Goal: Task Accomplishment & Management: Manage account settings

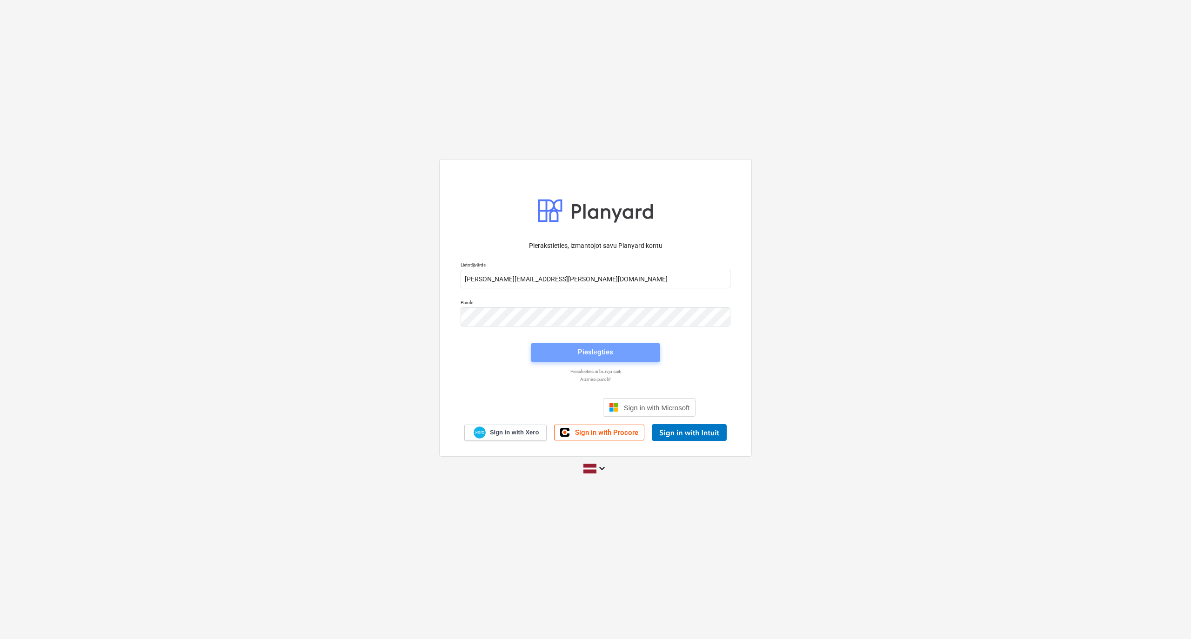
click at [613, 354] on span "Pieslēgties" at bounding box center [595, 352] width 107 height 12
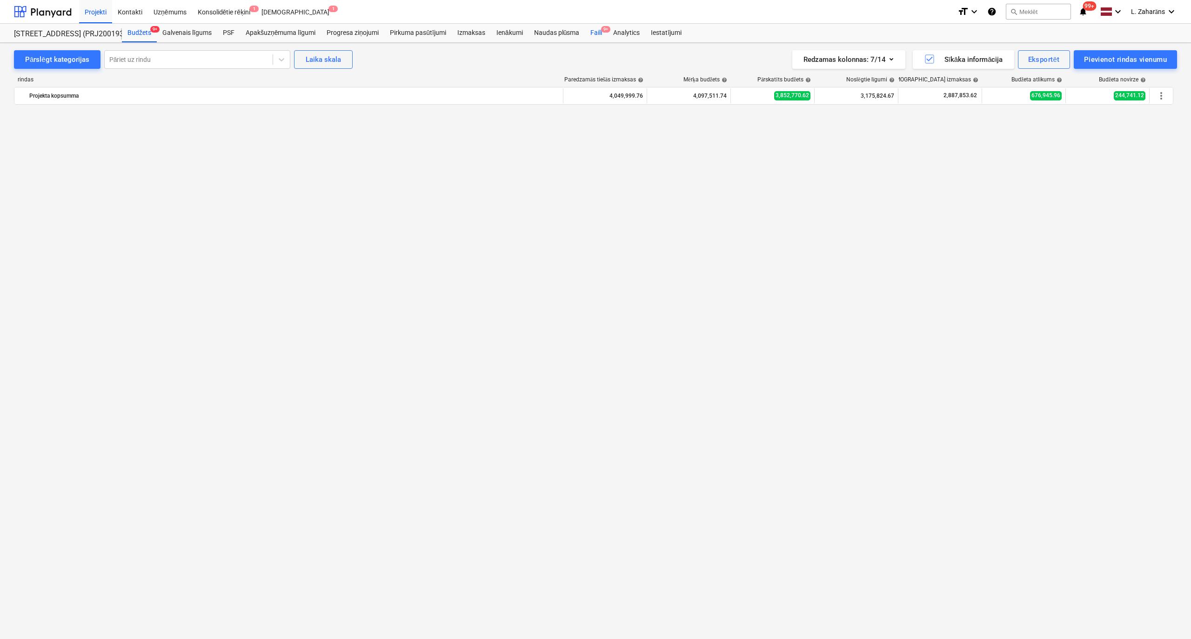
scroll to position [1700, 0]
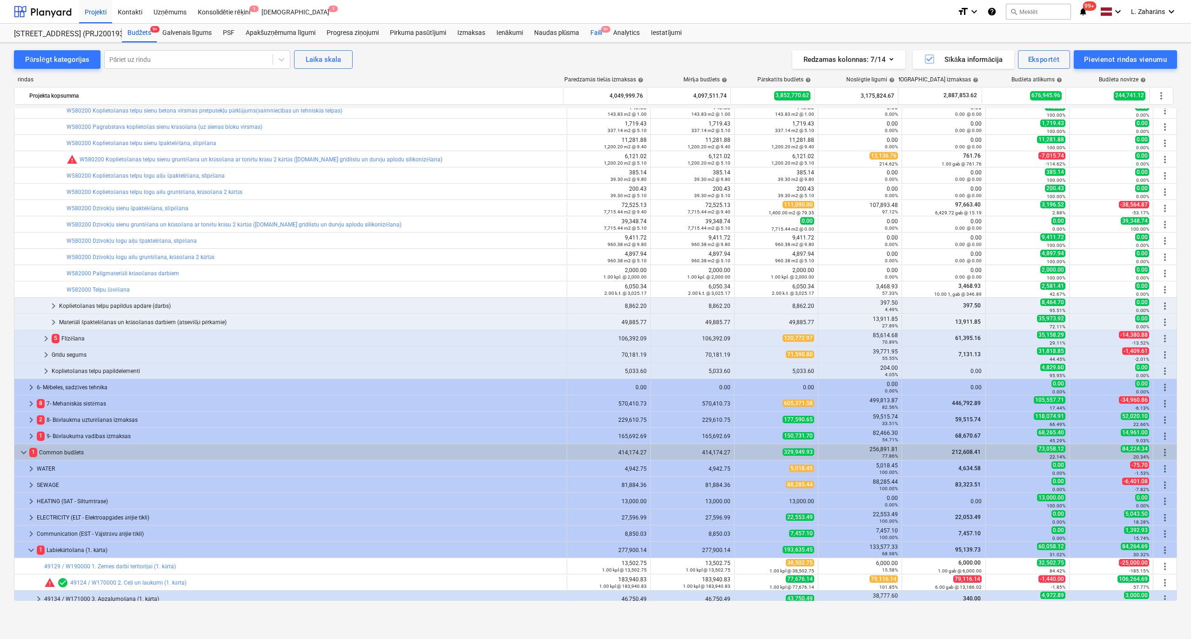
click at [597, 30] on div "Faili 9+" at bounding box center [596, 33] width 23 height 19
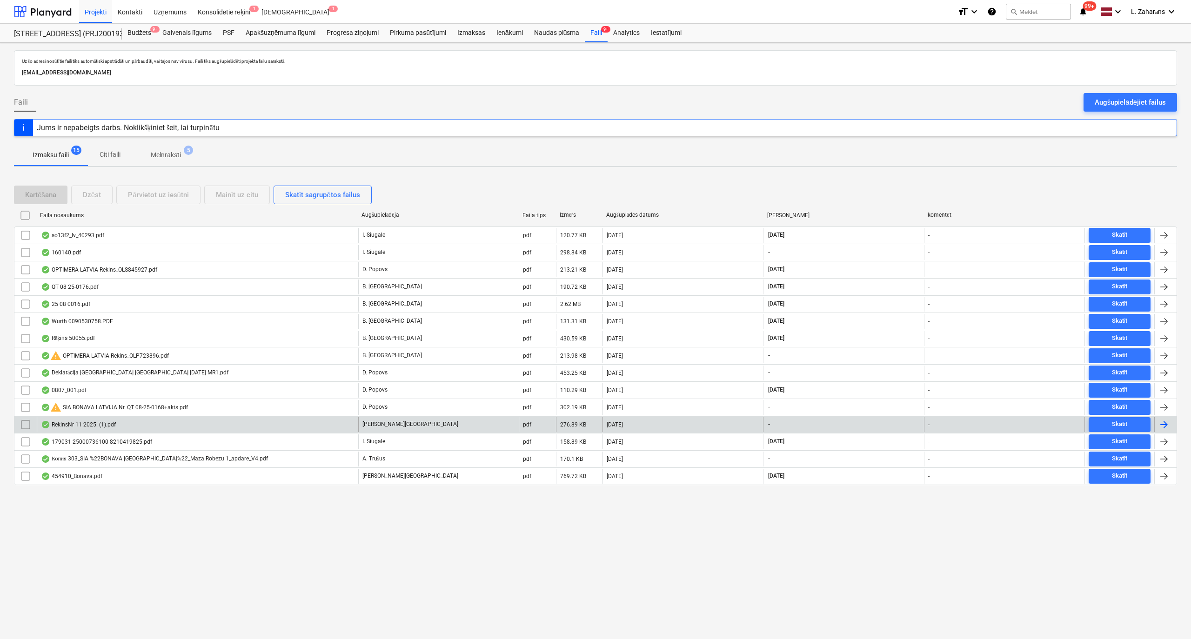
click at [172, 425] on div "RekinsNr 11 2025. (1).pdf" at bounding box center [198, 424] width 322 height 15
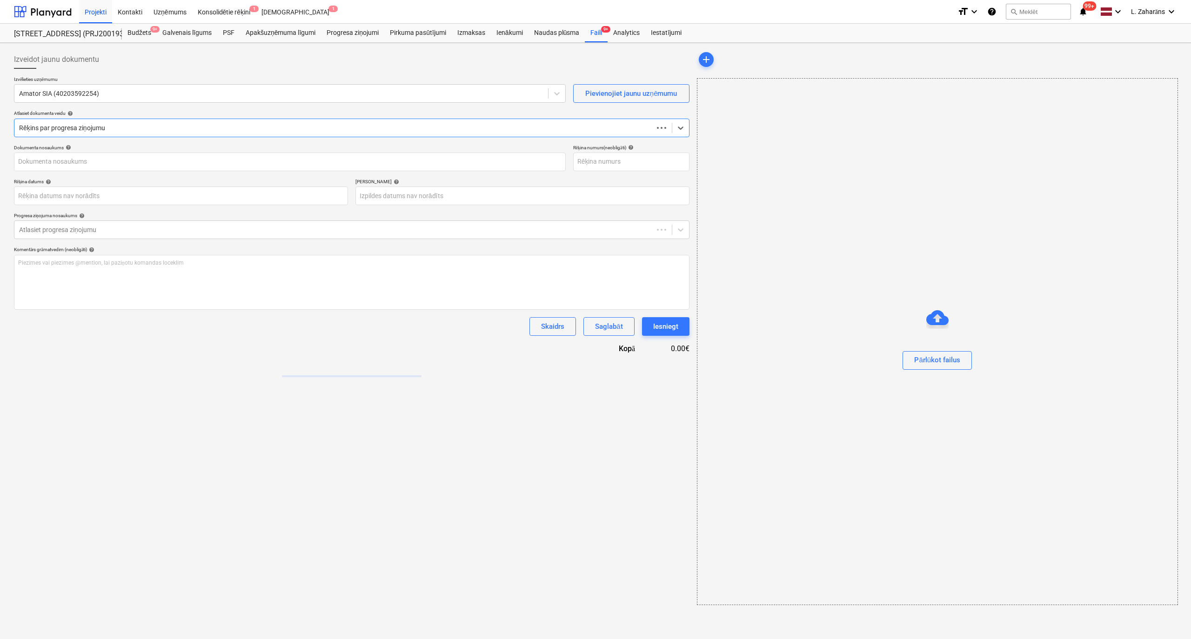
type input "1"
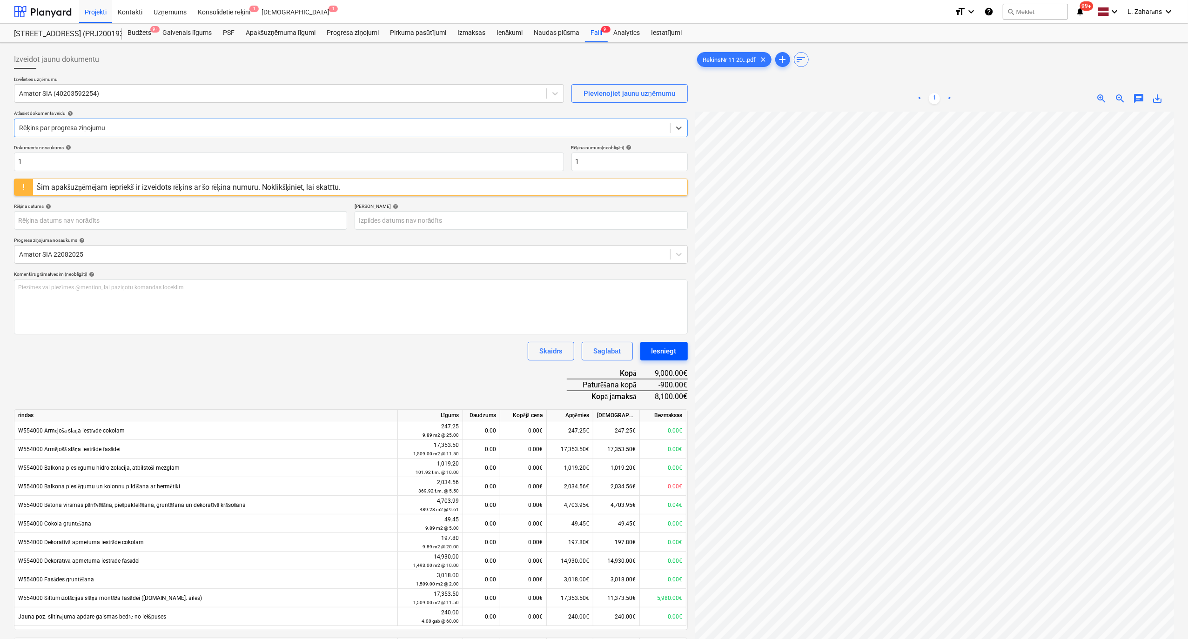
click at [660, 349] on div "Iesniegt" at bounding box center [663, 351] width 25 height 12
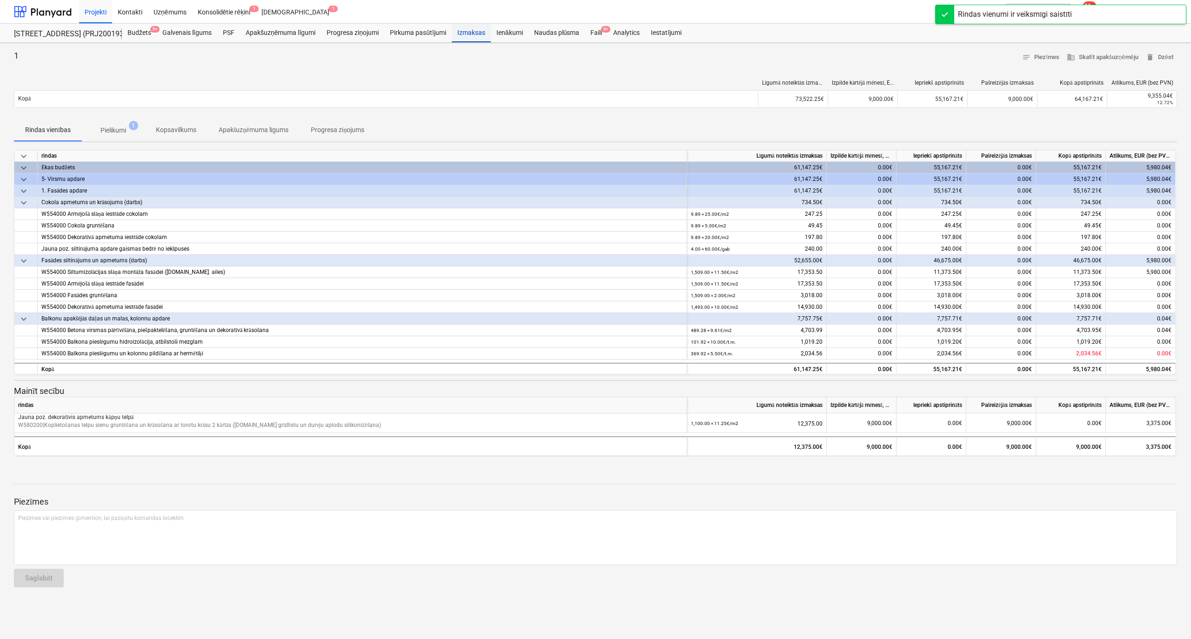
click at [462, 34] on div "Izmaksas" at bounding box center [471, 33] width 39 height 19
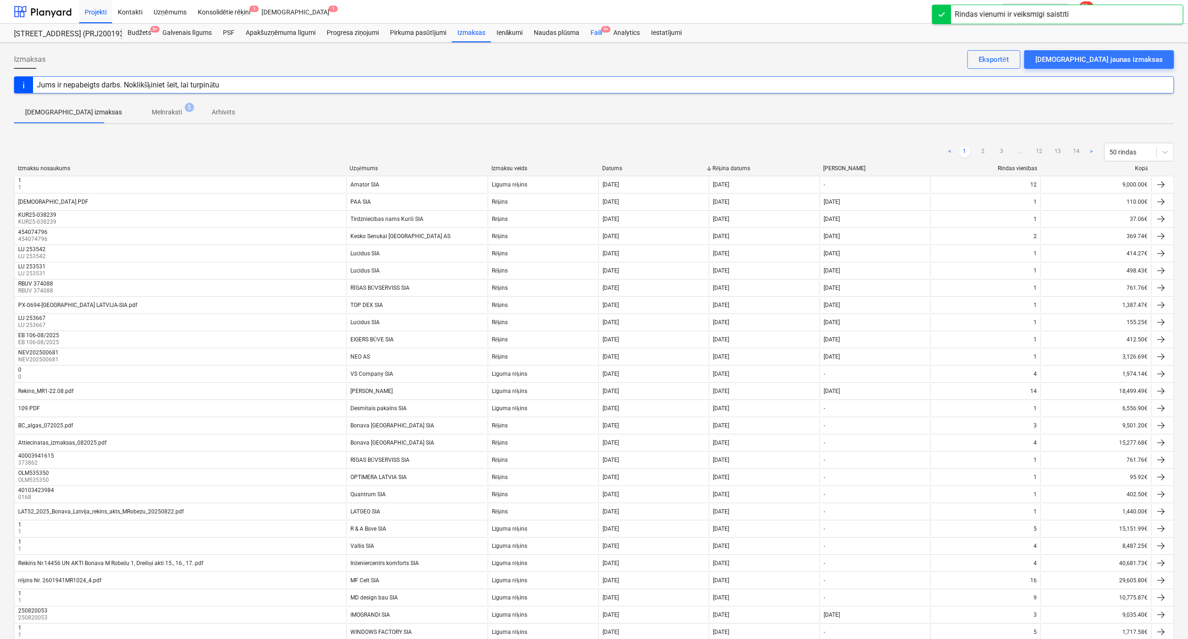
click at [597, 32] on div "Faili 9+" at bounding box center [596, 33] width 23 height 19
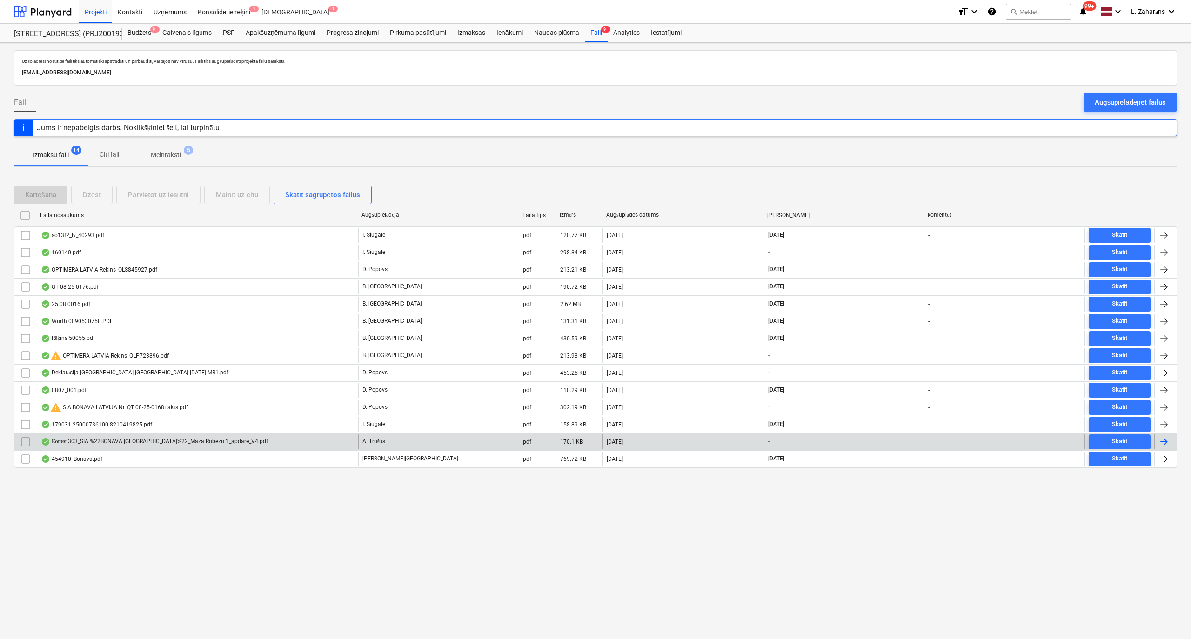
click at [312, 449] on div "Копия 303_SIA %22BONAVA LATVIJA%22_Maza Robezu 1_apdare_V4.pdf" at bounding box center [198, 442] width 322 height 15
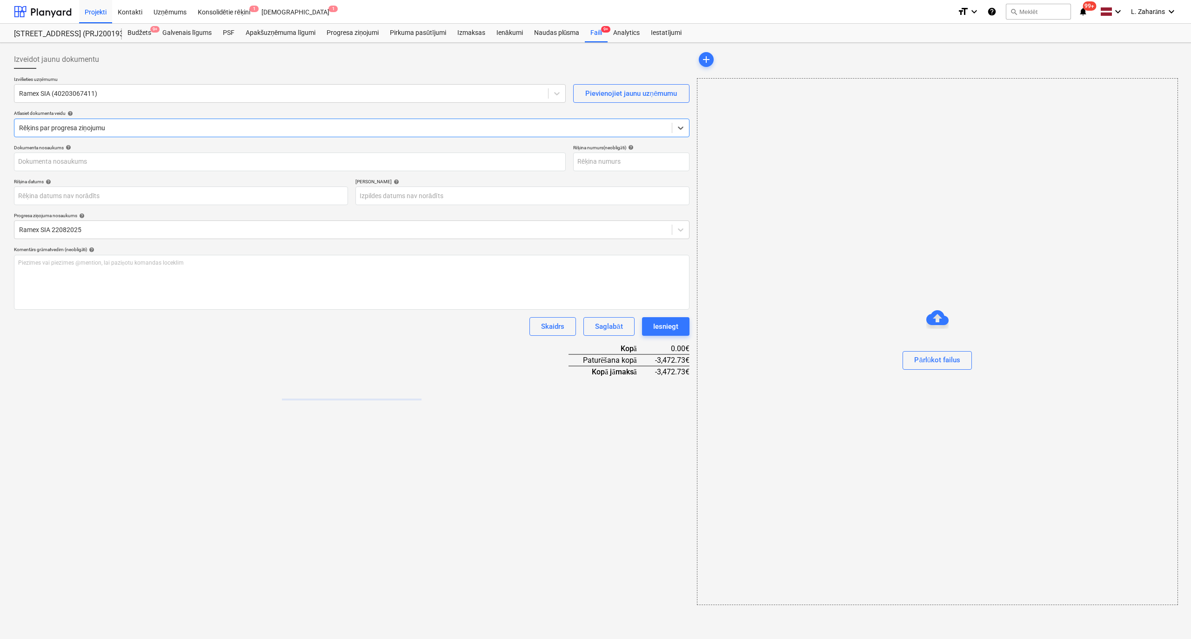
type input "303"
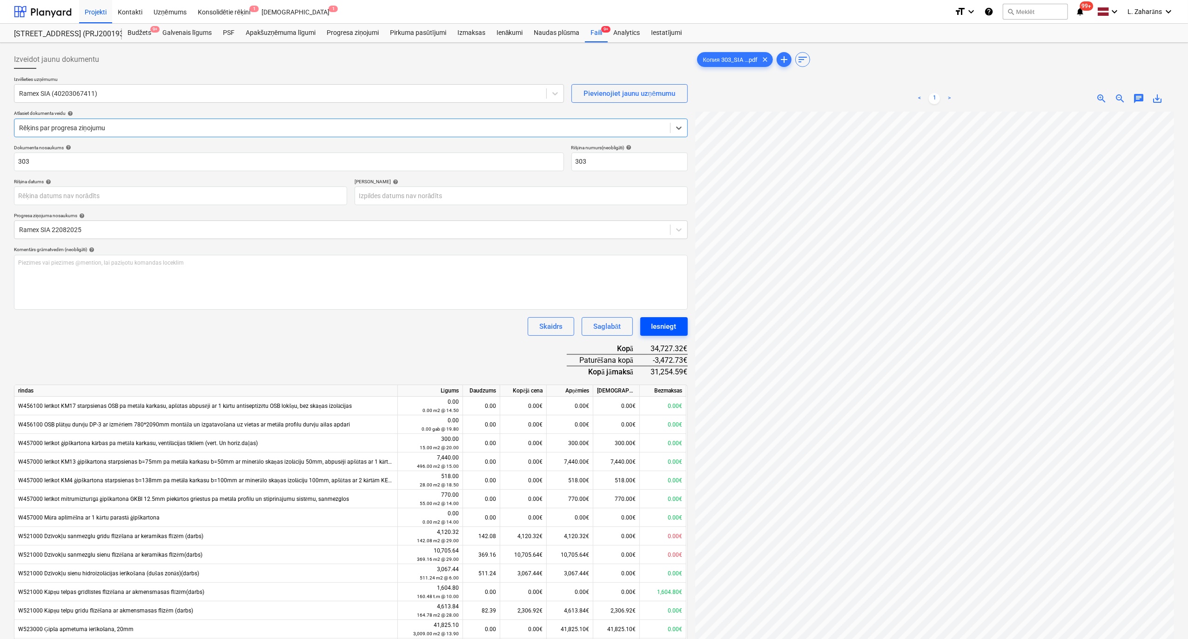
click at [661, 324] on div "Iesniegt" at bounding box center [663, 327] width 25 height 12
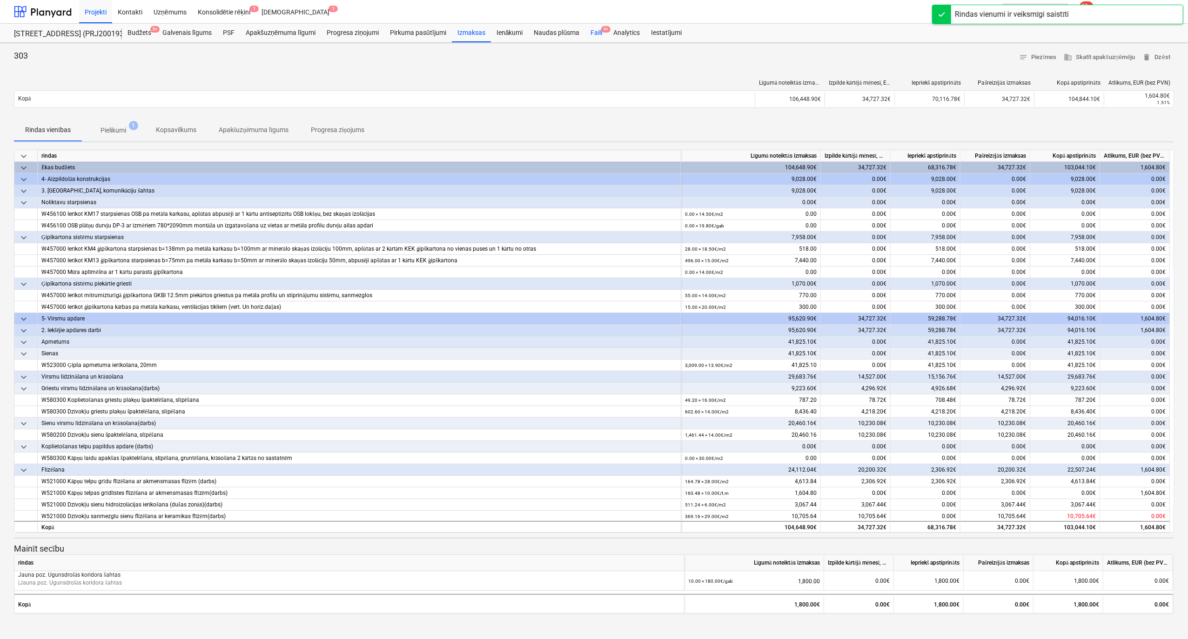
click at [595, 28] on div "Faili 9+" at bounding box center [596, 33] width 23 height 19
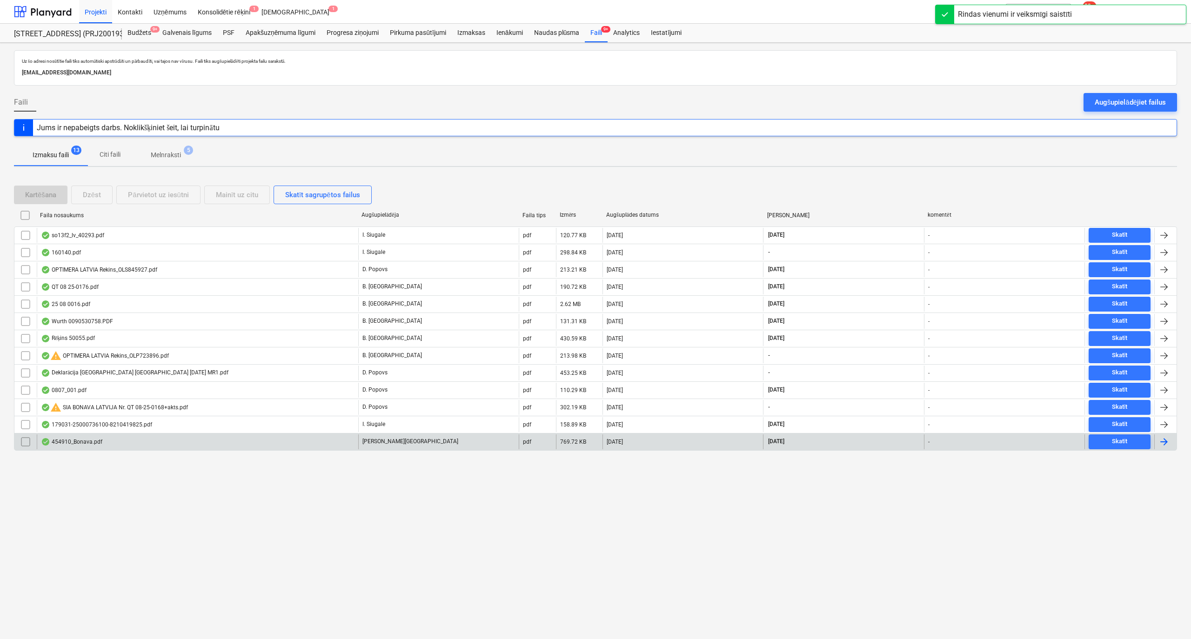
click at [334, 445] on div "454910_Bonava.pdf" at bounding box center [198, 442] width 322 height 15
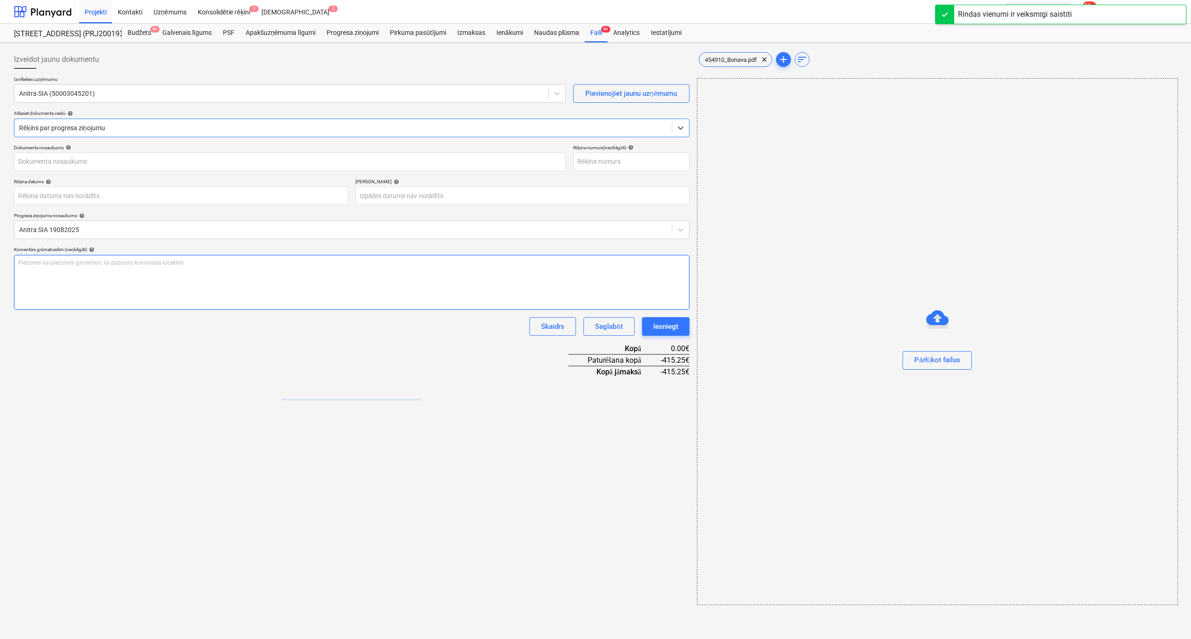
type input "454910"
type input "15 Sep 2025"
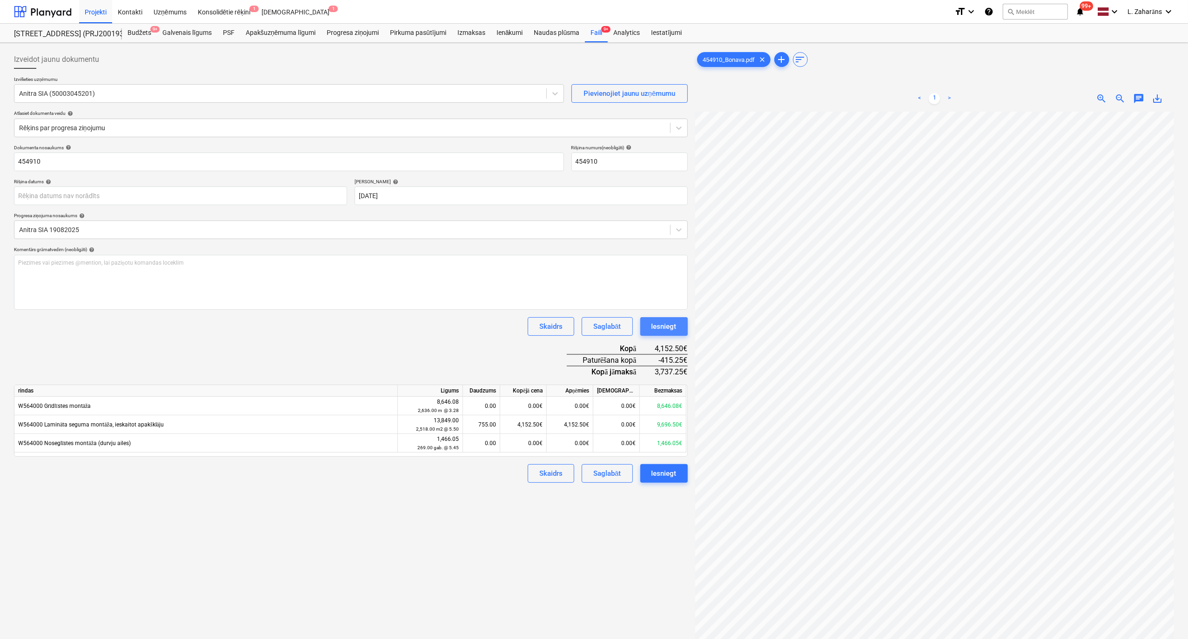
click at [658, 328] on div "Iesniegt" at bounding box center [663, 327] width 25 height 12
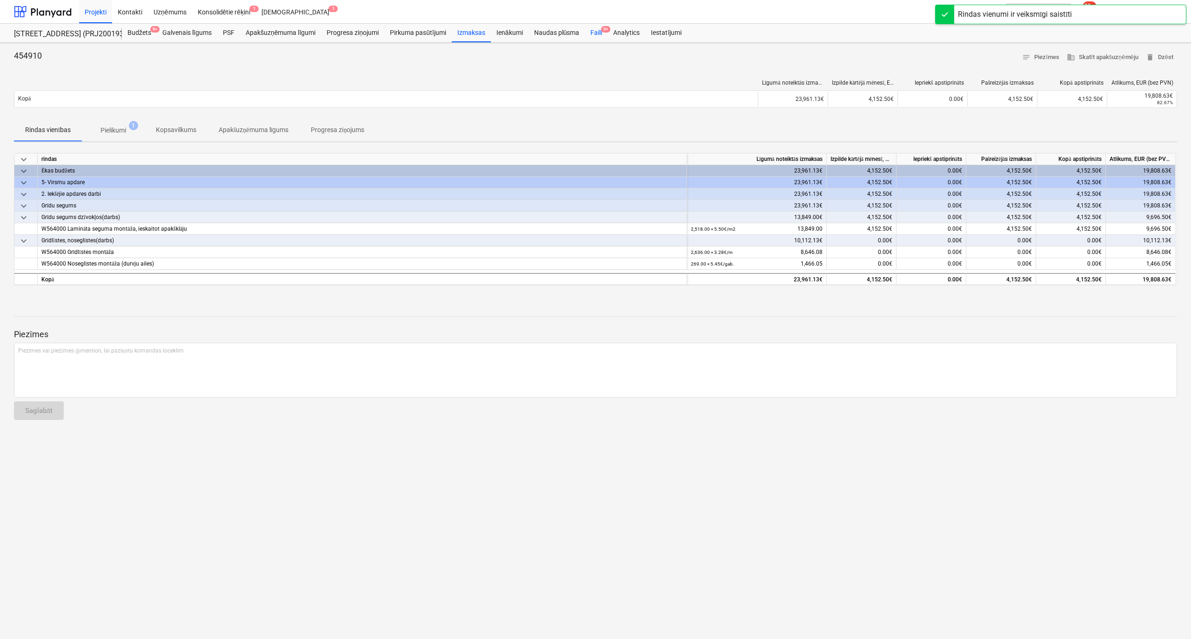
click at [596, 33] on div "Faili 9+" at bounding box center [596, 33] width 23 height 19
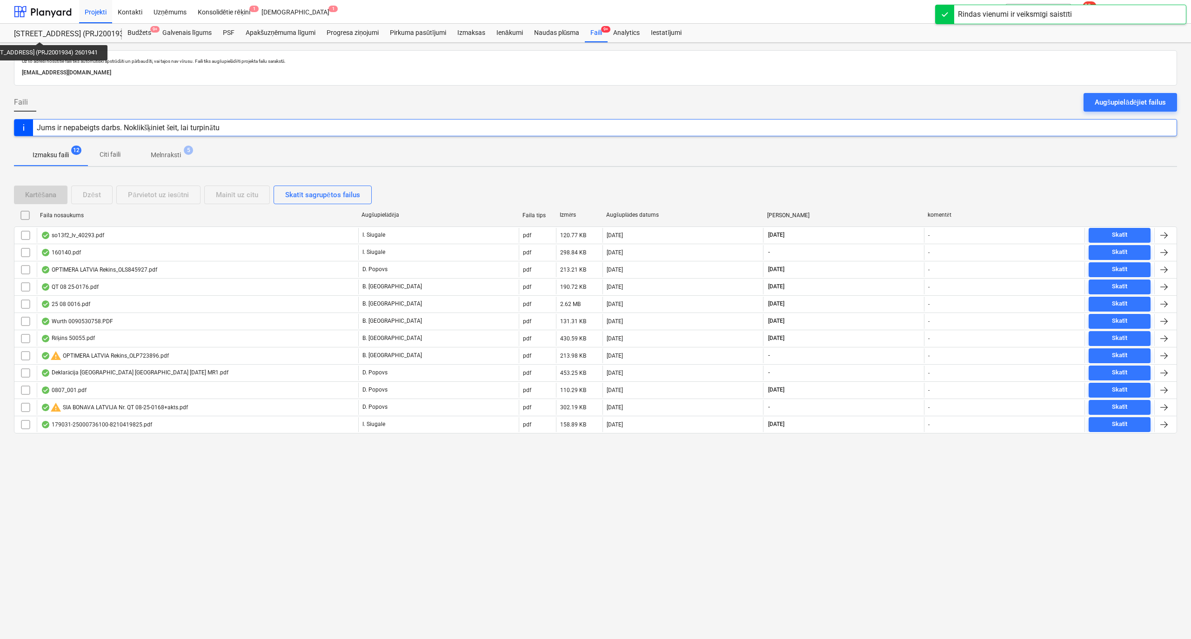
click at [40, 34] on div "[STREET_ADDRESS] (PRJ2001934) 2601941" at bounding box center [62, 34] width 97 height 10
click at [45, 12] on div at bounding box center [43, 11] width 58 height 23
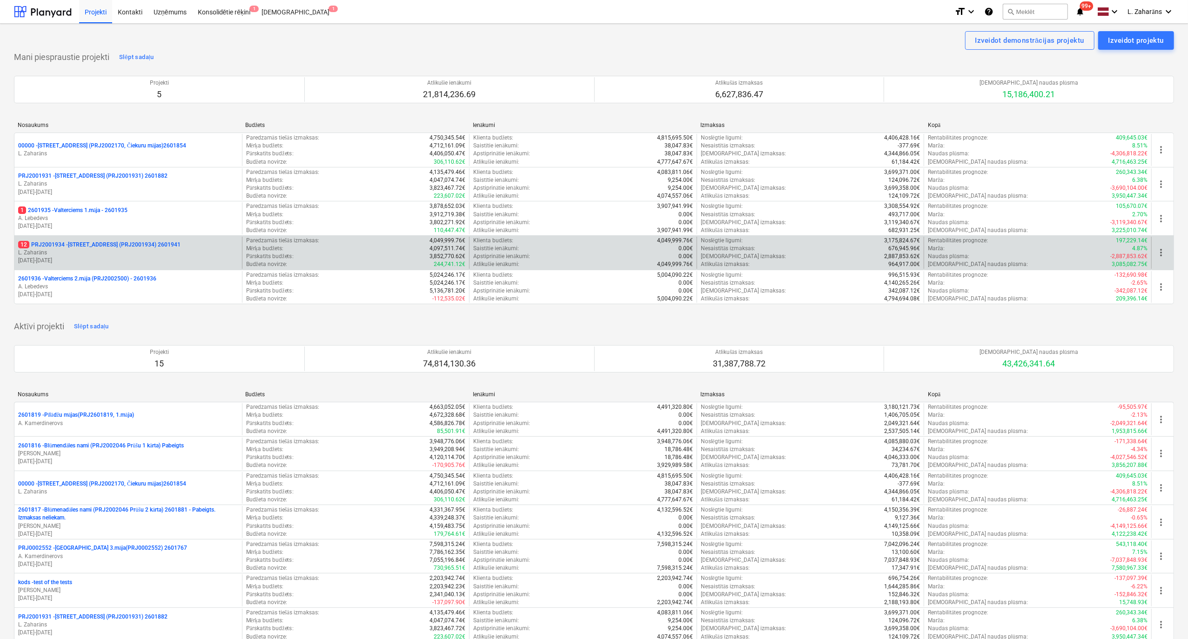
click at [107, 244] on p "12 PRJ2001934 - Mazā Robežu iela 1 (PRJ2001934) 2601941" at bounding box center [99, 245] width 162 height 8
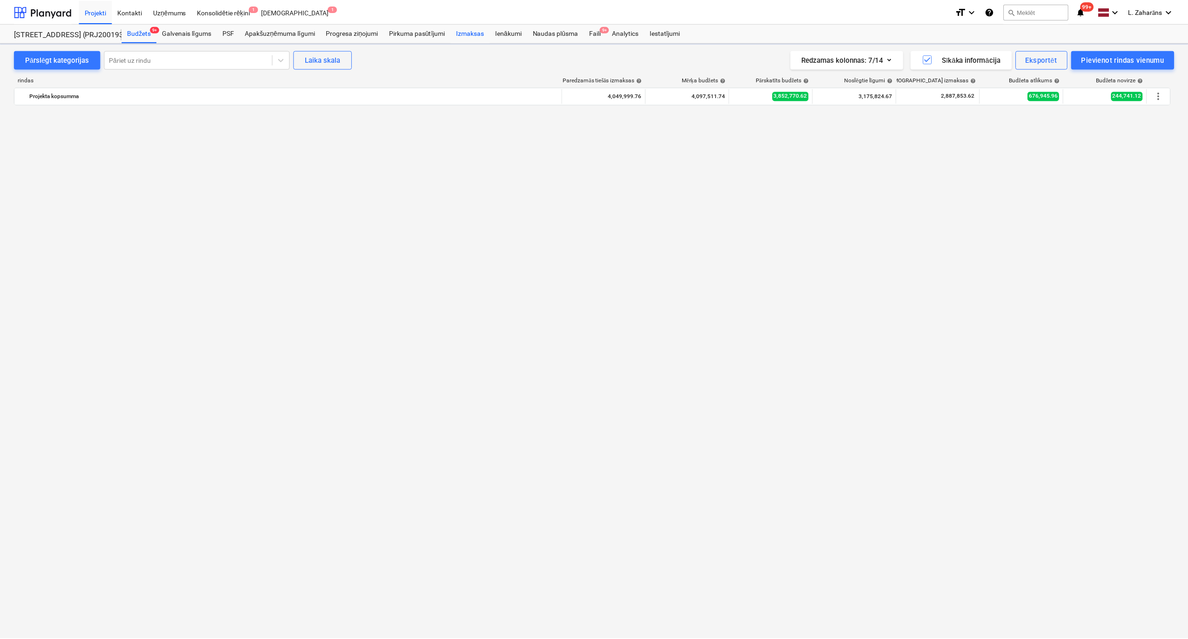
scroll to position [1700, 0]
click at [598, 31] on div "Faili 9+" at bounding box center [596, 33] width 23 height 19
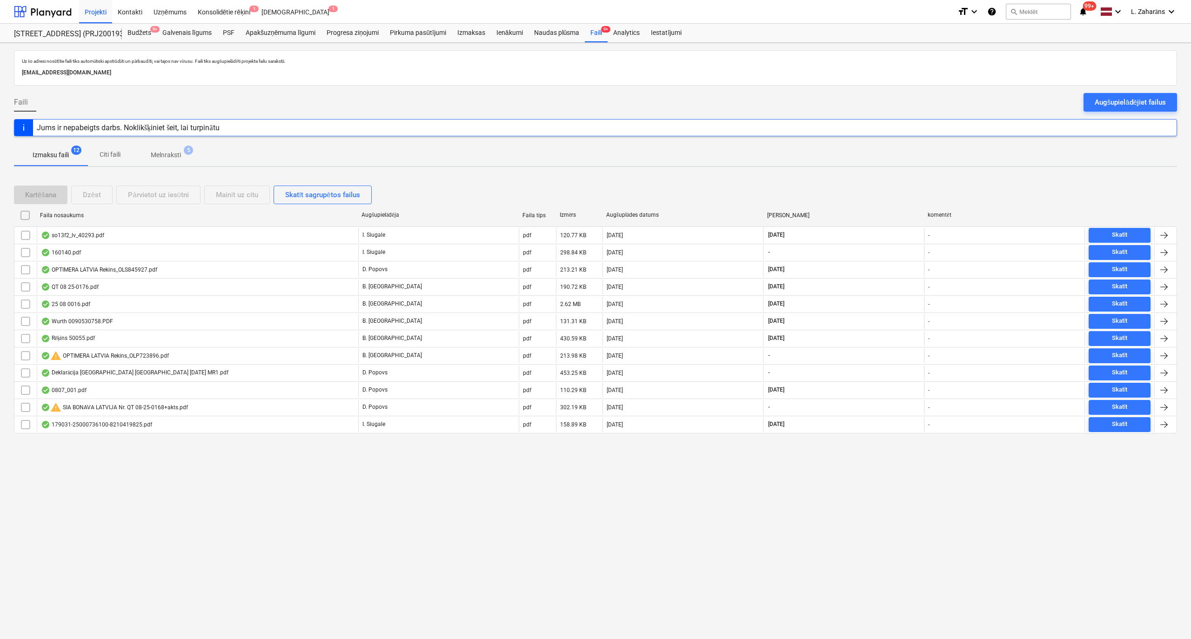
click at [169, 152] on p "Melnraksti" at bounding box center [166, 155] width 30 height 10
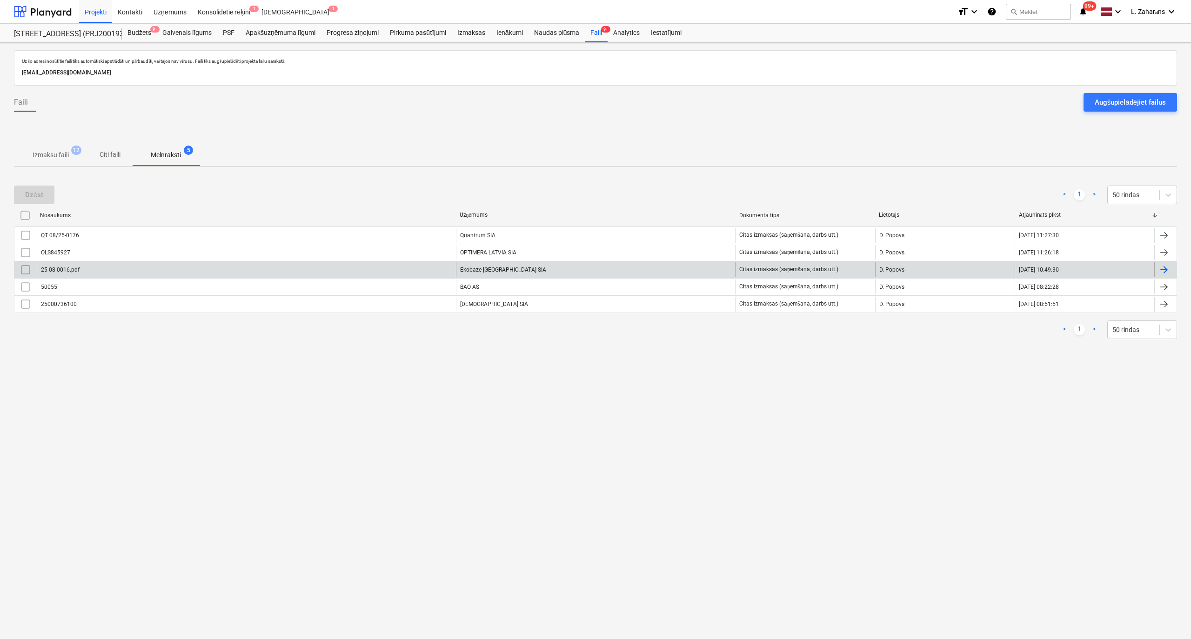
click at [62, 266] on div "25 08 0016.pdf" at bounding box center [246, 269] width 419 height 15
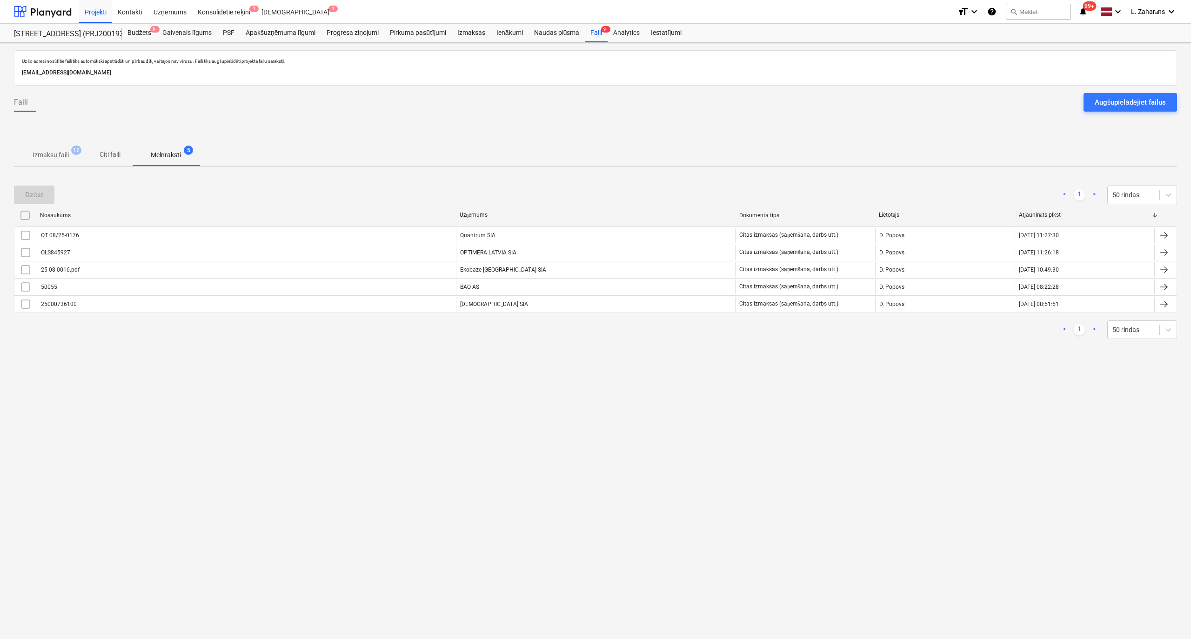
click at [46, 146] on button "Izmaksu faili 12" at bounding box center [51, 155] width 74 height 22
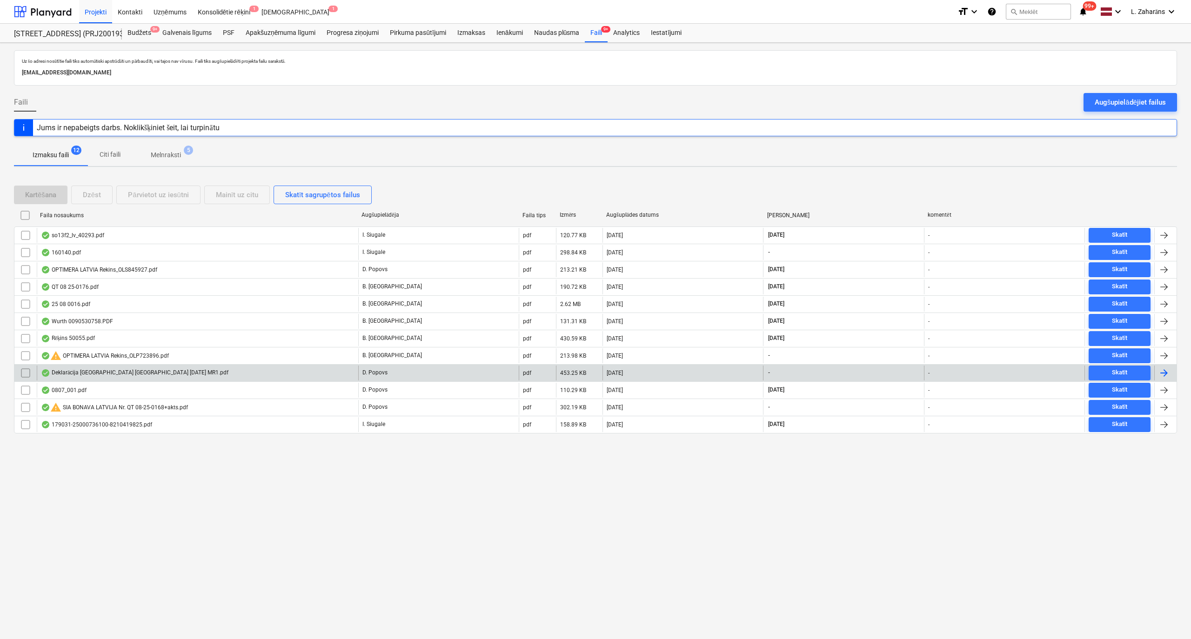
click at [119, 375] on div "Deklarācija Bonava Latvija 14.03.2025 MR1.pdf" at bounding box center [135, 372] width 188 height 7
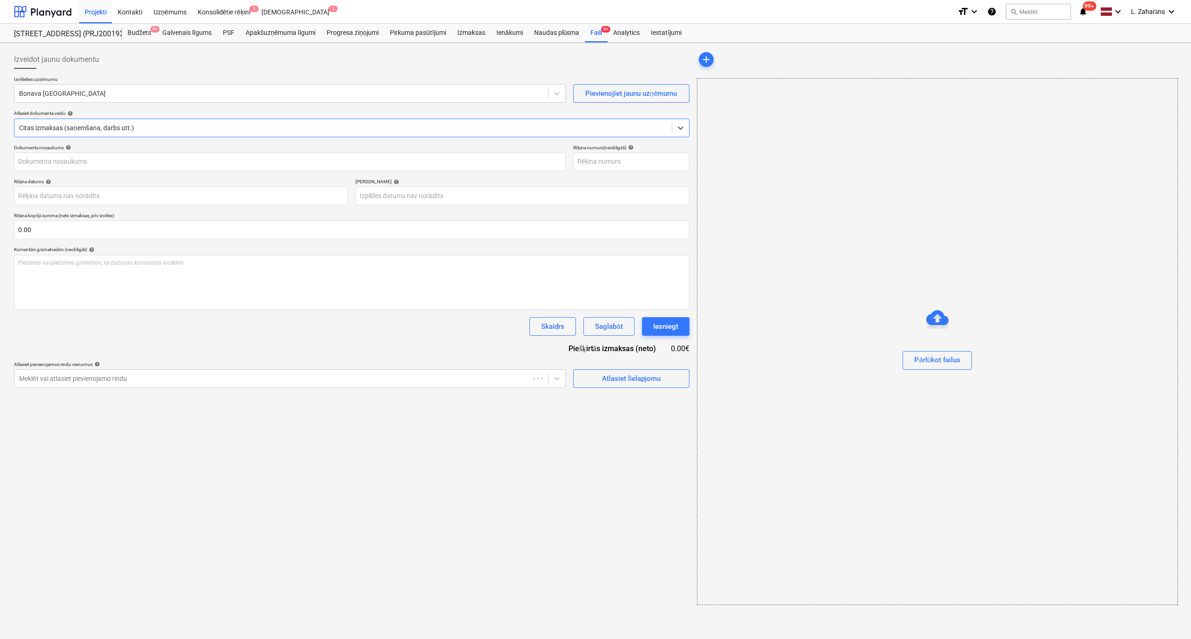
type input "40003579272"
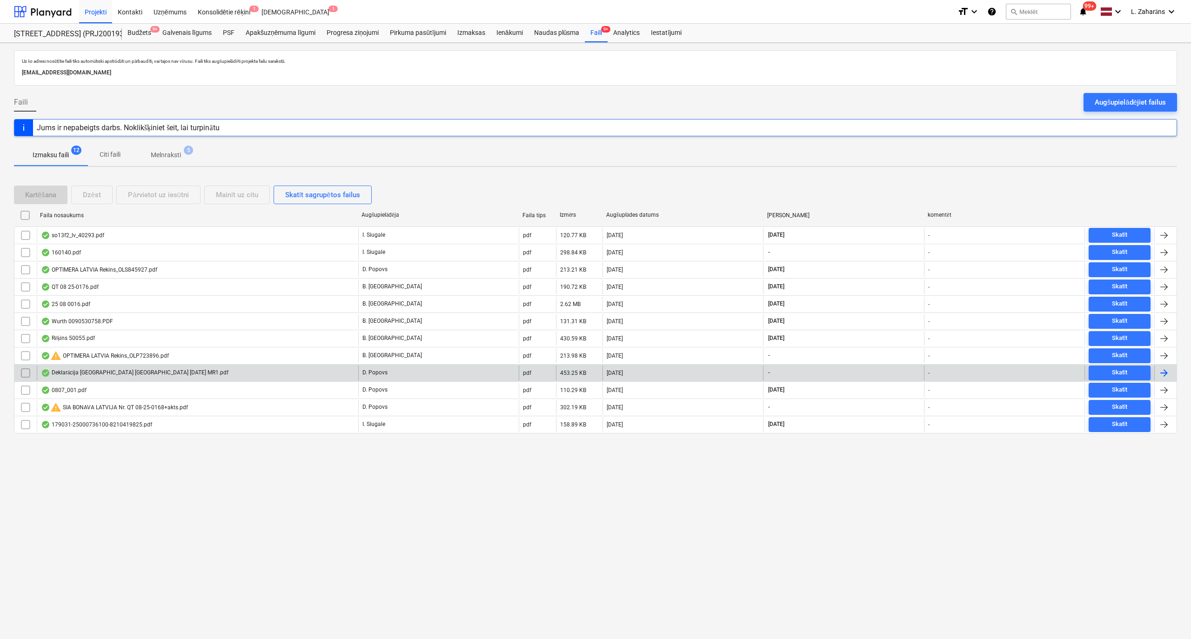
click at [111, 371] on div "Deklarācija Bonava Latvija 14.03.2025 MR1.pdf" at bounding box center [135, 372] width 188 height 7
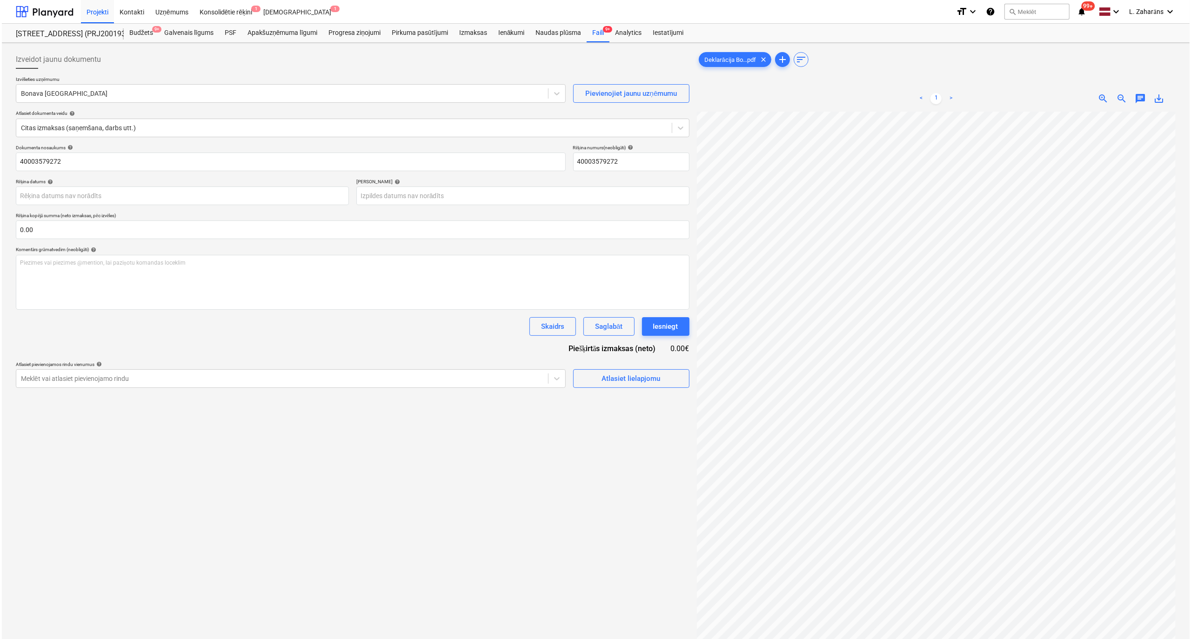
scroll to position [79, 11]
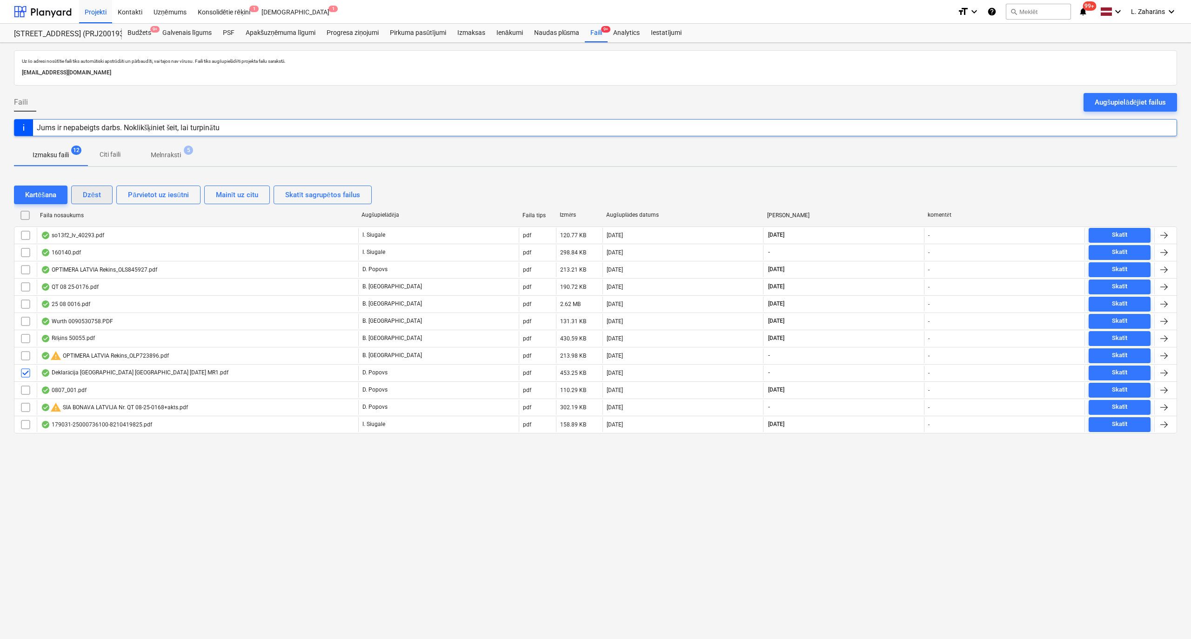
click at [88, 196] on div "Dzēst" at bounding box center [92, 195] width 18 height 12
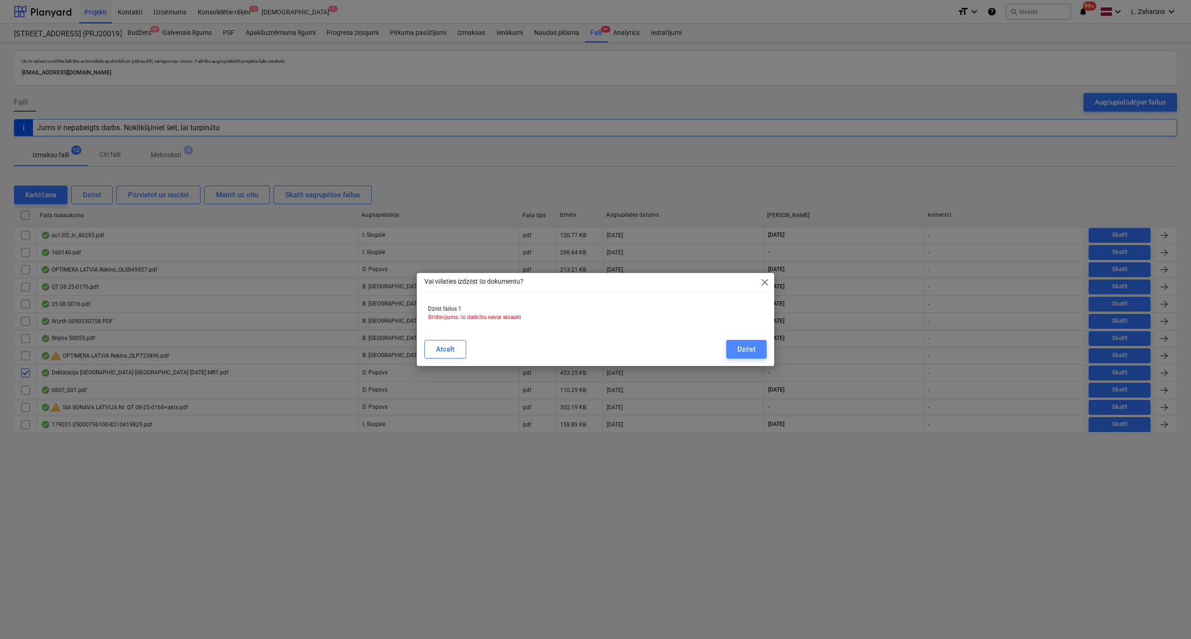
click at [749, 342] on button "Dzēst" at bounding box center [746, 349] width 40 height 19
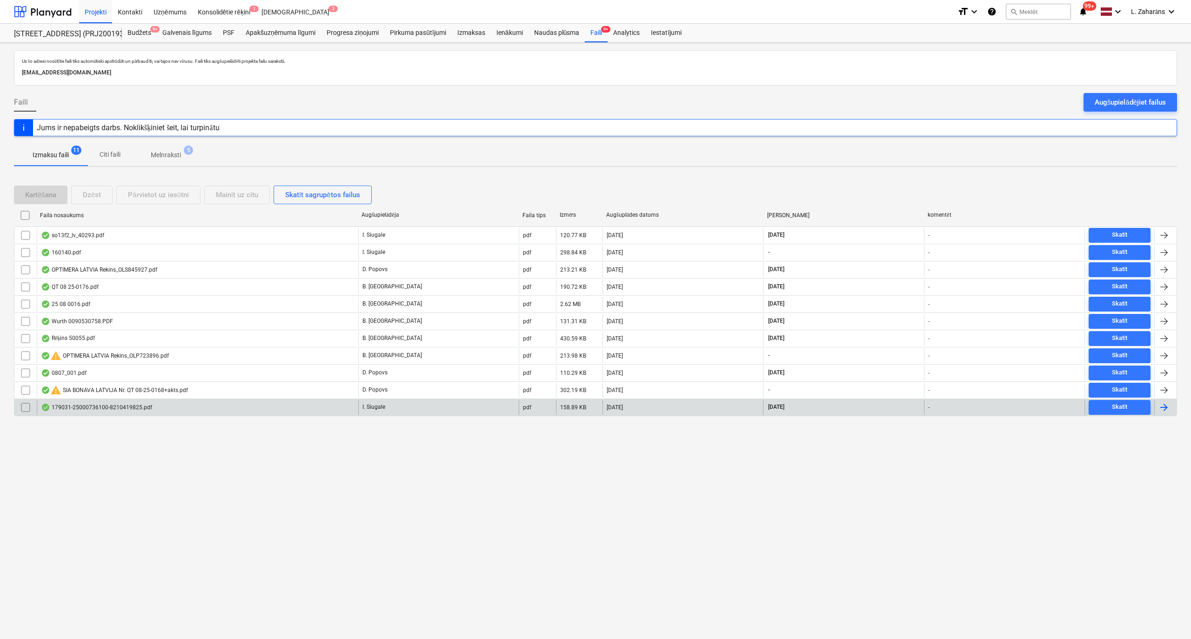
click at [148, 411] on div "179031-25000736100-8210419825.pdf" at bounding box center [96, 407] width 111 height 7
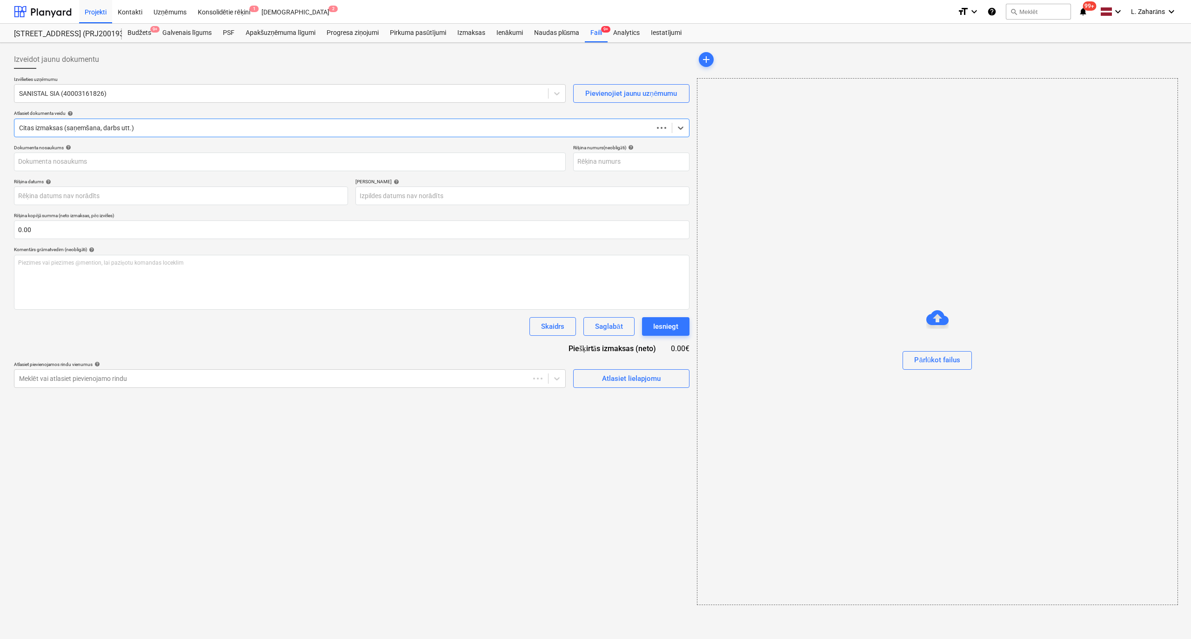
type input "25000736100"
type input "24 Jul 2025"
type input "22 Sep 2025"
click at [29, 7] on div at bounding box center [43, 11] width 58 height 23
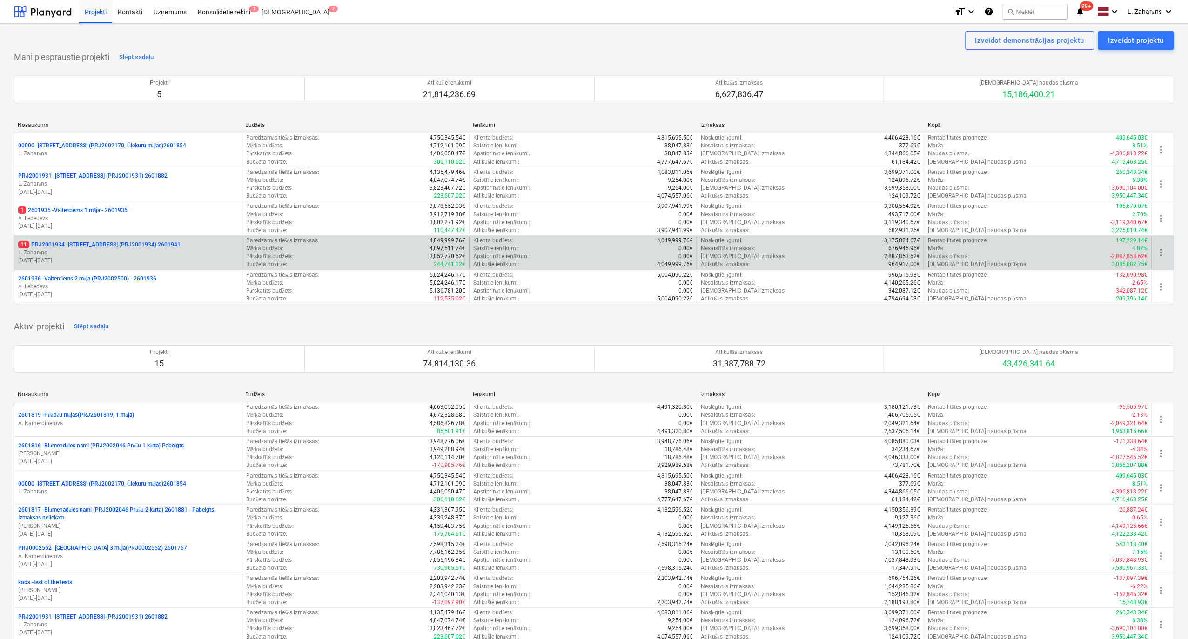
click at [103, 245] on p "11 PRJ2001934 - Mazā Robežu iela 1 (PRJ2001934) 2601941" at bounding box center [99, 245] width 162 height 8
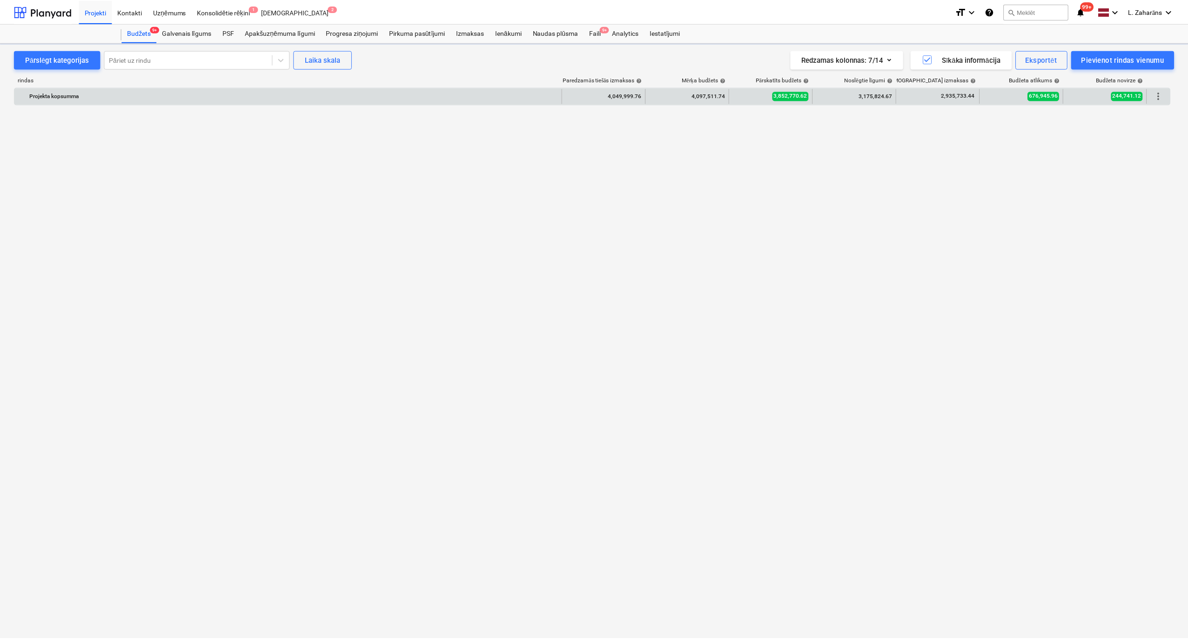
scroll to position [1700, 0]
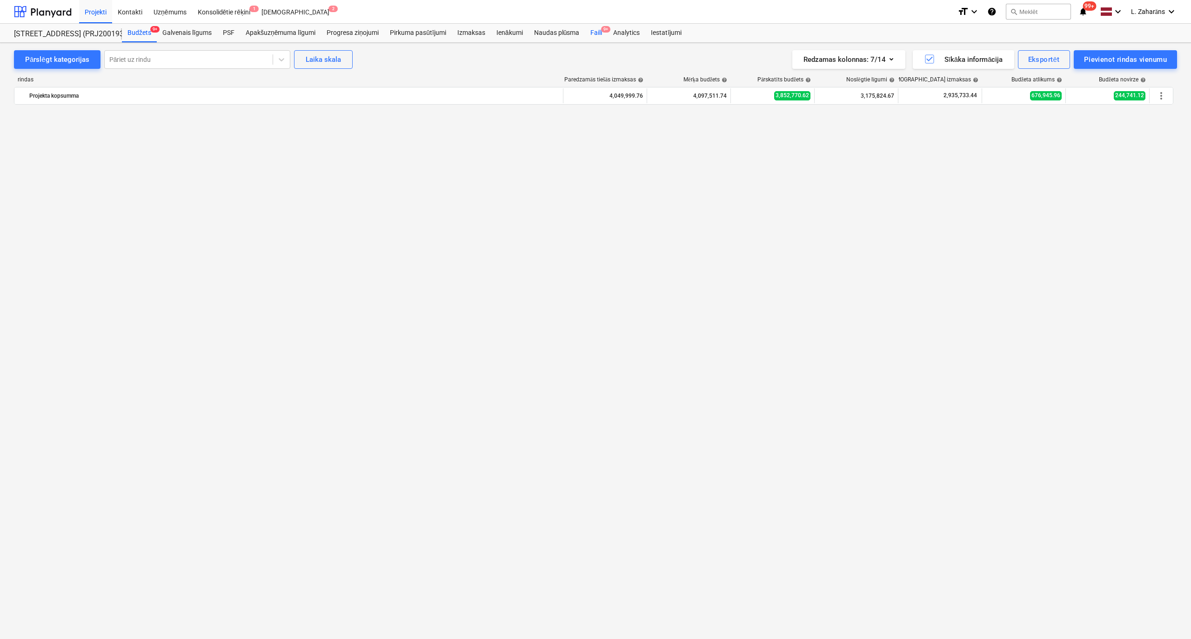
click at [594, 31] on div "Faili 9+" at bounding box center [596, 33] width 23 height 19
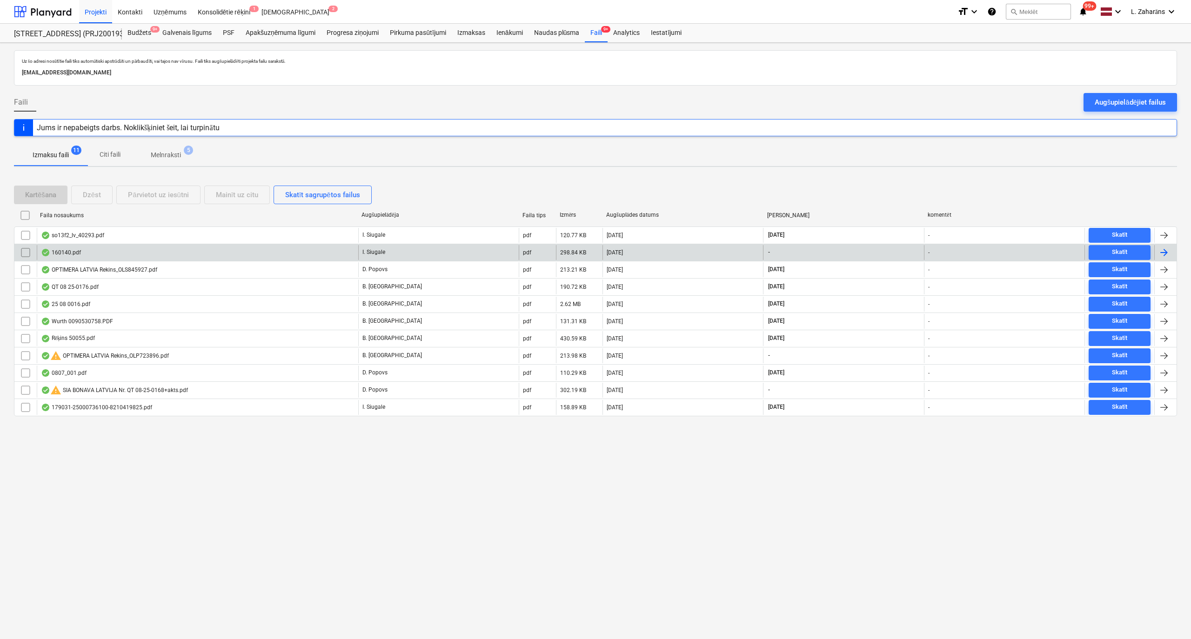
click at [139, 254] on div "160140.pdf" at bounding box center [198, 252] width 322 height 15
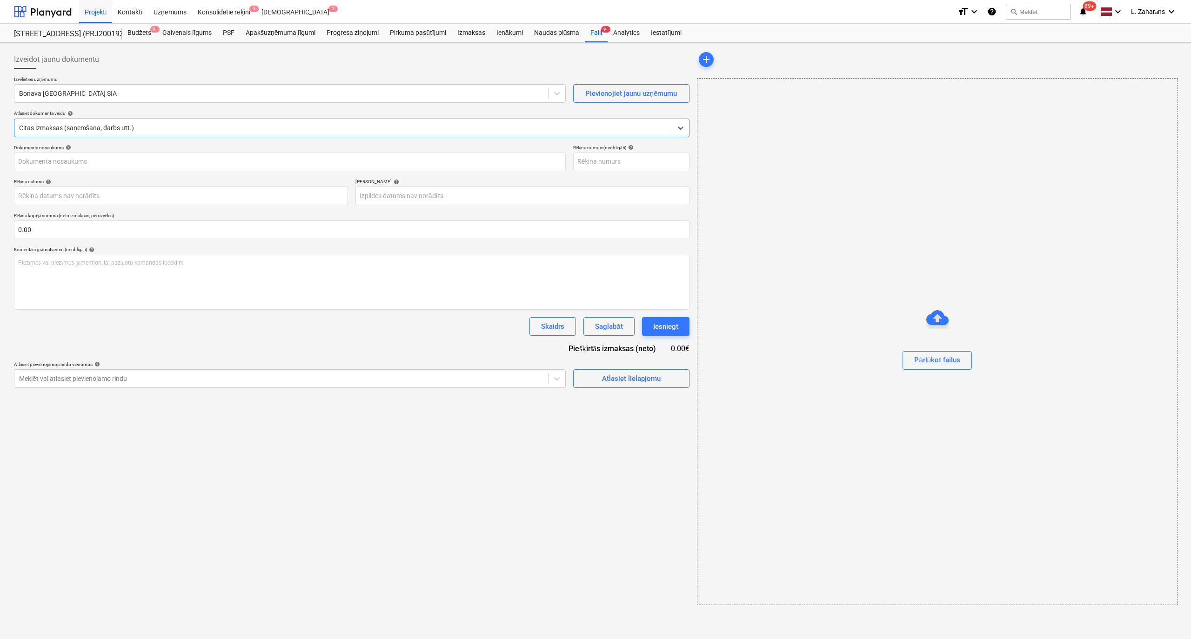
type input "1"
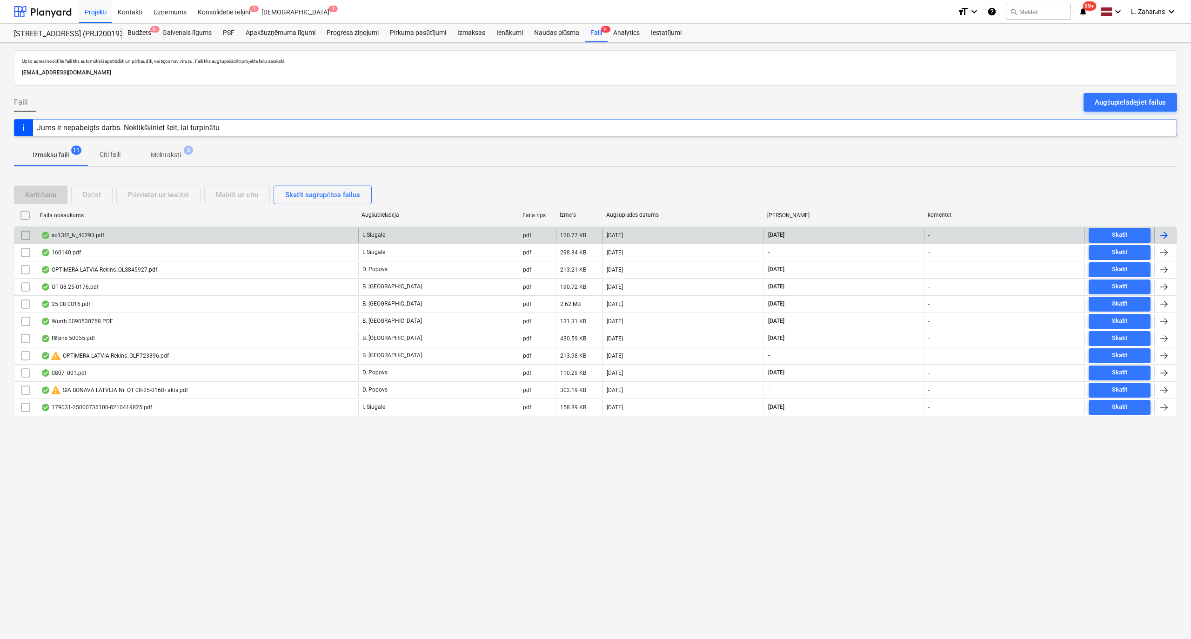
click at [51, 232] on div "so13f2_lv_40293.pdf" at bounding box center [72, 235] width 63 height 7
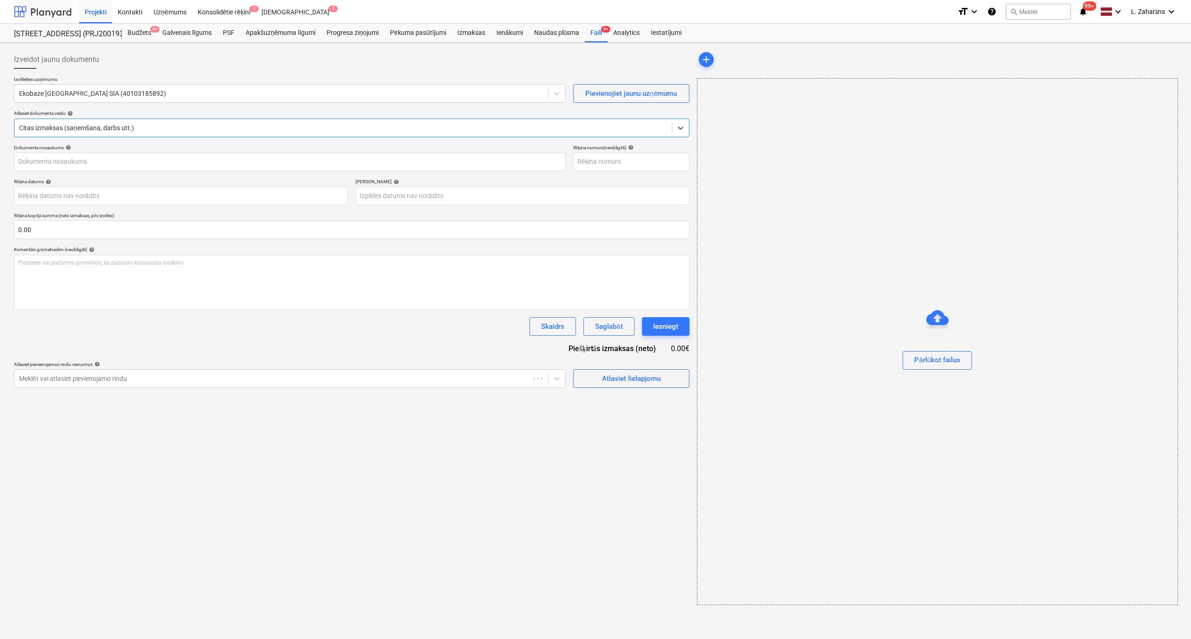
type input "2531010609"
type input "02 Sep 2025"
type input "16 Sep 2025"
click at [638, 369] on button "Atlasiet lielapjomu" at bounding box center [629, 378] width 116 height 19
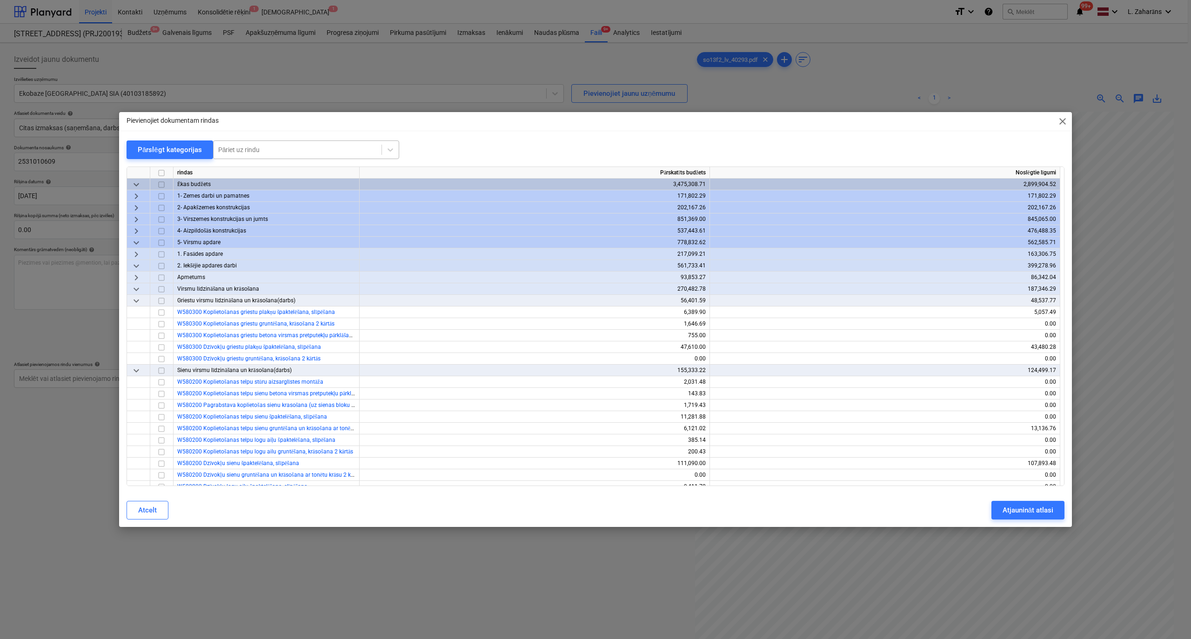
click at [221, 146] on div at bounding box center [297, 149] width 159 height 9
type input "atkrit"
click at [265, 170] on div "-- -- W872000 Atkritumu izvešana (15% šķīroti)" at bounding box center [304, 172] width 186 height 15
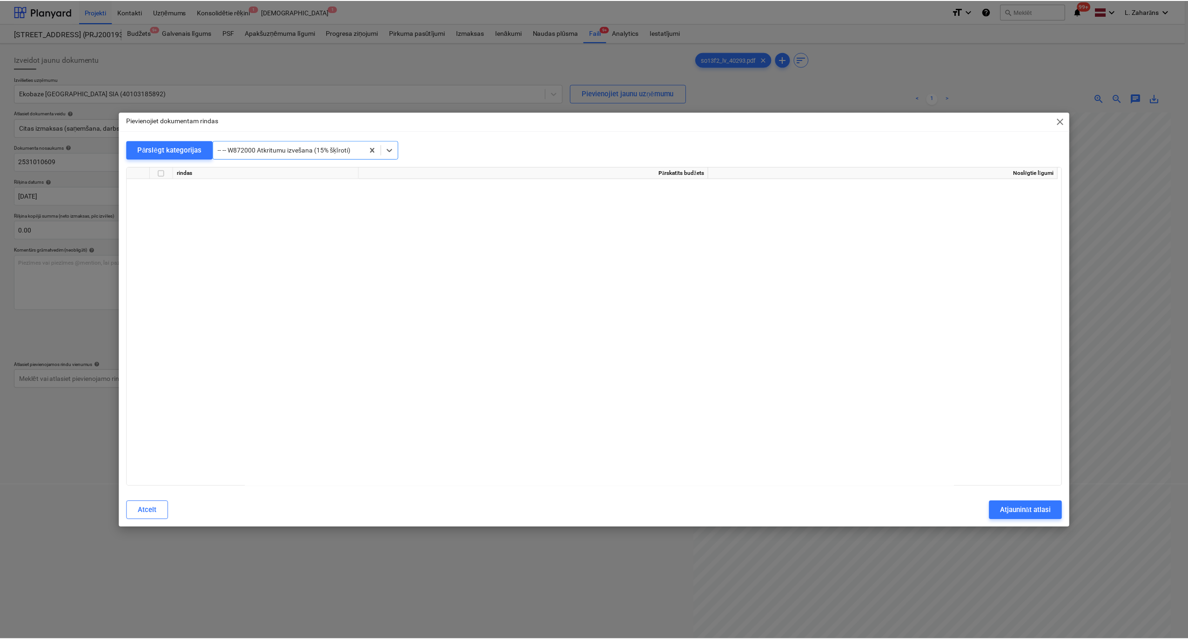
scroll to position [8283, 0]
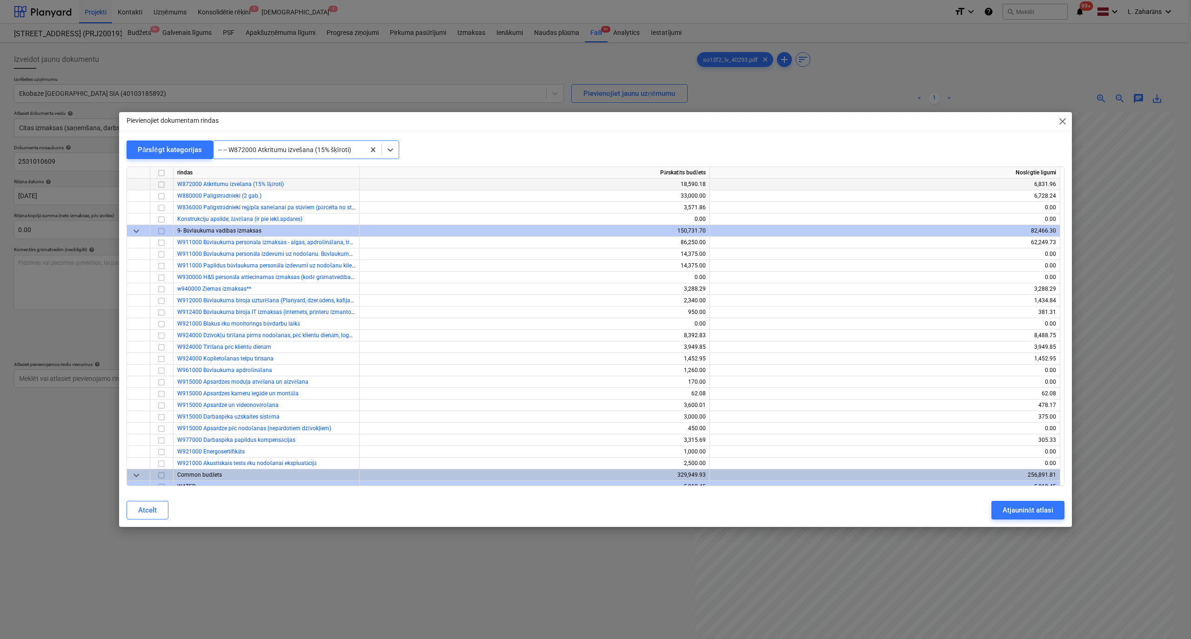
click at [162, 183] on input "checkbox" at bounding box center [161, 184] width 11 height 11
click at [1013, 509] on div "Atjaunināt atlasi" at bounding box center [1028, 510] width 51 height 12
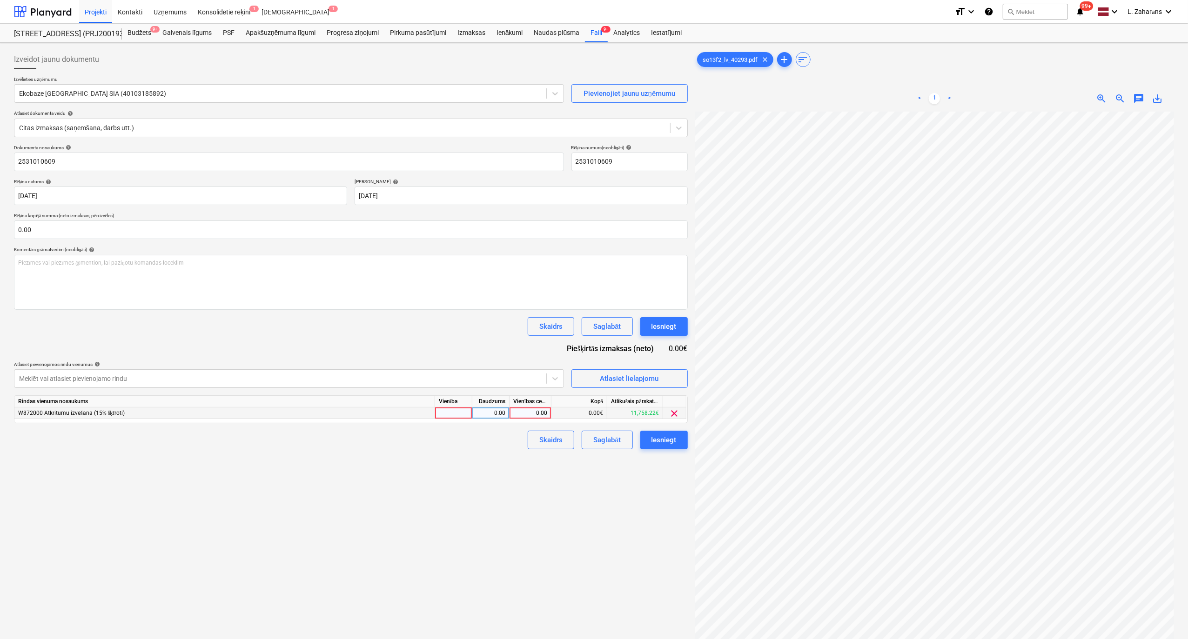
click at [519, 411] on div "0.00" at bounding box center [530, 414] width 34 height 12
type input "10"
click at [478, 410] on div "0.00" at bounding box center [490, 414] width 29 height 12
type input "-1"
click at [466, 460] on div "Izveidot jaunu dokumentu Izvēlieties uzņēmumu Ekobaze Latvia SIA (40103185892) …" at bounding box center [350, 388] width 681 height 682
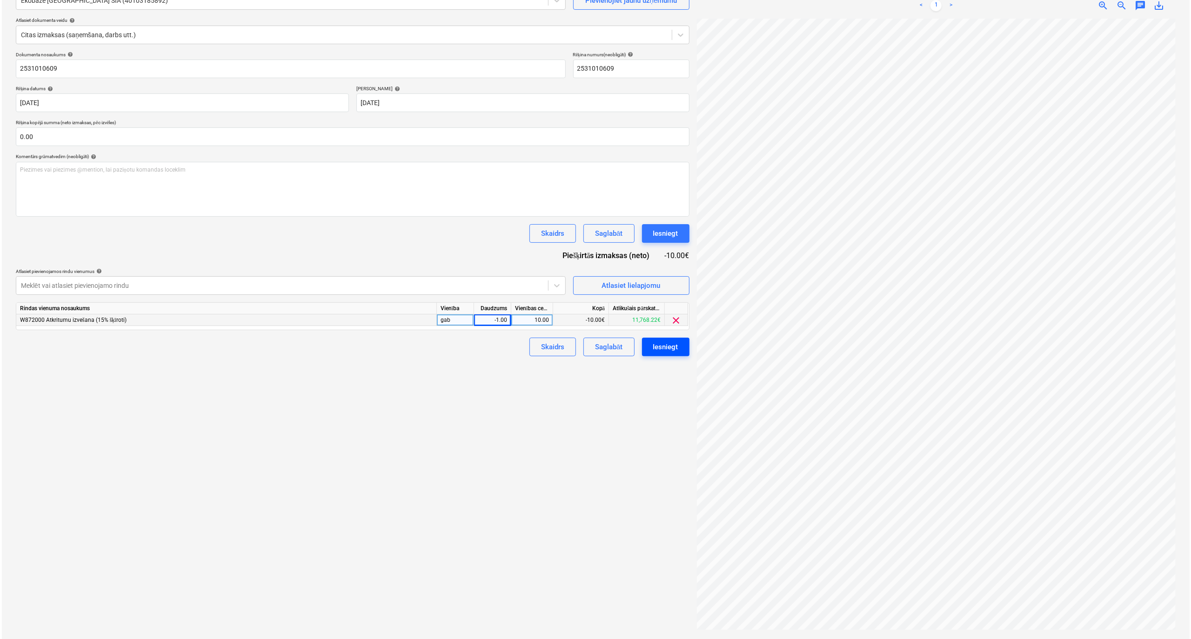
scroll to position [0, 10]
click at [652, 349] on div "Iesniegt" at bounding box center [663, 347] width 25 height 12
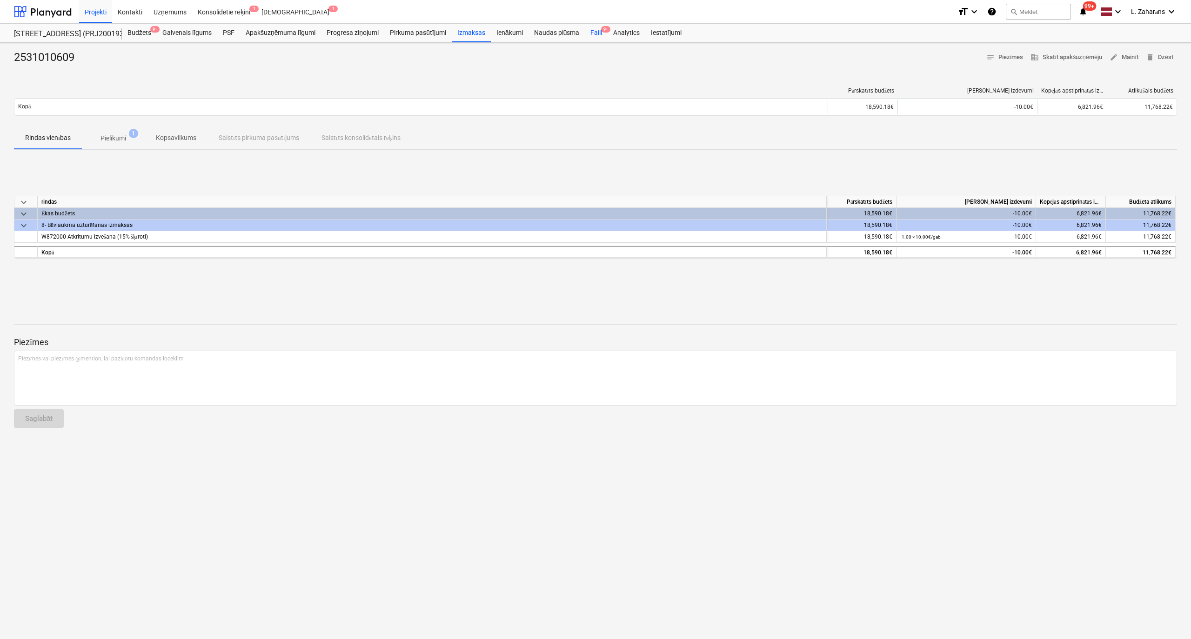
click at [593, 29] on div "Faili 9+" at bounding box center [596, 33] width 23 height 19
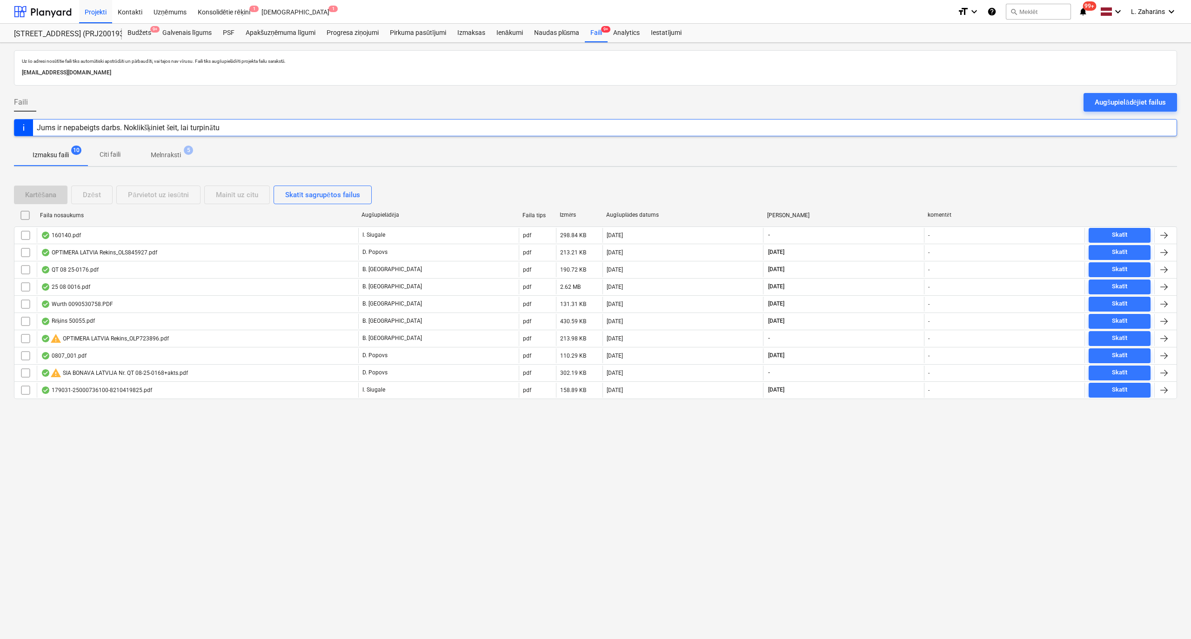
click at [158, 152] on p "Melnraksti" at bounding box center [166, 155] width 30 height 10
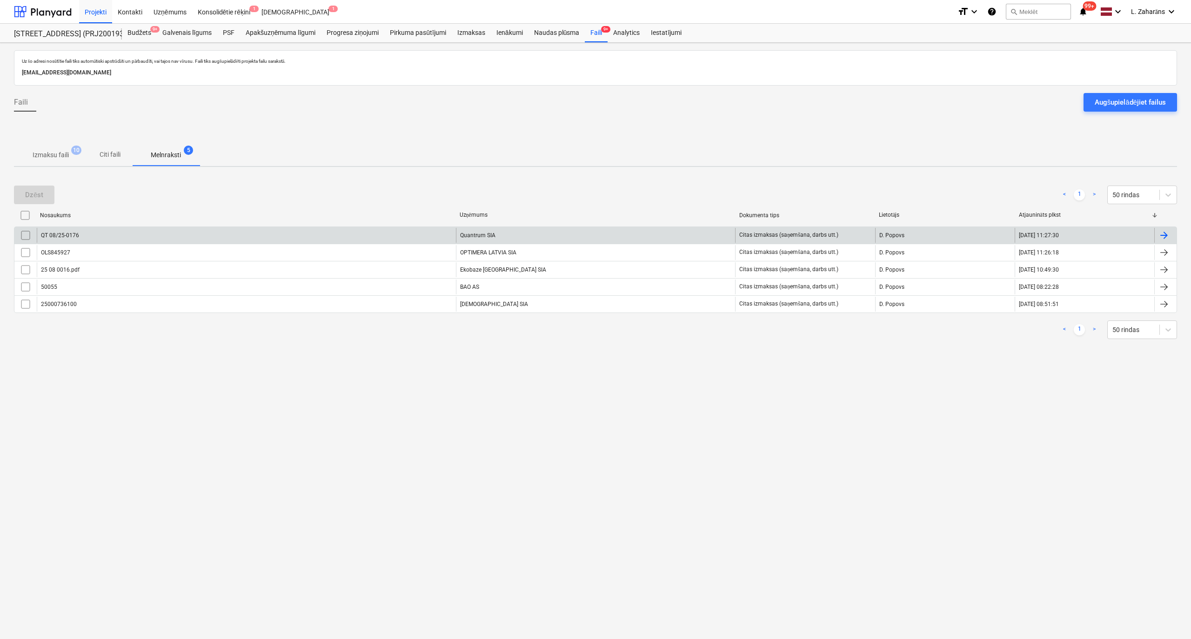
click at [128, 234] on div "QT 08/25-0176" at bounding box center [246, 235] width 419 height 15
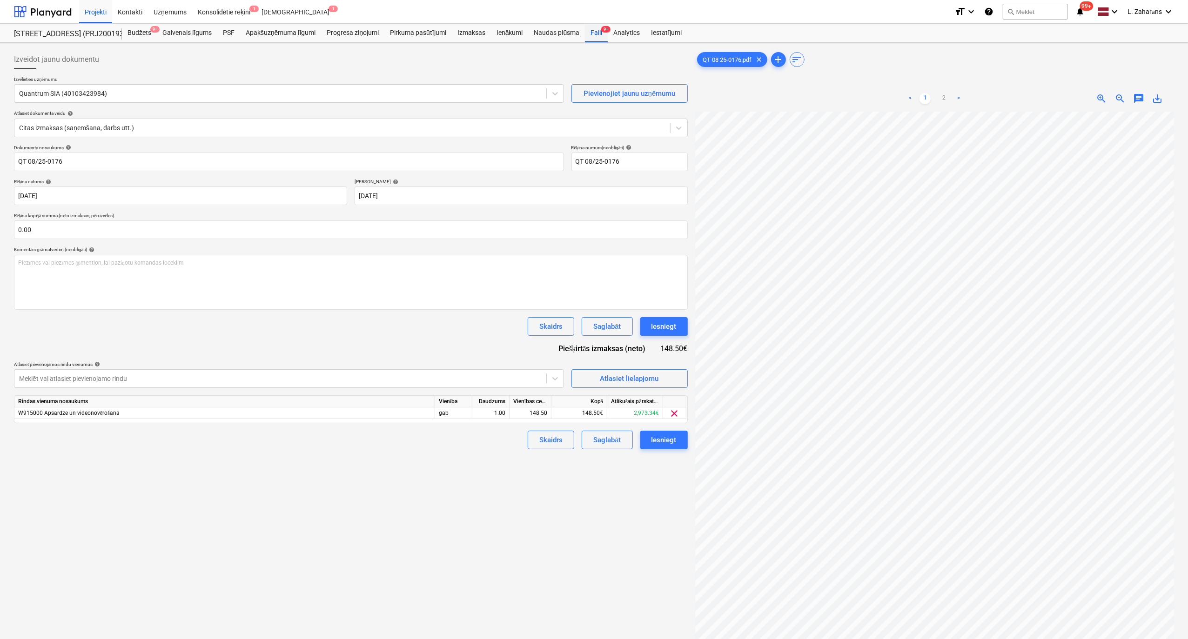
click at [597, 33] on div "Faili 9+" at bounding box center [596, 33] width 23 height 19
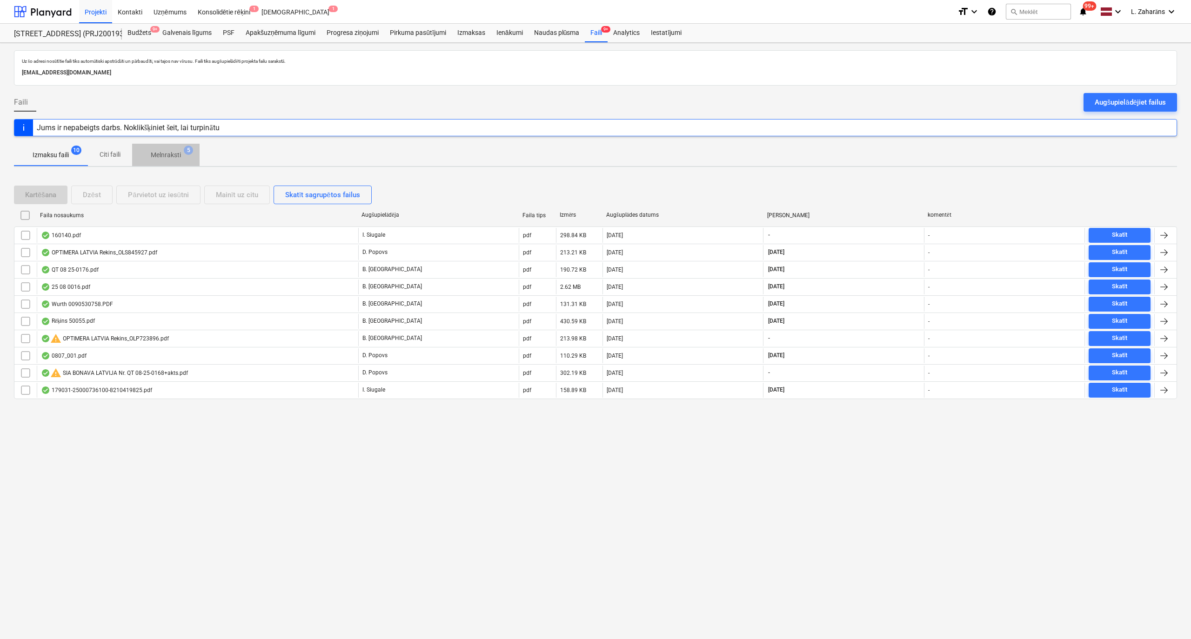
click at [168, 148] on span "Melnraksti 5" at bounding box center [165, 155] width 67 height 17
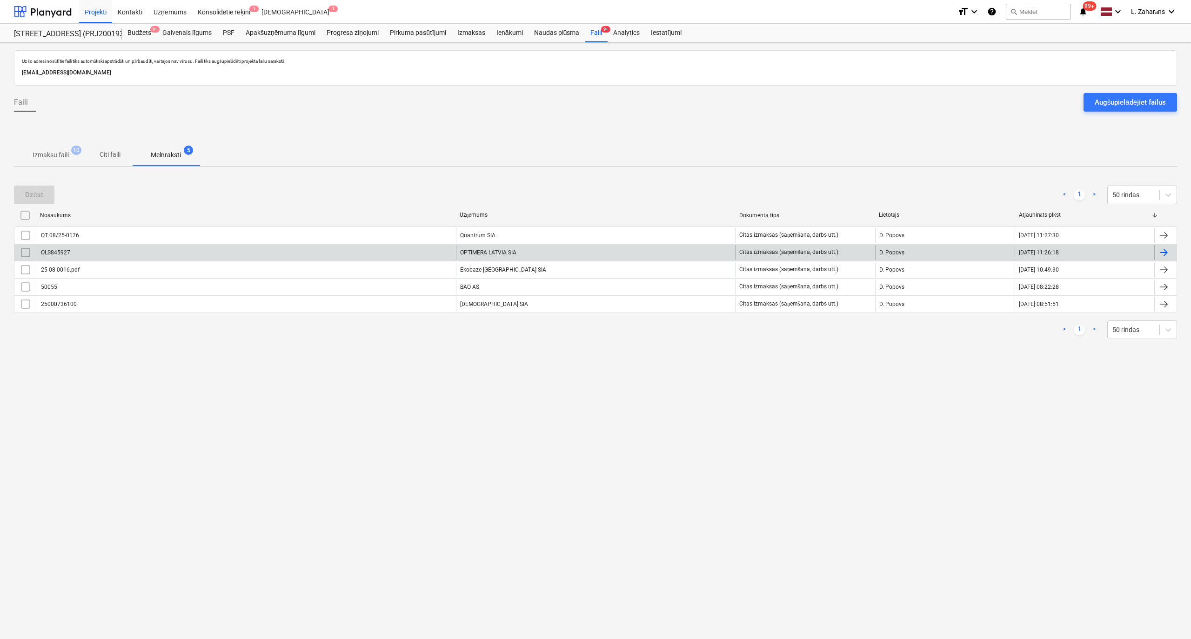
click at [127, 254] on div "OLS845927" at bounding box center [246, 252] width 419 height 15
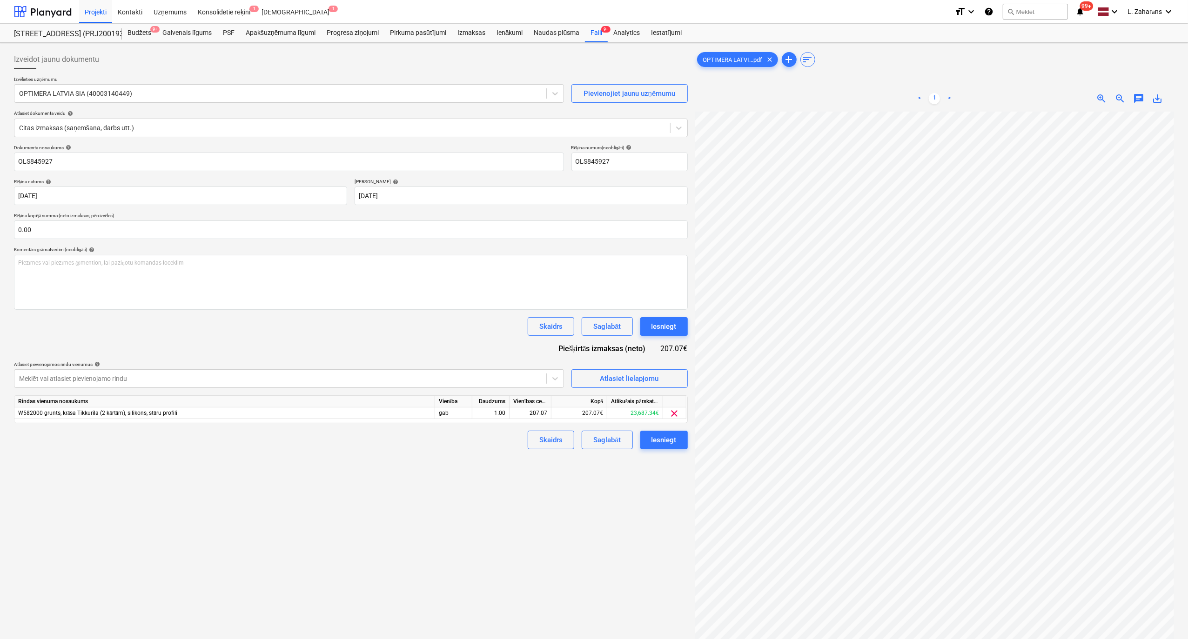
drag, startPoint x: 598, startPoint y: 30, endPoint x: 585, endPoint y: 43, distance: 18.1
click at [598, 30] on div "Faili 9+" at bounding box center [596, 33] width 23 height 19
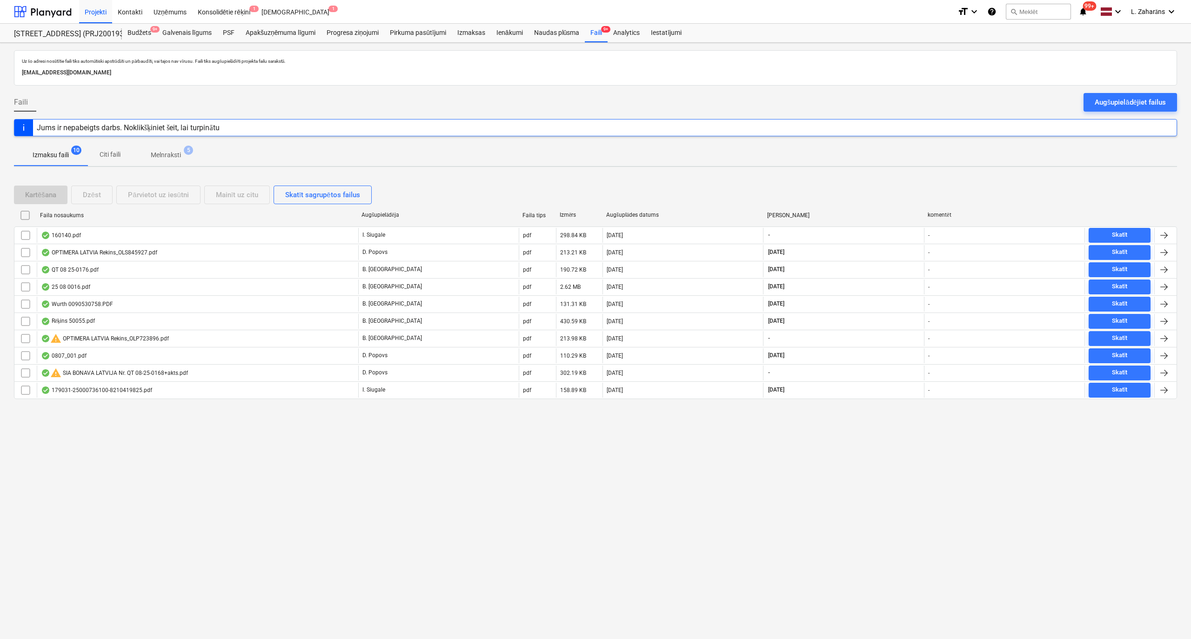
click at [175, 157] on p "Melnraksti" at bounding box center [166, 155] width 30 height 10
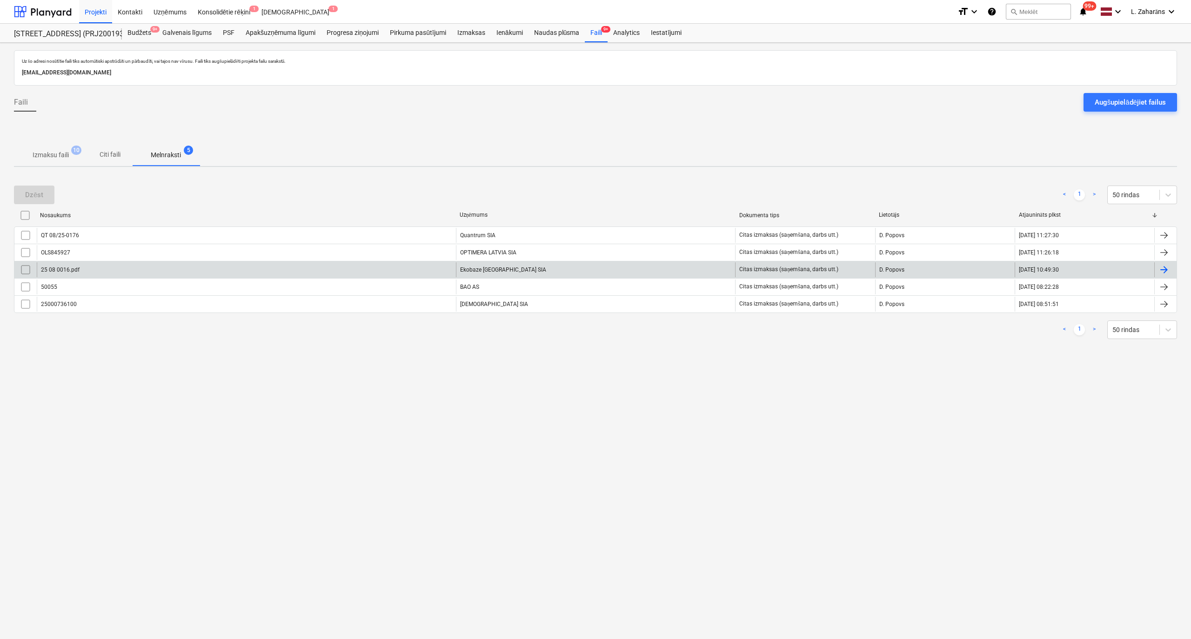
click at [86, 272] on div "25 08 0016.pdf" at bounding box center [246, 269] width 419 height 15
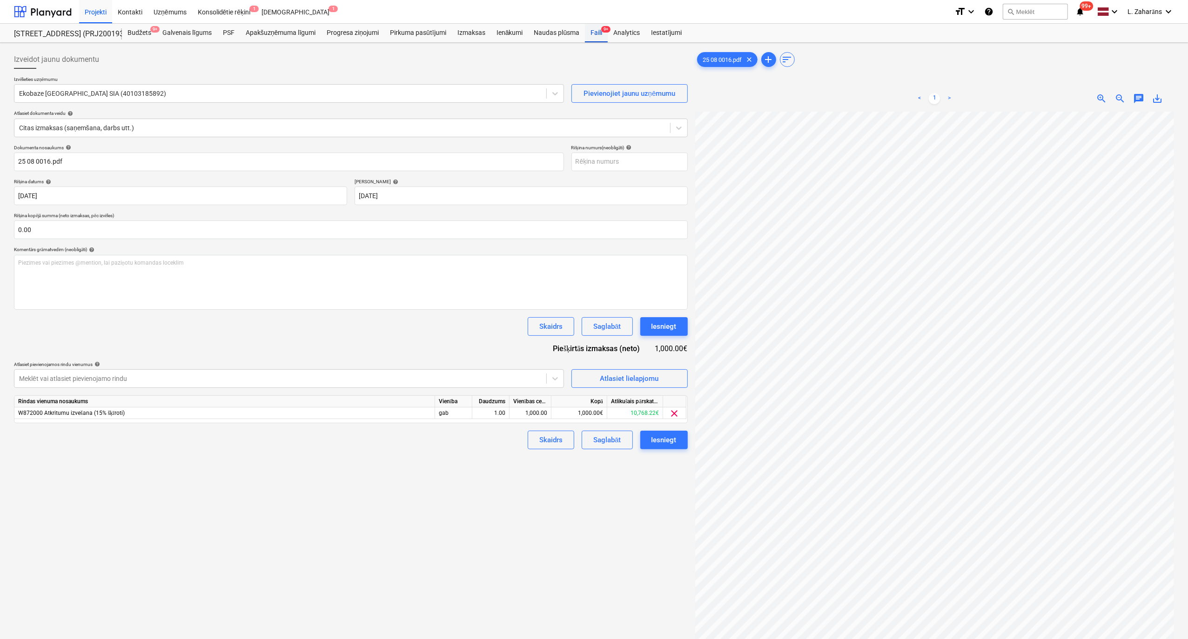
click at [590, 32] on div "Faili 9+" at bounding box center [596, 33] width 23 height 19
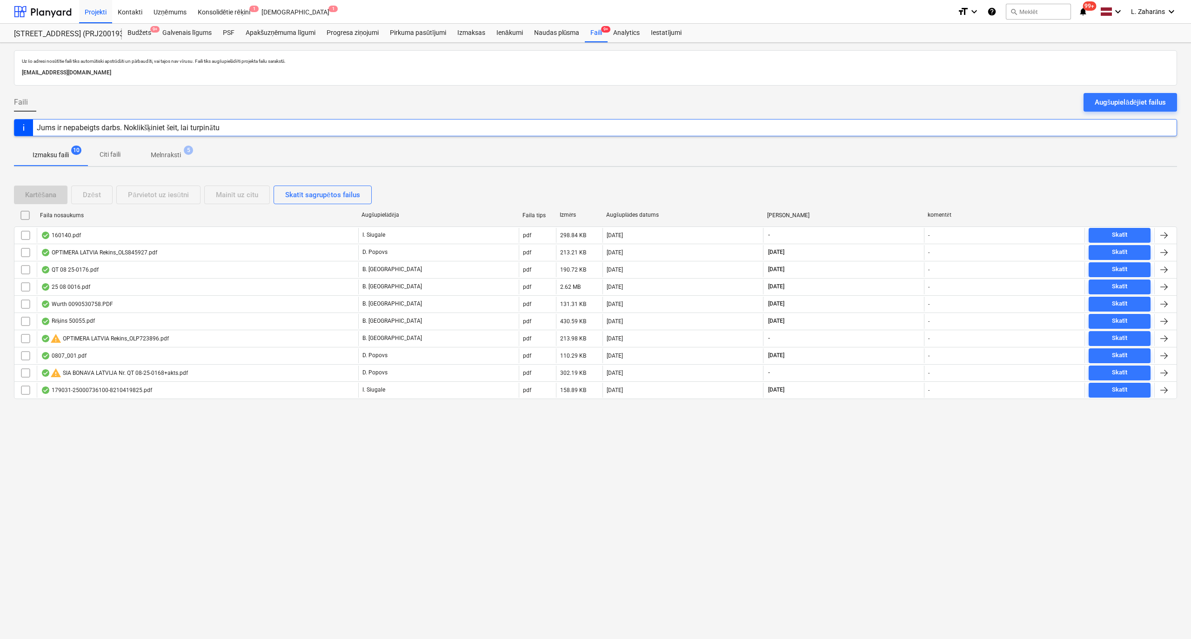
click at [161, 154] on p "Melnraksti" at bounding box center [166, 155] width 30 height 10
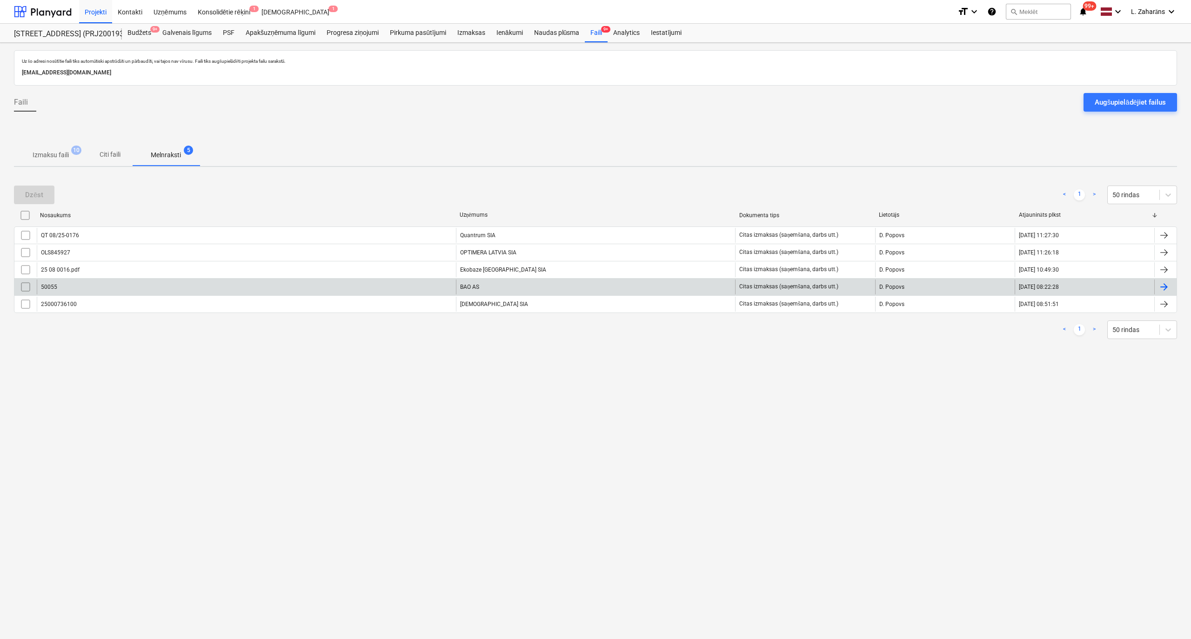
click at [88, 284] on div "50055" at bounding box center [246, 287] width 419 height 15
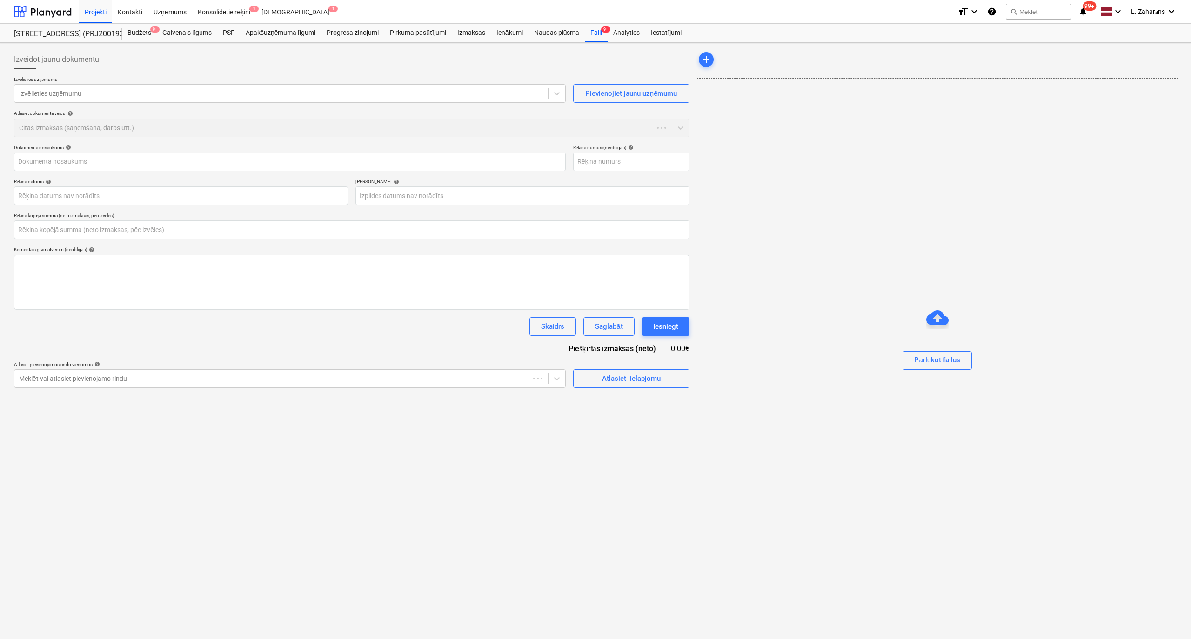
type input "50055"
type input "29 Aug 2025"
type input "28 Sep 2025"
type input "0.00"
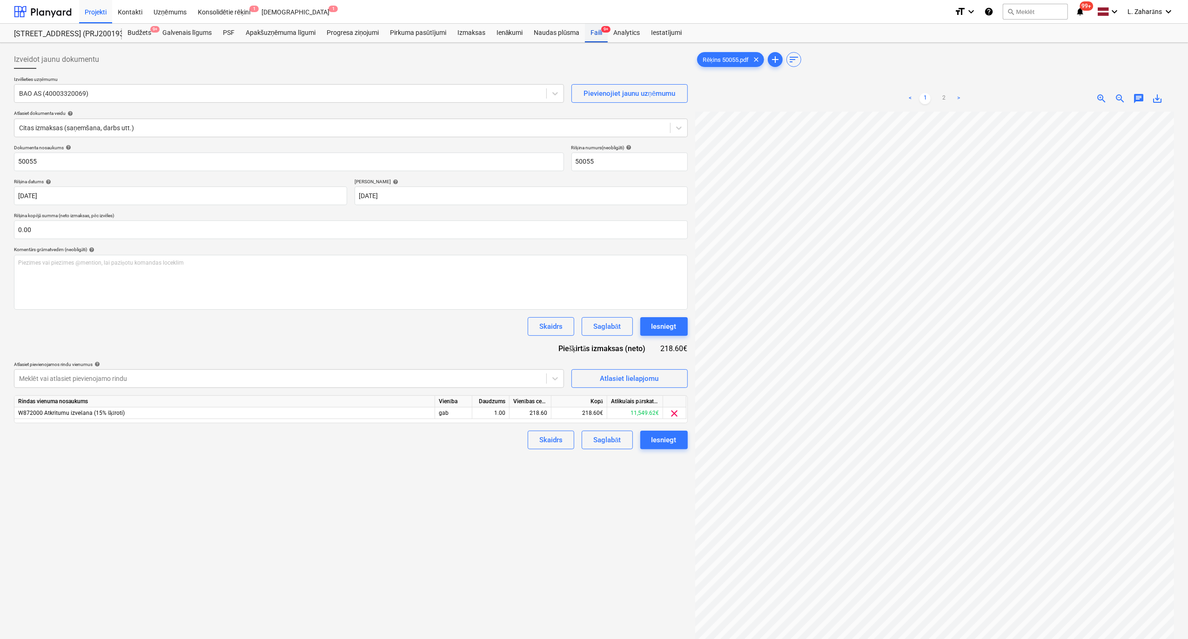
click at [590, 35] on div "Faili 9+" at bounding box center [596, 33] width 23 height 19
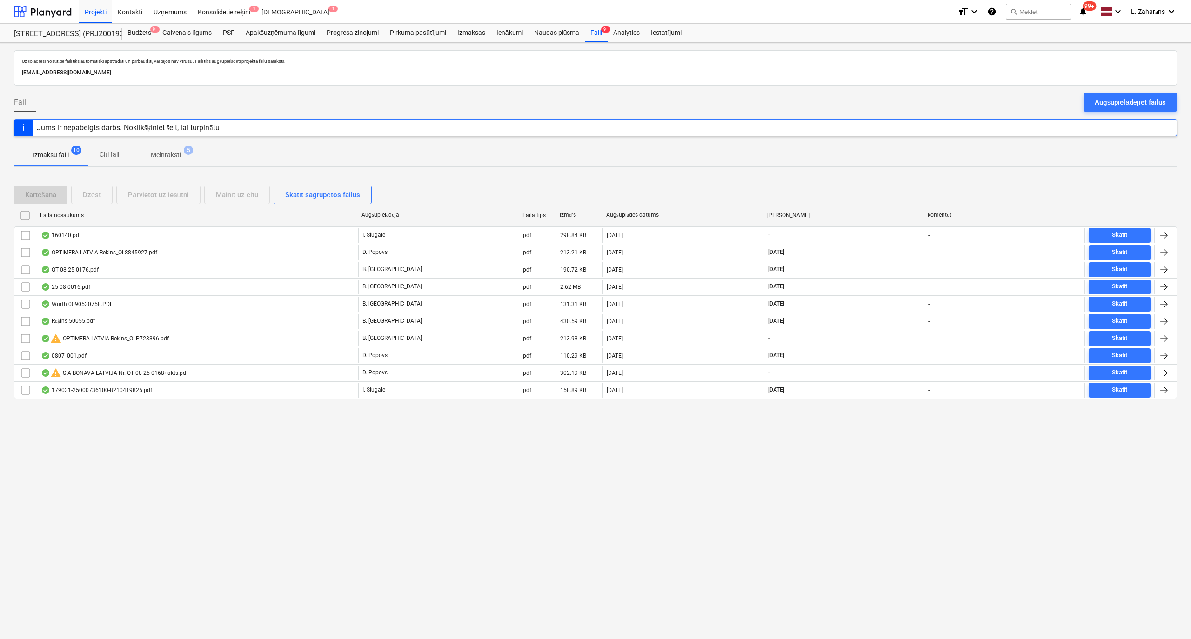
click at [170, 149] on span "Melnraksti 5" at bounding box center [165, 155] width 67 height 17
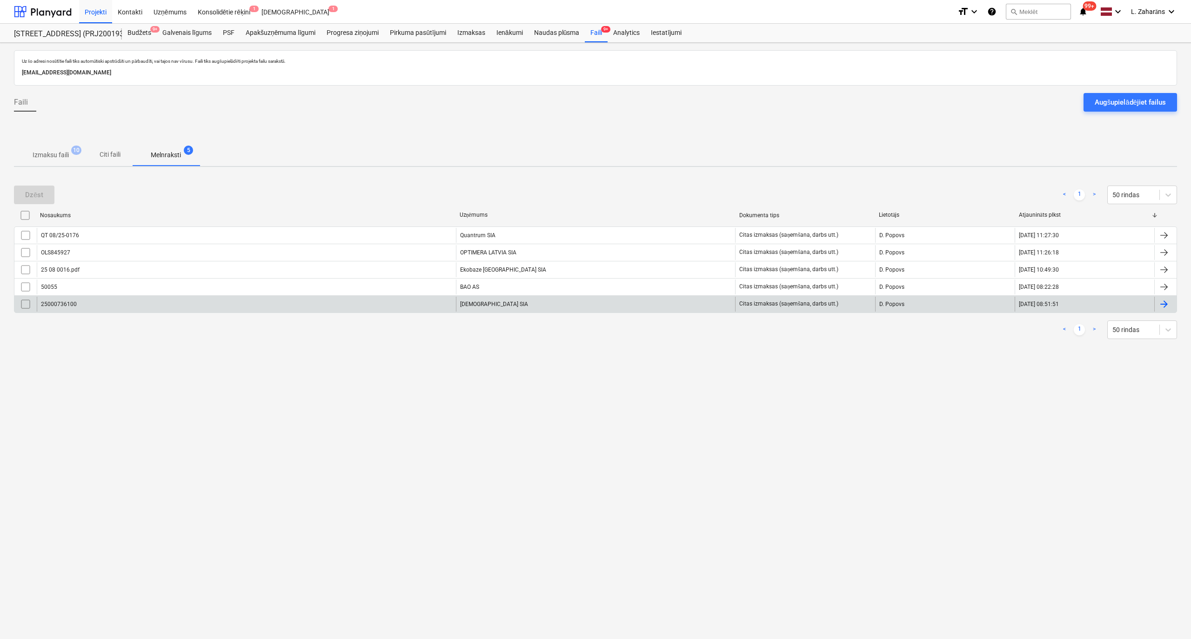
click at [127, 309] on div "25000736100" at bounding box center [246, 304] width 419 height 15
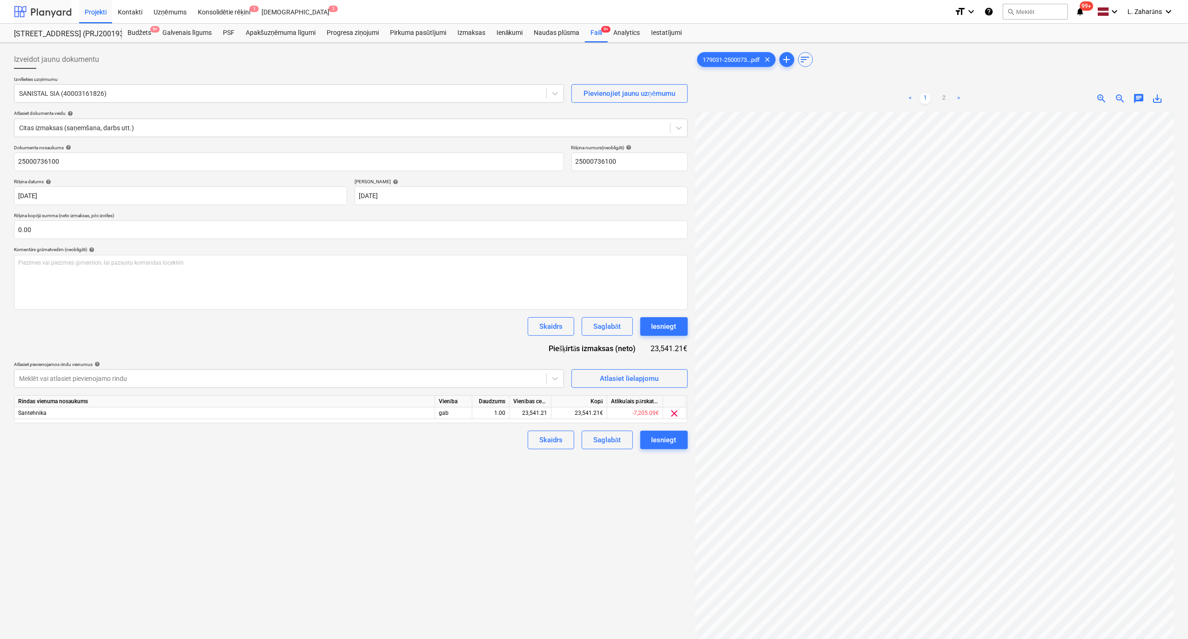
click at [58, 12] on div at bounding box center [43, 11] width 58 height 23
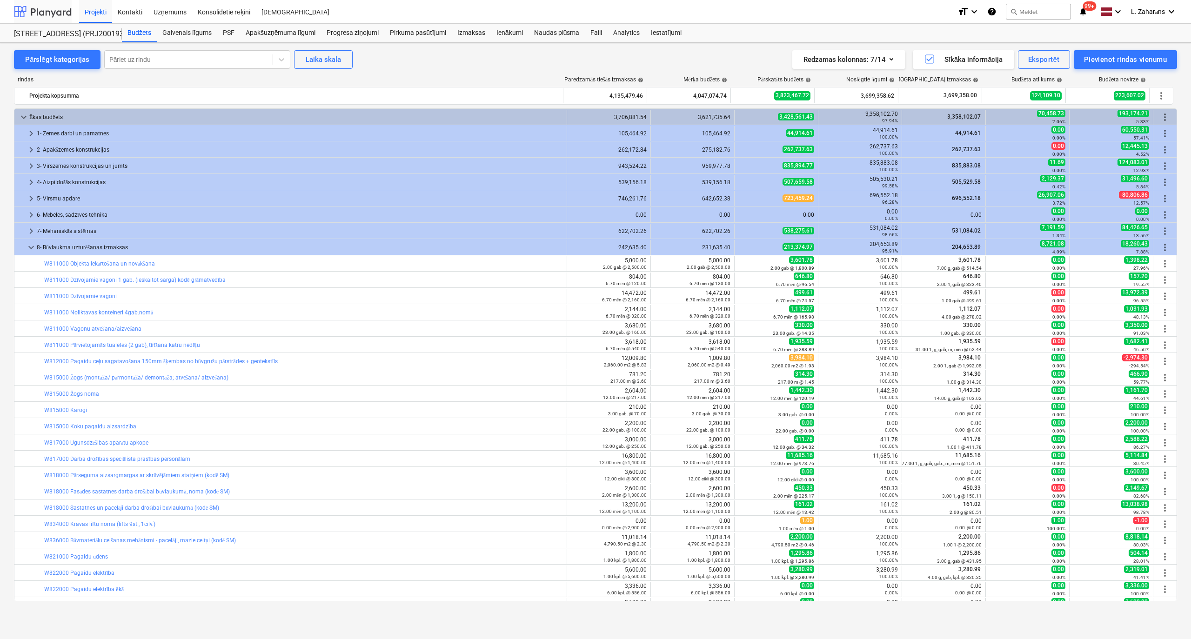
click at [60, 6] on div at bounding box center [43, 11] width 58 height 23
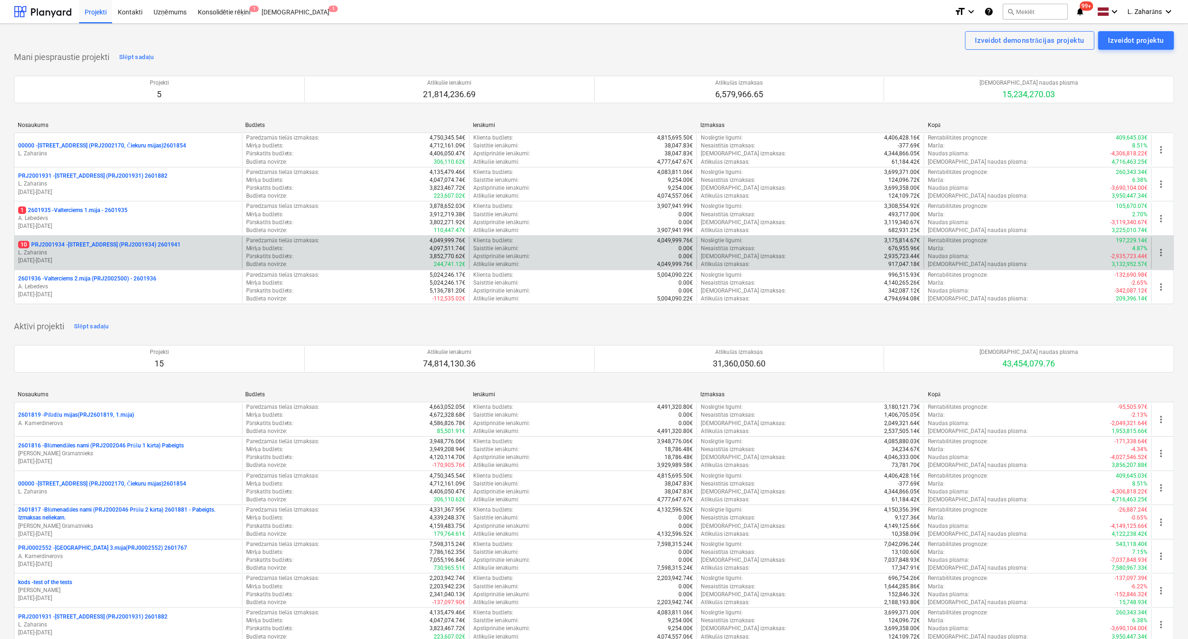
click at [95, 245] on p "10 PRJ2001934 - [STREET_ADDRESS] (PRJ2001934) 2601941" at bounding box center [99, 245] width 162 height 8
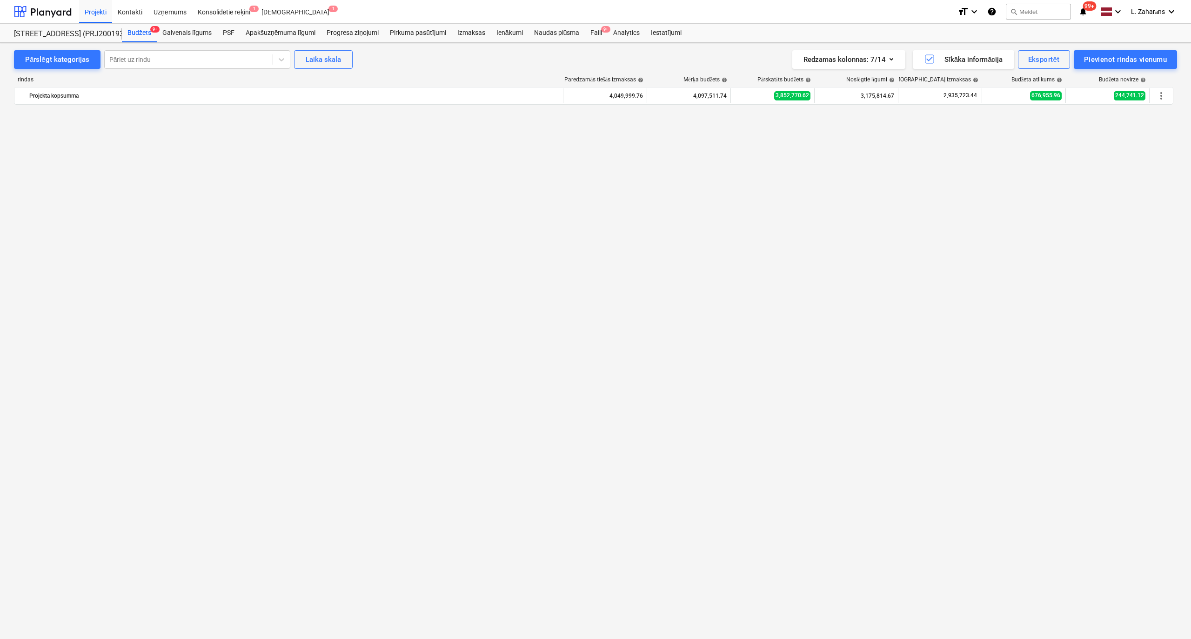
scroll to position [1700, 0]
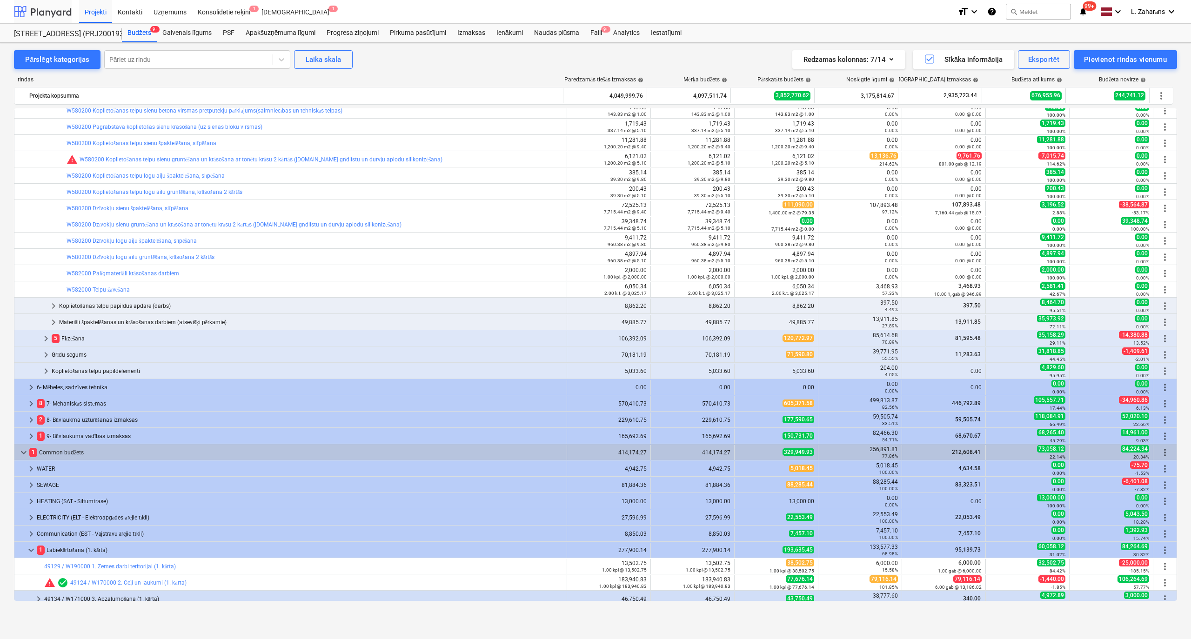
click at [48, 12] on div at bounding box center [43, 11] width 58 height 23
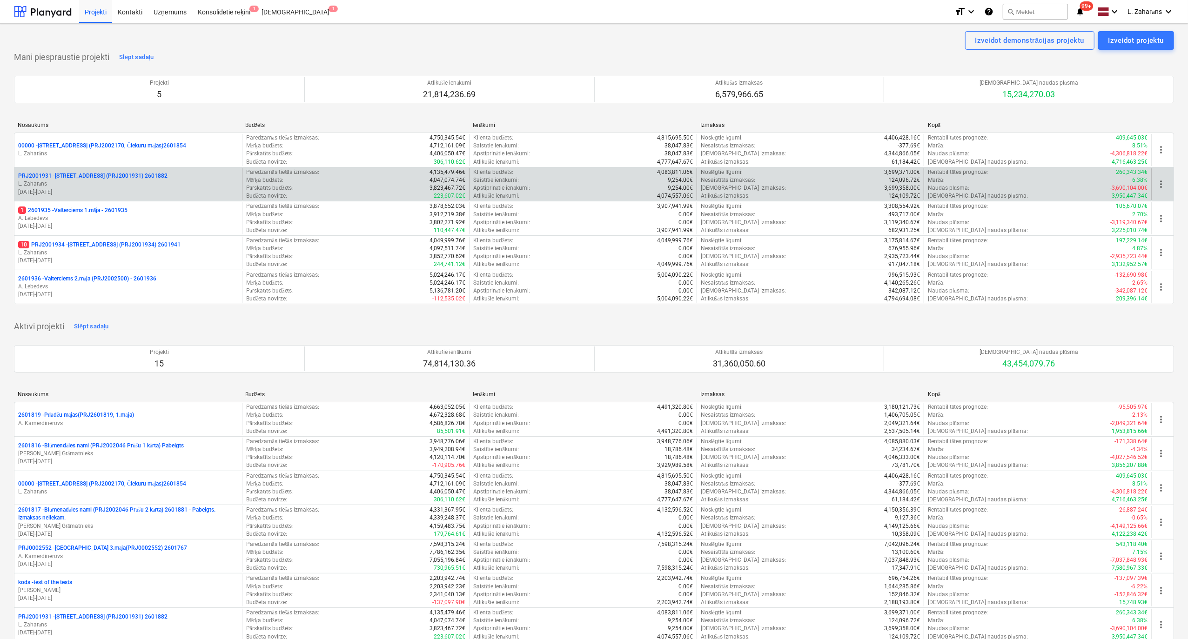
click at [84, 176] on p "PRJ2001931 - [PERSON_NAME][STREET_ADDRESS] (PRJ2001931) 2601882" at bounding box center [92, 176] width 149 height 8
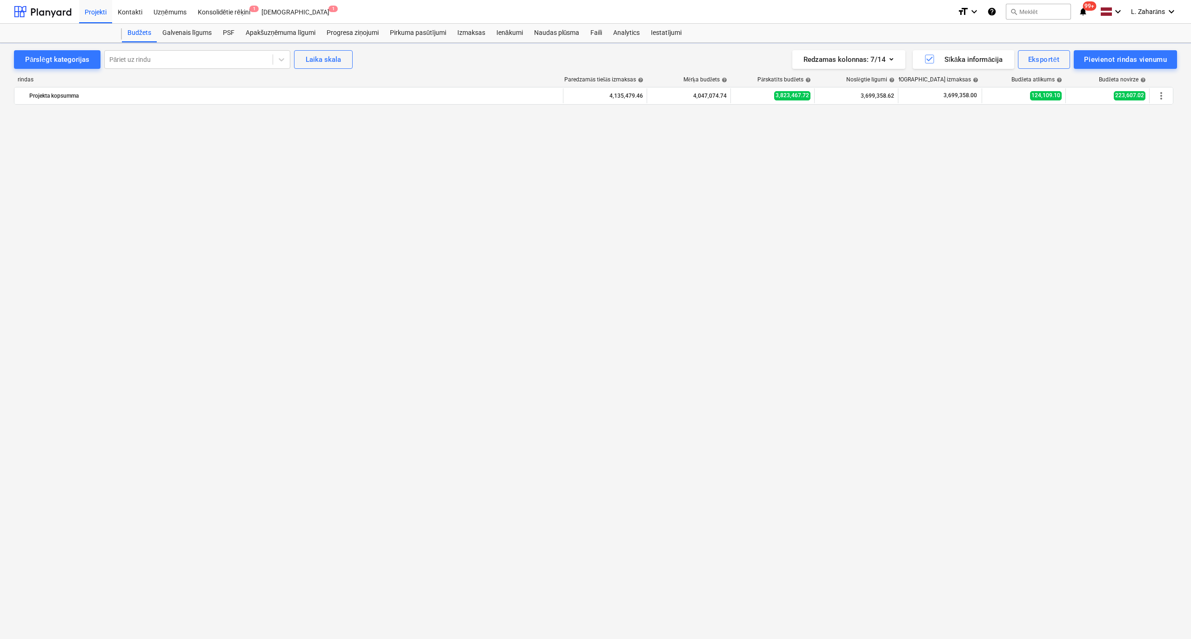
scroll to position [1700, 0]
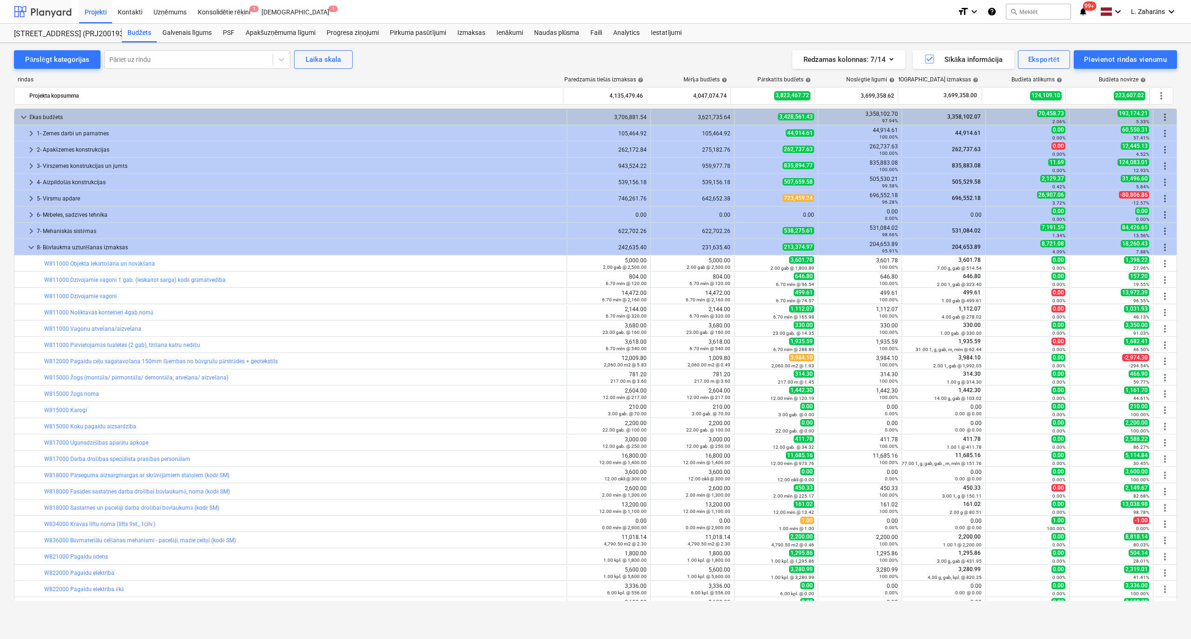
click at [42, 10] on div at bounding box center [43, 11] width 58 height 23
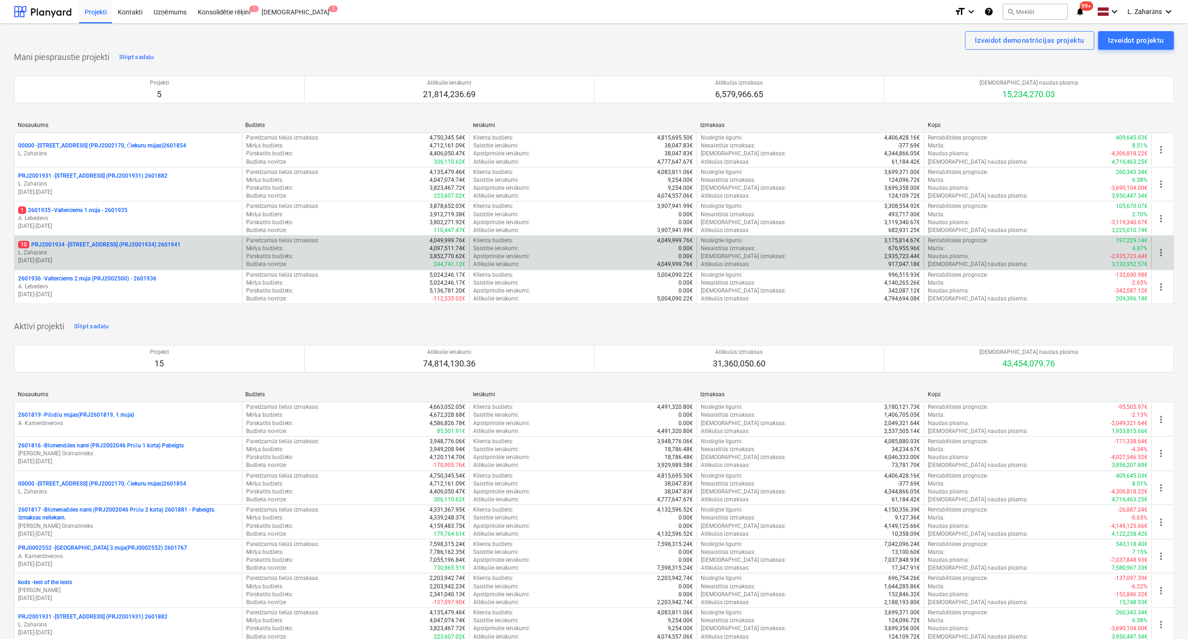
click at [83, 243] on p "10 PRJ2001934 - [STREET_ADDRESS] (PRJ2001934) 2601941" at bounding box center [99, 245] width 162 height 8
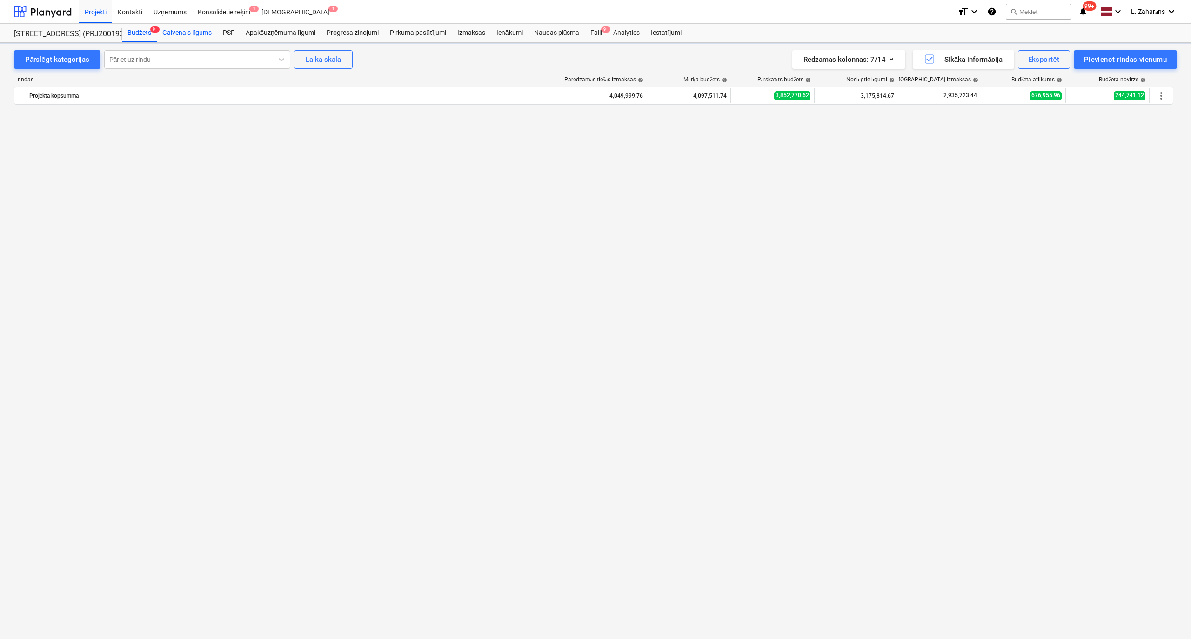
scroll to position [1700, 0]
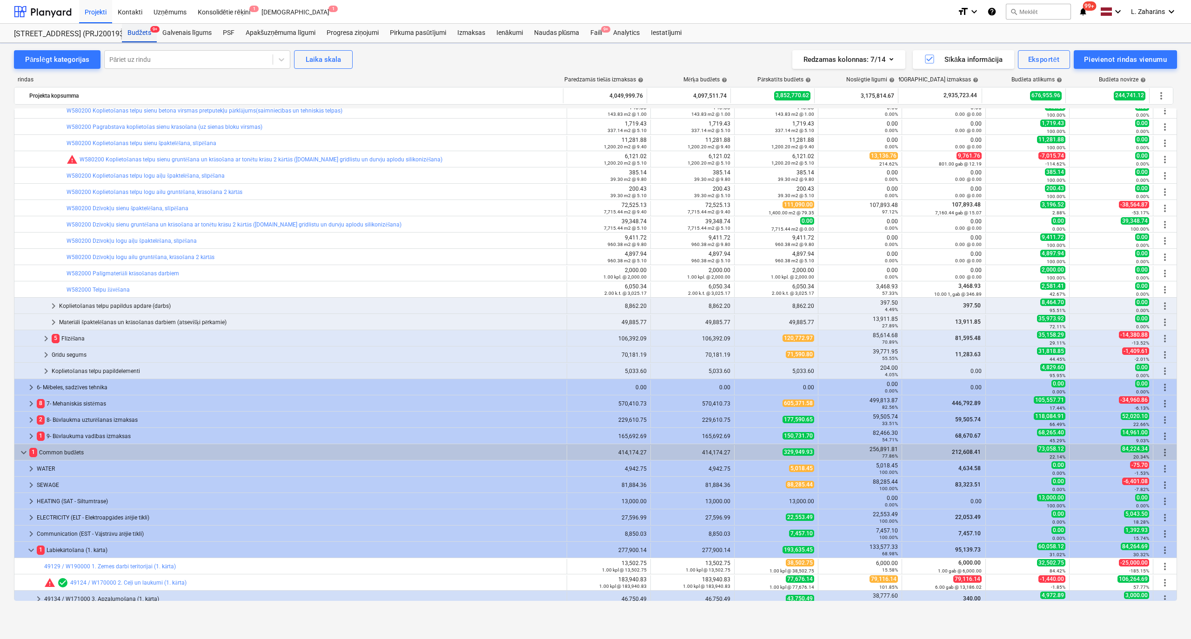
click at [134, 38] on div "Budžets 9+" at bounding box center [139, 33] width 35 height 19
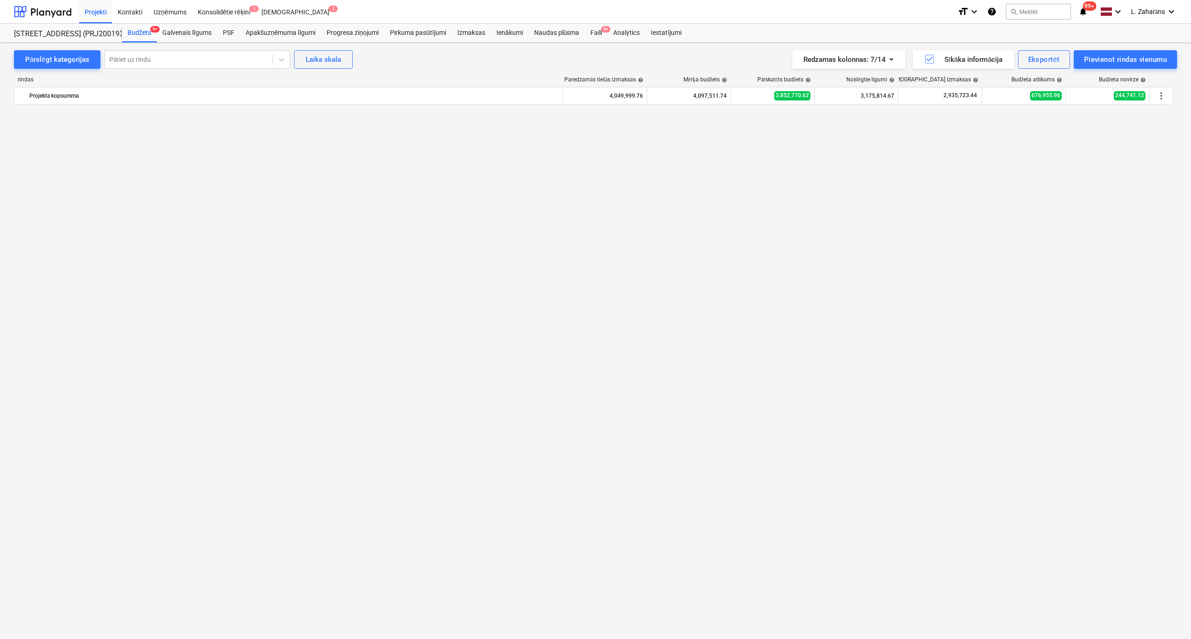
scroll to position [956, 0]
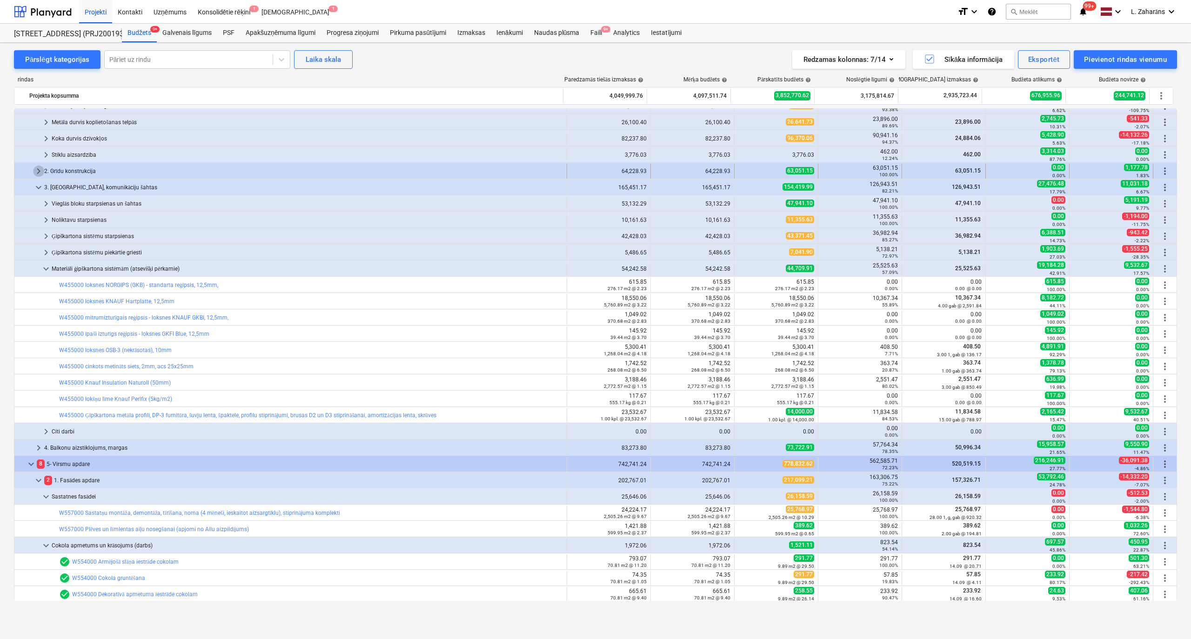
click at [39, 168] on span "keyboard_arrow_right" at bounding box center [38, 171] width 11 height 11
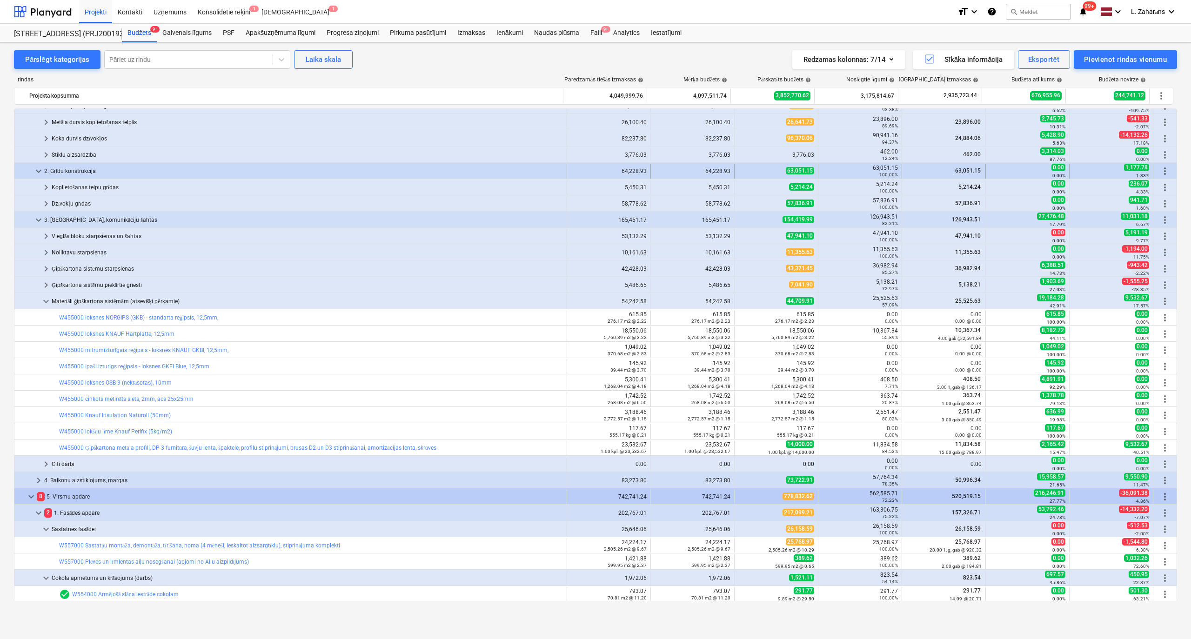
click at [41, 172] on span "keyboard_arrow_down" at bounding box center [38, 171] width 11 height 11
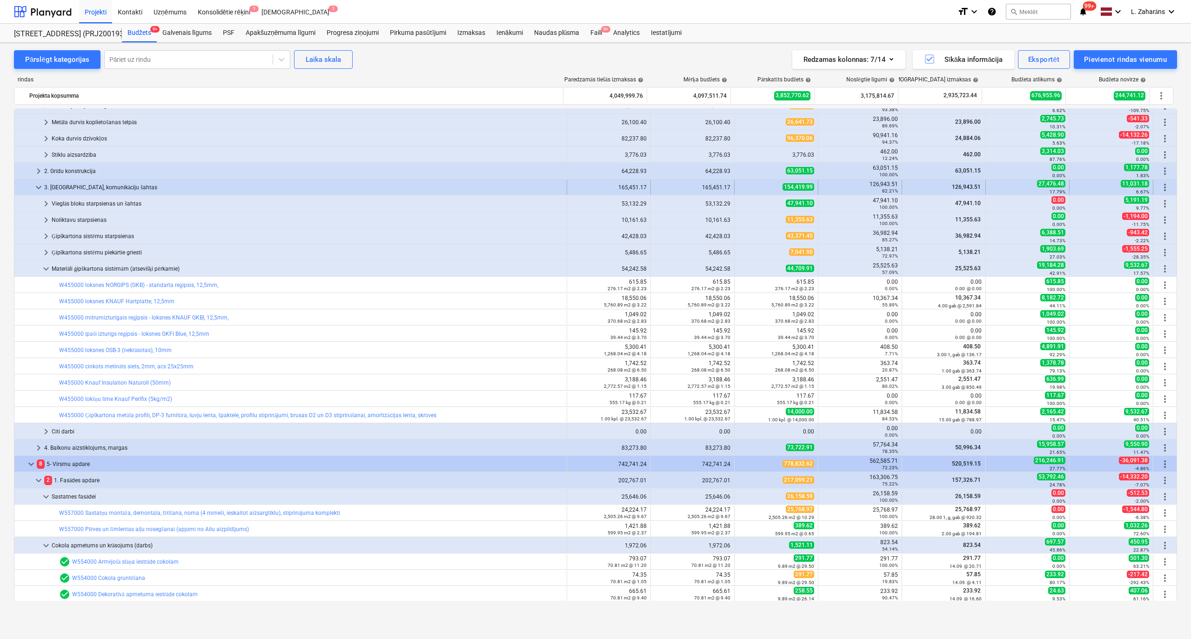
click at [40, 183] on span "keyboard_arrow_down" at bounding box center [38, 187] width 11 height 11
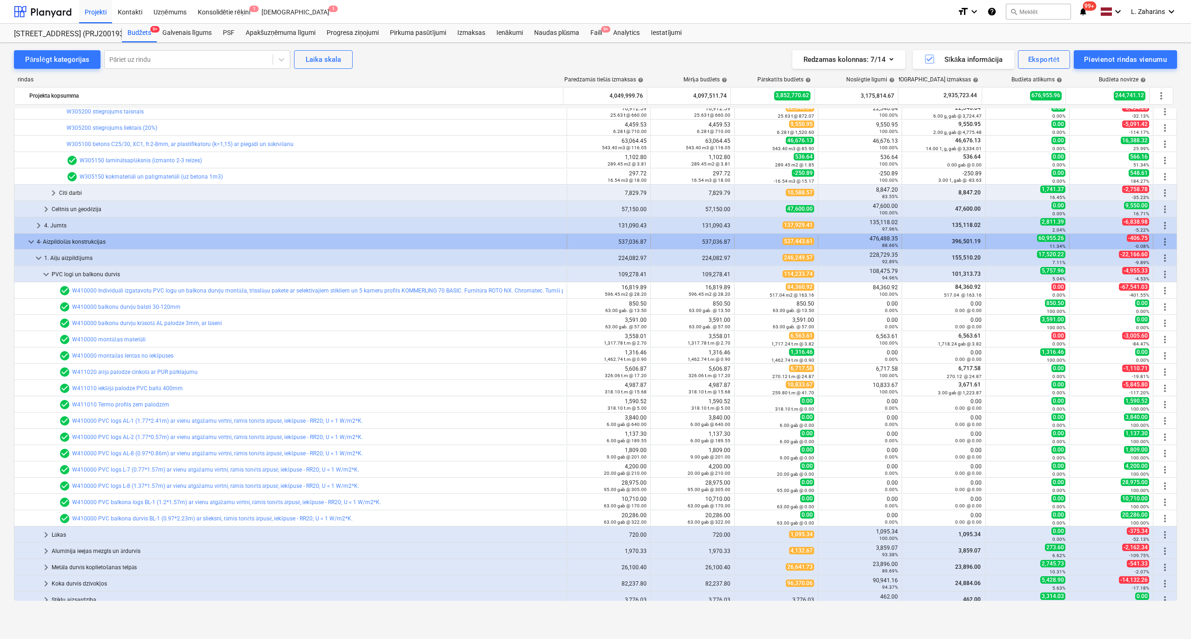
scroll to position [460, 0]
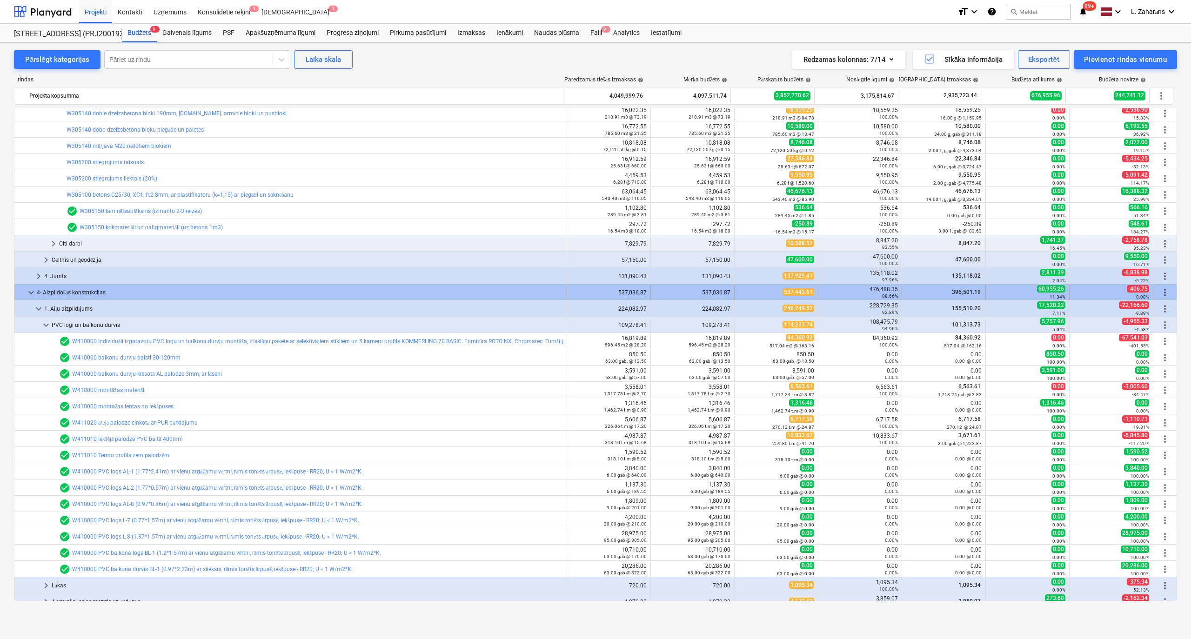
click at [32, 295] on span "keyboard_arrow_down" at bounding box center [31, 292] width 11 height 11
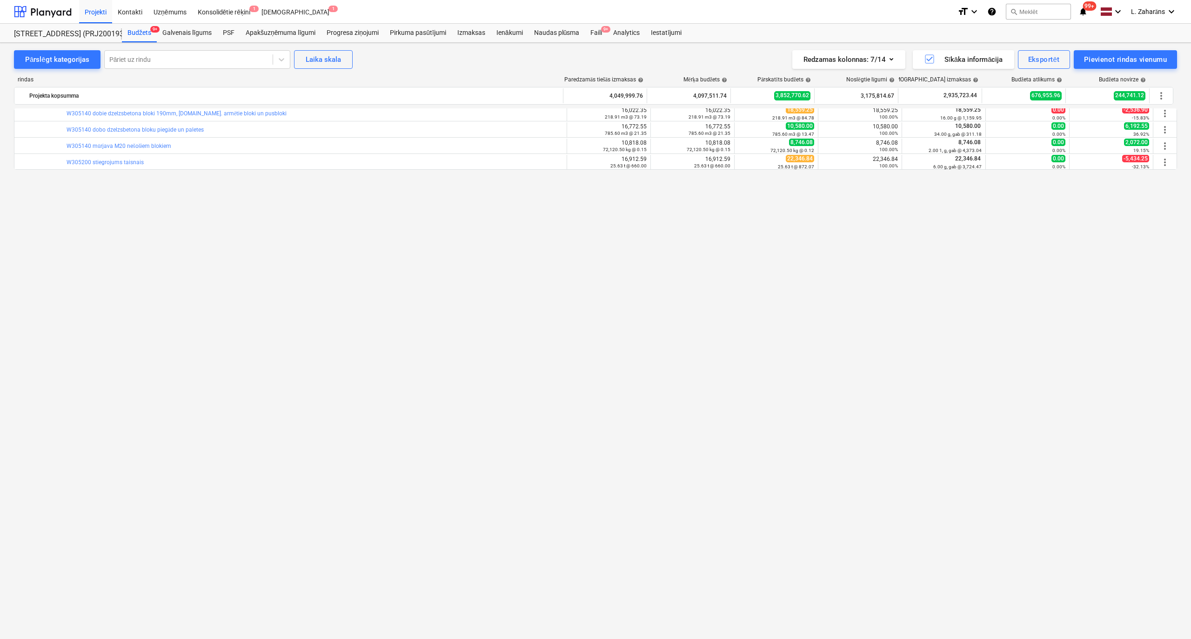
scroll to position [0, 0]
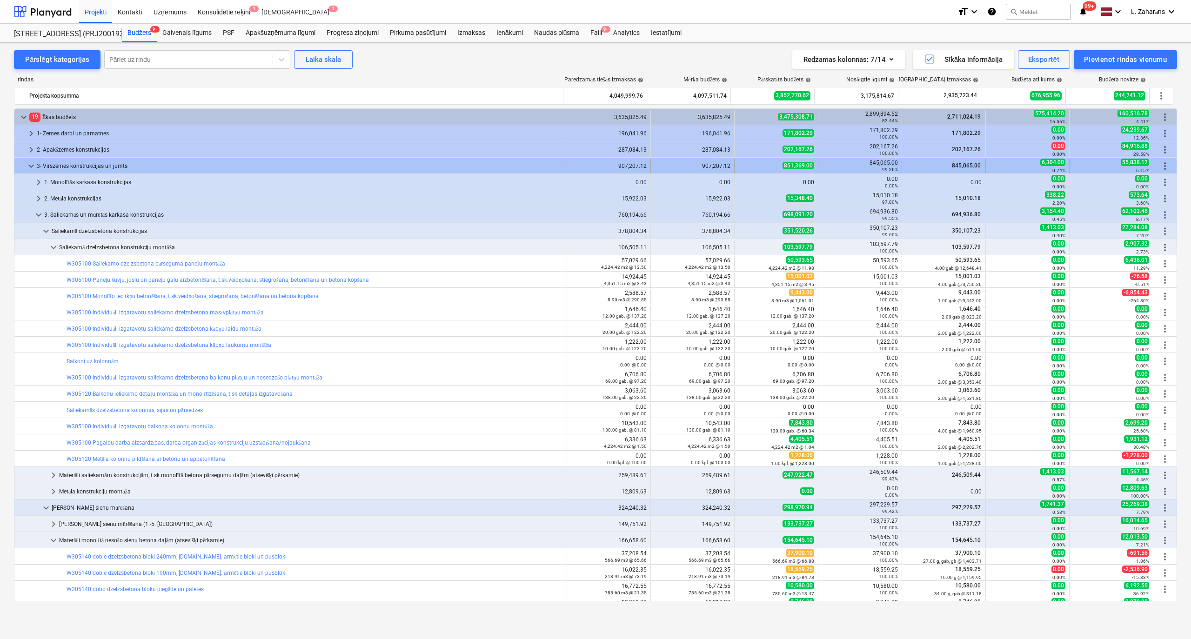
click at [27, 164] on span "keyboard_arrow_down" at bounding box center [31, 166] width 11 height 11
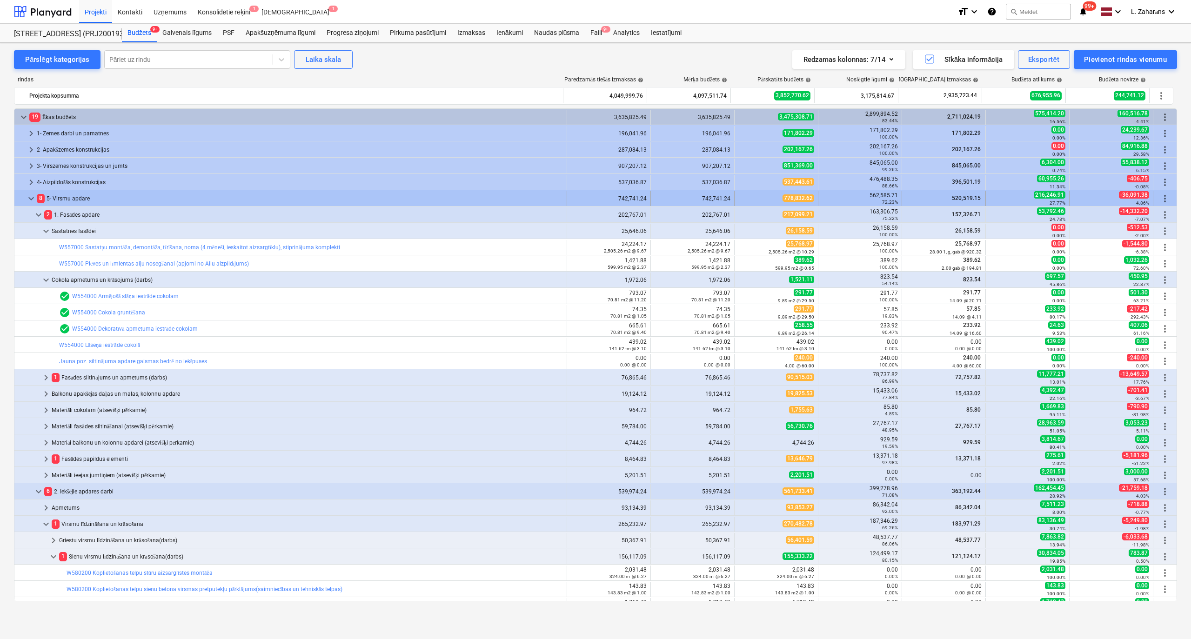
click at [30, 199] on span "keyboard_arrow_down" at bounding box center [31, 198] width 11 height 11
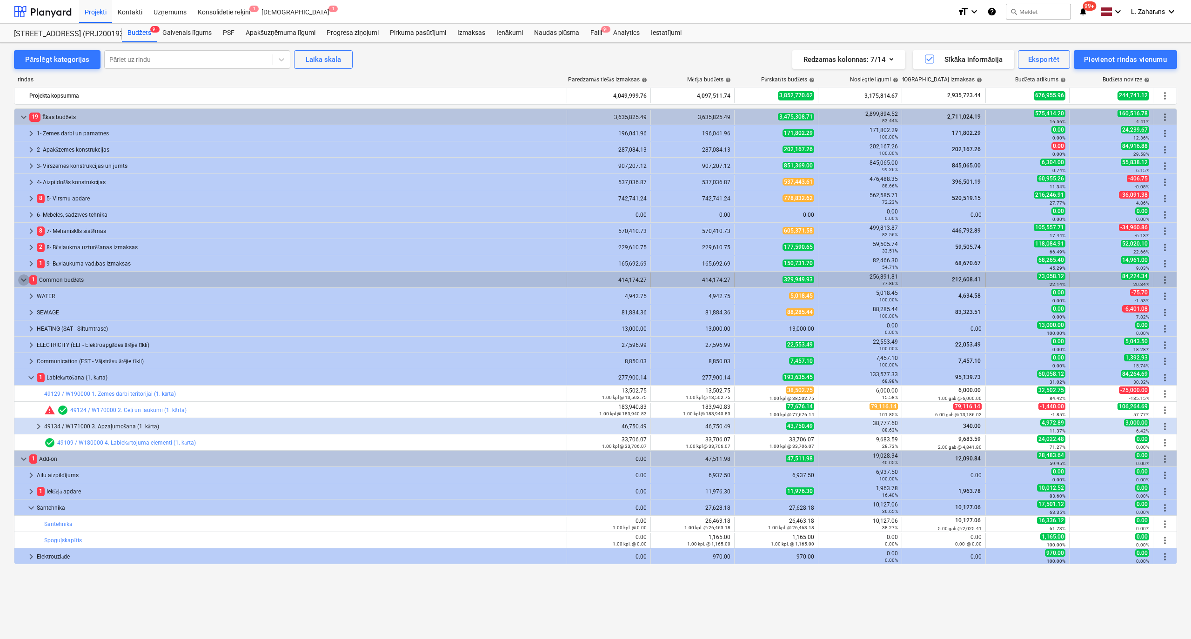
click at [23, 277] on span "keyboard_arrow_down" at bounding box center [23, 280] width 11 height 11
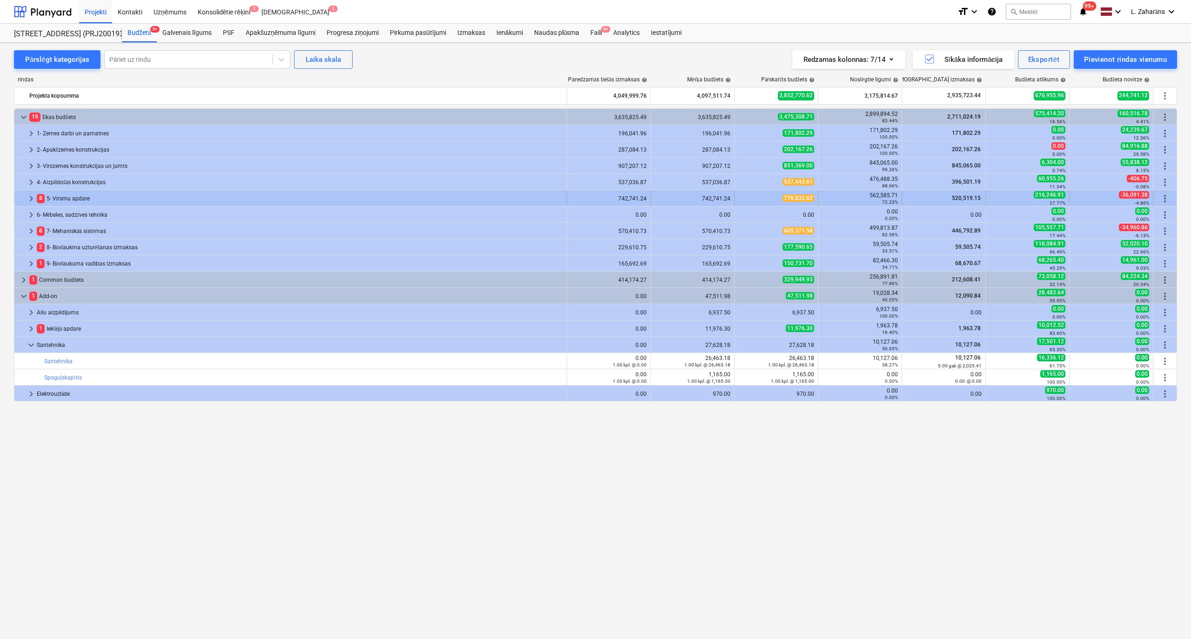
click at [32, 200] on span "keyboard_arrow_right" at bounding box center [31, 198] width 11 height 11
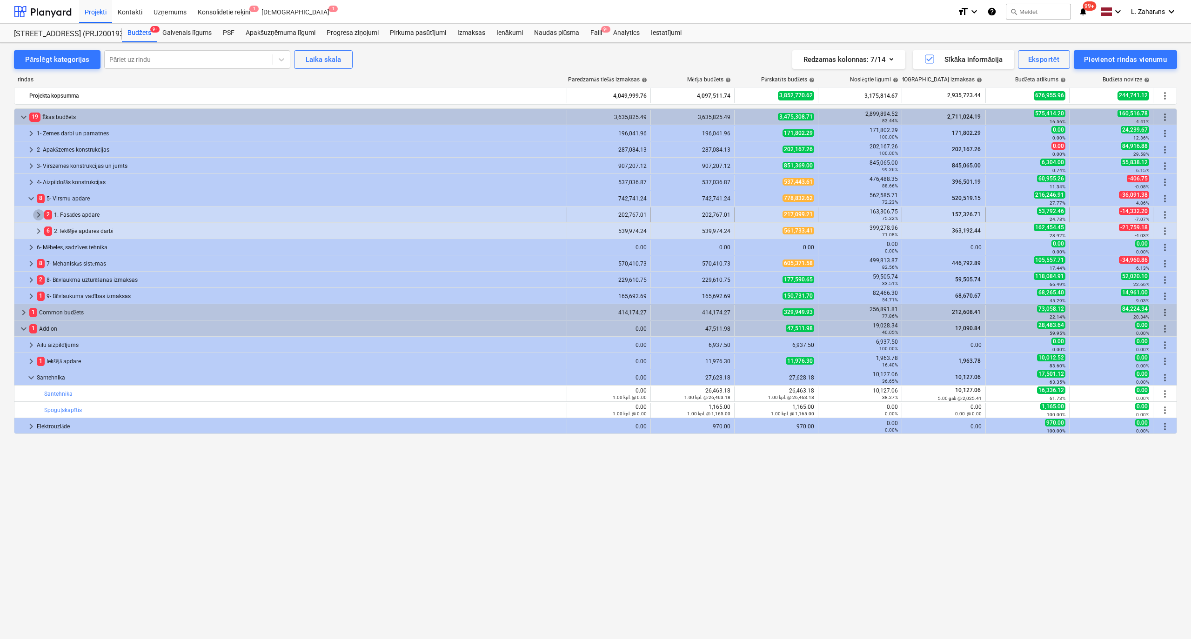
click at [39, 216] on span "keyboard_arrow_right" at bounding box center [38, 214] width 11 height 11
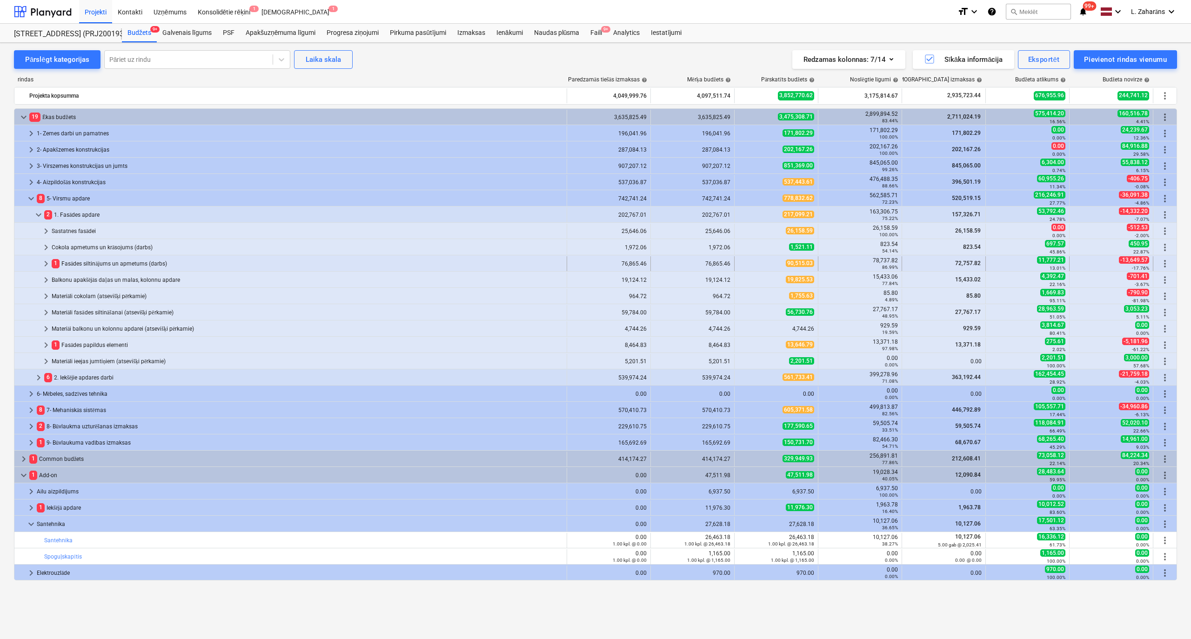
click at [45, 267] on span "keyboard_arrow_right" at bounding box center [45, 263] width 11 height 11
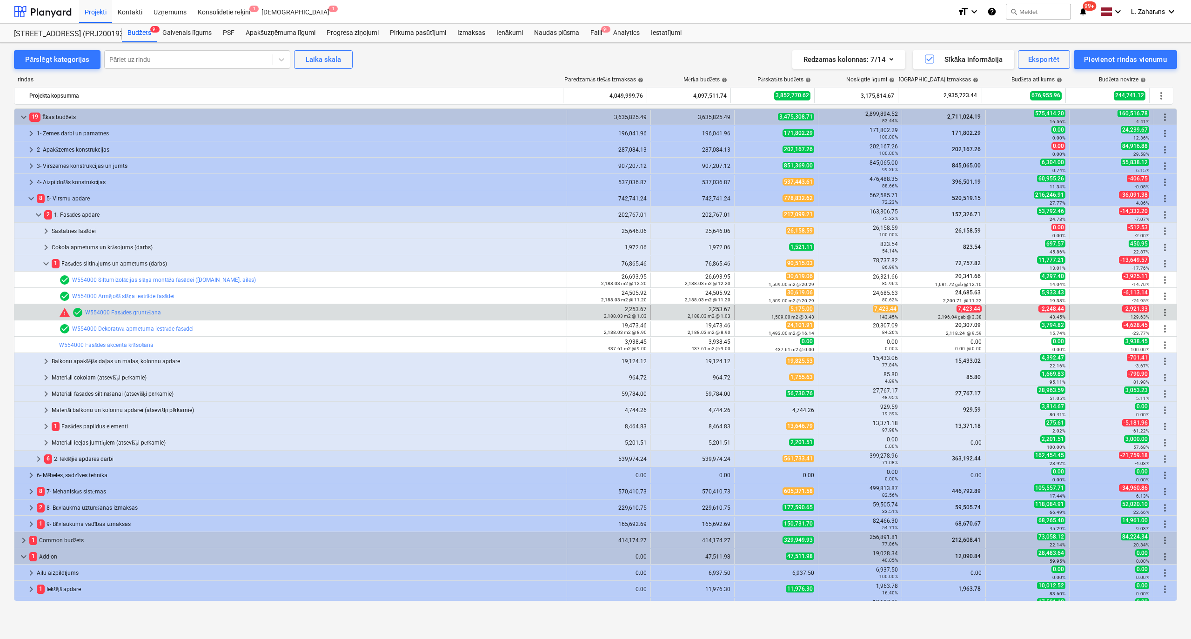
click at [879, 306] on span "7,423.44" at bounding box center [885, 308] width 25 height 7
copy span "7,423.44"
click at [742, 311] on span "edit" at bounding box center [743, 312] width 7 height 7
type textarea "x"
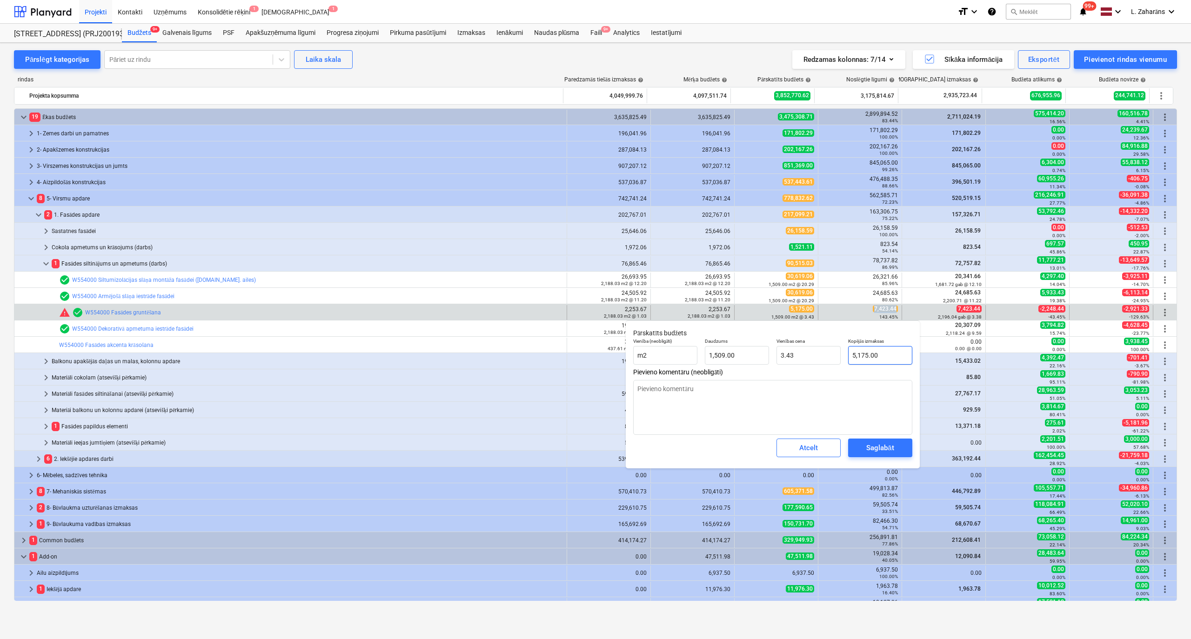
type input "5175"
click at [885, 360] on input "5175" at bounding box center [880, 355] width 64 height 19
click at [884, 359] on input "5175" at bounding box center [880, 355] width 64 height 19
paste input "7,423.44"
type textarea "x"
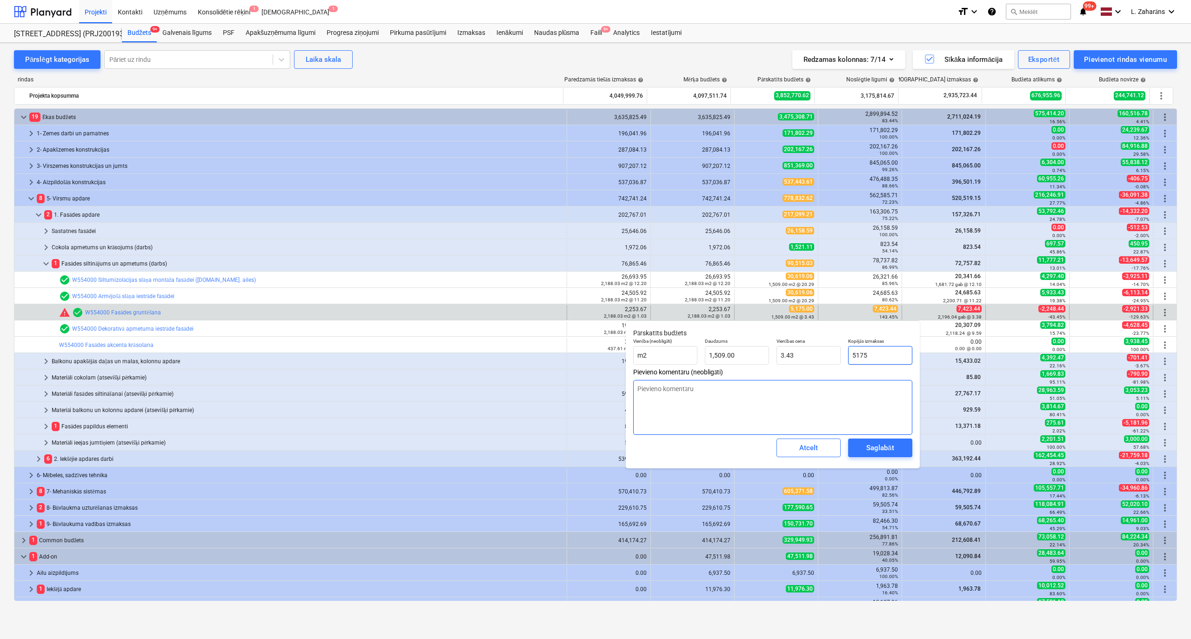
type input "7,423.44"
type input "4.92"
type input "7,423.44"
click at [892, 451] on div "Saglabāt" at bounding box center [879, 448] width 27 height 12
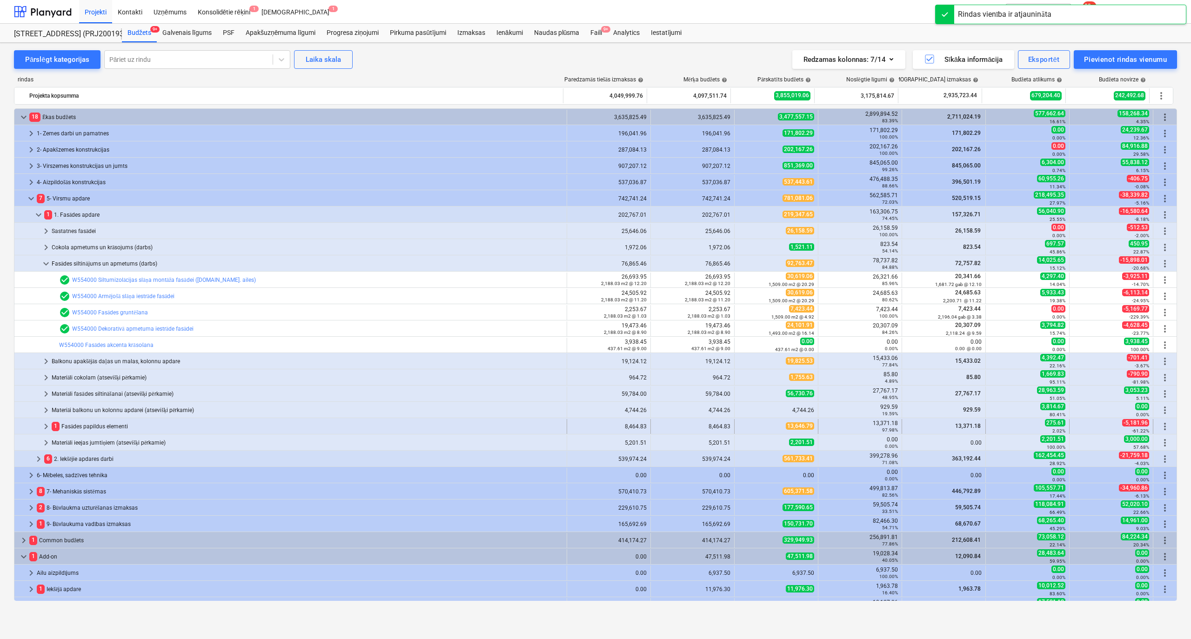
click at [45, 426] on span "keyboard_arrow_right" at bounding box center [45, 426] width 11 height 11
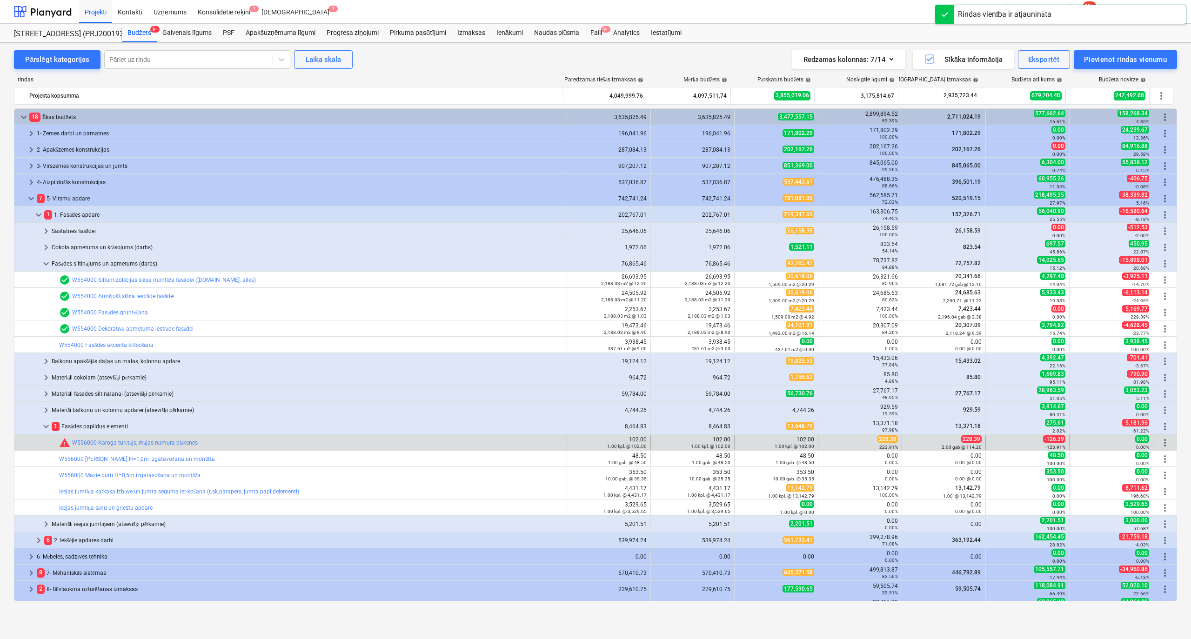
click at [881, 441] on span "228.39" at bounding box center [888, 439] width 20 height 7
copy span "228.39"
click at [744, 443] on span "edit" at bounding box center [743, 442] width 7 height 7
type textarea "x"
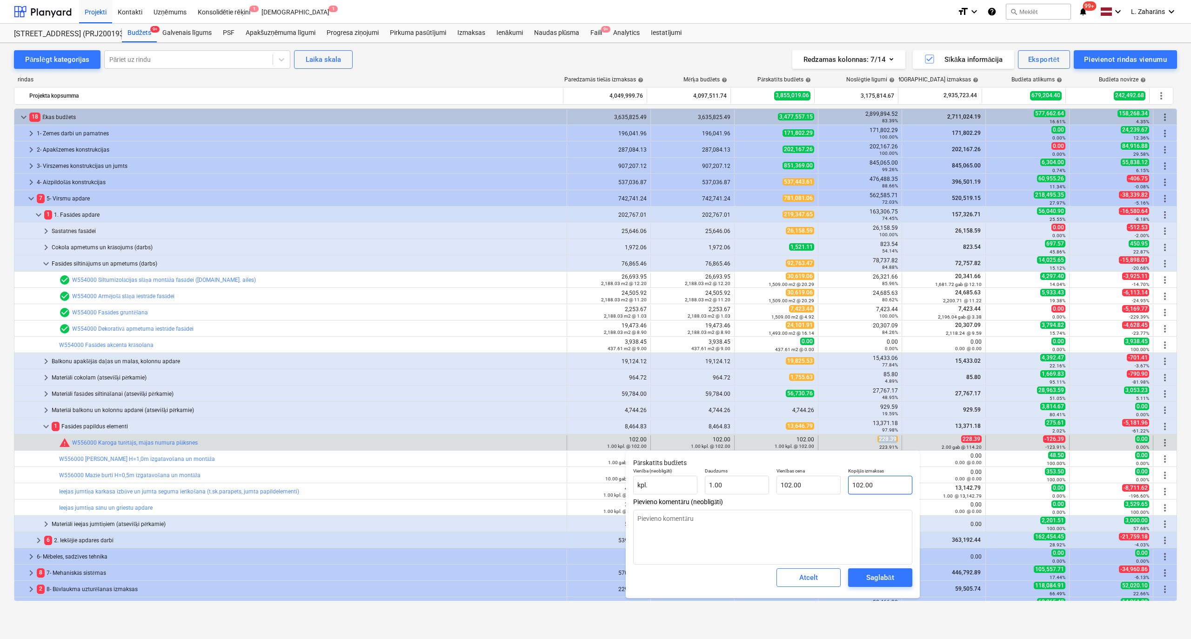
type input "102"
click at [890, 490] on input "102" at bounding box center [880, 485] width 64 height 19
paste input "228.39"
type textarea "x"
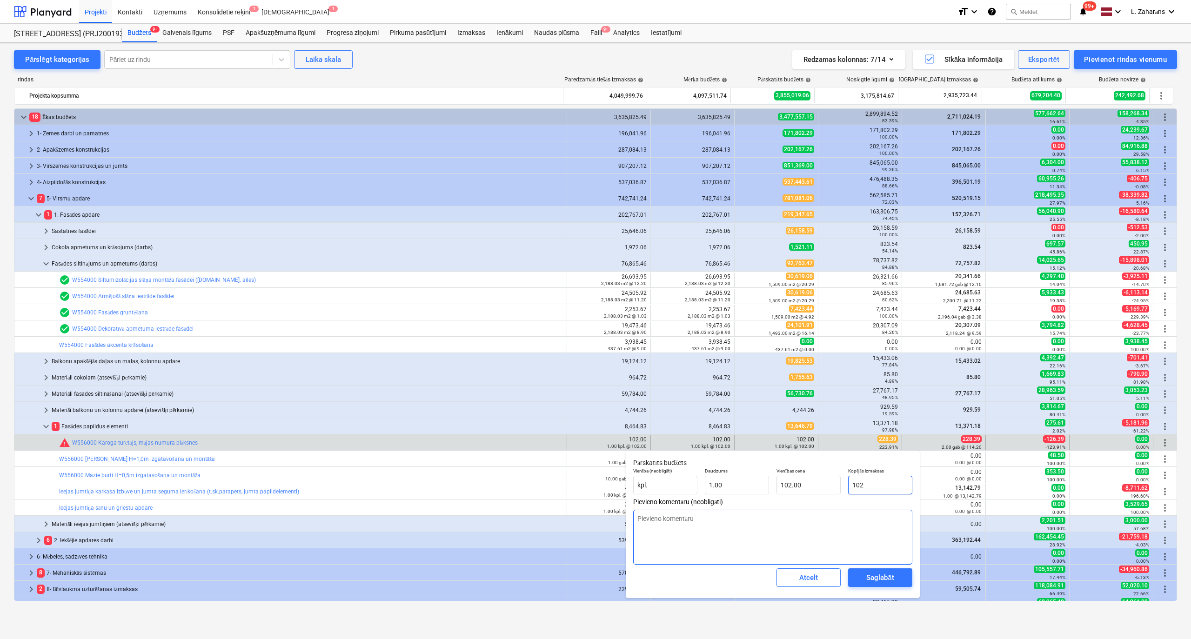
type input "228.39"
click at [885, 580] on div "Saglabāt" at bounding box center [879, 578] width 27 height 12
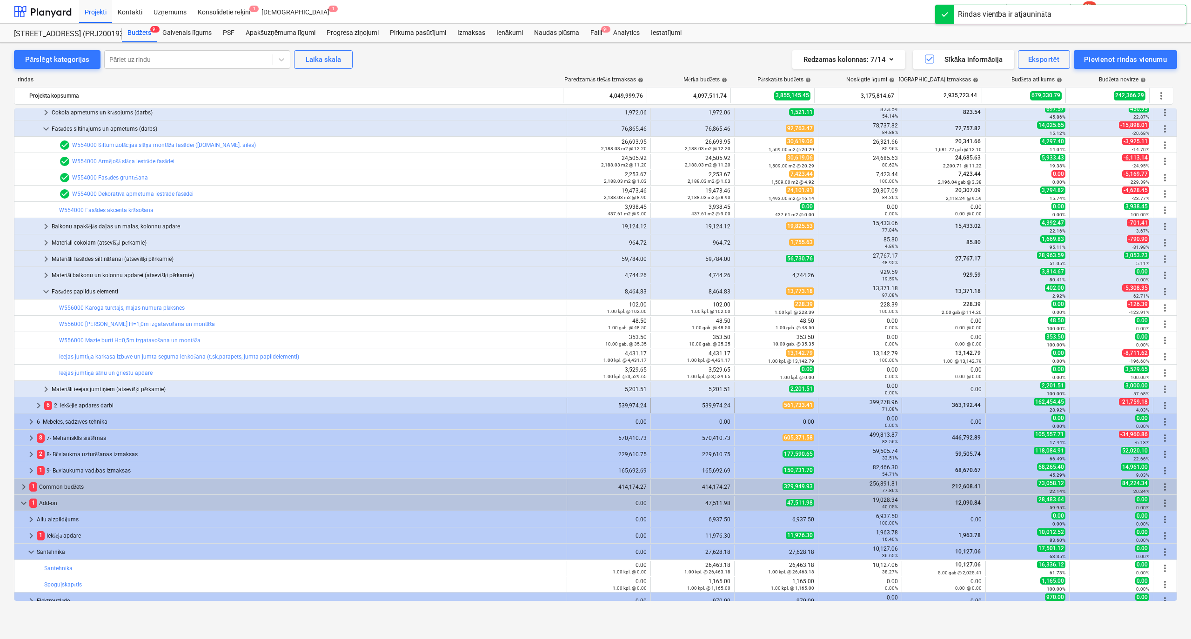
scroll to position [142, 0]
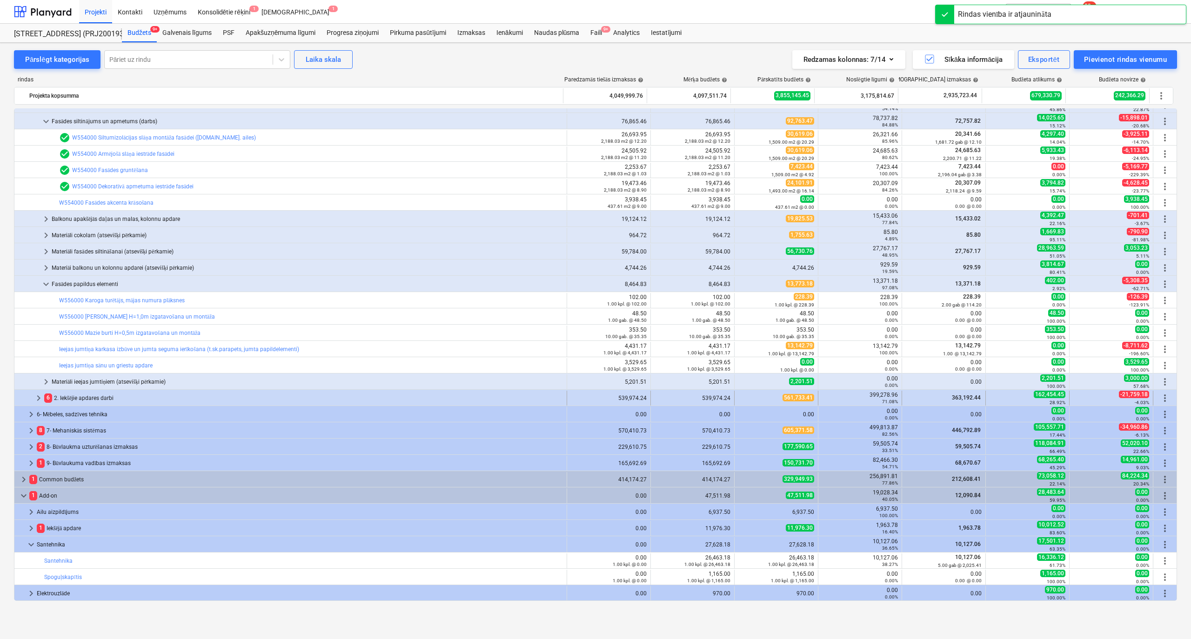
click at [41, 397] on span "keyboard_arrow_right" at bounding box center [38, 398] width 11 height 11
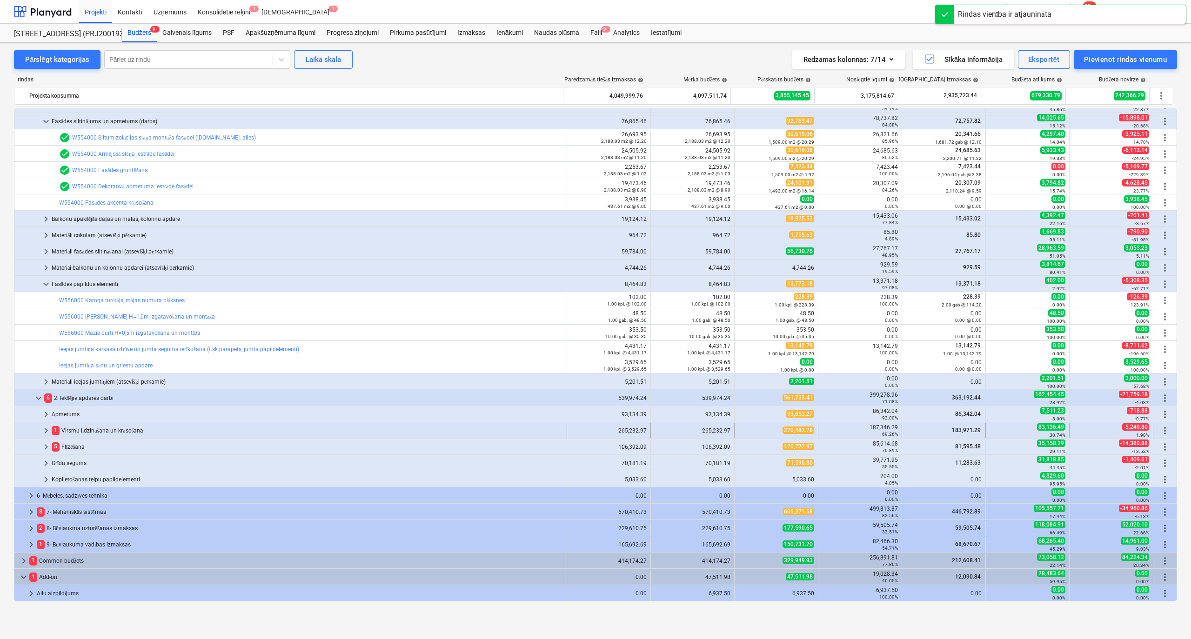
click at [45, 432] on span "keyboard_arrow_right" at bounding box center [45, 430] width 11 height 11
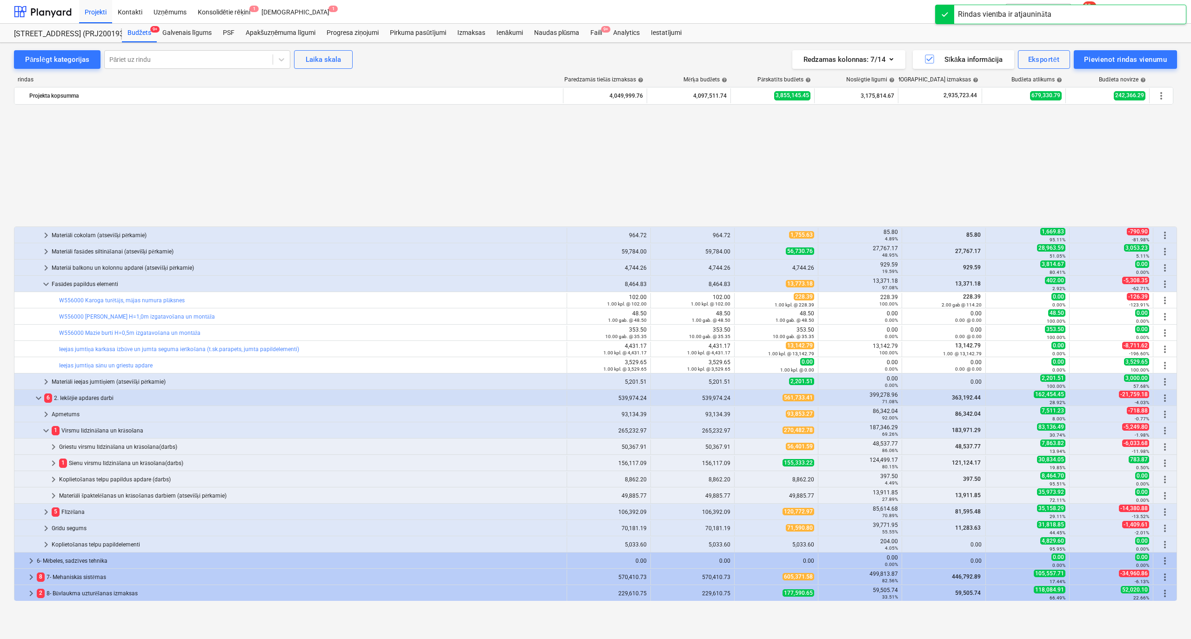
scroll to position [289, 0]
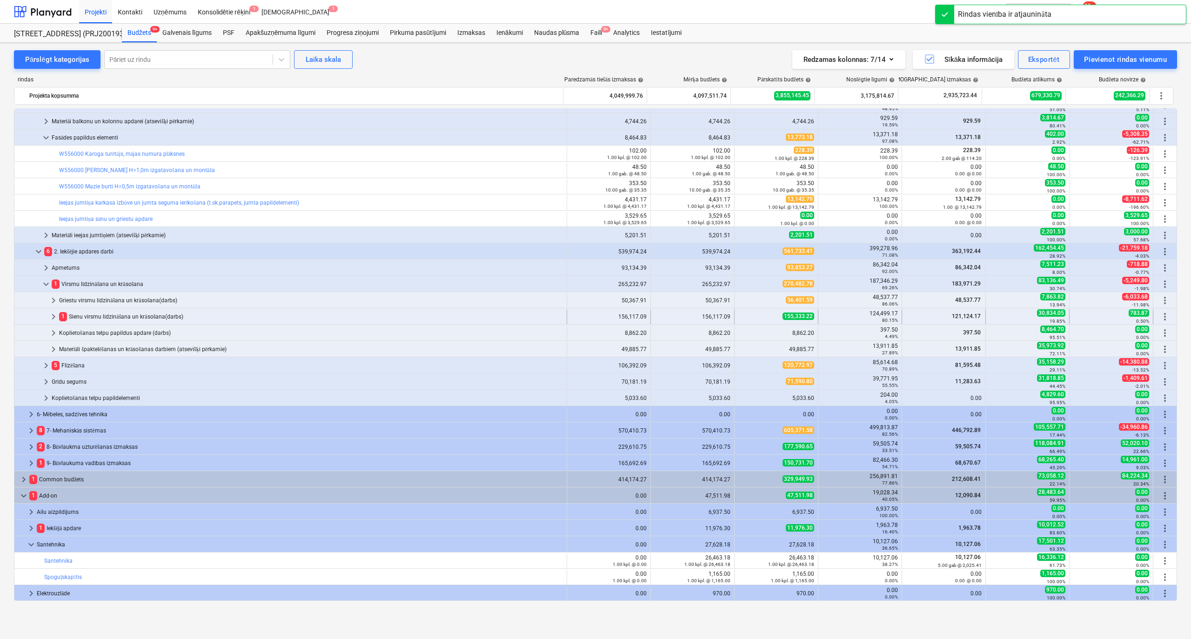
click at [53, 317] on span "keyboard_arrow_right" at bounding box center [53, 316] width 11 height 11
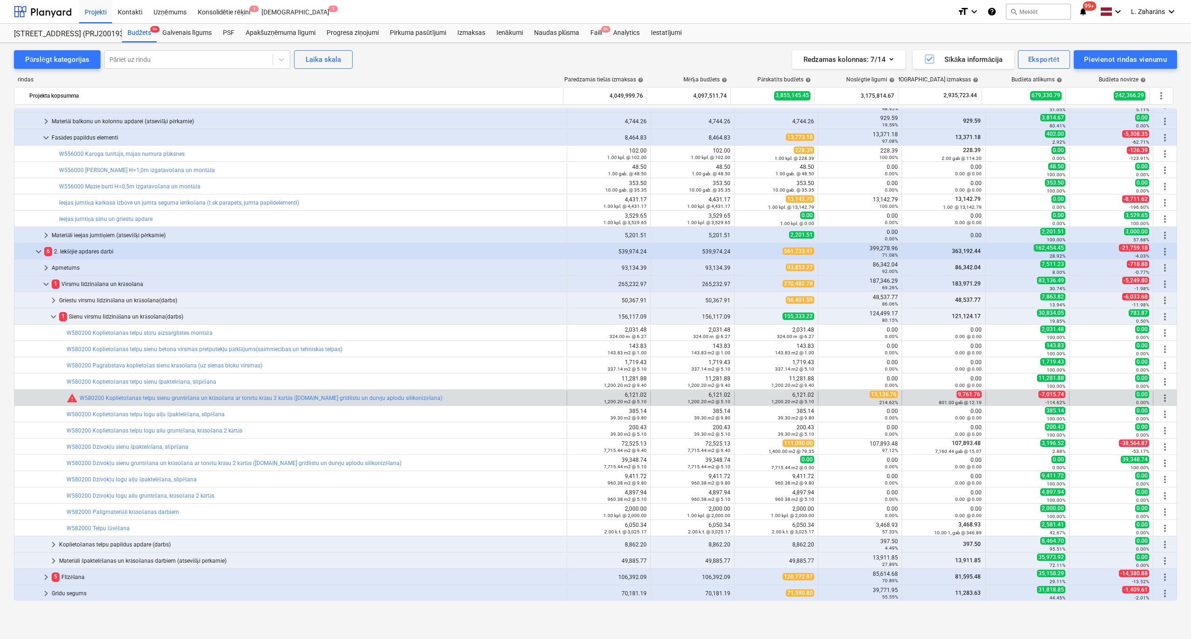
click at [878, 395] on span "13,136.76" at bounding box center [884, 394] width 28 height 7
copy span "13,136.76"
click at [741, 397] on span "edit" at bounding box center [743, 398] width 7 height 7
type textarea "x"
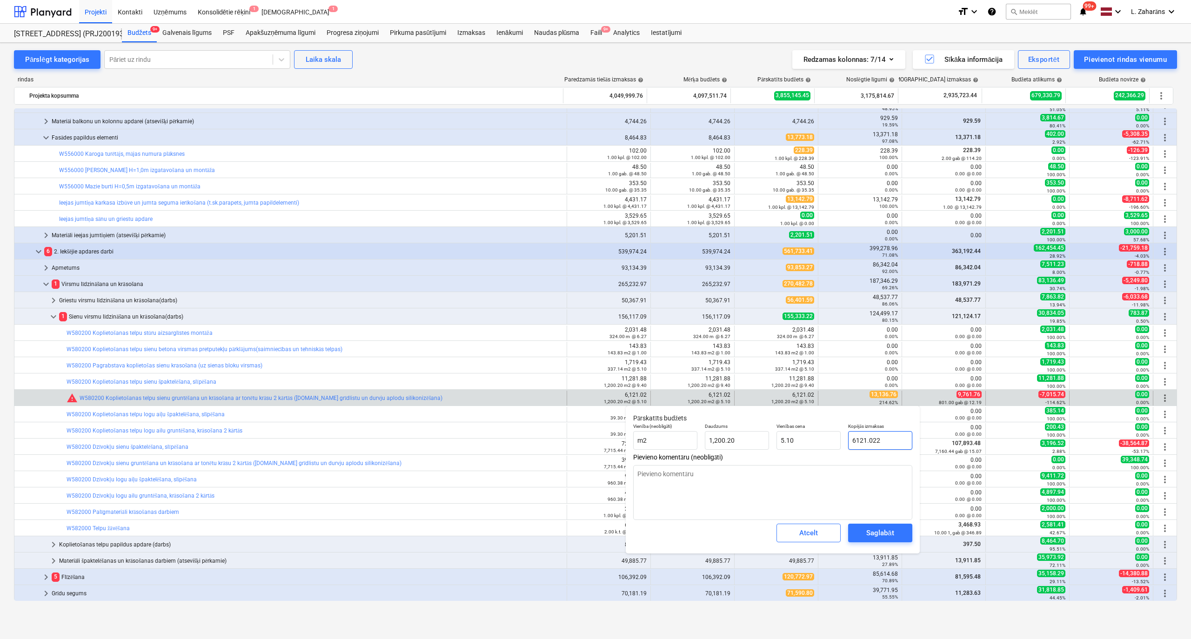
click at [872, 434] on input "6121.022" at bounding box center [880, 440] width 64 height 19
paste input "13,136.76"
type input "13,136.76"
type textarea "x"
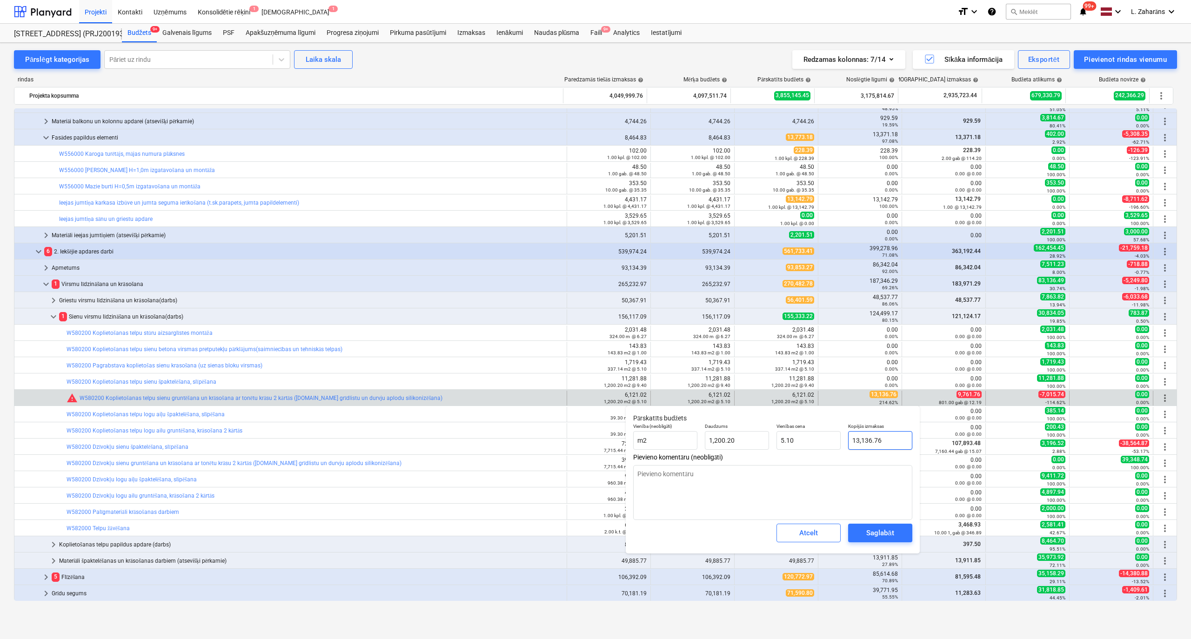
type input "10.95"
type input "13,136.76"
click at [873, 530] on div "Saglabāt" at bounding box center [879, 533] width 27 height 12
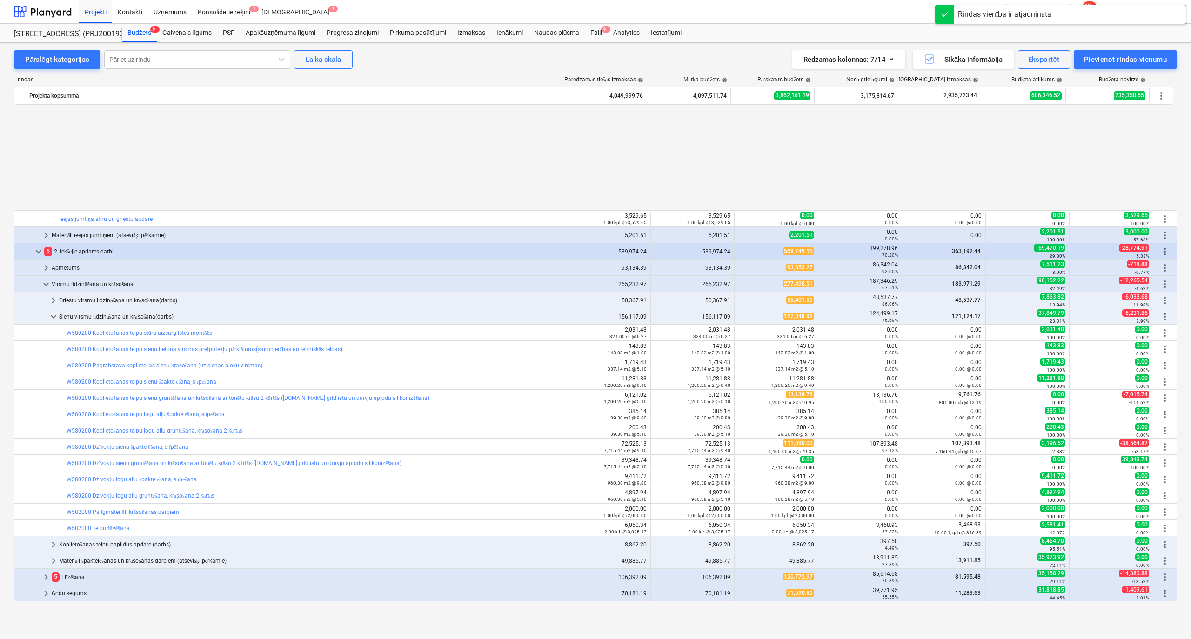
scroll to position [475, 0]
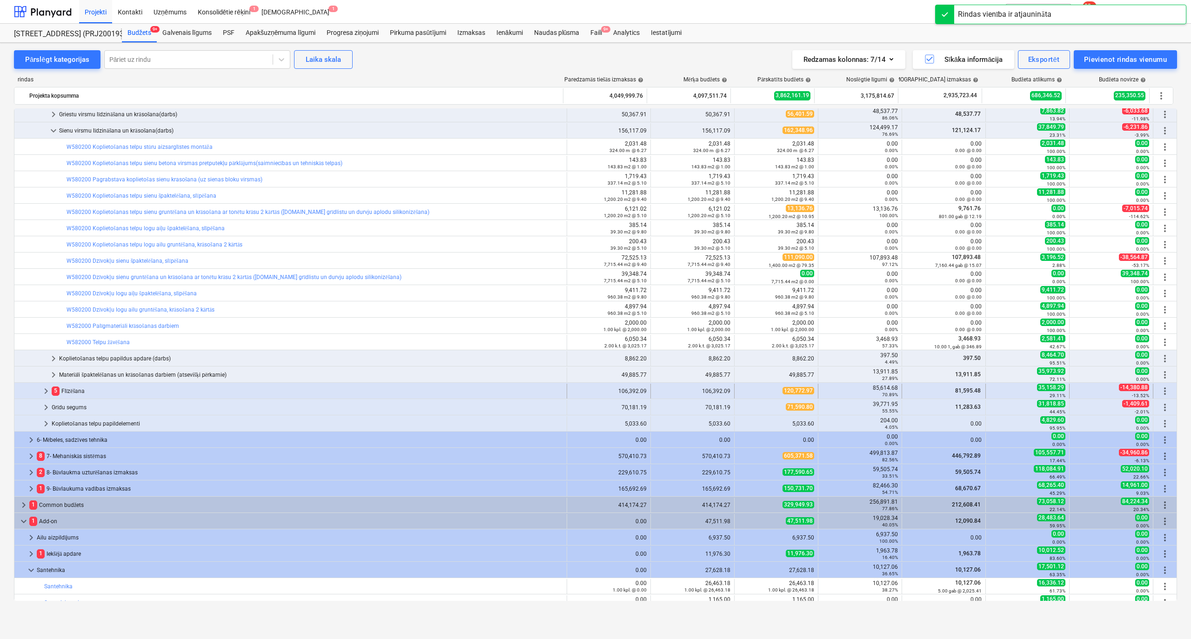
click at [42, 391] on span "keyboard_arrow_right" at bounding box center [45, 391] width 11 height 11
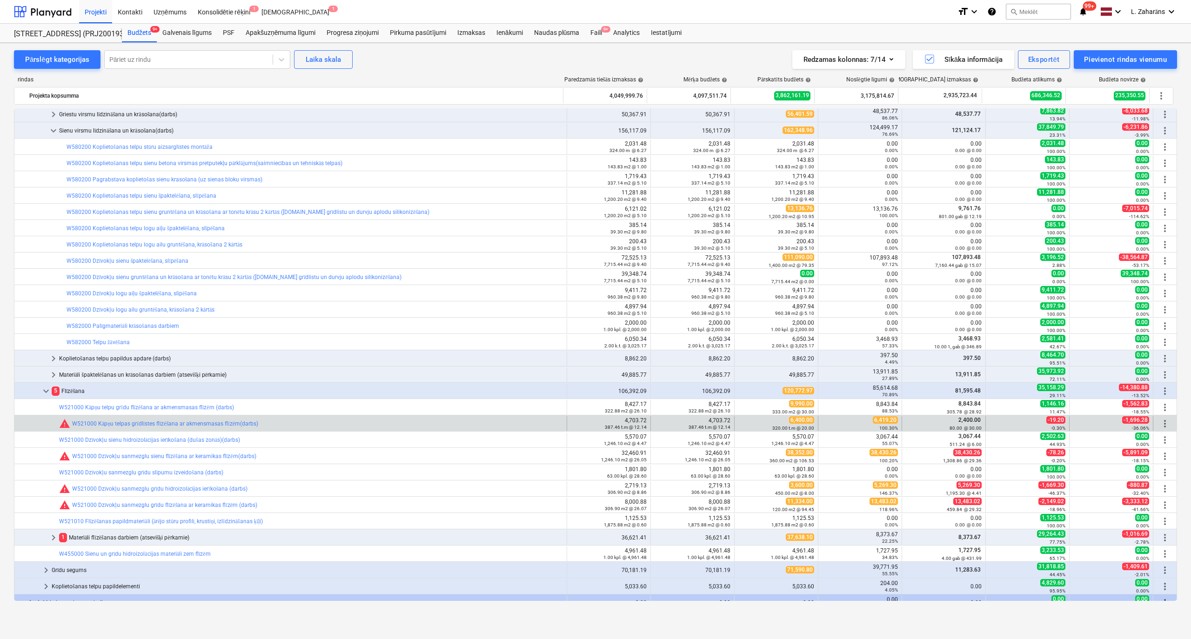
click at [879, 419] on span "6,419.20" at bounding box center [885, 419] width 25 height 7
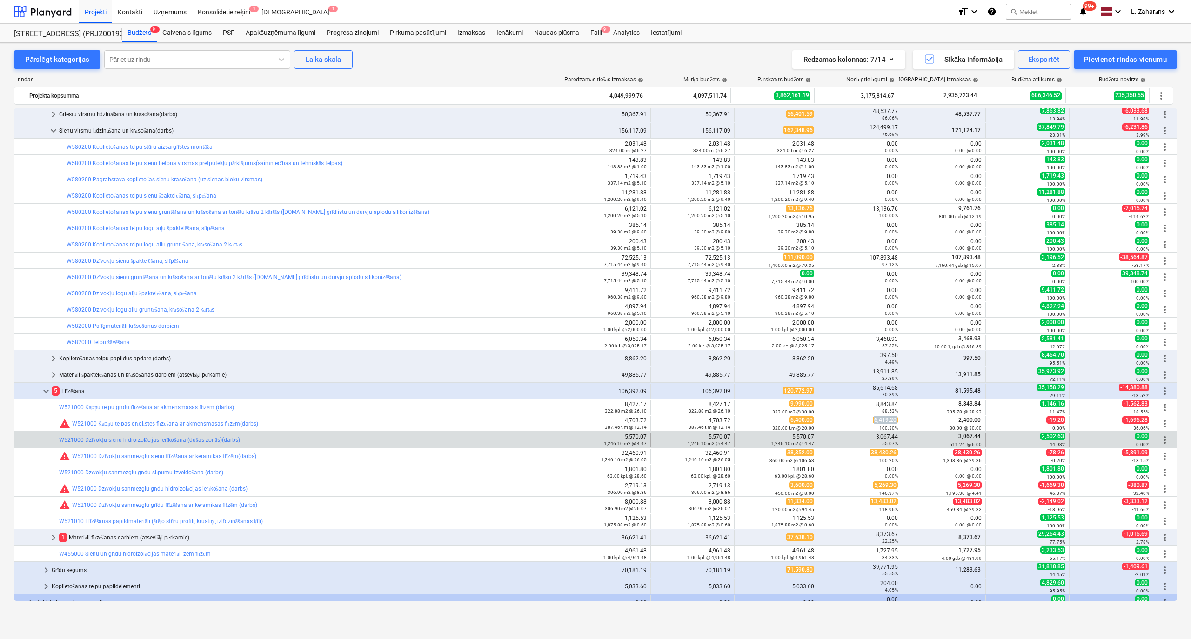
copy span "6,419.20"
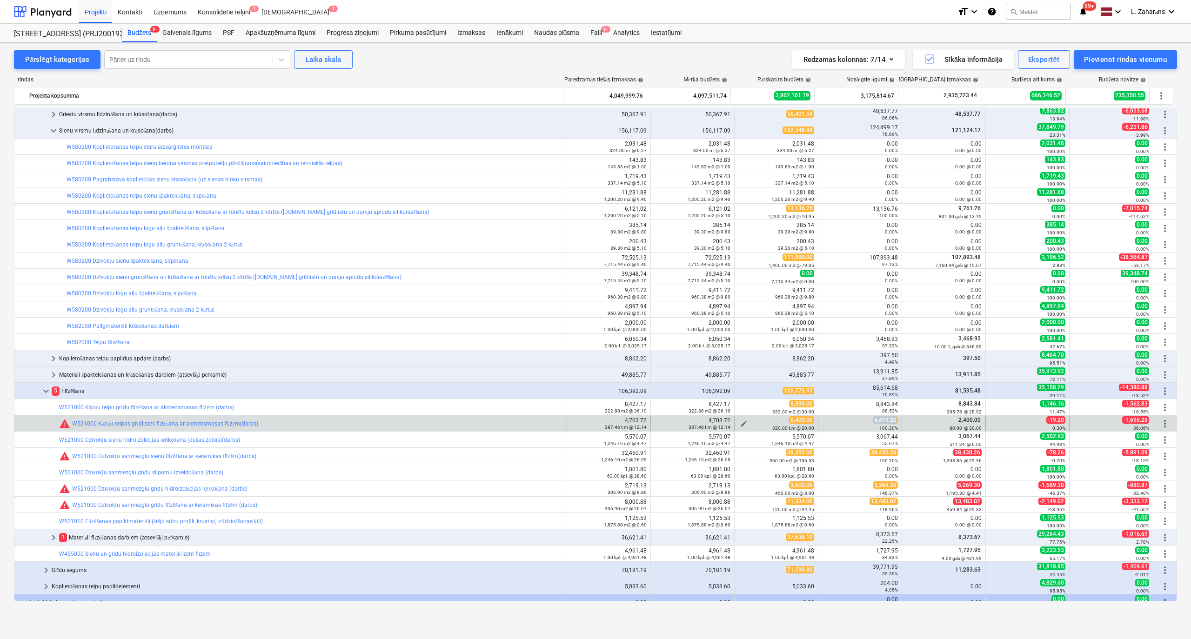
click at [741, 423] on span "edit" at bounding box center [743, 423] width 7 height 7
type textarea "x"
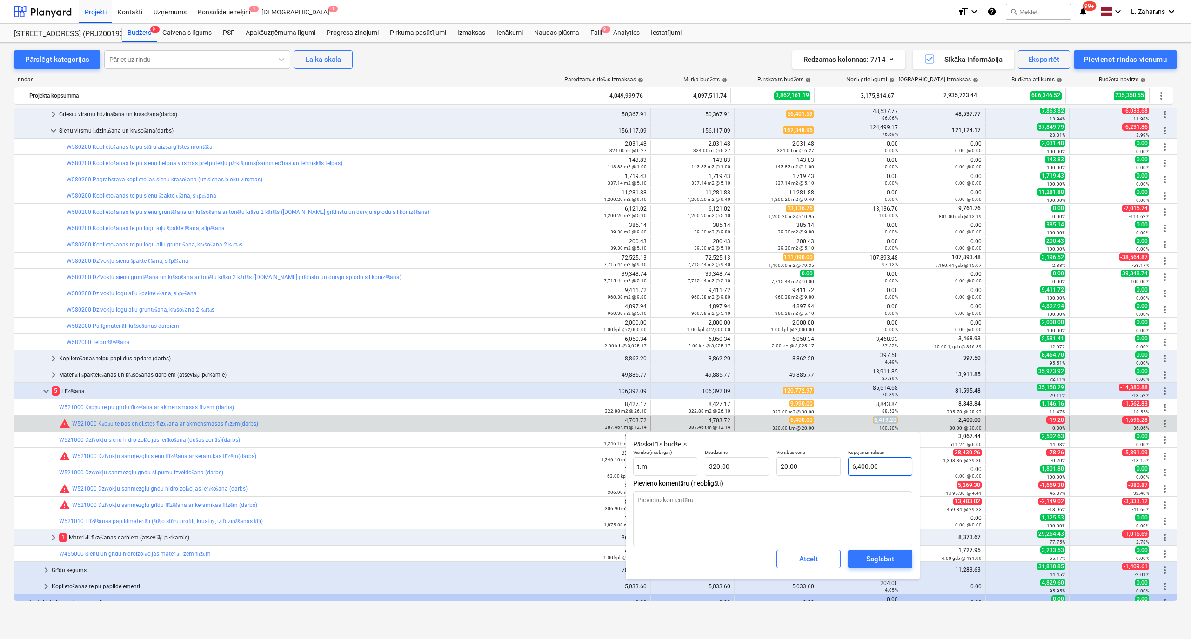
type input "6400"
click at [873, 467] on input "6400" at bounding box center [880, 466] width 64 height 19
paste input ",419.2"
type textarea "x"
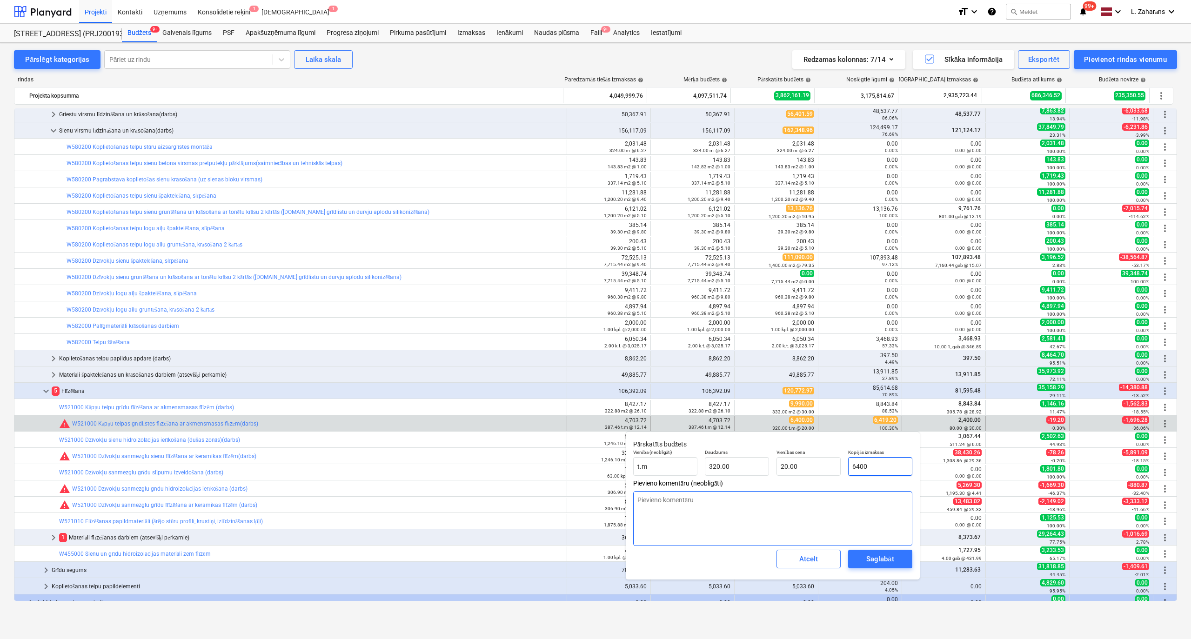
type input "6,419.20"
type input "20.06"
type input "6,419.20"
click at [881, 564] on div "Saglabāt" at bounding box center [879, 559] width 27 height 12
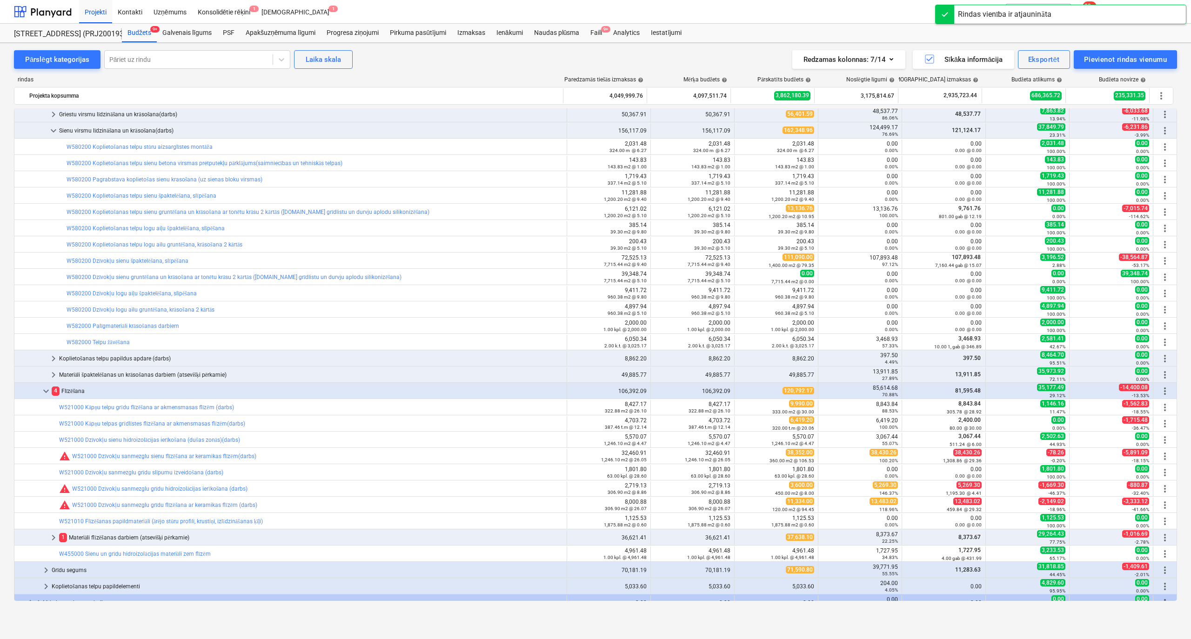
click at [881, 485] on span "5,269.30" at bounding box center [885, 485] width 25 height 7
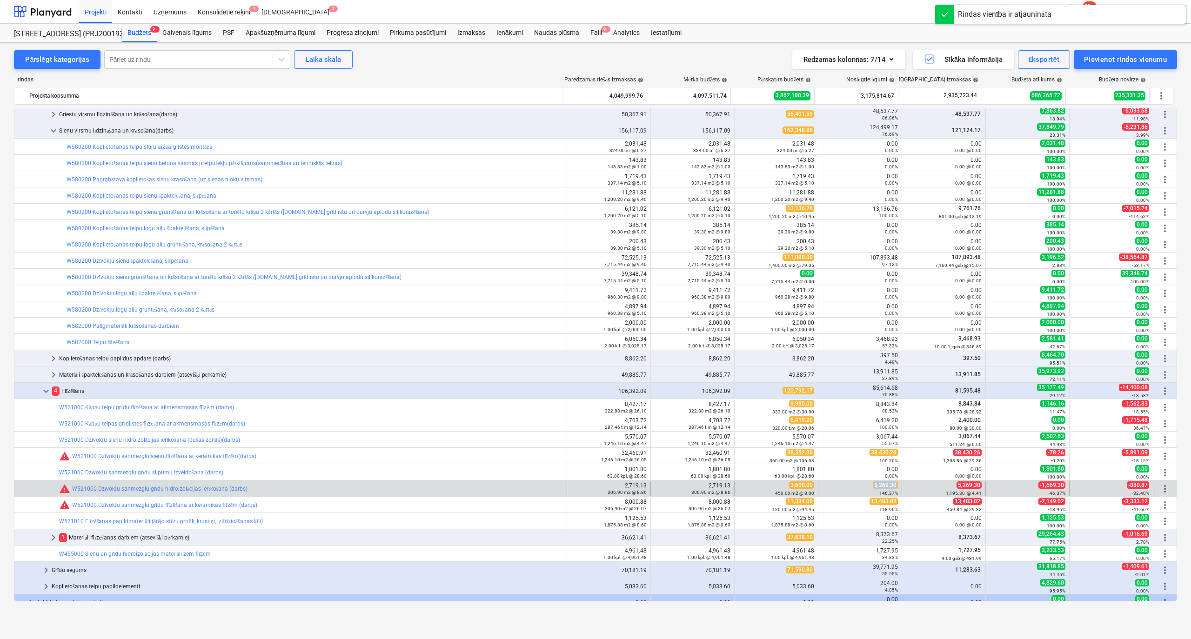
copy span "5,269.30"
click at [742, 487] on span "edit" at bounding box center [743, 488] width 7 height 7
type textarea "x"
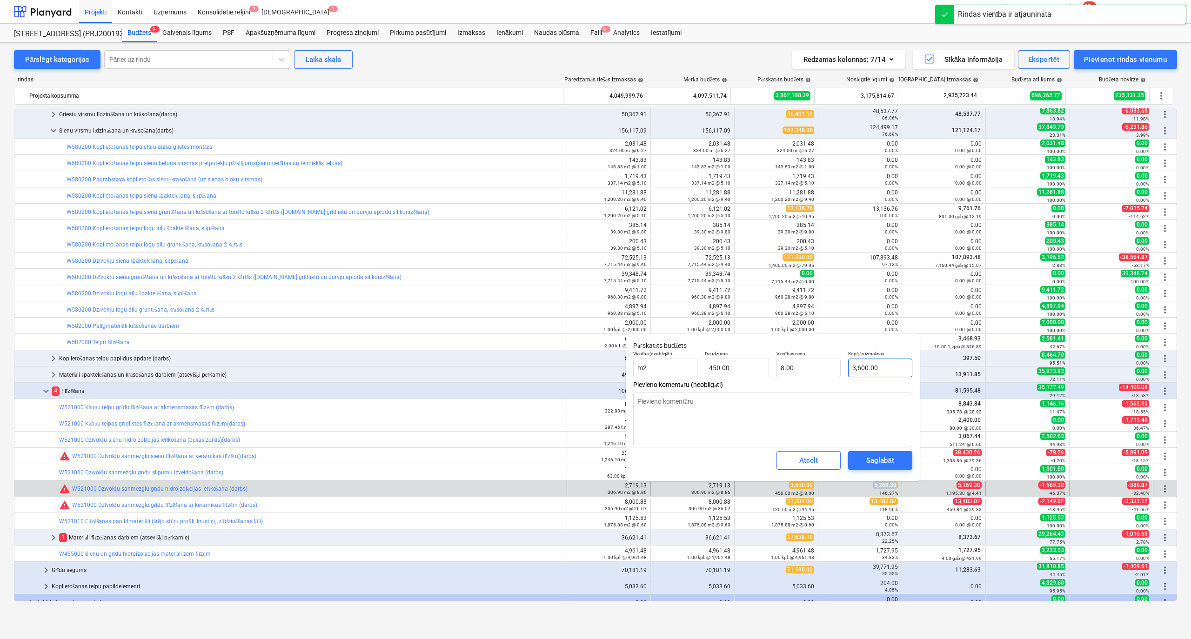
type input "3600"
click at [881, 369] on input "3600" at bounding box center [880, 368] width 64 height 19
paste input "5,269.3"
type textarea "x"
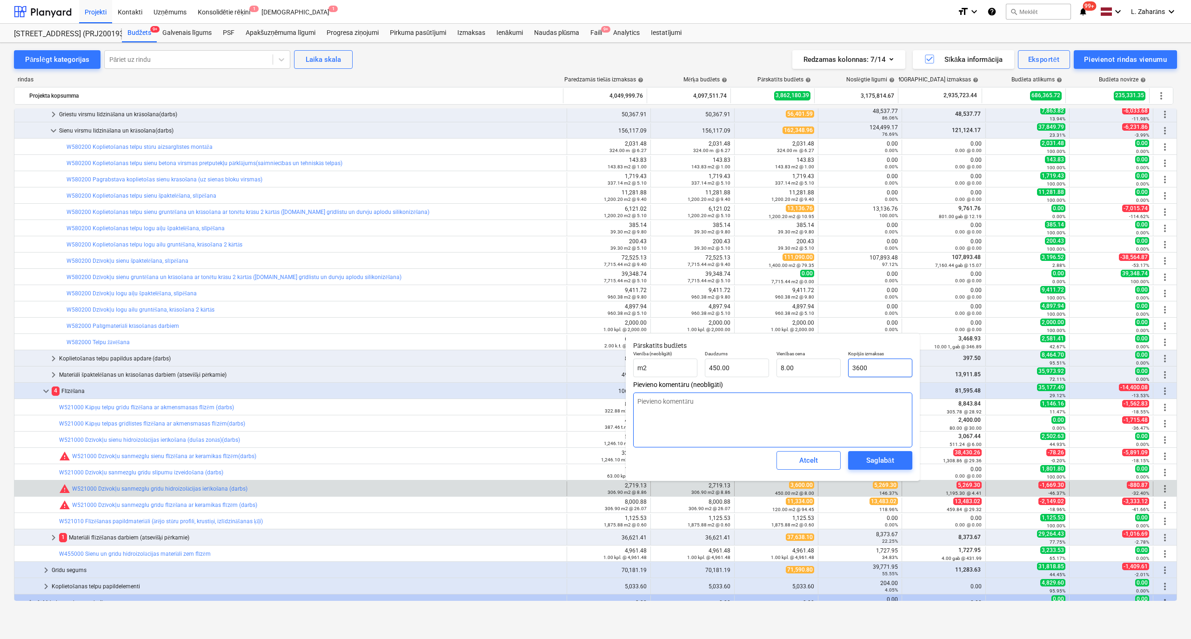
type input "5,269.30"
type input "11.71"
type input "5,269.30"
click at [881, 460] on div "Saglabāt" at bounding box center [879, 461] width 27 height 12
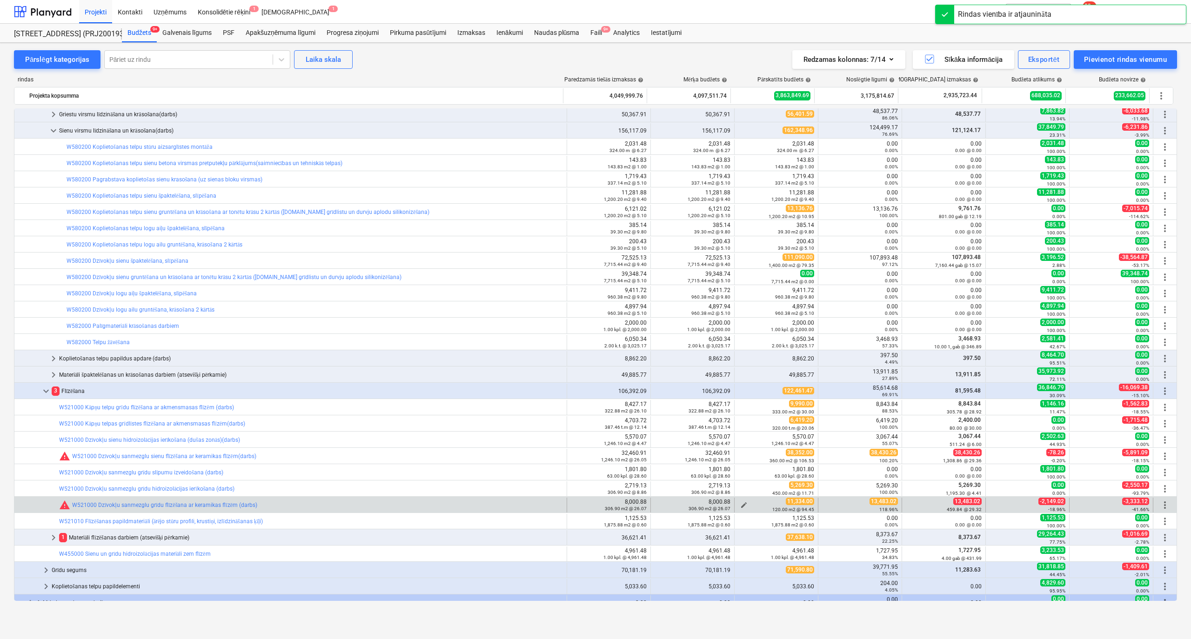
click at [742, 503] on span "edit" at bounding box center [743, 505] width 7 height 7
type textarea "x"
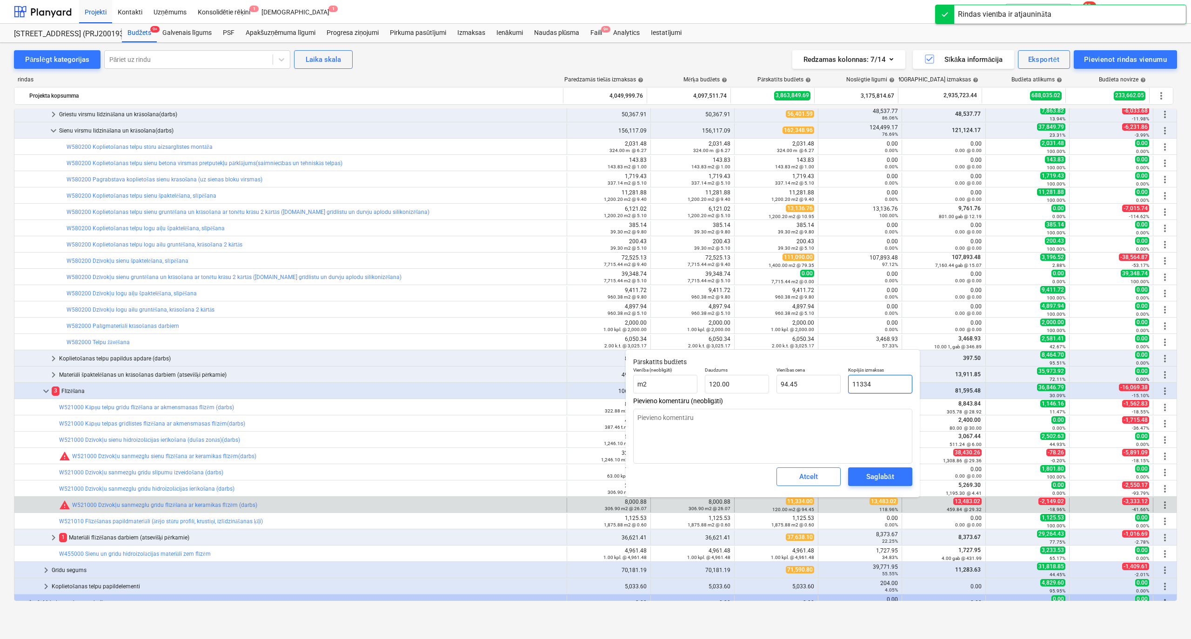
click at [888, 378] on input "11334" at bounding box center [880, 384] width 64 height 19
paste input "5,269.30"
type input "5,269.30"
type textarea "x"
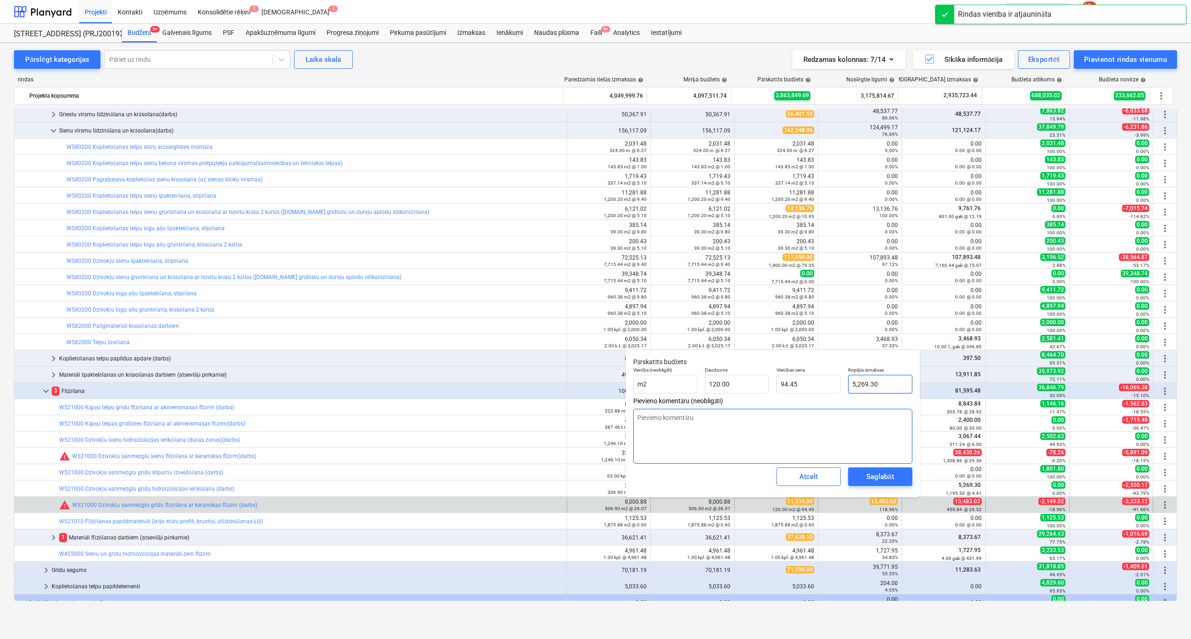
type input "43.91"
type input "5,269.30"
click at [879, 475] on div "Saglabāt" at bounding box center [879, 477] width 27 height 12
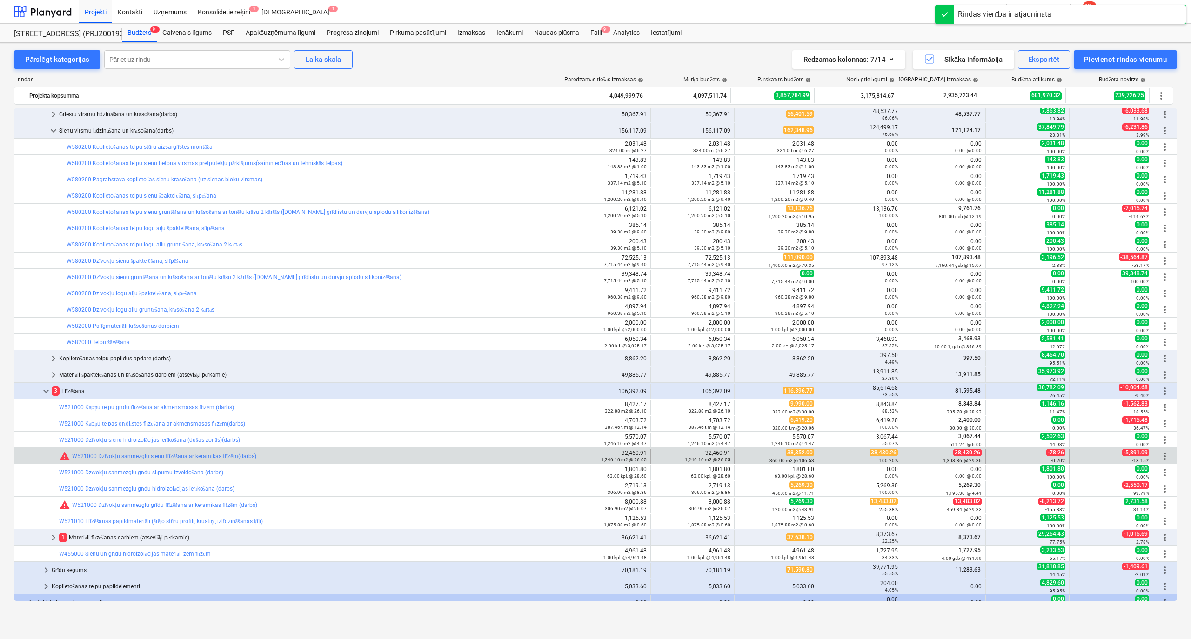
click at [884, 451] on span "38,430.26" at bounding box center [884, 452] width 28 height 7
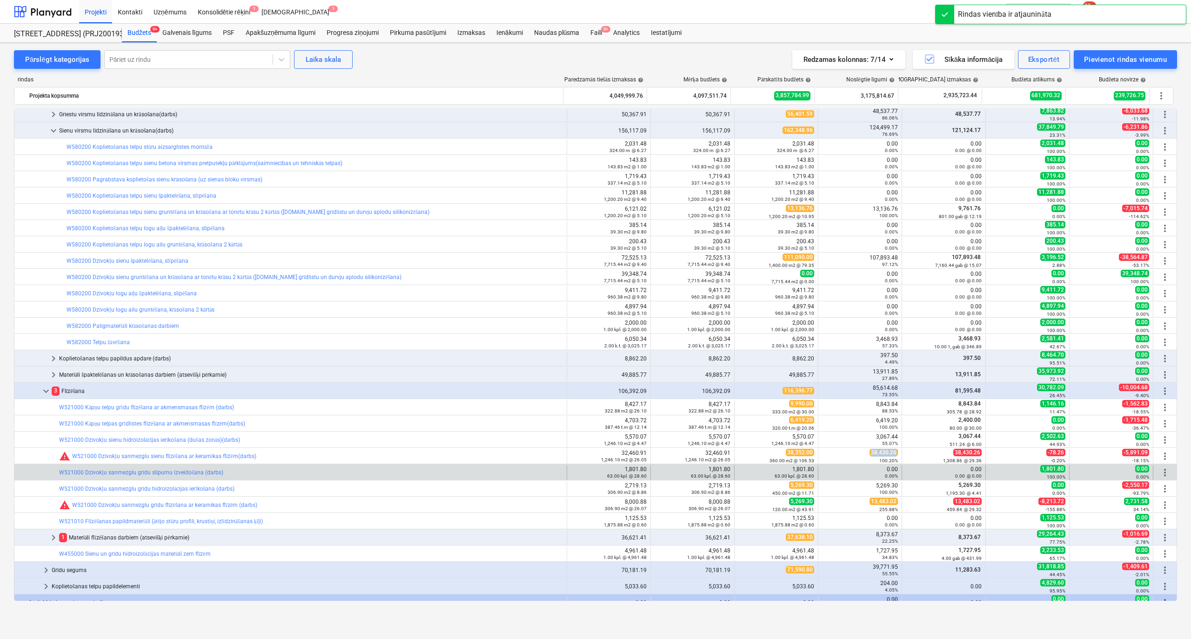
copy span "38,430.26"
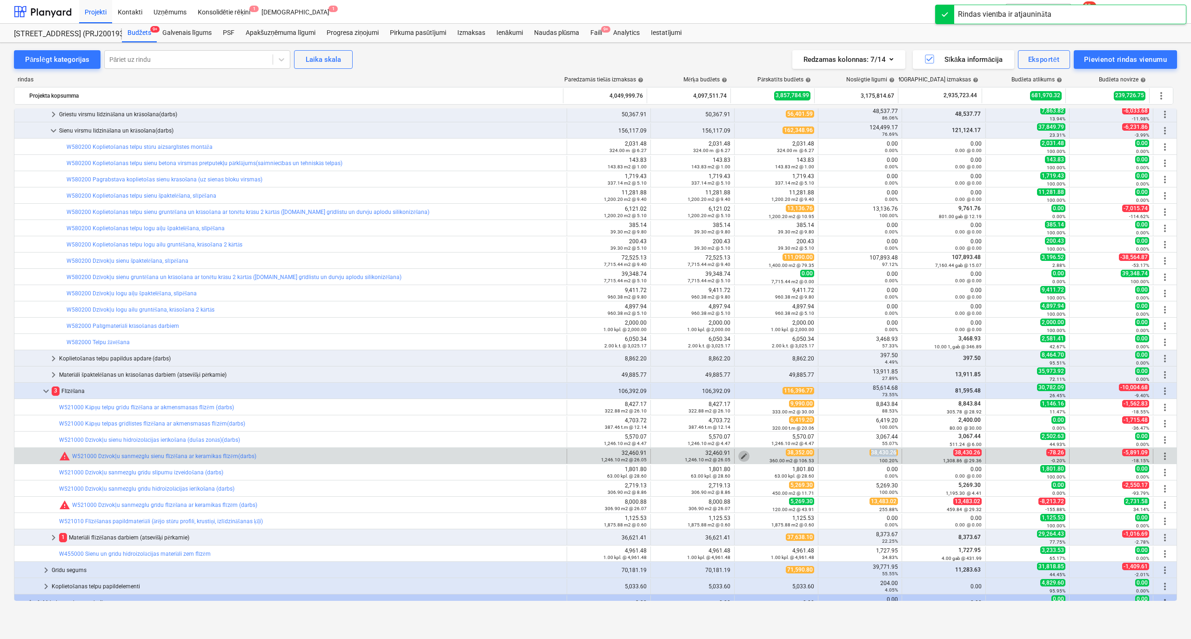
click at [743, 455] on span "edit" at bounding box center [743, 456] width 7 height 7
type textarea "x"
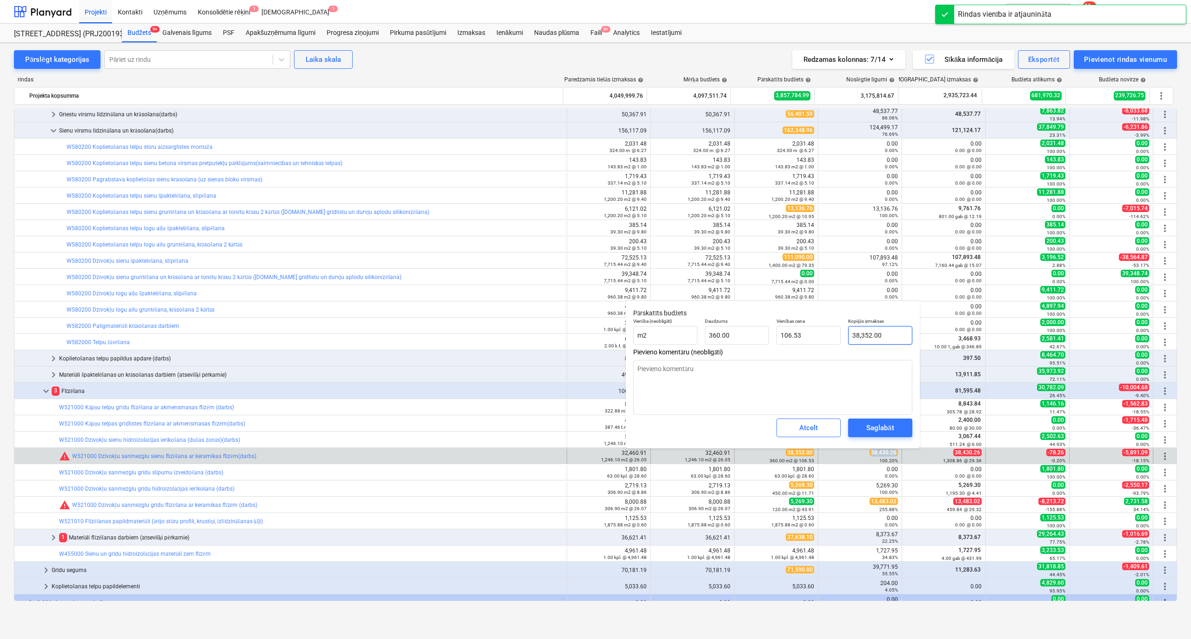
type input "38352"
click at [877, 334] on input "38352" at bounding box center [880, 335] width 64 height 19
paste input ",430.26"
type textarea "x"
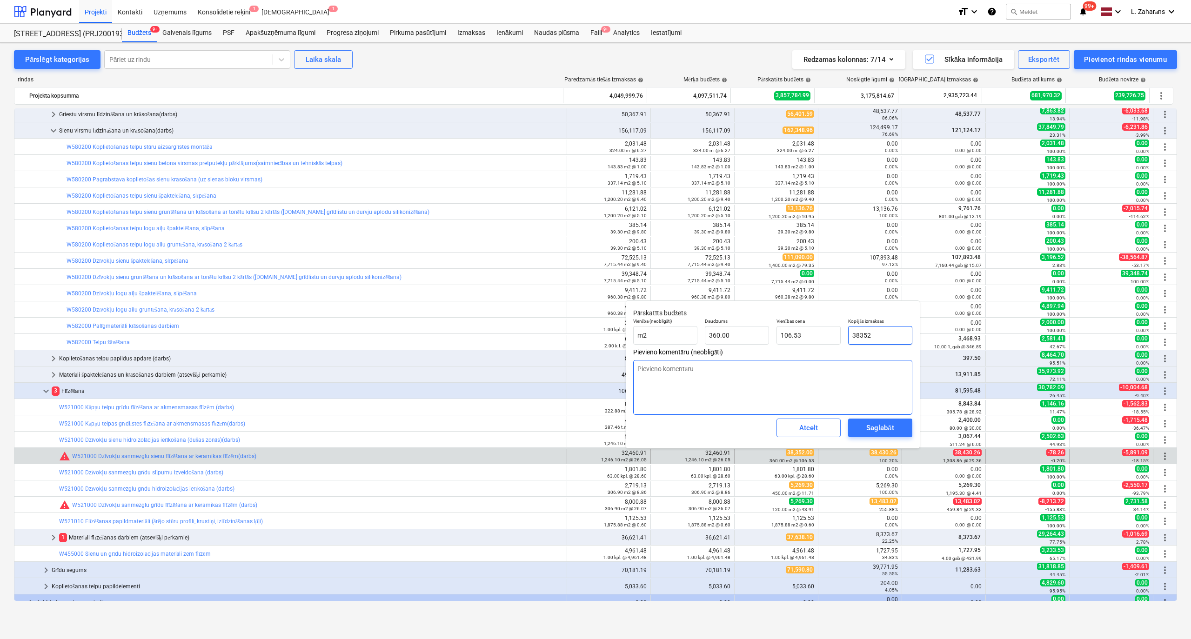
type input "38,430.26"
type input "106.75"
type input "38,430.26"
click at [890, 425] on div "Saglabāt" at bounding box center [879, 428] width 27 height 12
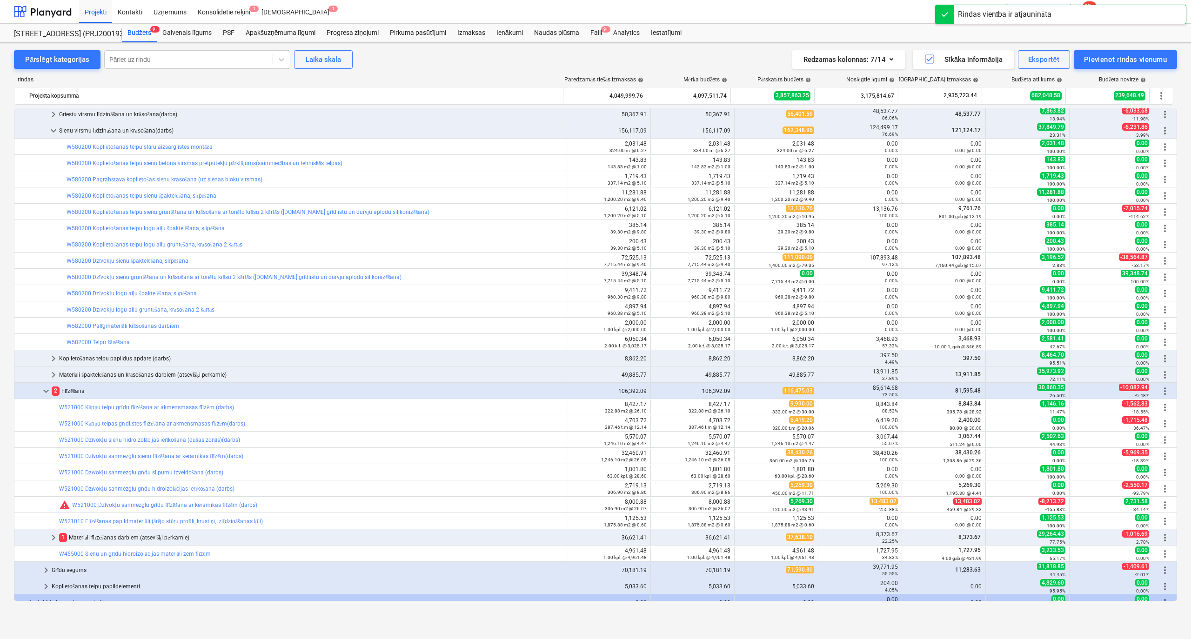
click at [875, 503] on span "13,483.02" at bounding box center [884, 501] width 28 height 7
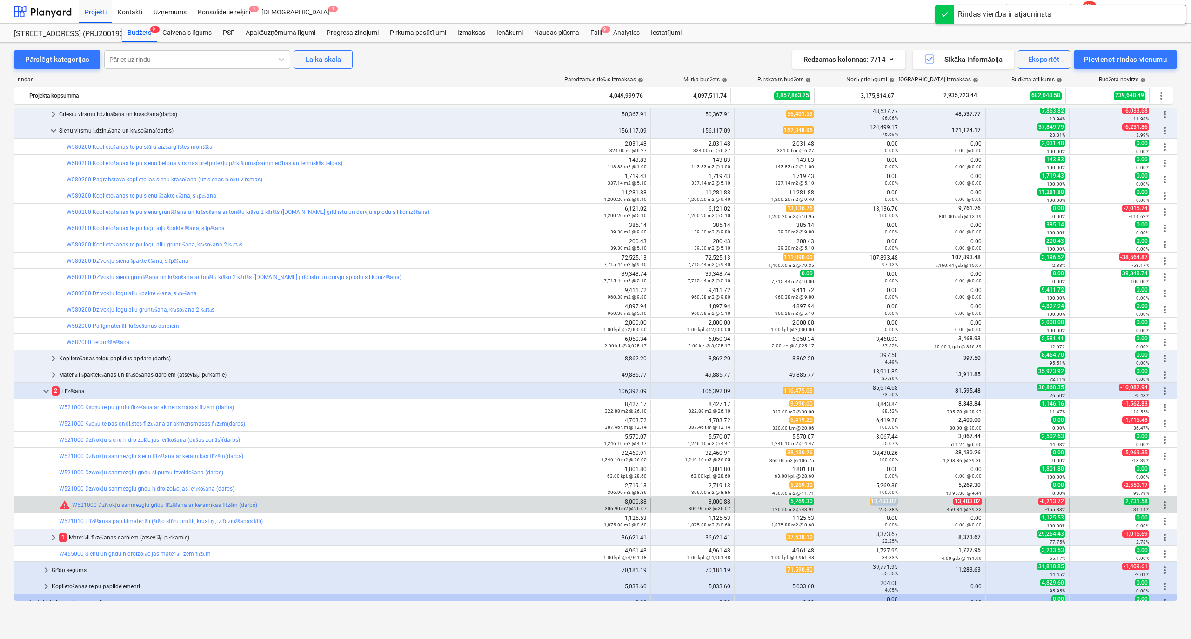
click at [874, 503] on span "13,483.02" at bounding box center [884, 501] width 28 height 7
copy span "13,483.02"
click at [741, 505] on span "edit" at bounding box center [743, 505] width 7 height 7
type textarea "x"
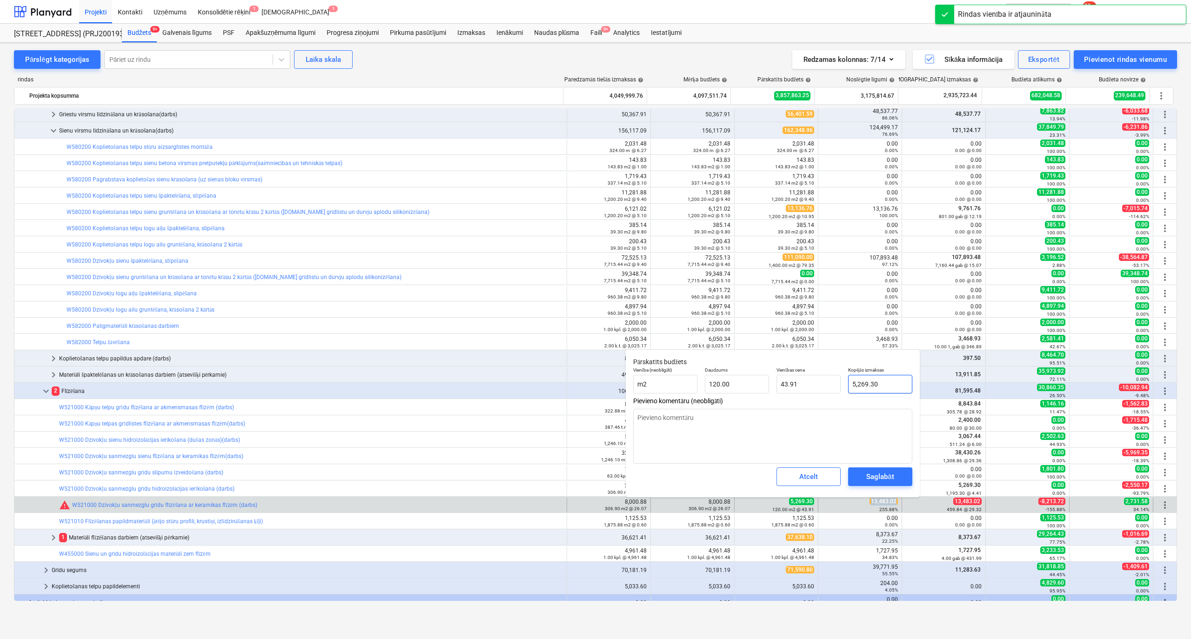
type input "5269.3"
click at [881, 387] on input "5269.3" at bounding box center [880, 384] width 64 height 19
paste input "13,483.02"
type textarea "x"
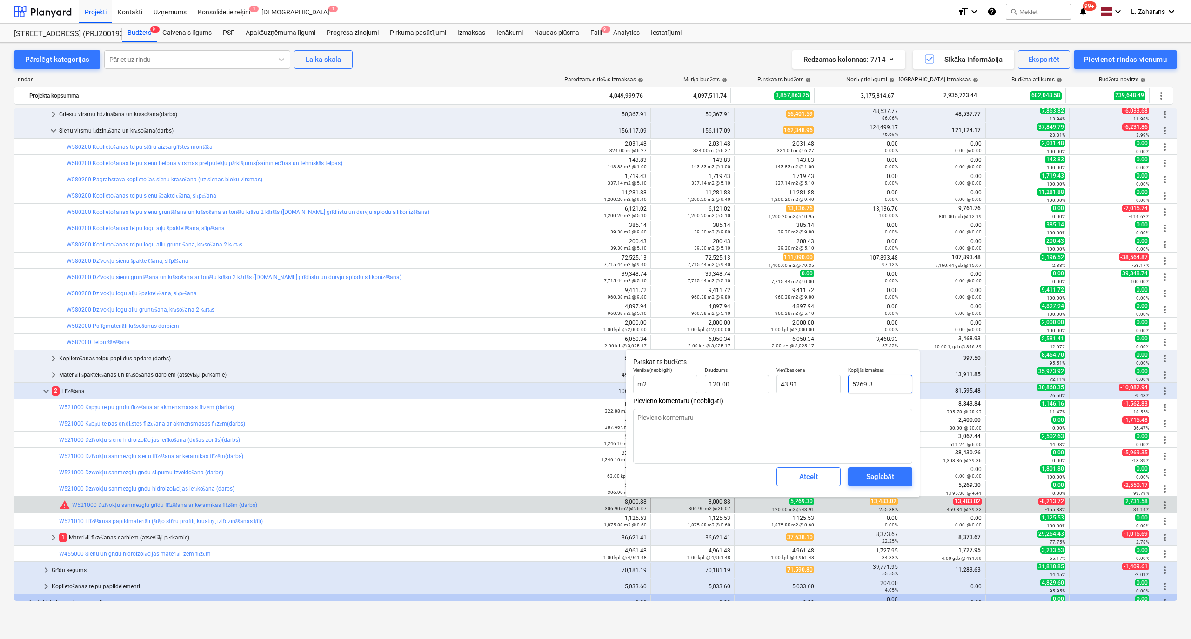
type input "13,483.02"
type input "112.36"
type input "13,483.02"
click at [886, 470] on button "Saglabāt" at bounding box center [880, 477] width 64 height 19
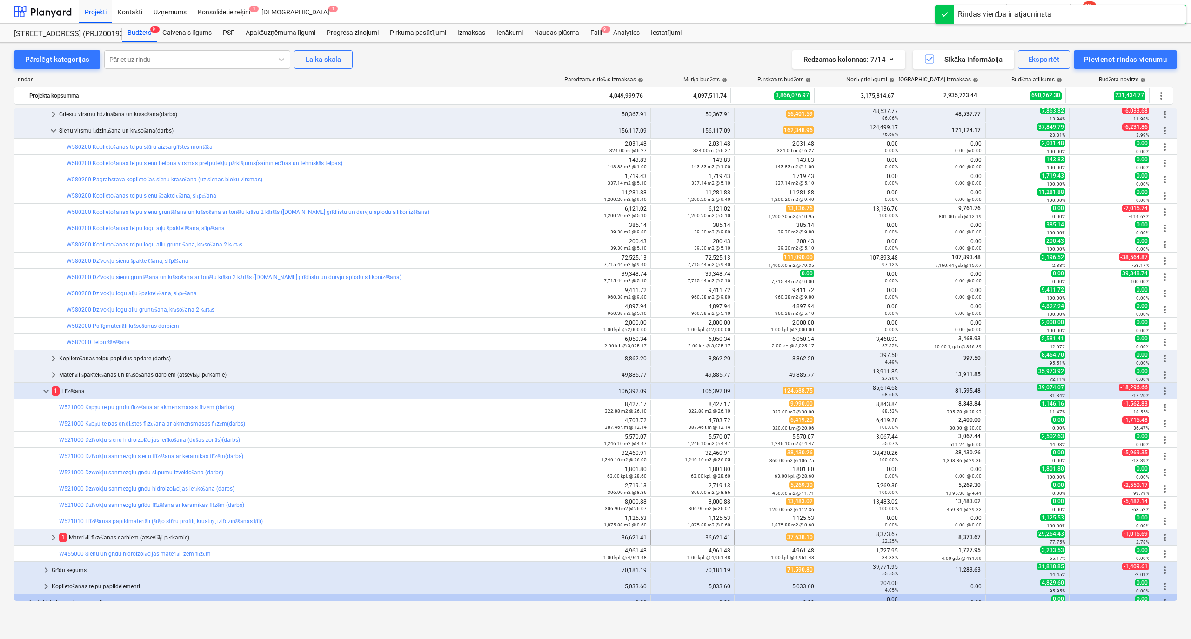
click at [52, 538] on span "keyboard_arrow_right" at bounding box center [53, 537] width 11 height 11
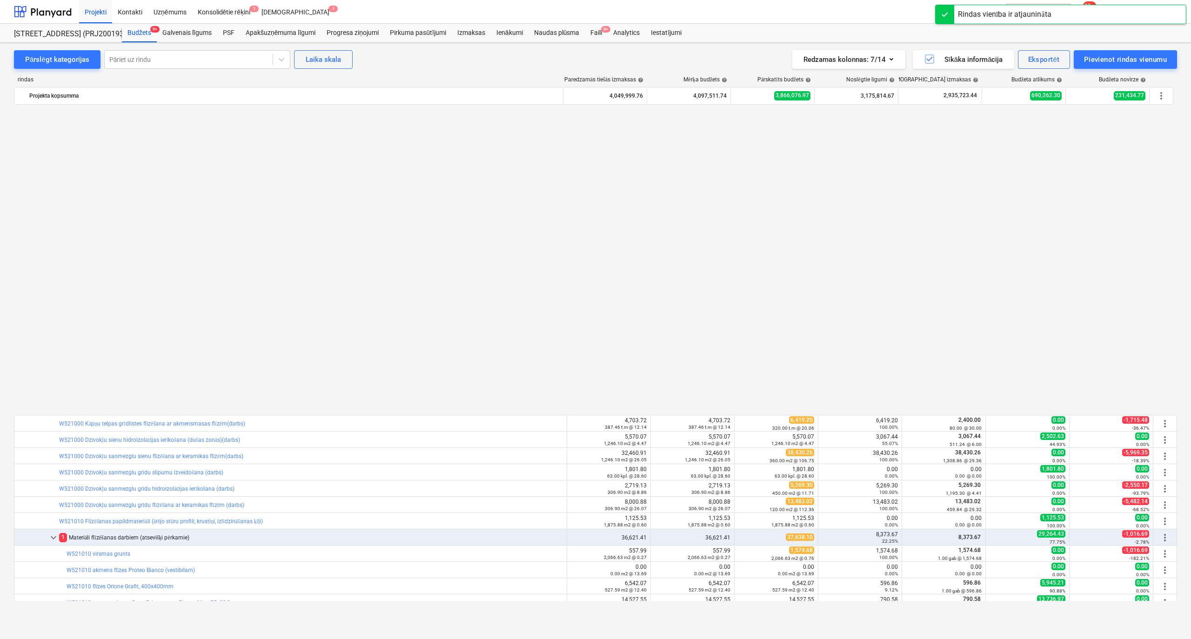
scroll to position [810, 0]
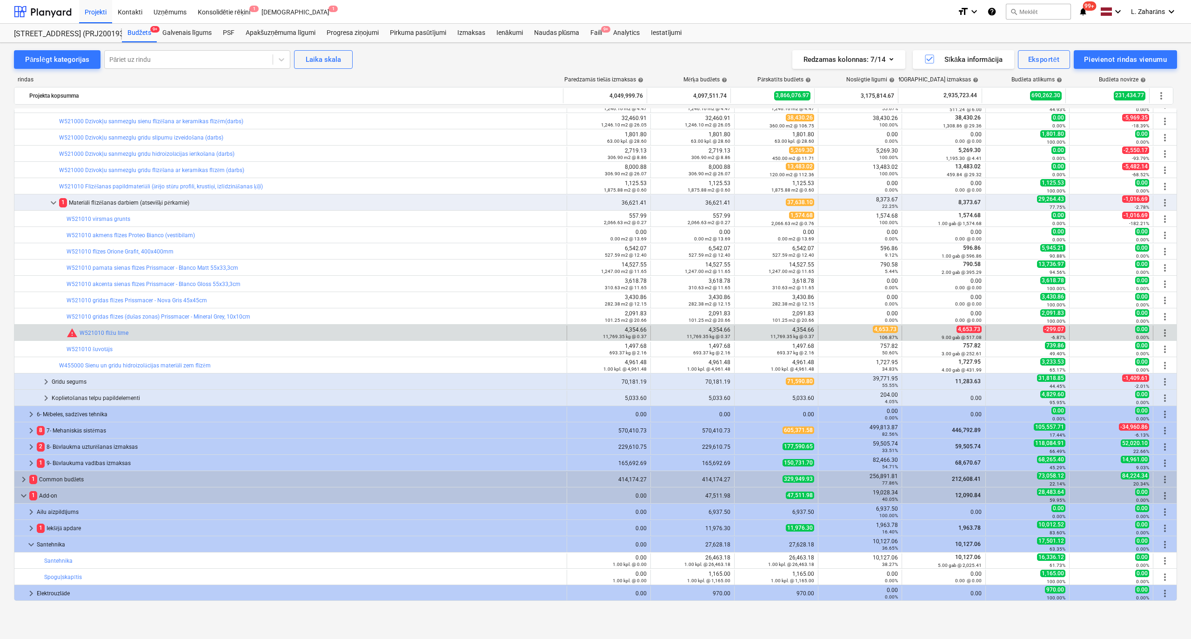
click at [879, 326] on span "4,653.73" at bounding box center [885, 329] width 25 height 7
click at [880, 326] on span "4,653.73" at bounding box center [885, 329] width 25 height 7
copy span "4,653.73"
click at [742, 334] on div "11,769.35 kg @ 0.37" at bounding box center [776, 336] width 76 height 7
click at [740, 332] on span "edit" at bounding box center [743, 332] width 7 height 7
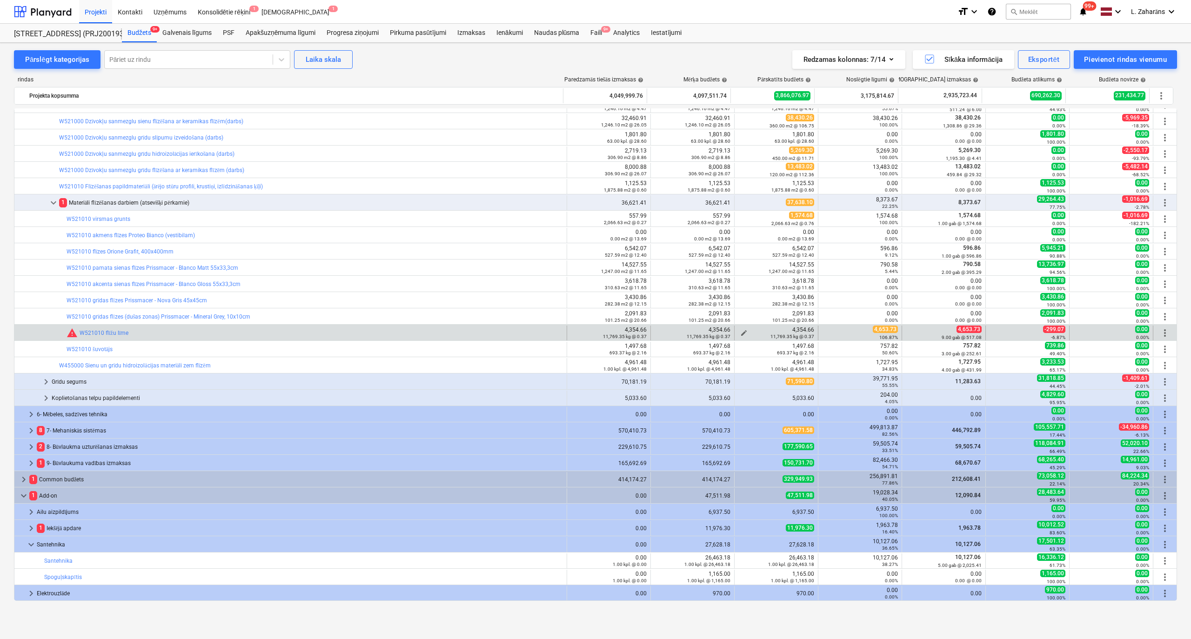
type textarea "x"
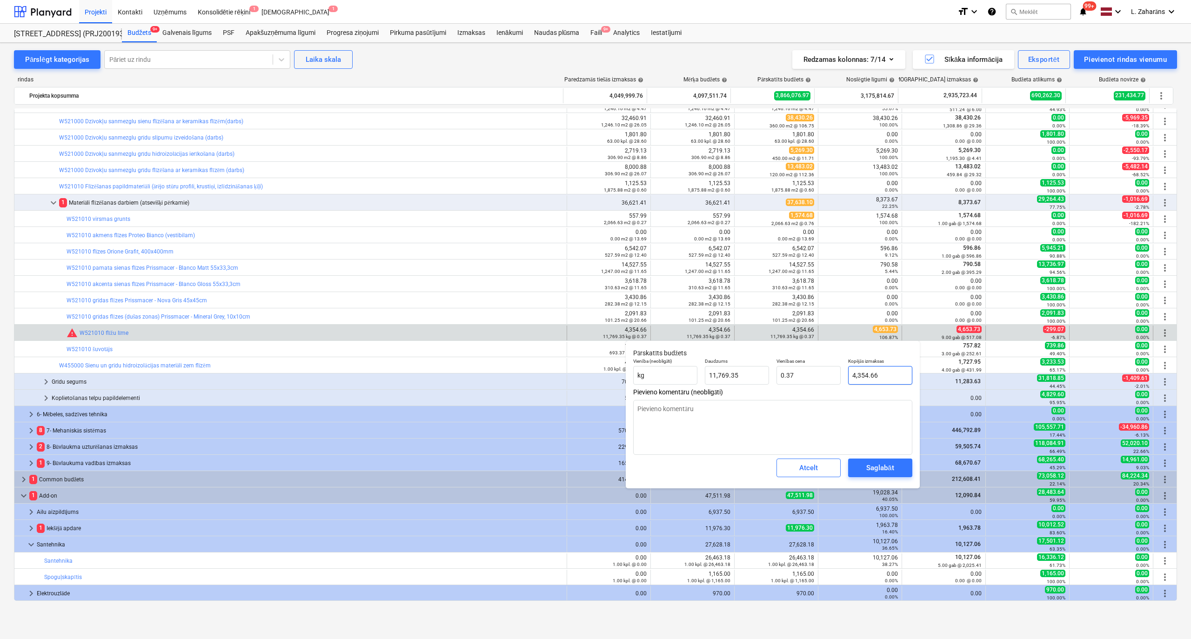
type input "4354.6585"
click at [875, 376] on input "4354.6585" at bounding box center [880, 375] width 64 height 19
paste input ",653.73"
type textarea "x"
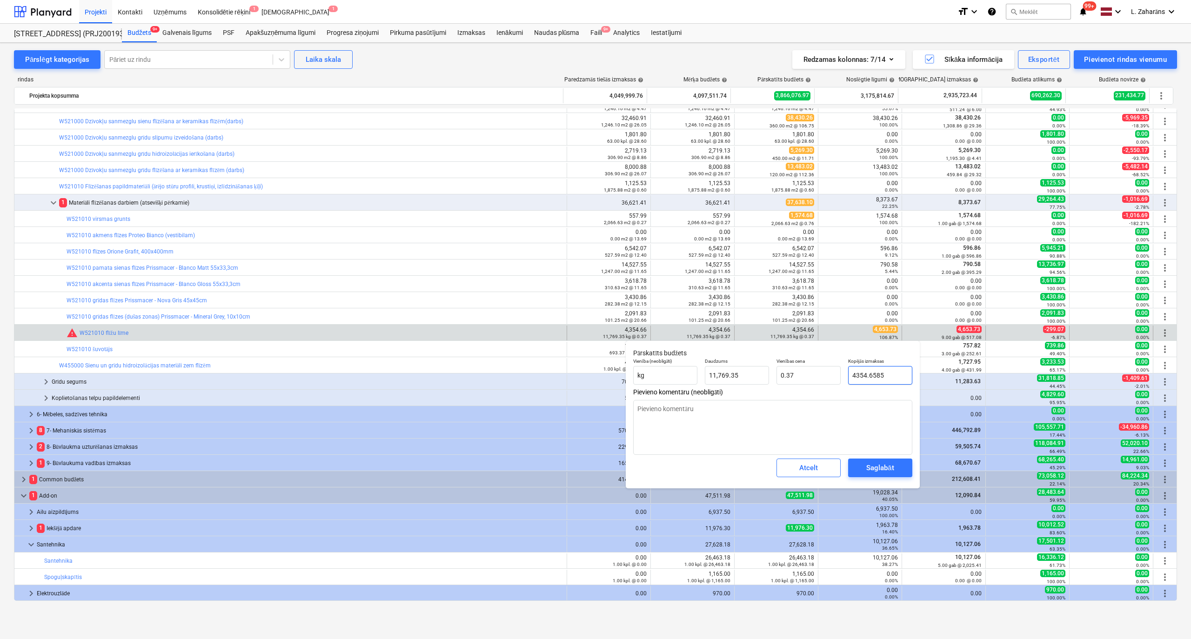
type input "4,653.73"
type input "0.40"
type input "4,653.73"
click at [885, 470] on div "Saglabāt" at bounding box center [879, 468] width 27 height 12
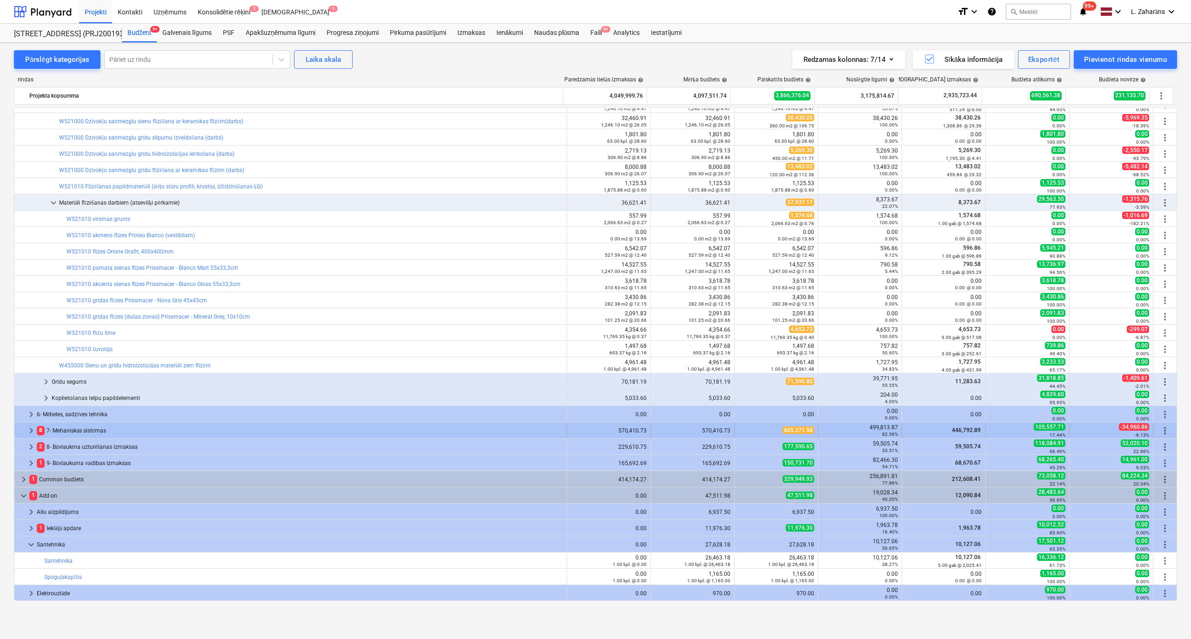
click at [29, 431] on span "keyboard_arrow_right" at bounding box center [31, 430] width 11 height 11
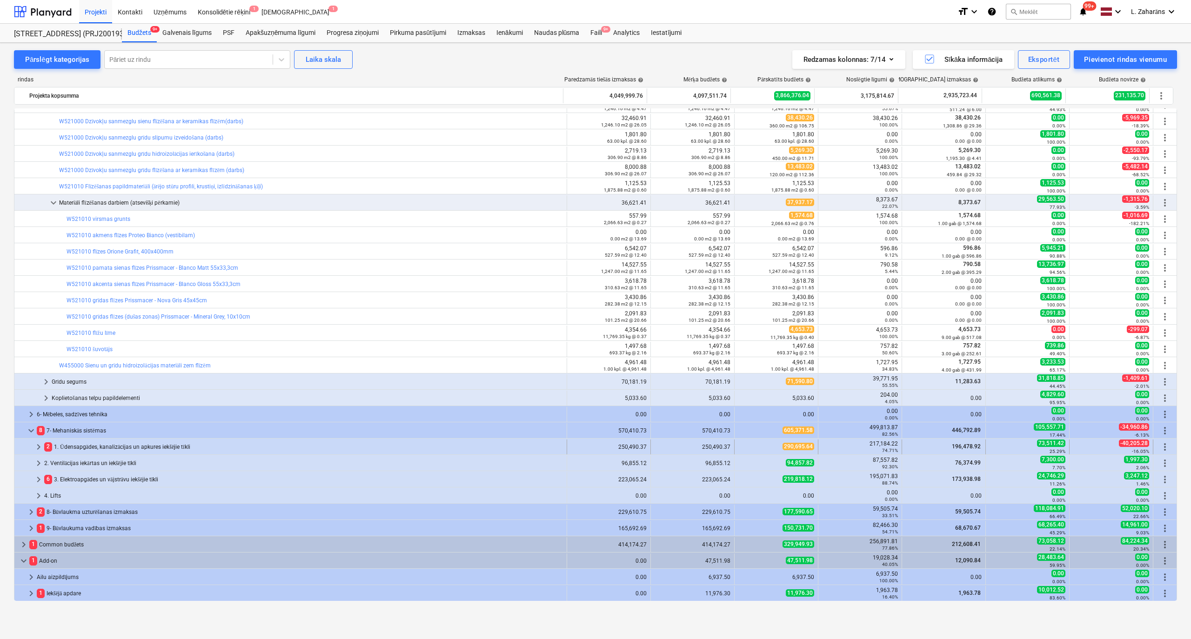
click at [36, 445] on span "keyboard_arrow_right" at bounding box center [38, 447] width 11 height 11
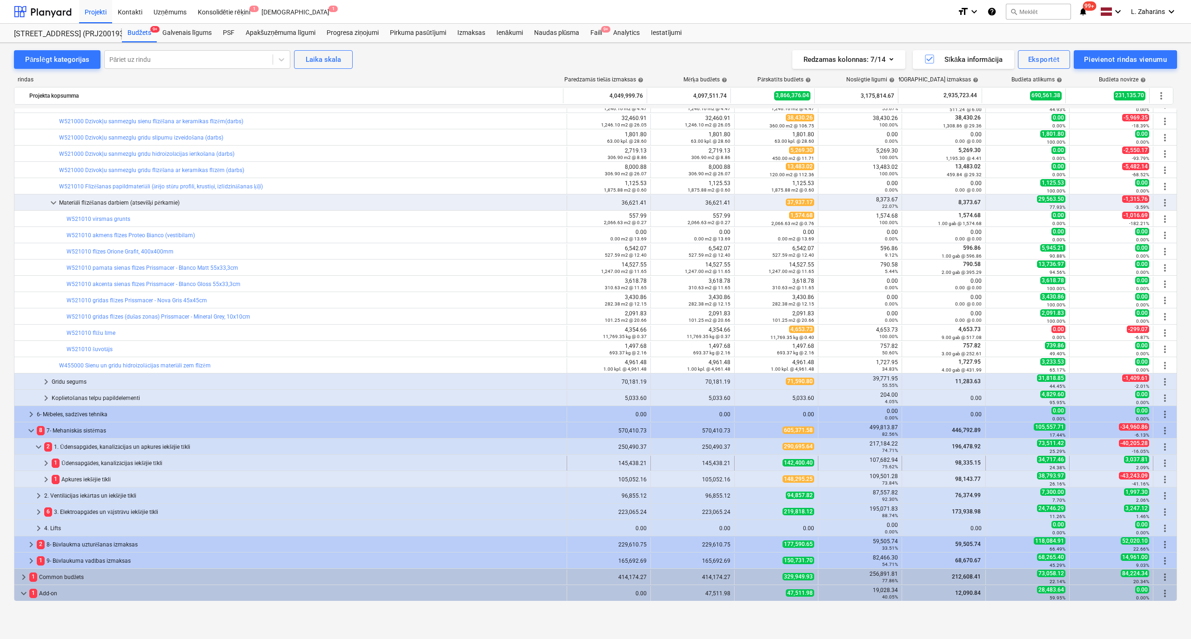
click at [43, 465] on span "keyboard_arrow_right" at bounding box center [45, 463] width 11 height 11
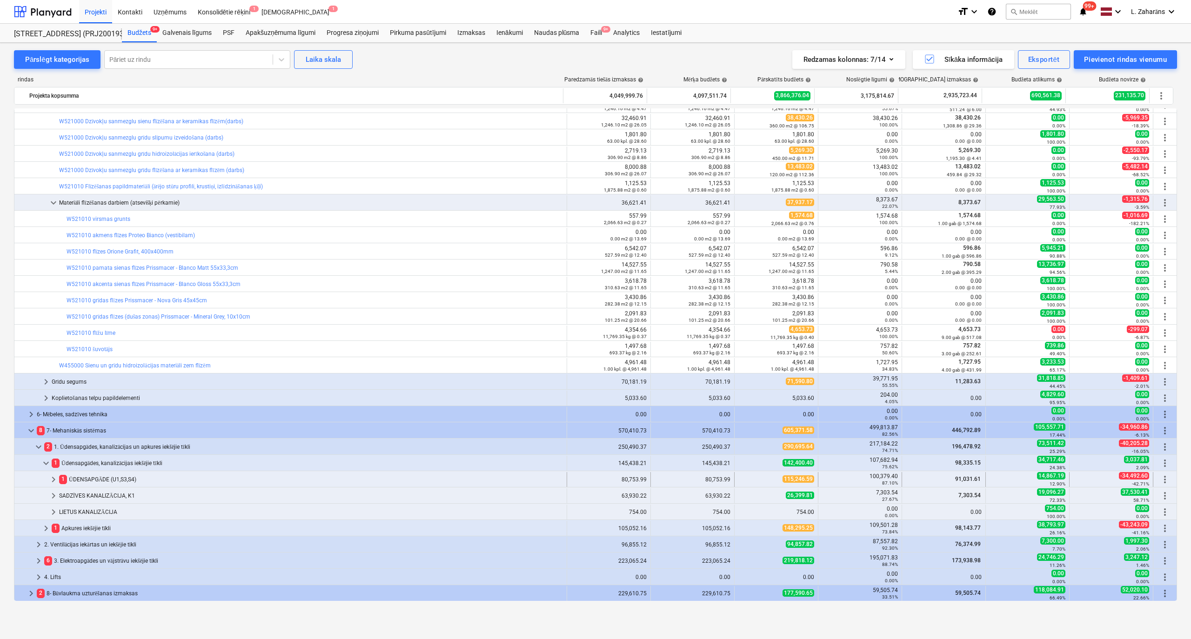
click at [53, 479] on span "keyboard_arrow_right" at bounding box center [53, 479] width 11 height 11
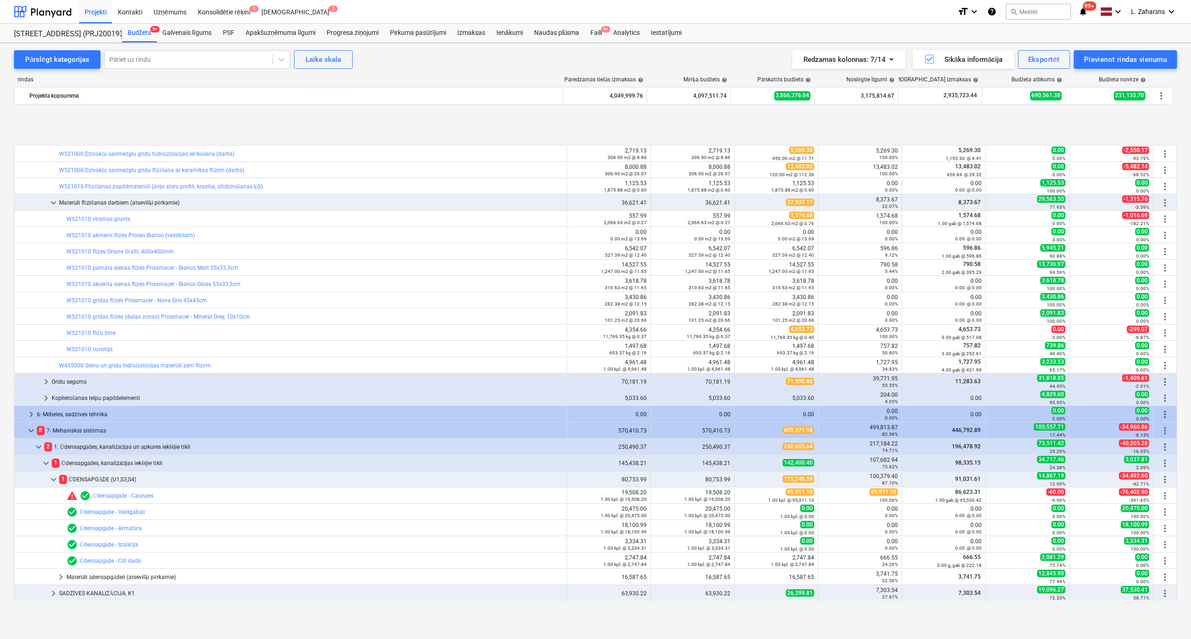
scroll to position [872, 0]
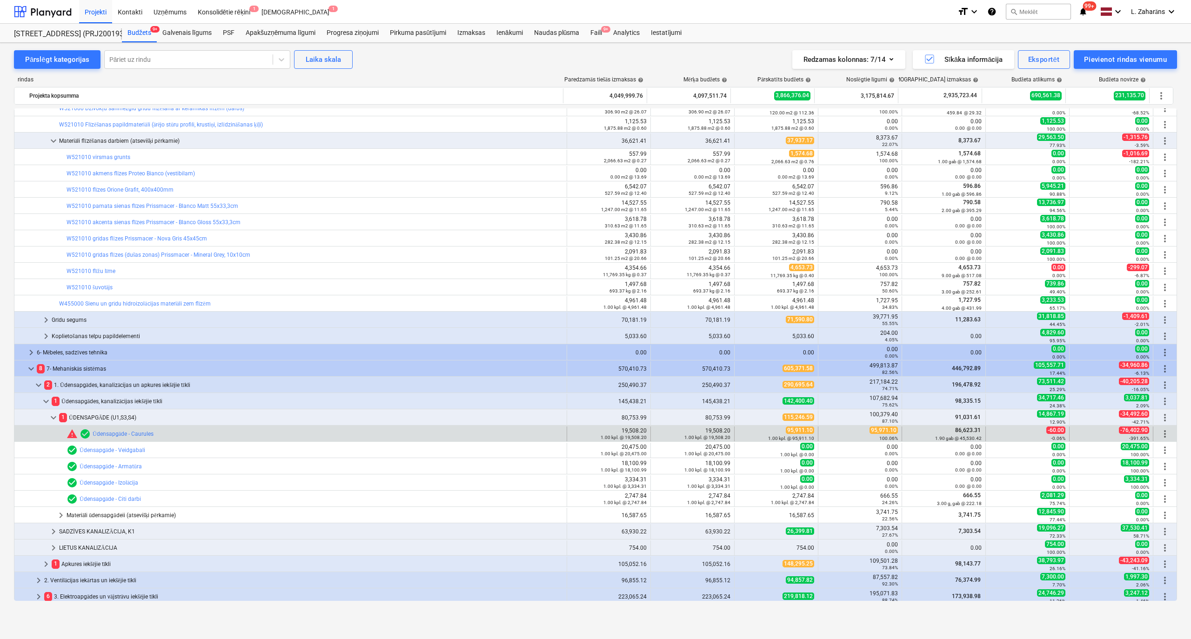
click at [875, 430] on span "95,971.10" at bounding box center [884, 430] width 28 height 7
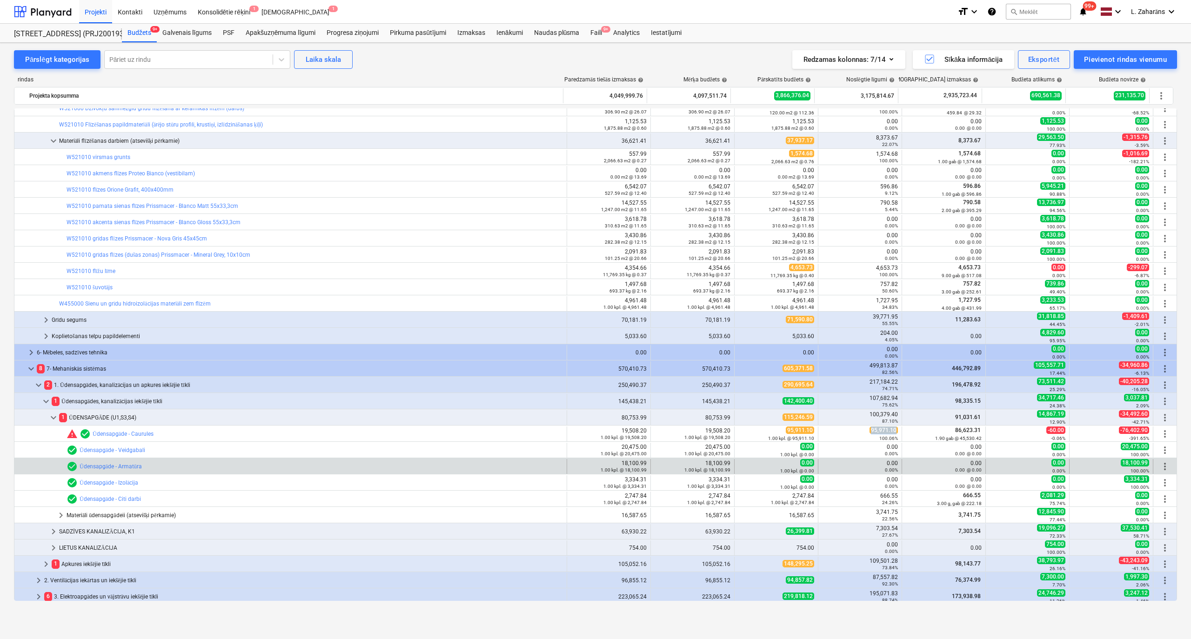
copy span "95,971.10"
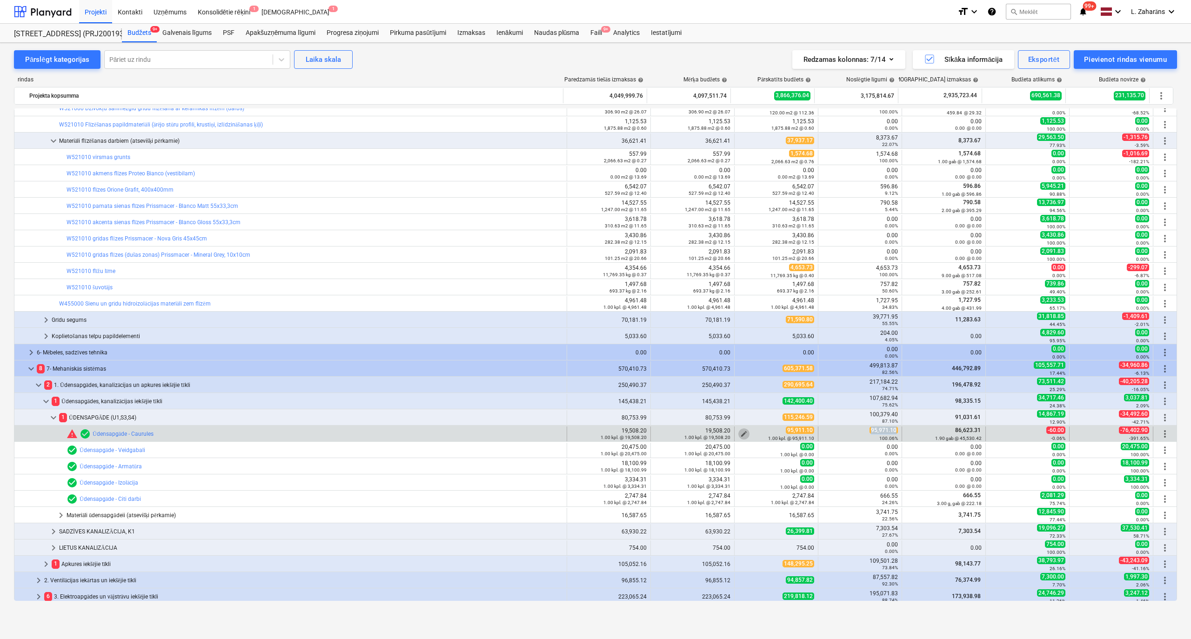
click at [741, 434] on span "edit" at bounding box center [743, 433] width 7 height 7
type textarea "x"
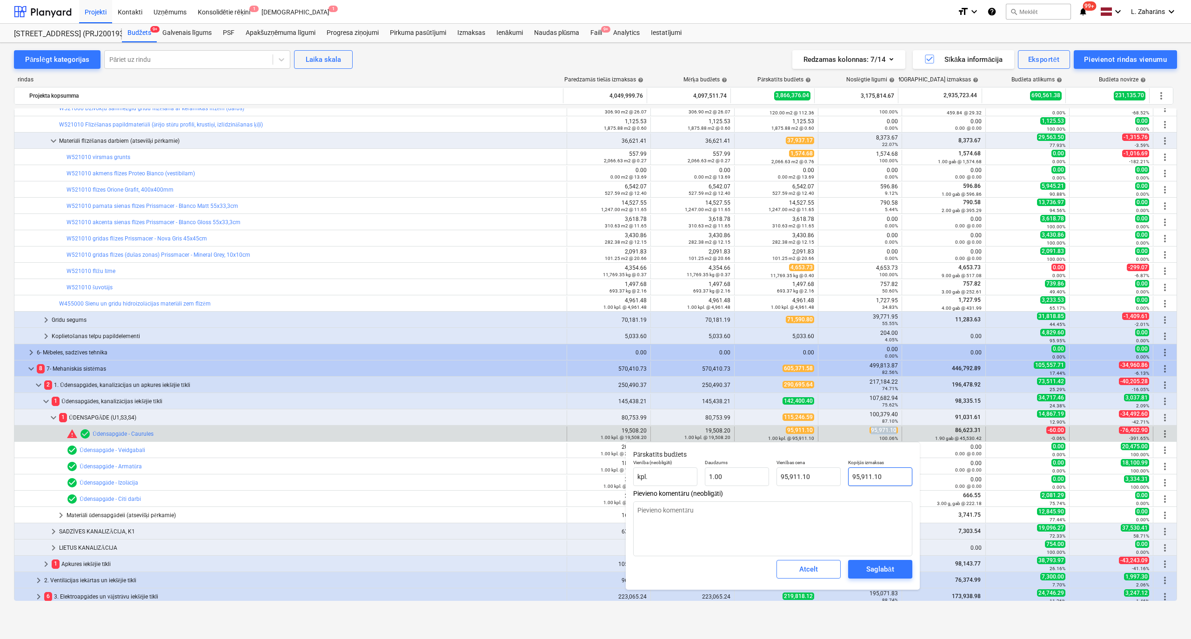
type input "95911.1"
click at [885, 477] on input "95911.1" at bounding box center [880, 477] width 64 height 19
paste input ",971.10"
type textarea "x"
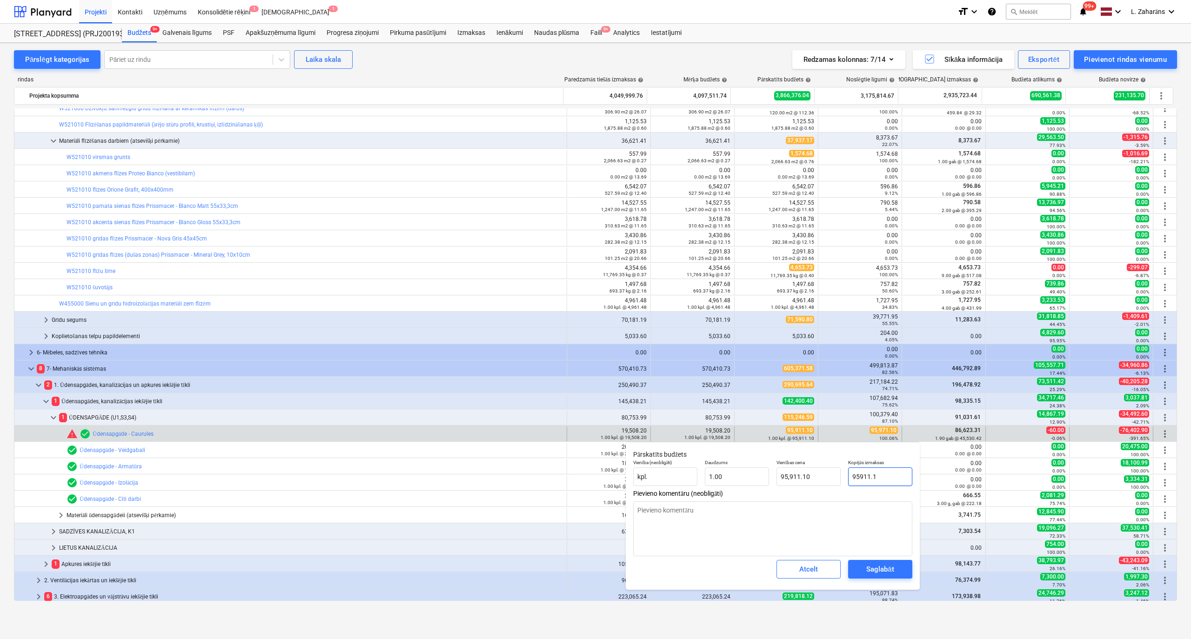
type input "95,971.10"
click at [873, 568] on div "Saglabāt" at bounding box center [879, 569] width 27 height 12
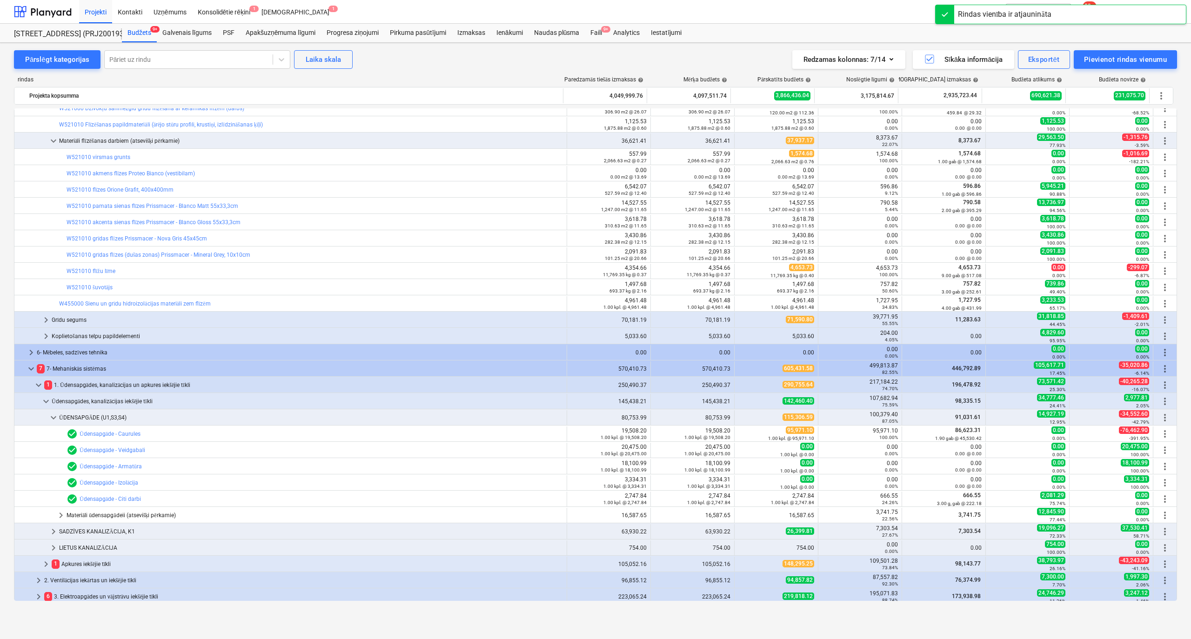
click at [47, 566] on span "keyboard_arrow_right" at bounding box center [45, 564] width 11 height 11
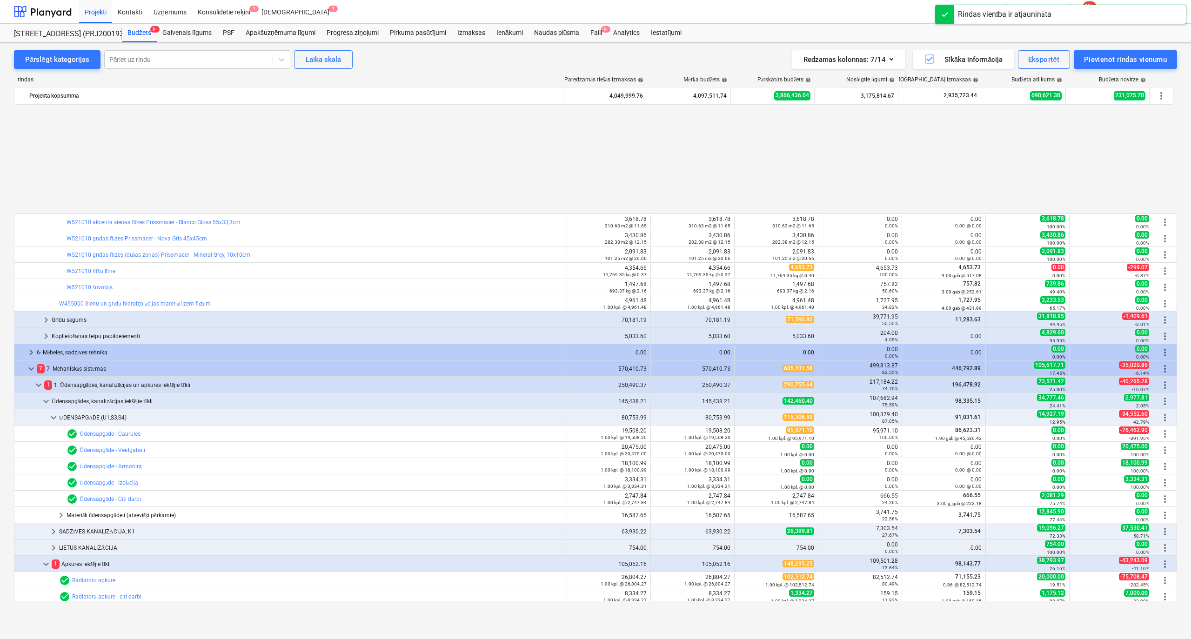
scroll to position [996, 0]
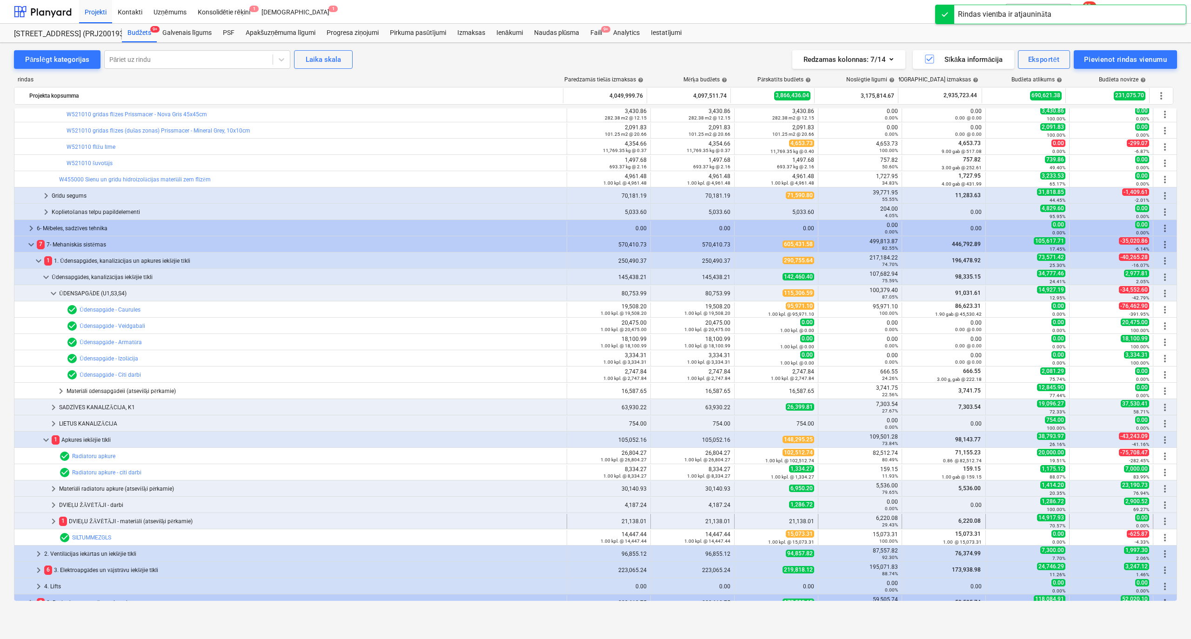
click at [54, 518] on span "keyboard_arrow_right" at bounding box center [53, 521] width 11 height 11
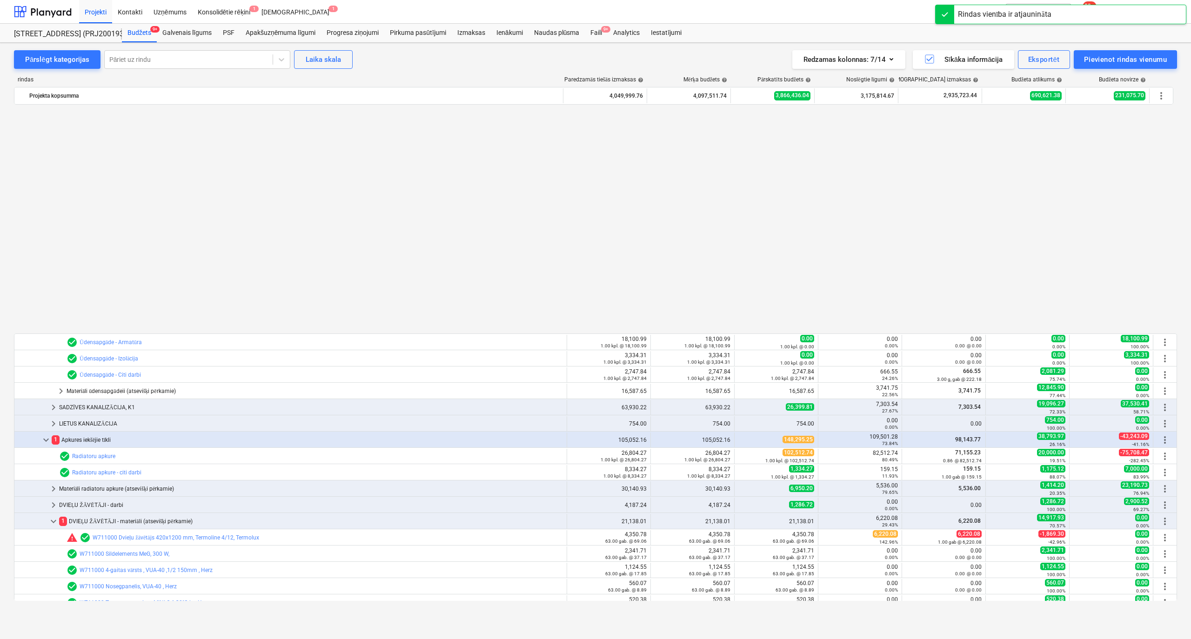
scroll to position [1244, 0]
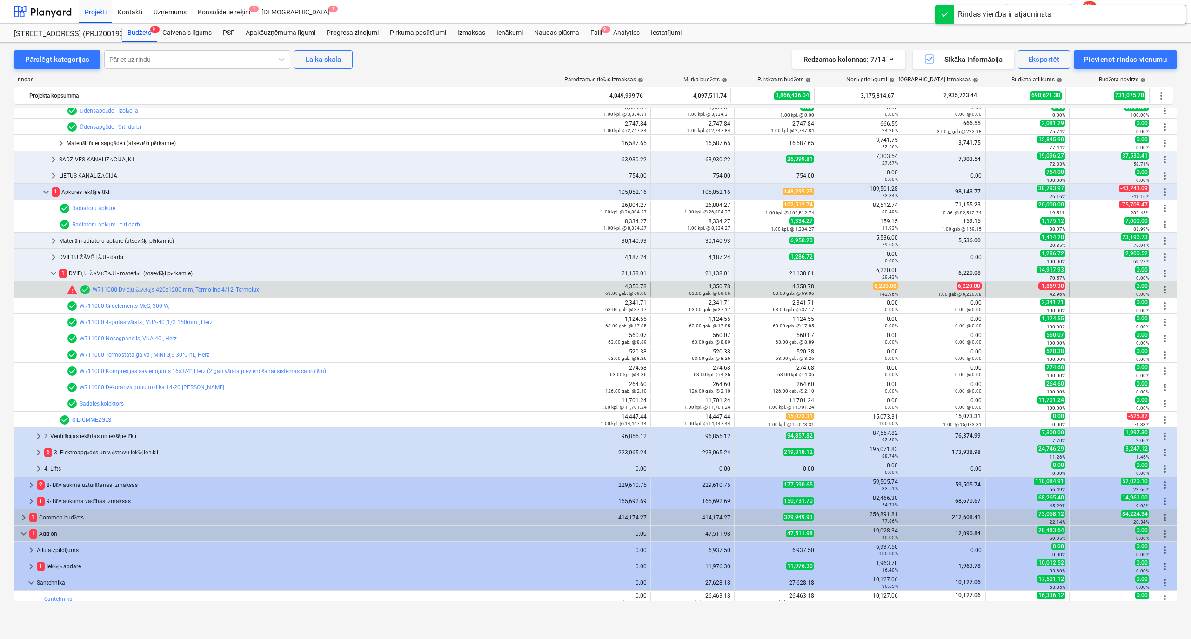
click at [877, 284] on span "6,220.08" at bounding box center [885, 285] width 25 height 7
copy span "6,220.08"
click at [738, 291] on div "63.00 gab. @ 69.06" at bounding box center [776, 293] width 76 height 7
click at [740, 288] on span "edit" at bounding box center [743, 289] width 7 height 7
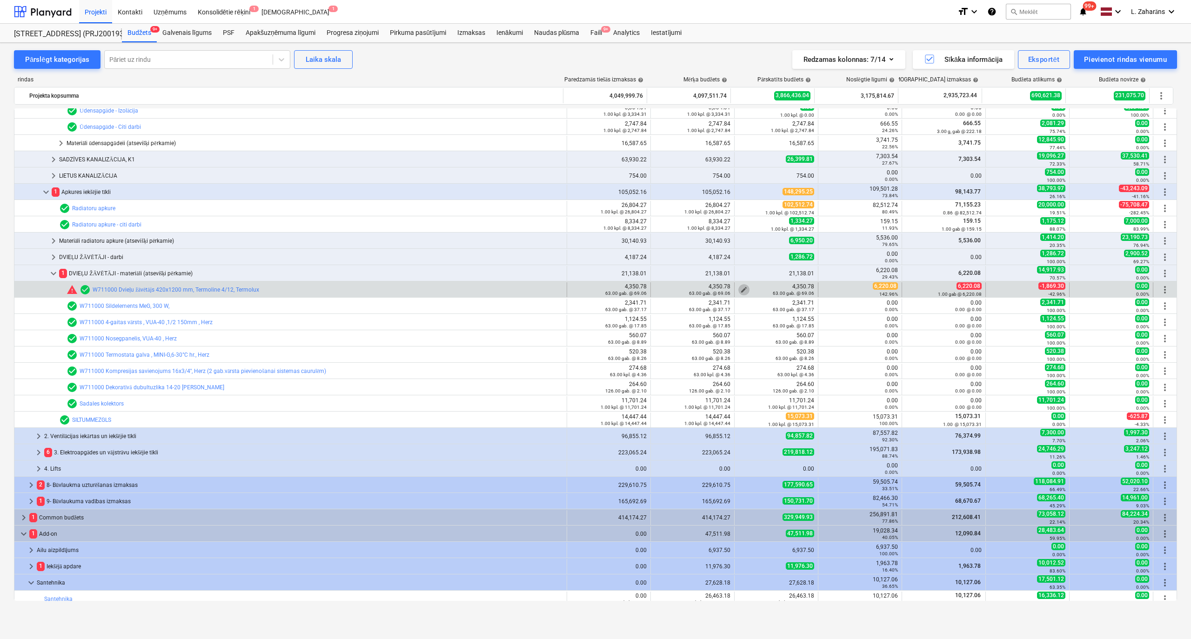
type textarea "x"
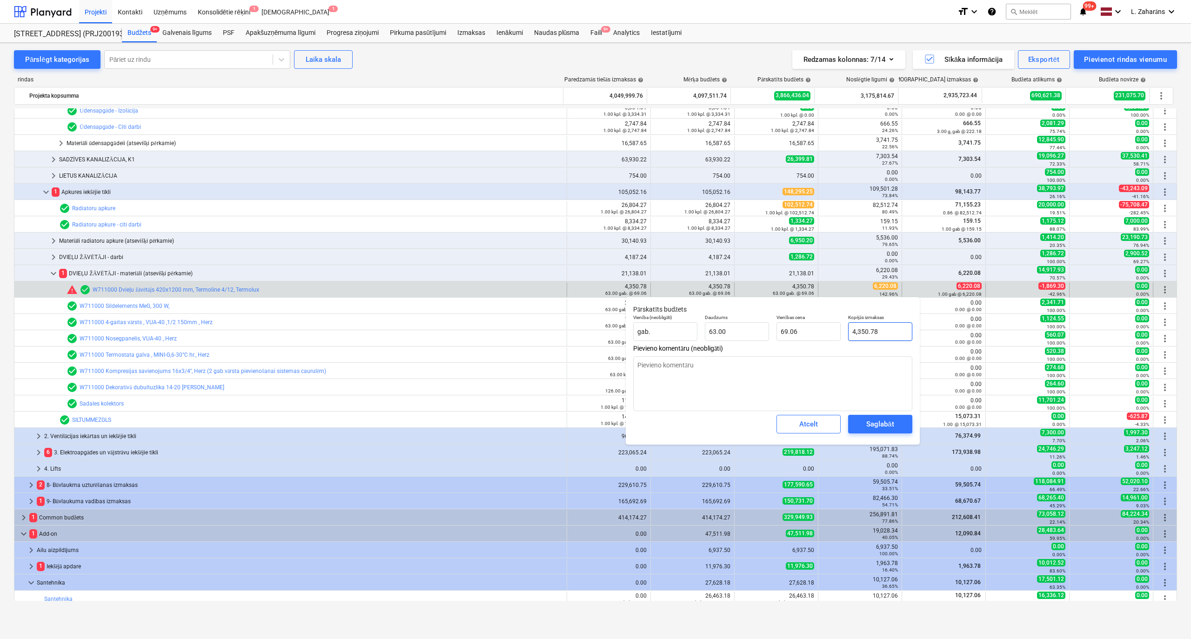
type input "4350.78"
click at [882, 333] on input "4350.78" at bounding box center [880, 331] width 64 height 19
paste input "6,220.0"
type textarea "x"
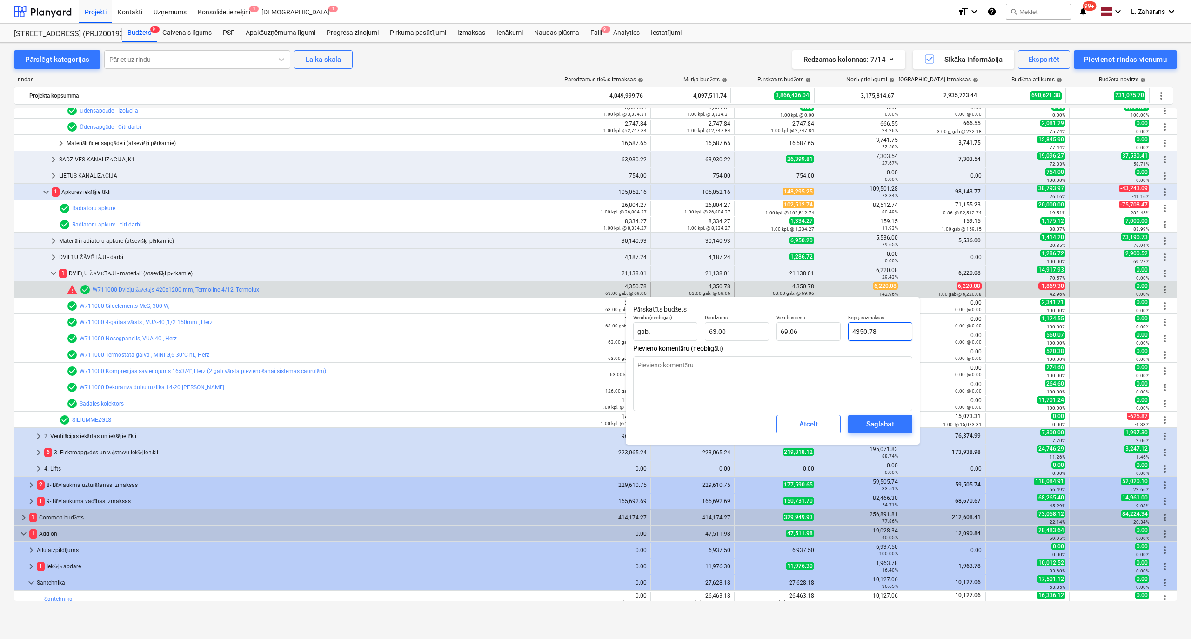
type input "6,220.08"
type input "98.73"
type input "6,220.08"
click at [878, 423] on div "Saglabāt" at bounding box center [879, 424] width 27 height 12
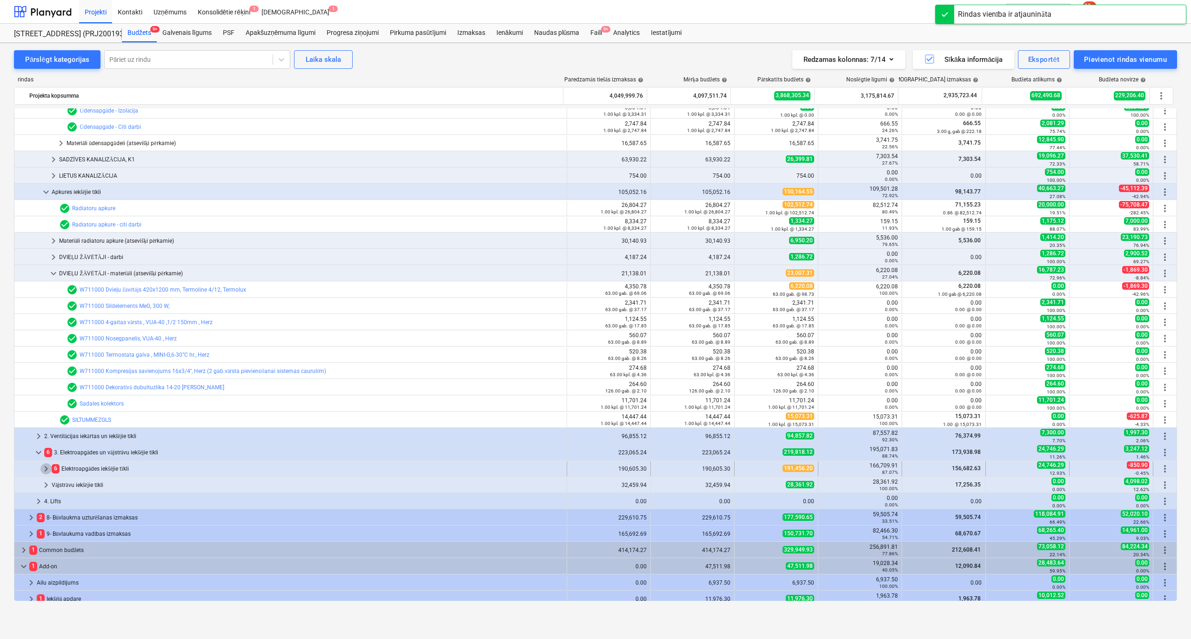
click at [43, 471] on span "keyboard_arrow_right" at bounding box center [45, 468] width 11 height 11
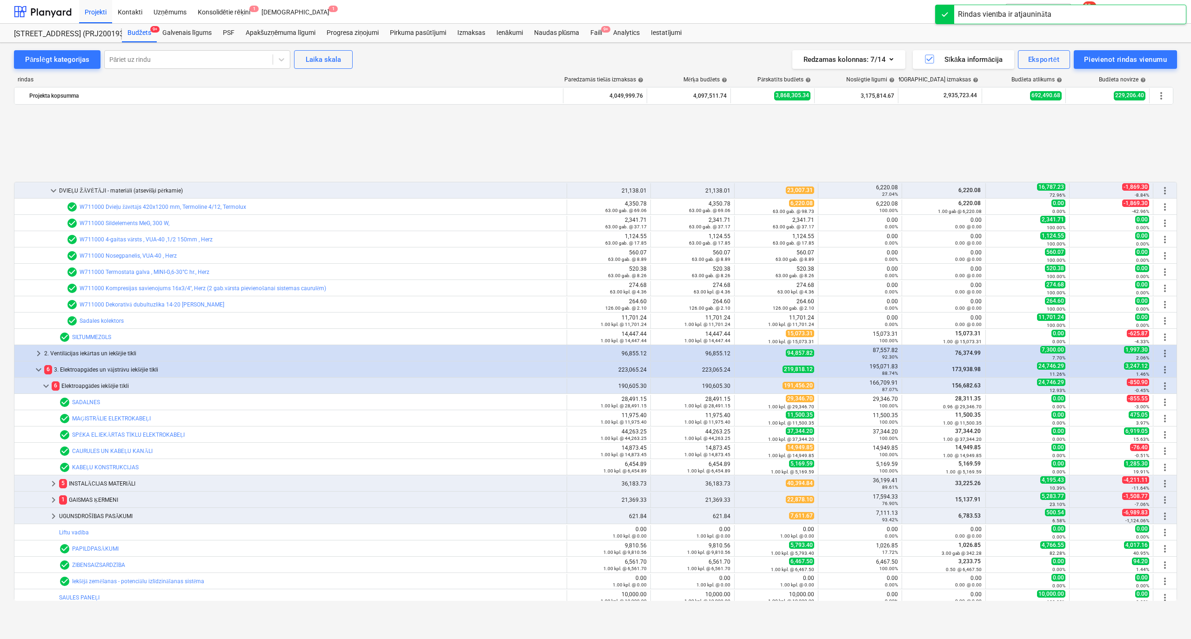
scroll to position [1430, 0]
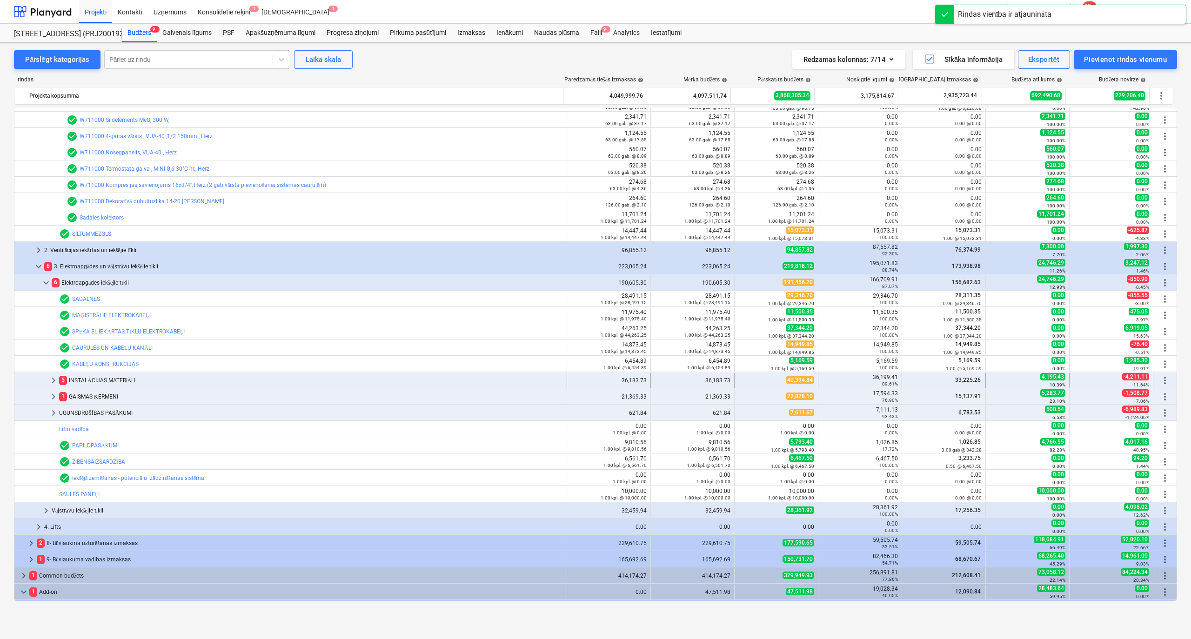
click at [56, 375] on div "keyboard_arrow_right" at bounding box center [53, 380] width 11 height 15
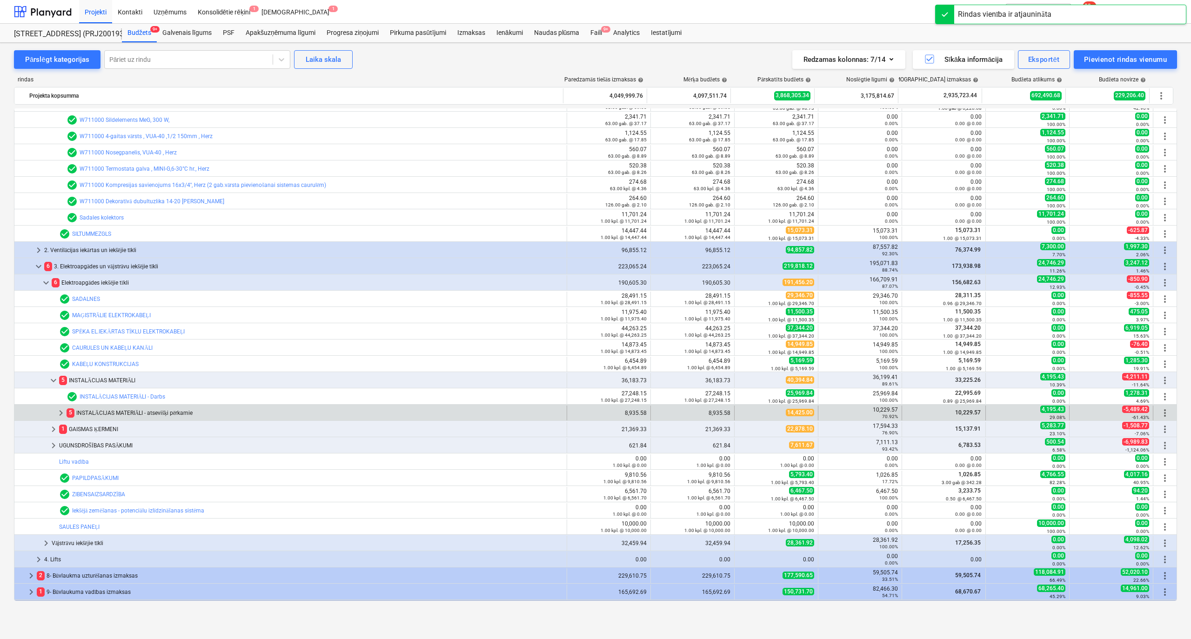
click at [61, 409] on span "keyboard_arrow_right" at bounding box center [60, 413] width 11 height 11
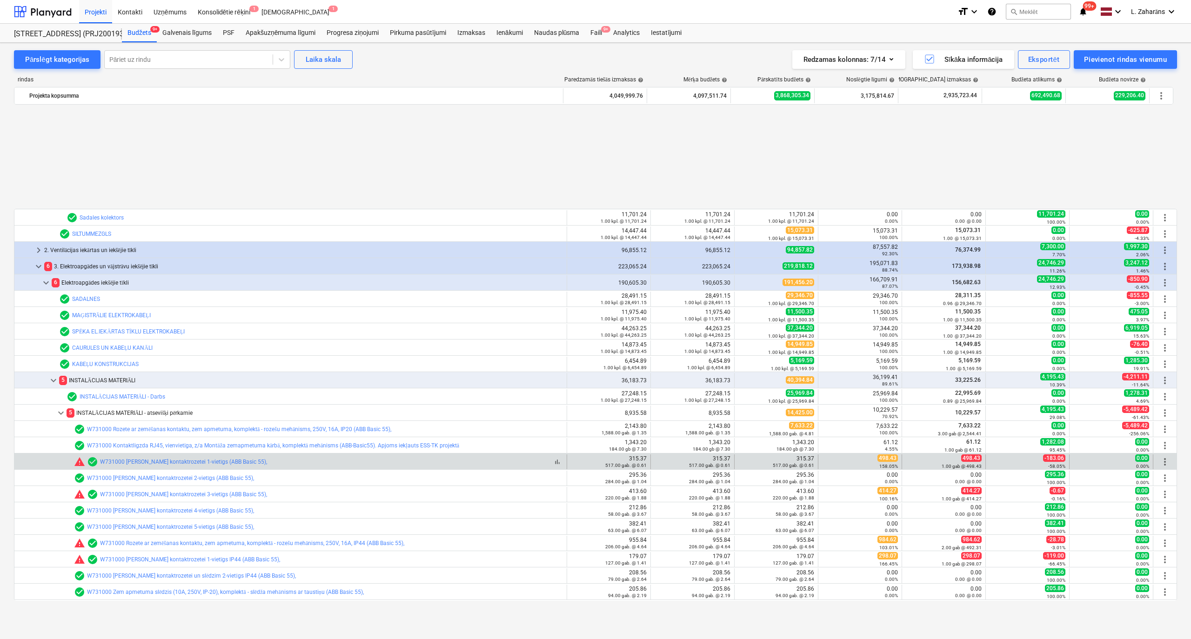
scroll to position [1555, 0]
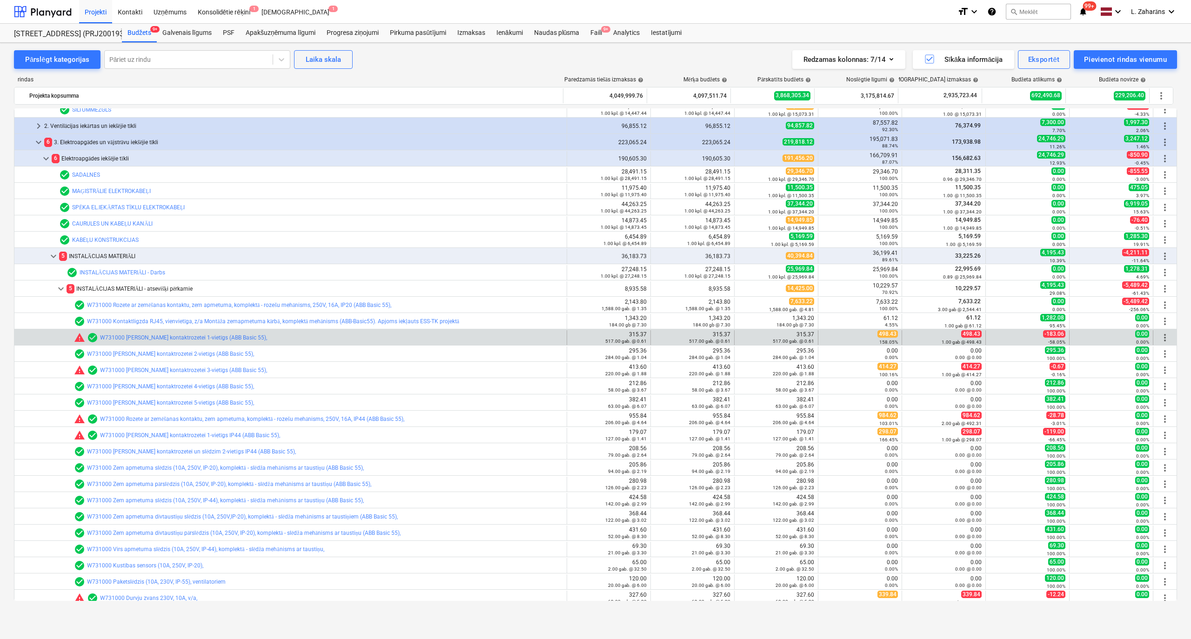
click at [881, 335] on span "498.43" at bounding box center [888, 333] width 20 height 7
click at [740, 335] on span "edit" at bounding box center [743, 337] width 7 height 7
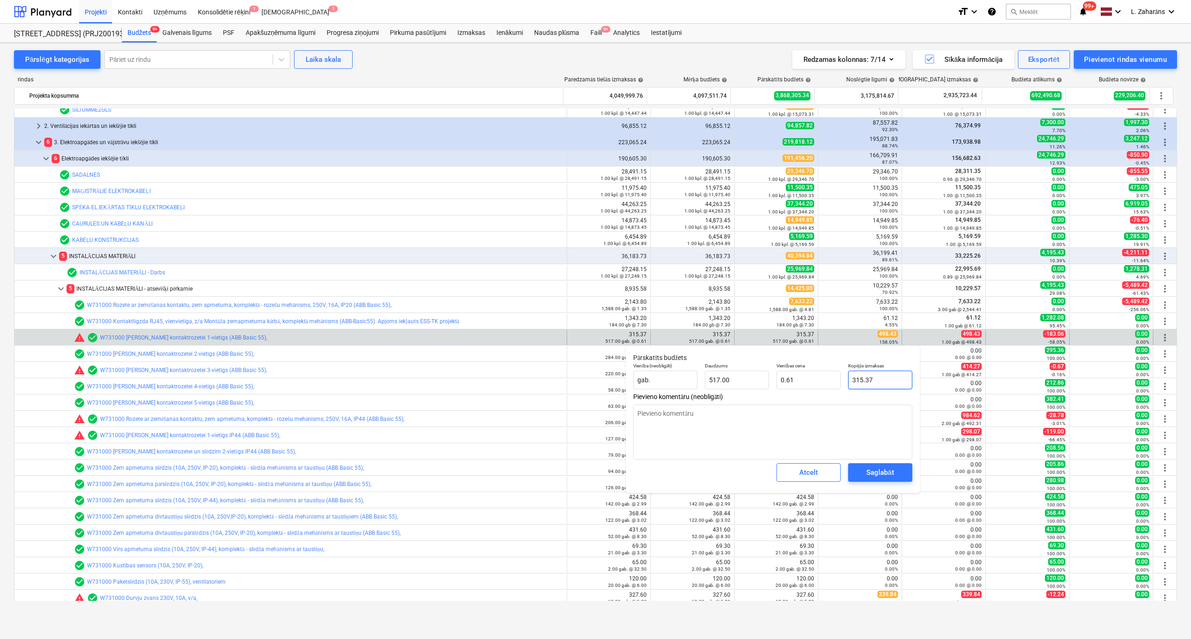
click at [860, 383] on input "315.37" at bounding box center [880, 380] width 64 height 19
paste input "498.43"
type textarea "x"
type input "498.43"
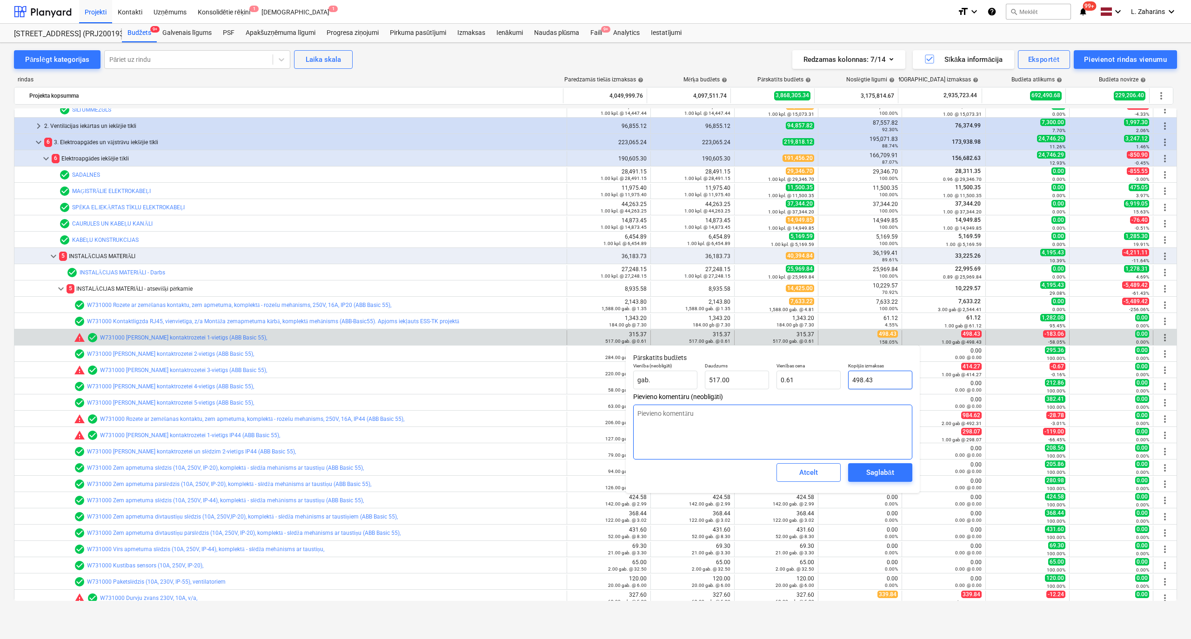
type input "0.96"
type input "498.43"
click at [898, 473] on span "Saglabāt" at bounding box center [880, 473] width 42 height 12
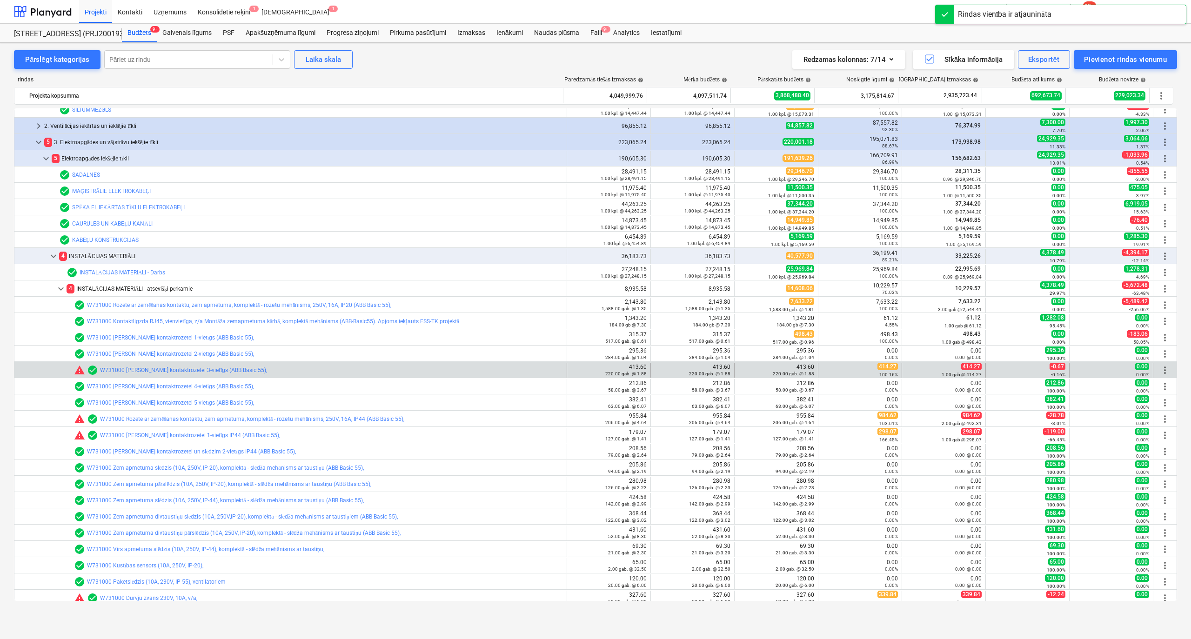
click at [886, 365] on span "414.27" at bounding box center [888, 366] width 20 height 7
click at [741, 367] on button "edit" at bounding box center [743, 370] width 11 height 11
type textarea "x"
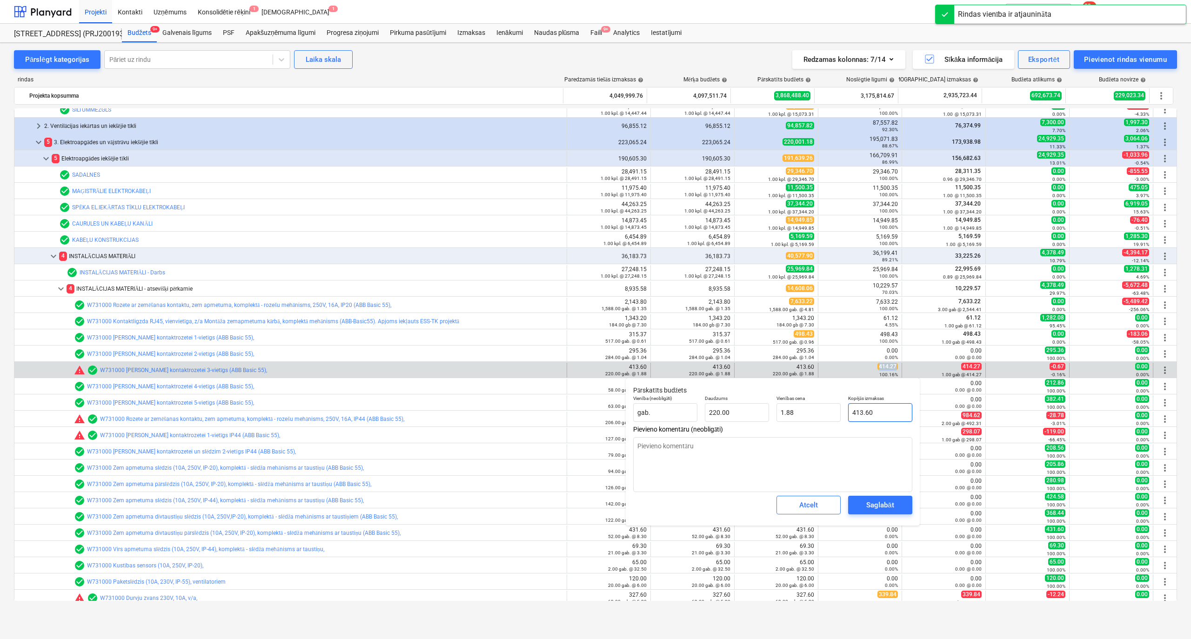
type input "413.6"
click at [881, 408] on input "413.6" at bounding box center [880, 412] width 64 height 19
paste input "4.27"
type textarea "x"
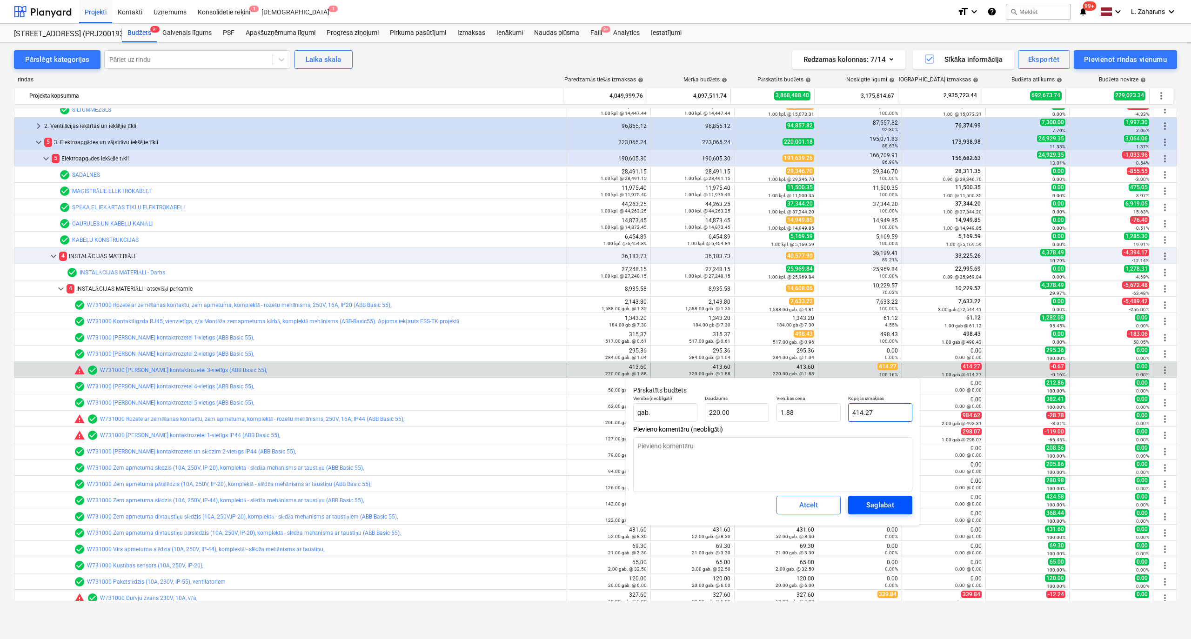
type input "414.27"
click at [883, 508] on div "Saglabāt" at bounding box center [879, 505] width 27 height 12
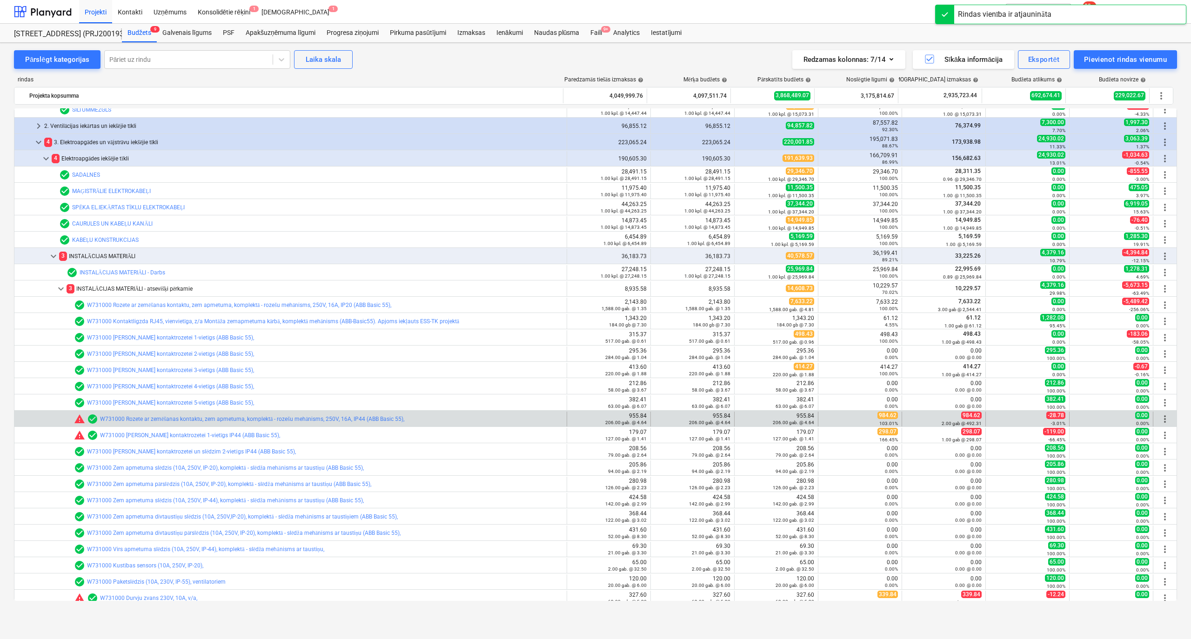
click at [879, 416] on span "984.62" at bounding box center [888, 415] width 20 height 7
click at [740, 418] on span "edit" at bounding box center [743, 419] width 7 height 7
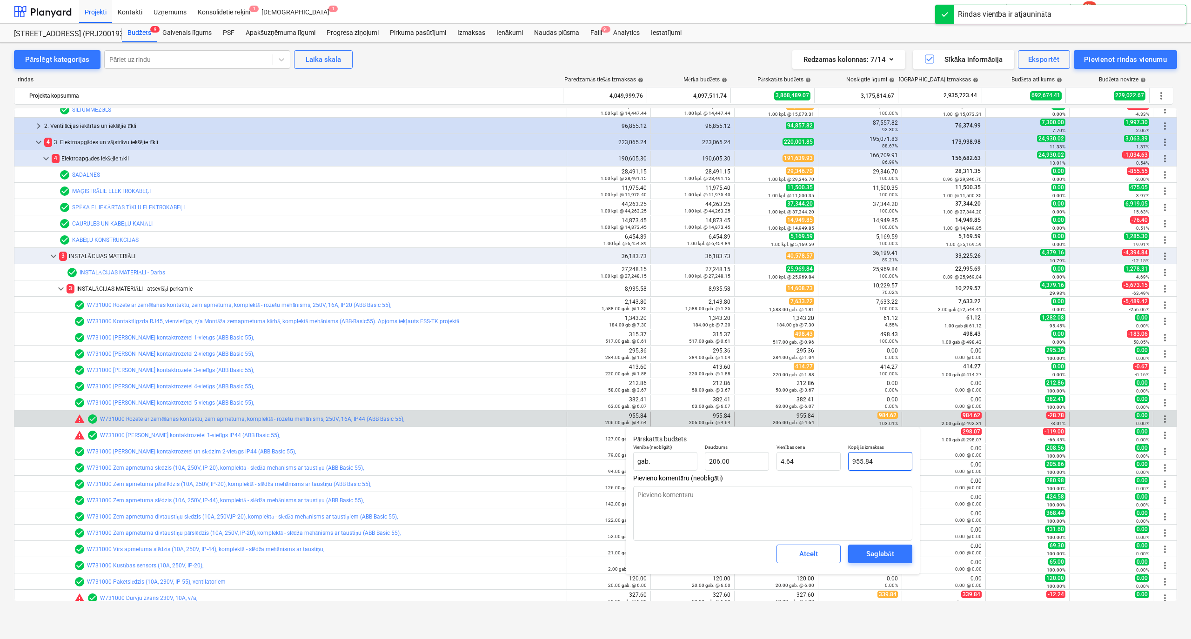
click at [885, 458] on input "955.84" at bounding box center [880, 461] width 64 height 19
paste input "84.62"
type textarea "x"
type input "984.62"
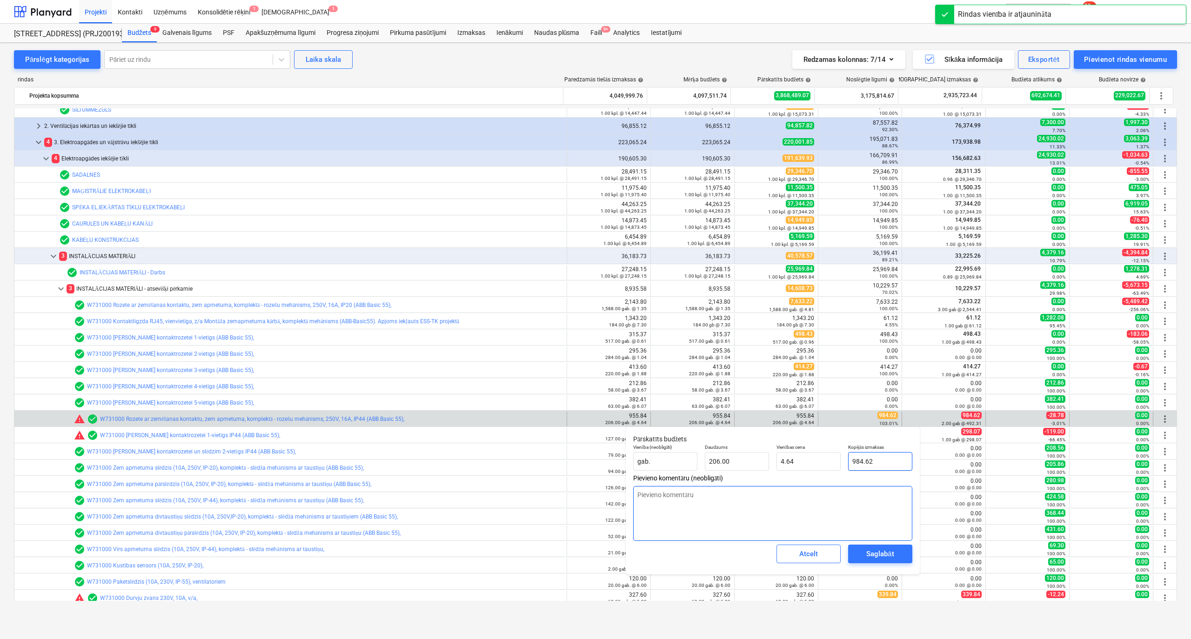
type input "4.78"
type input "984.62"
click at [894, 557] on div "Saglabāt" at bounding box center [879, 554] width 27 height 12
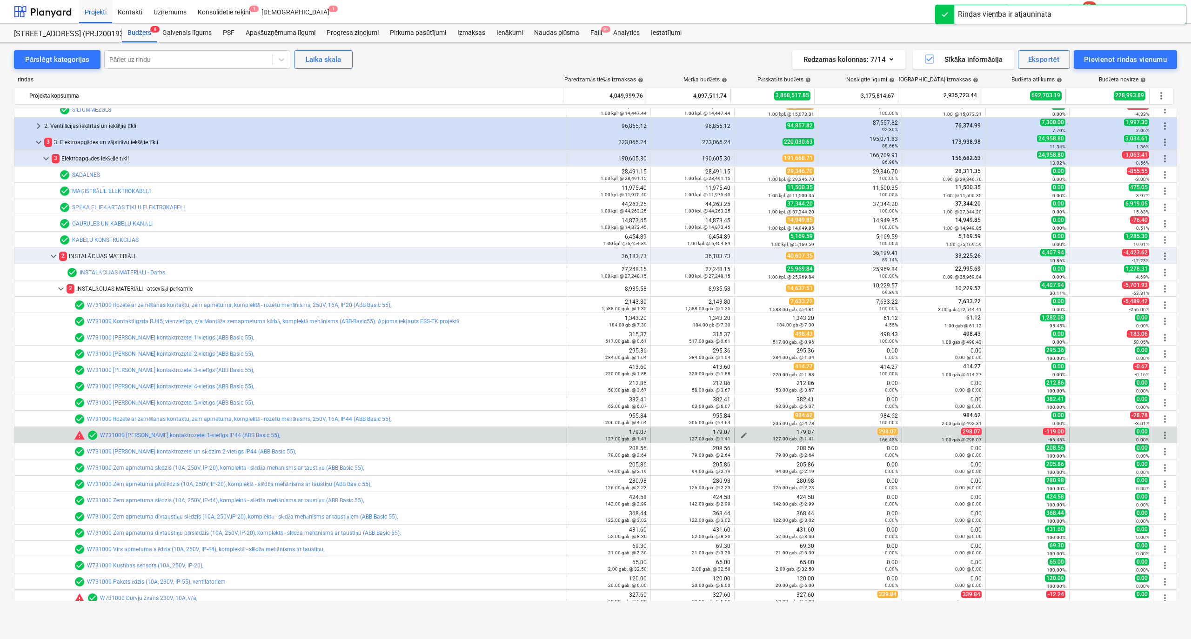
click at [741, 434] on span "edit" at bounding box center [743, 435] width 7 height 7
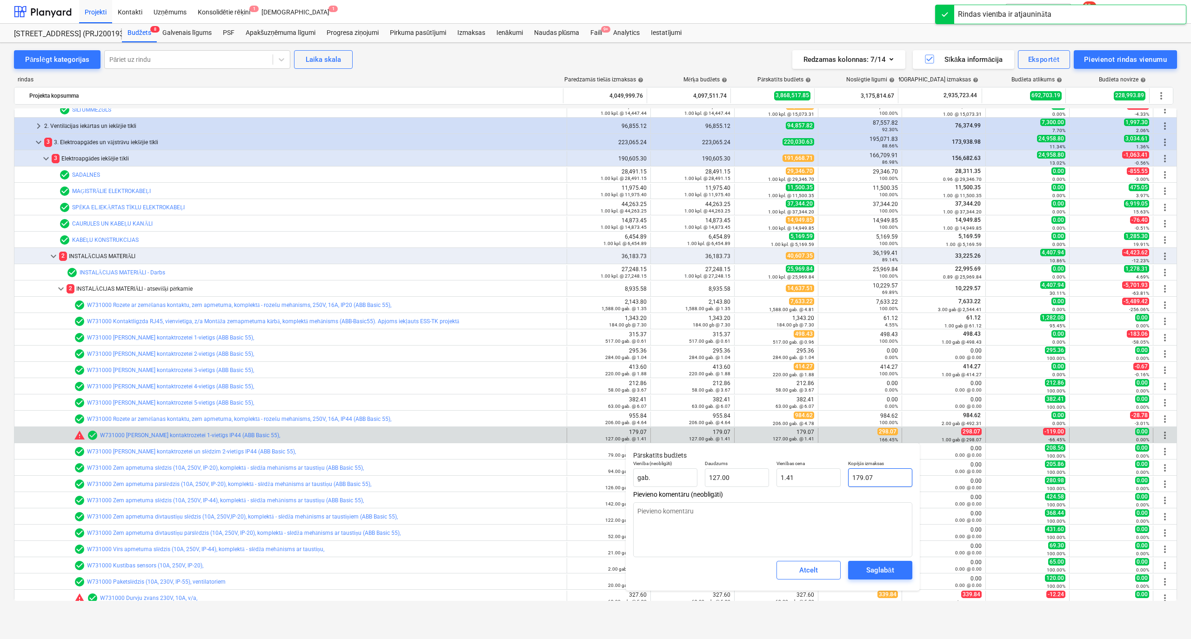
click at [901, 475] on input "179.07" at bounding box center [880, 478] width 64 height 19
paste input "984.62"
type textarea "x"
type input "984.62"
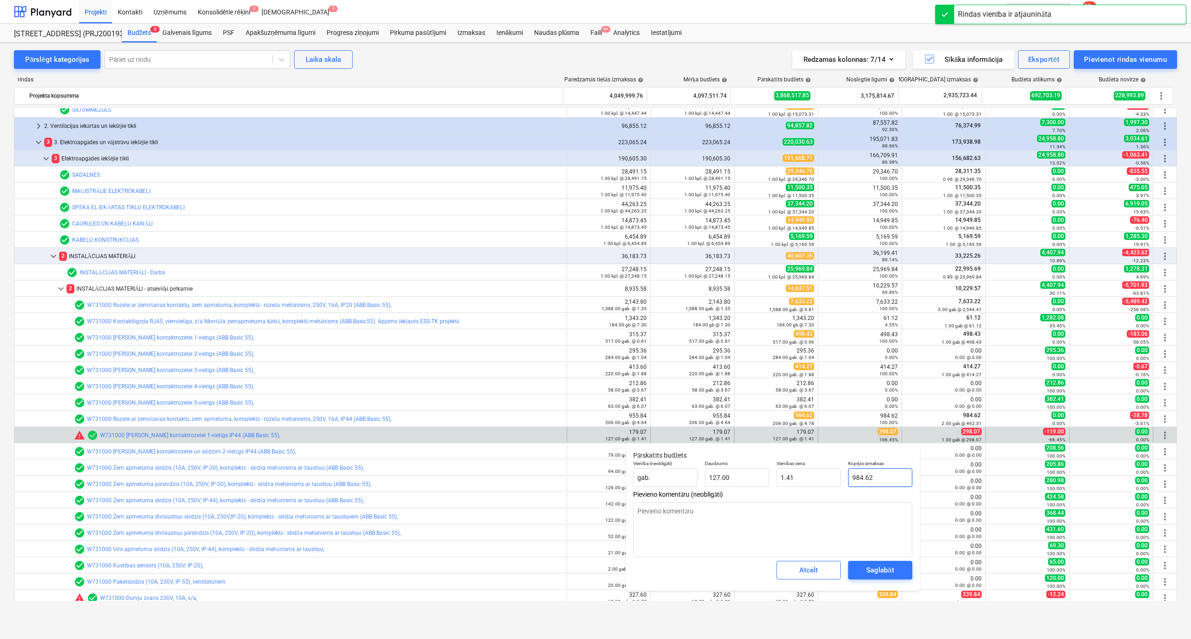
type input "7.75"
type input "984.62"
click at [883, 573] on div "Saglabāt" at bounding box center [879, 570] width 27 height 12
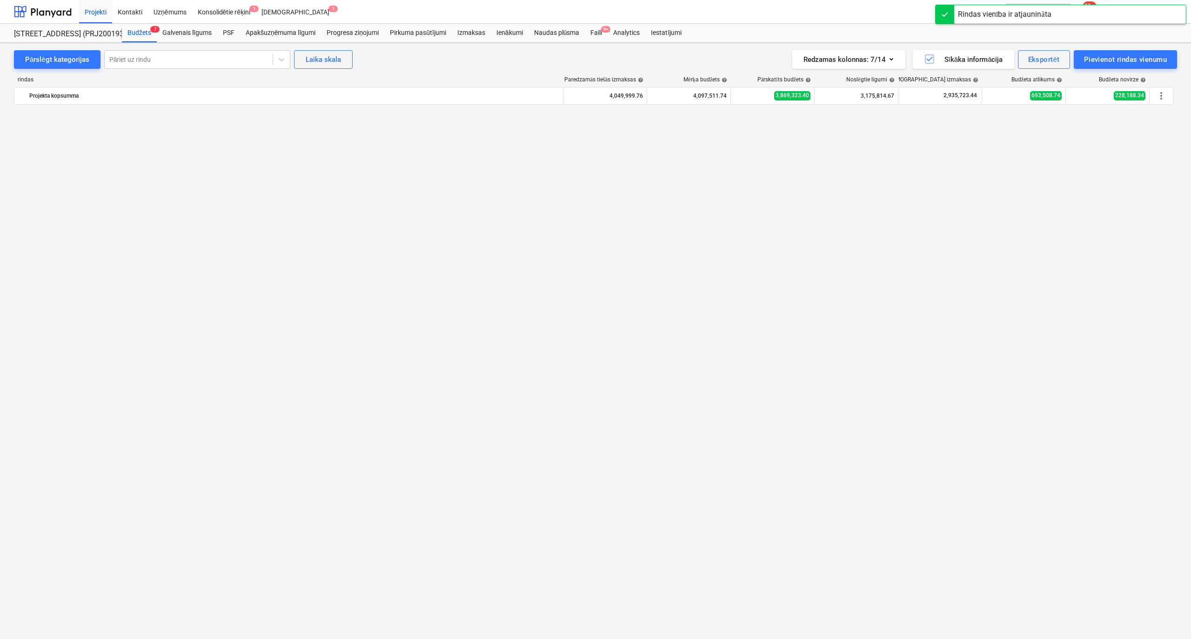
scroll to position [1803, 0]
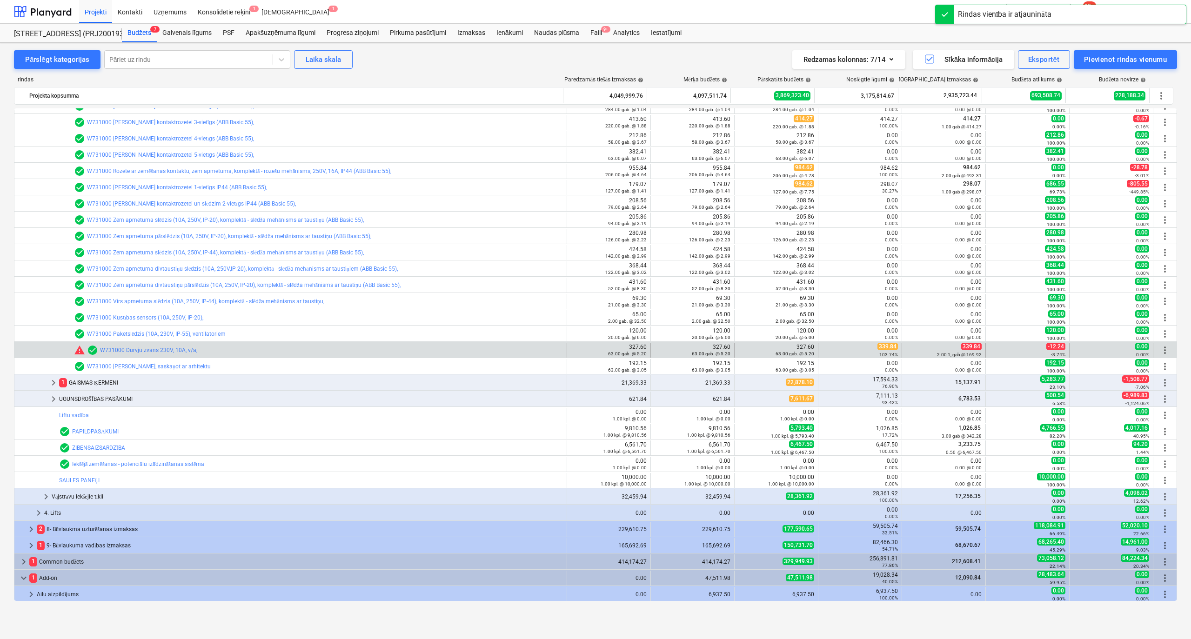
click at [885, 346] on span "339.84" at bounding box center [888, 346] width 20 height 7
click at [743, 350] on div "63.00 gab. @ 5.20" at bounding box center [776, 353] width 76 height 7
click at [740, 349] on span "edit" at bounding box center [743, 350] width 7 height 7
type textarea "x"
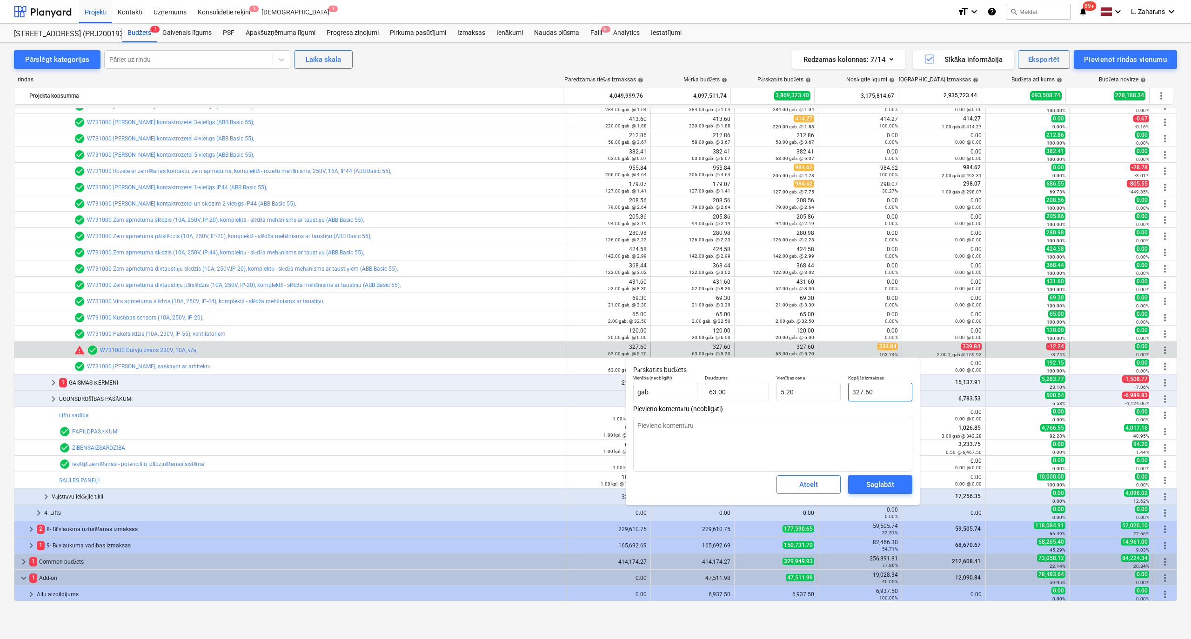
type input "327.6"
click at [876, 390] on input "327.6" at bounding box center [880, 392] width 64 height 19
paste input "39.84"
type textarea "x"
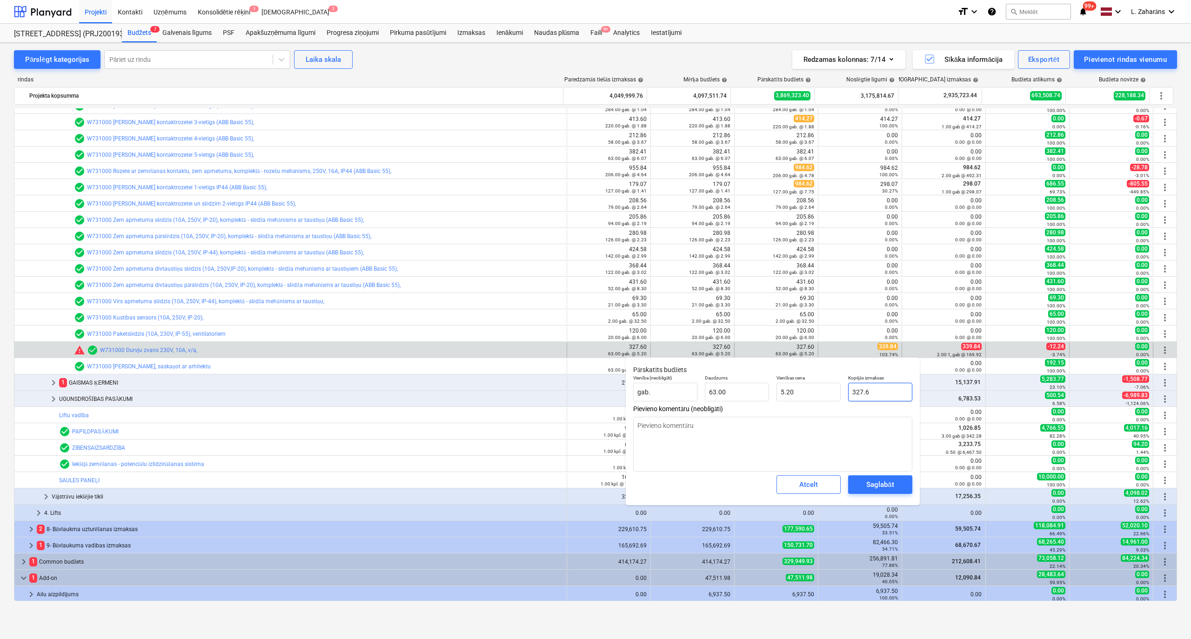
type input "339.84"
type input "5.39"
click at [875, 488] on div "Saglabāt" at bounding box center [879, 485] width 27 height 12
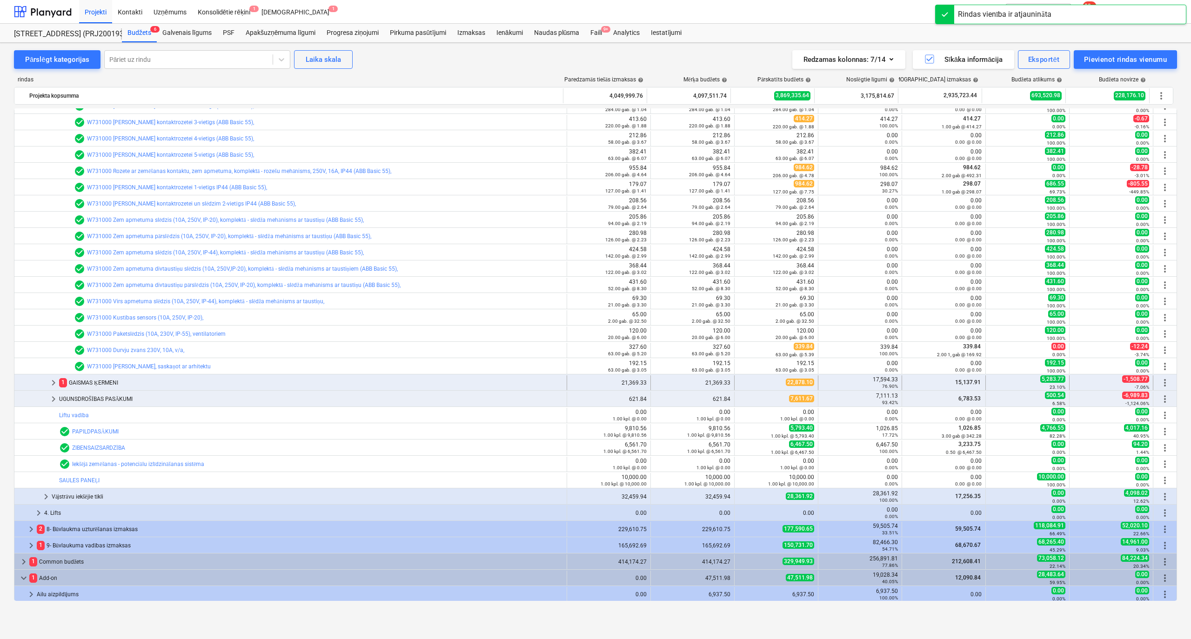
click at [51, 380] on span "keyboard_arrow_right" at bounding box center [53, 382] width 11 height 11
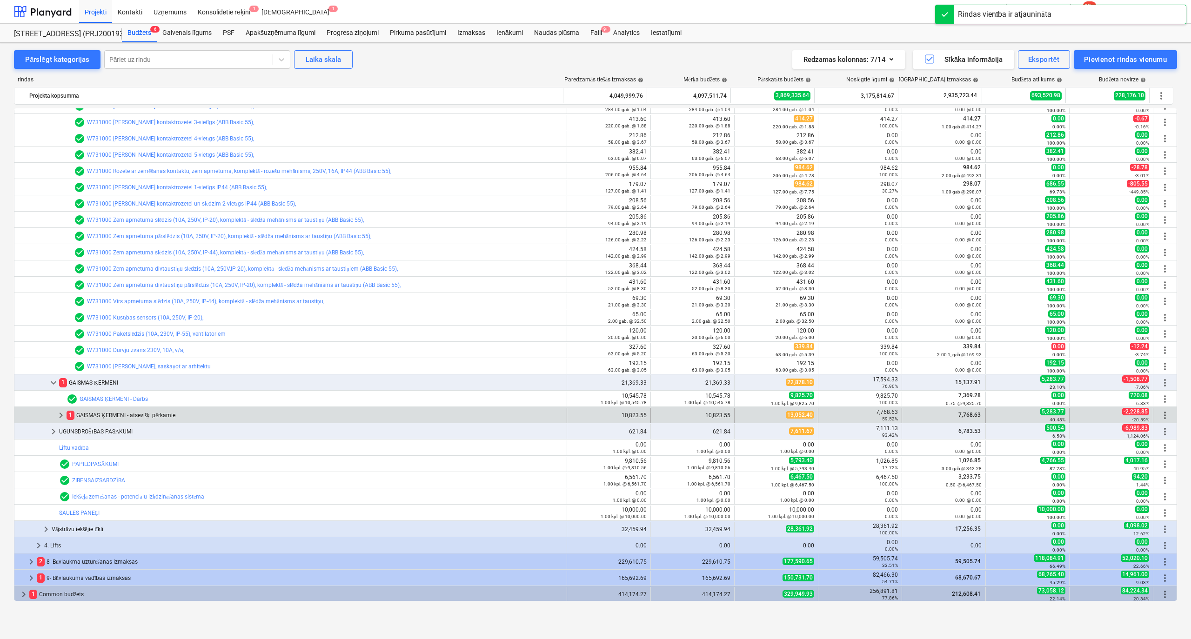
click at [61, 411] on span "keyboard_arrow_right" at bounding box center [60, 415] width 11 height 11
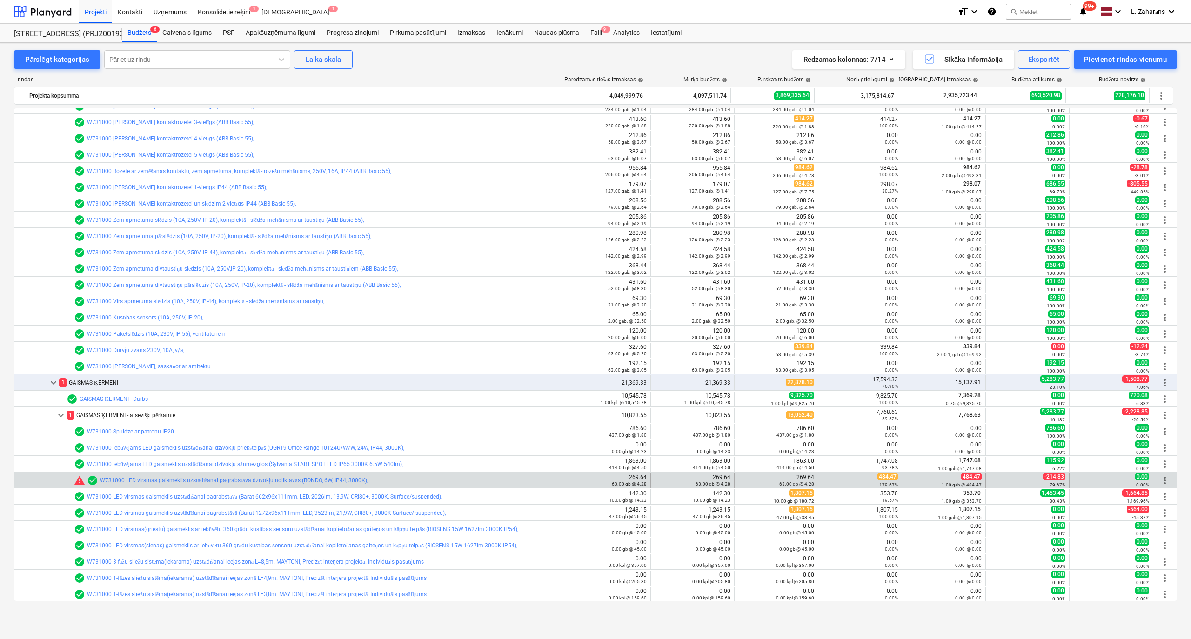
click at [881, 477] on span "484.47" at bounding box center [888, 476] width 20 height 7
click at [743, 477] on span "edit" at bounding box center [743, 480] width 7 height 7
type textarea "x"
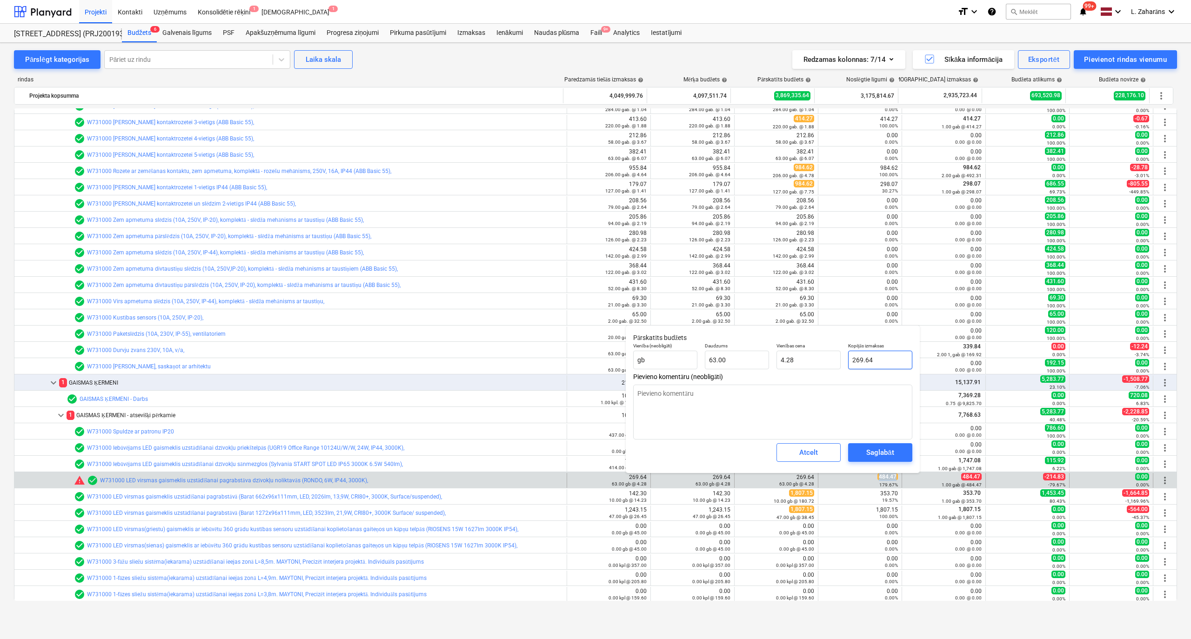
click at [890, 356] on input "269.64" at bounding box center [880, 360] width 64 height 19
paste input "484.47"
type input "484.47"
type textarea "x"
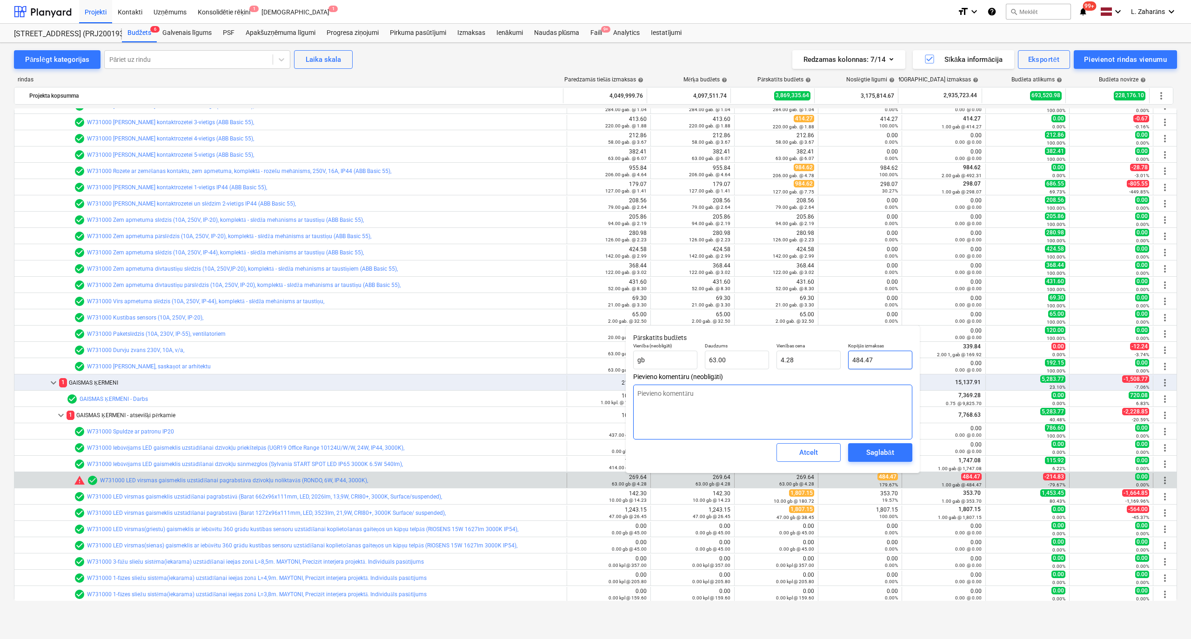
type input "7.69"
type input "484.47"
click at [891, 455] on div "Saglabāt" at bounding box center [879, 453] width 27 height 12
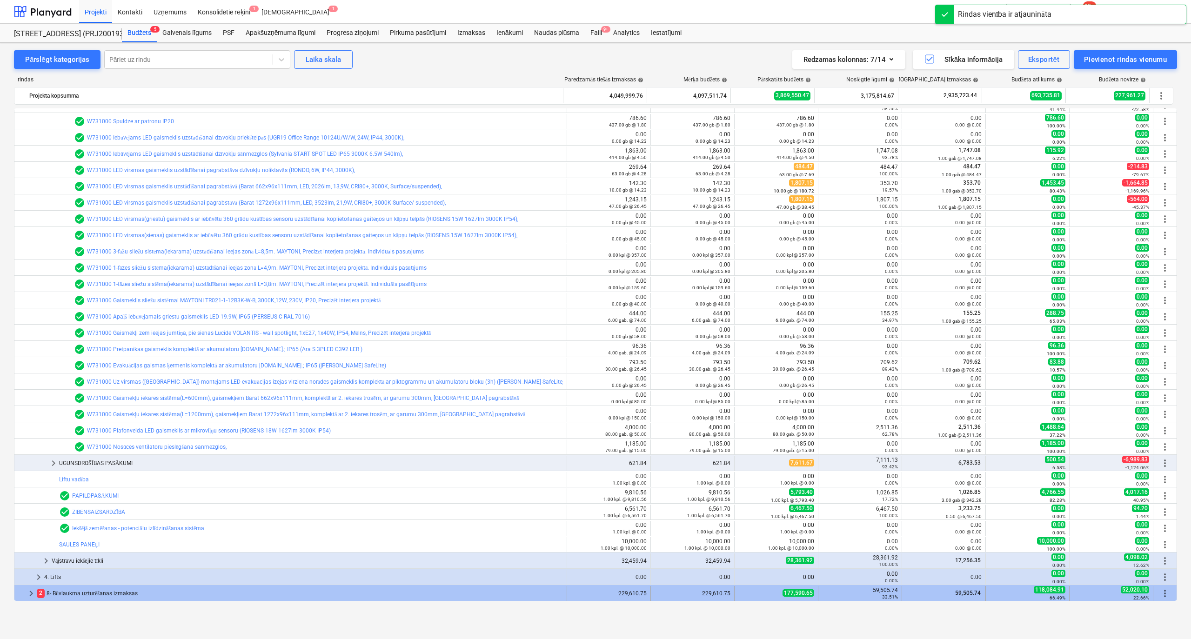
scroll to position [2260, 0]
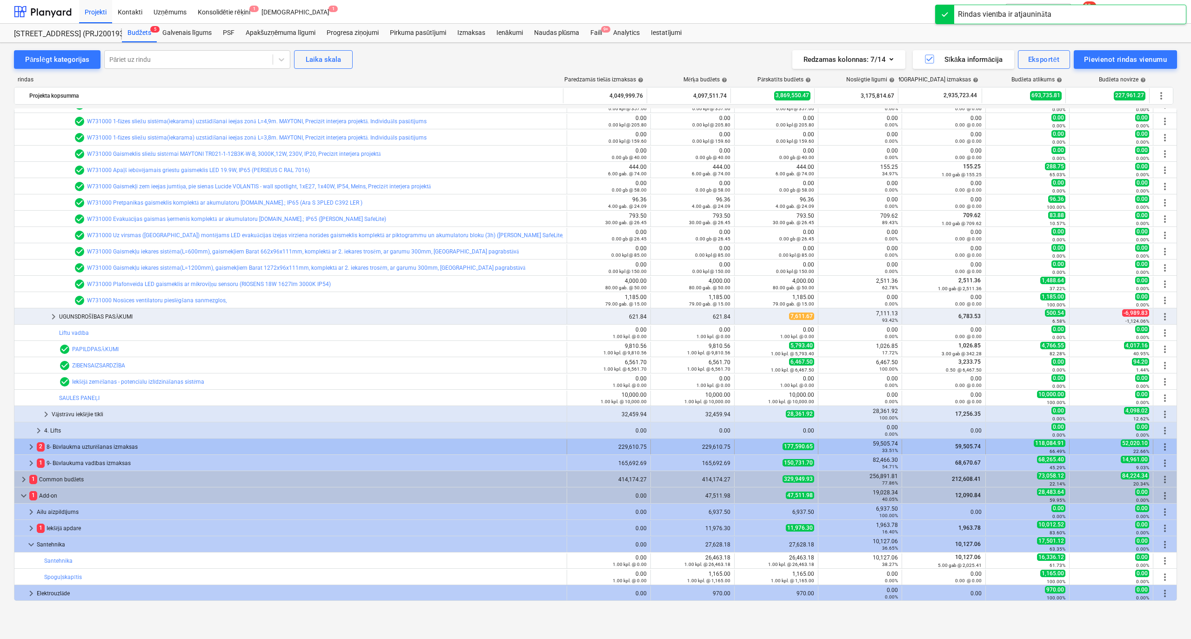
click at [30, 447] on span "keyboard_arrow_right" at bounding box center [31, 447] width 11 height 11
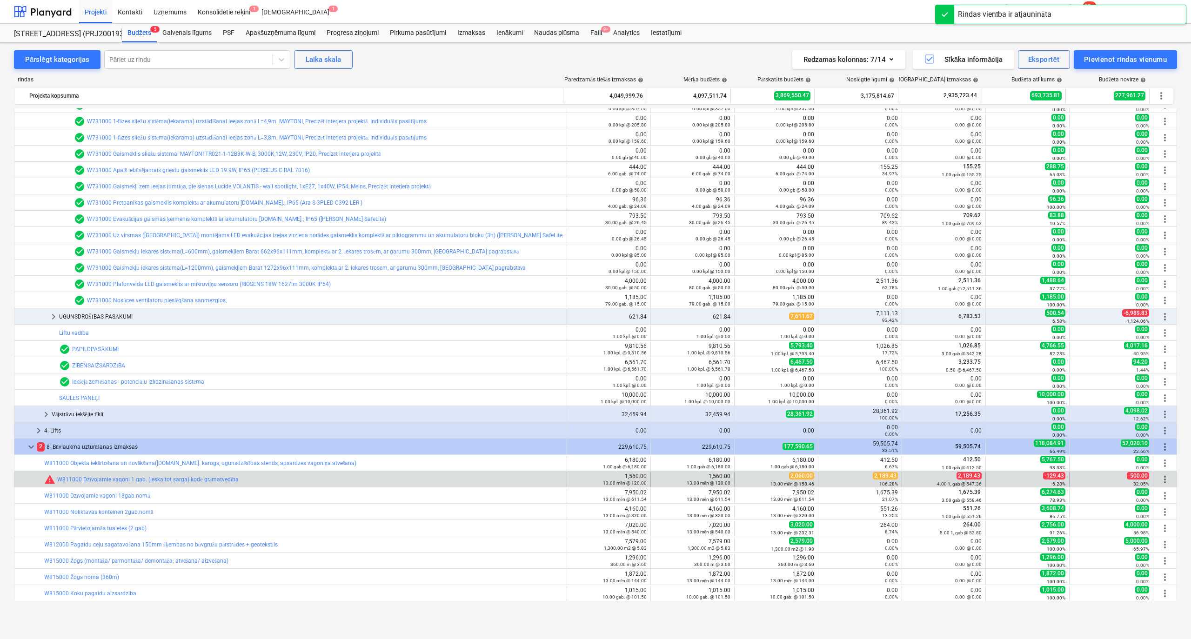
click at [880, 479] on span "2,189.43" at bounding box center [885, 475] width 25 height 7
click at [879, 479] on span "2,189.43" at bounding box center [885, 475] width 25 height 7
click at [740, 480] on span "edit" at bounding box center [743, 479] width 7 height 7
type textarea "x"
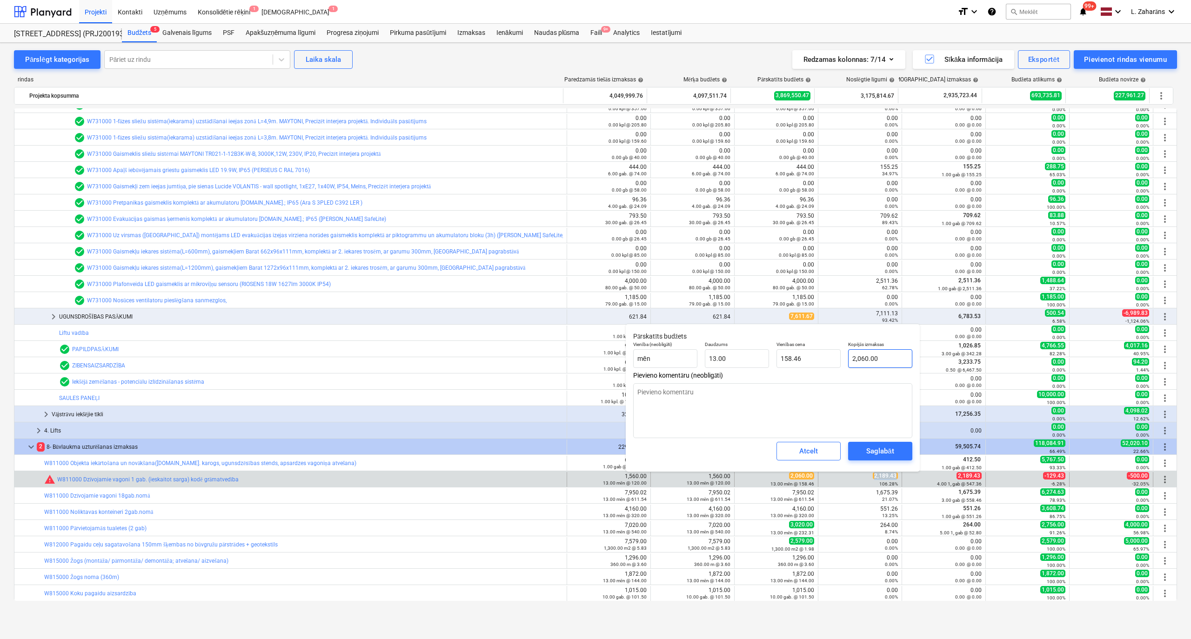
type input "2060"
click at [868, 358] on input "2060" at bounding box center [880, 358] width 64 height 19
paste input ",189.43"
type textarea "x"
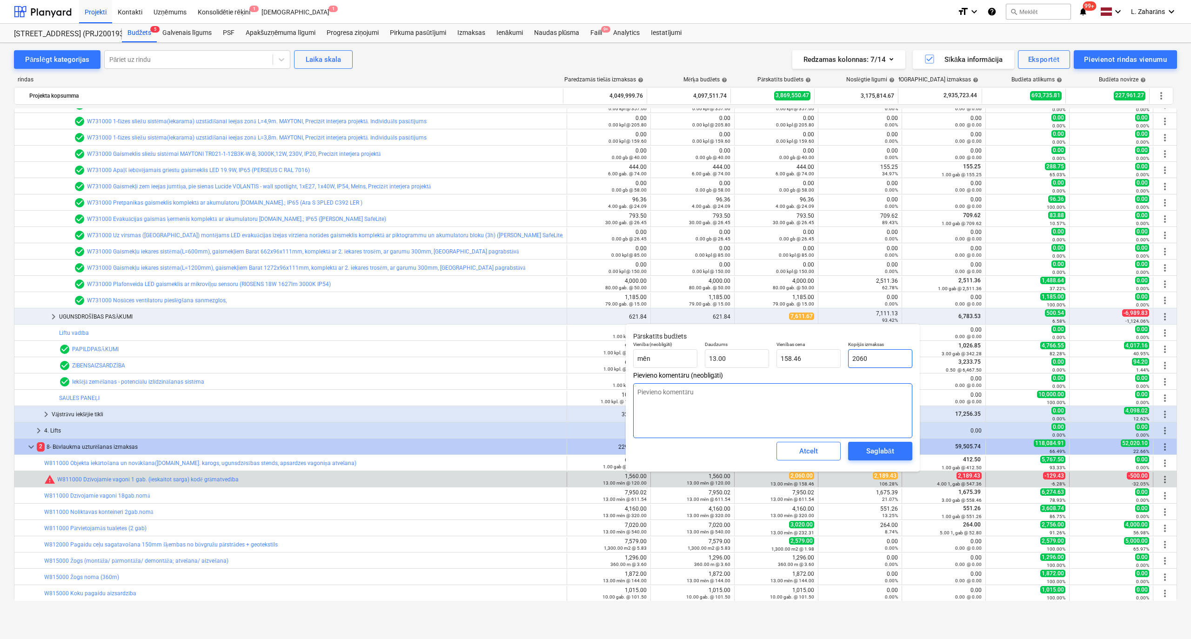
type input "2,189.43"
type input "168.42"
type input "2,189.43"
click at [870, 455] on div "Saglabāt" at bounding box center [879, 451] width 27 height 12
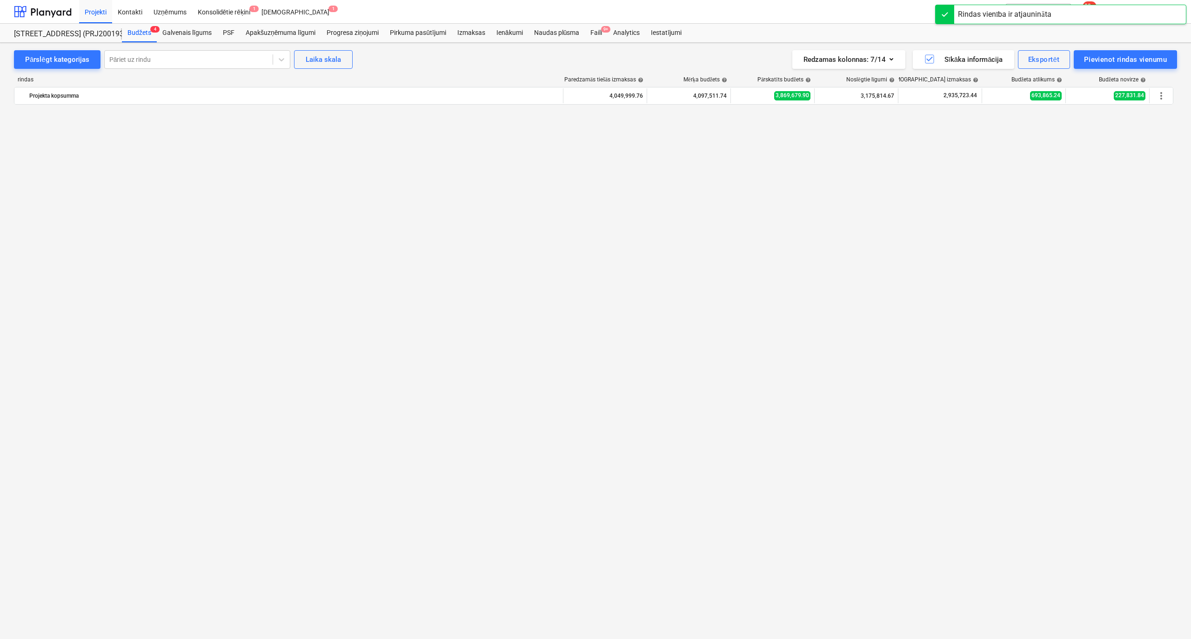
scroll to position [2575, 0]
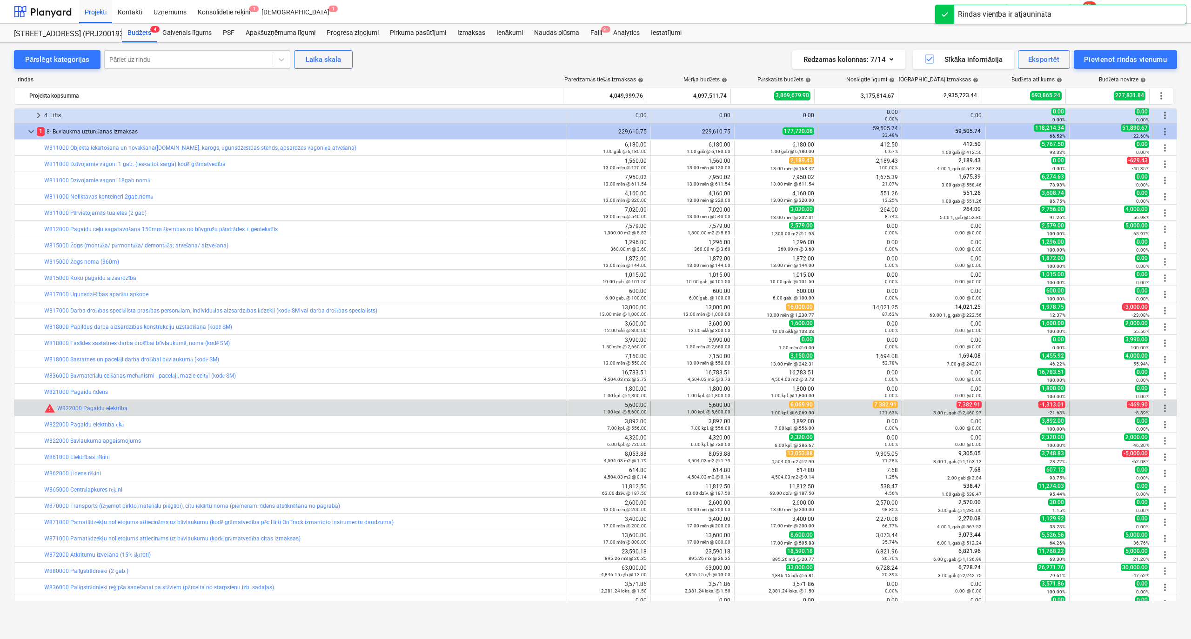
click at [883, 404] on span "7,382.91" at bounding box center [885, 404] width 25 height 7
click at [740, 407] on span "edit" at bounding box center [743, 408] width 7 height 7
type textarea "x"
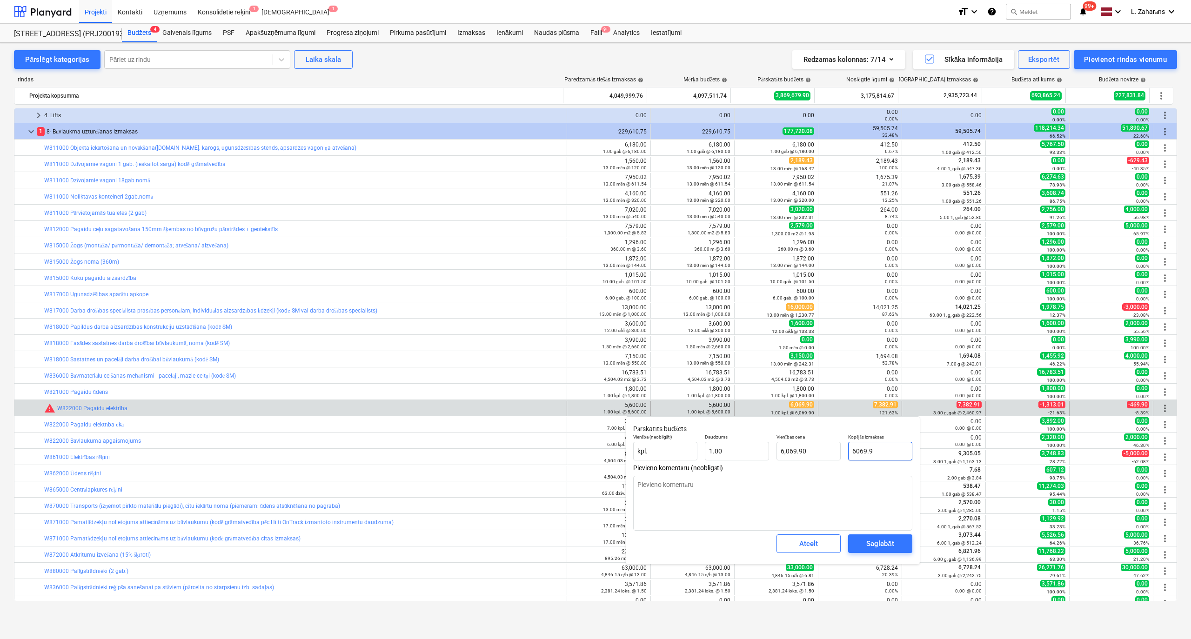
click at [882, 452] on input "6069.9" at bounding box center [880, 451] width 64 height 19
paste input "7,382.91"
type input "7,382.91"
type textarea "x"
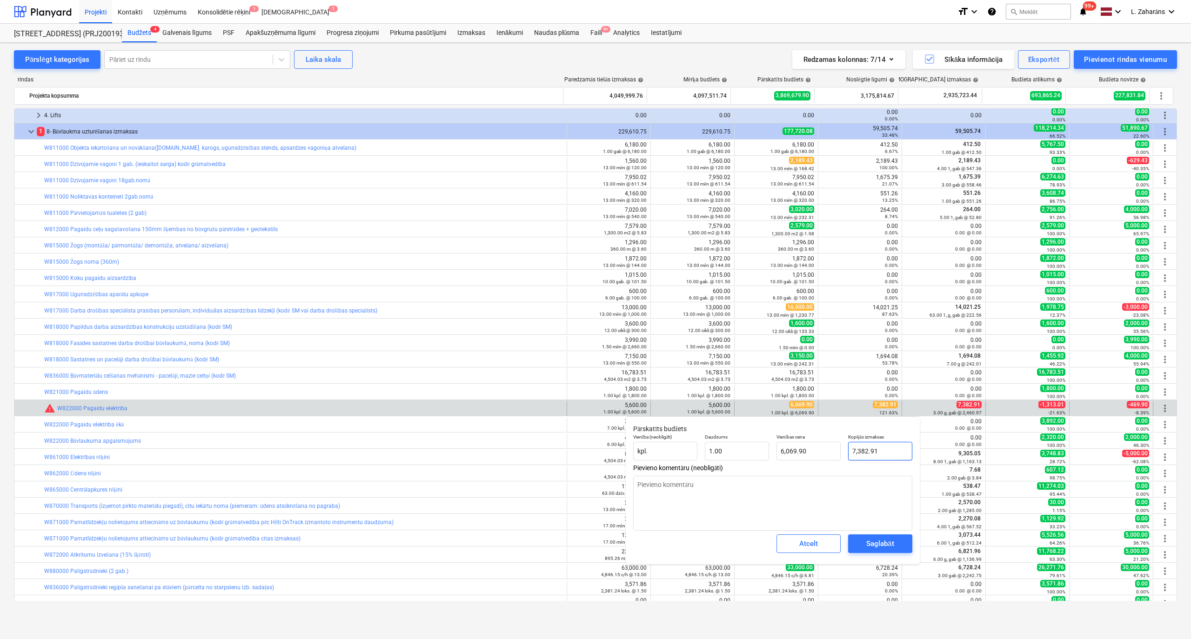
type input "7,382.91"
click at [906, 537] on button "Saglabāt" at bounding box center [880, 544] width 64 height 19
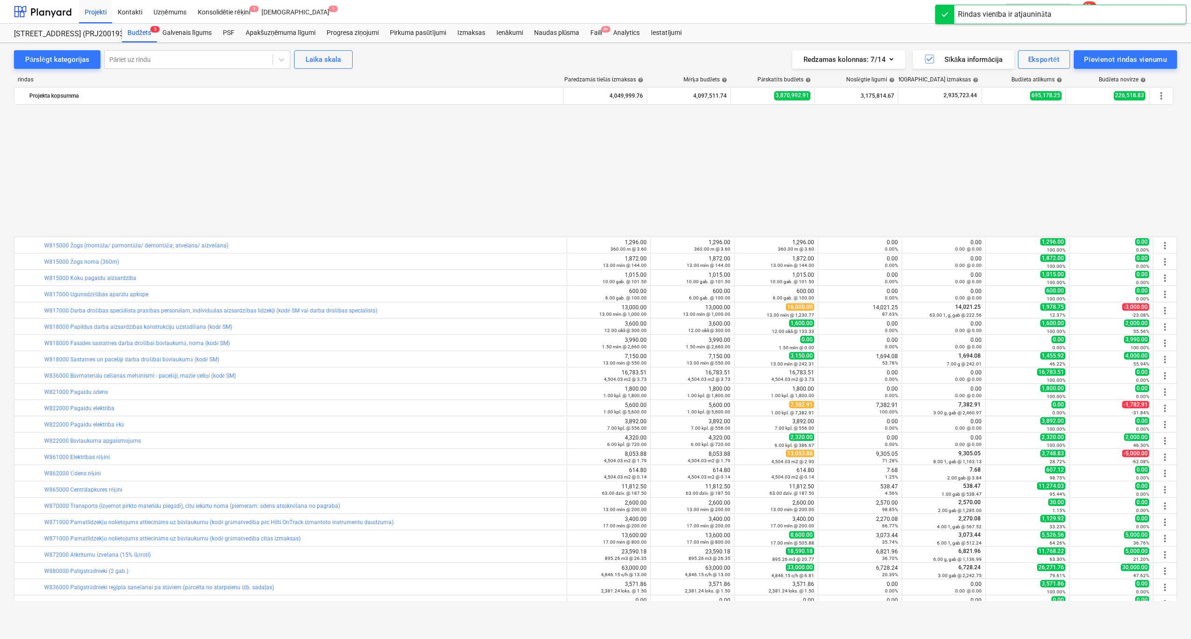
scroll to position [2732, 0]
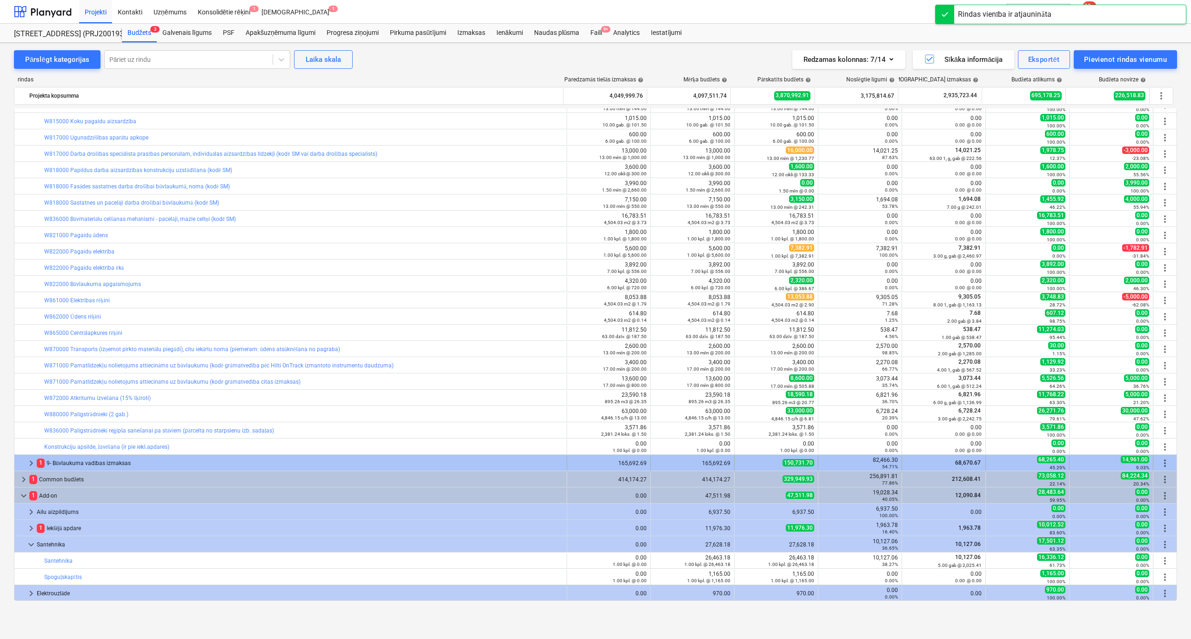
click at [32, 462] on span "keyboard_arrow_right" at bounding box center [31, 463] width 11 height 11
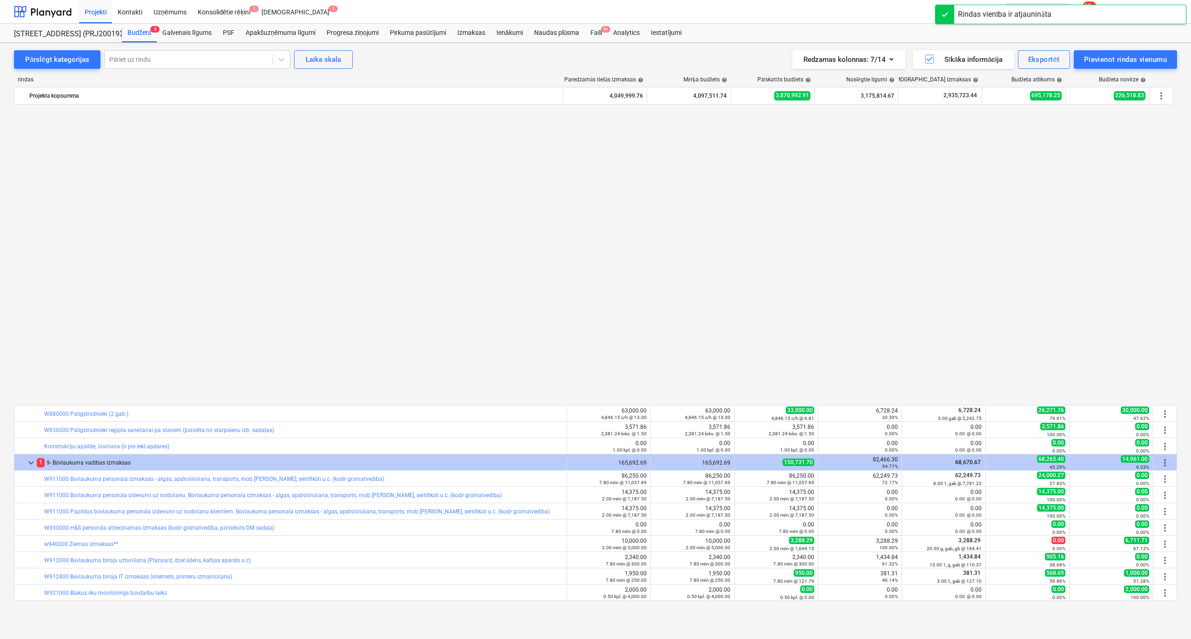
scroll to position [3058, 0]
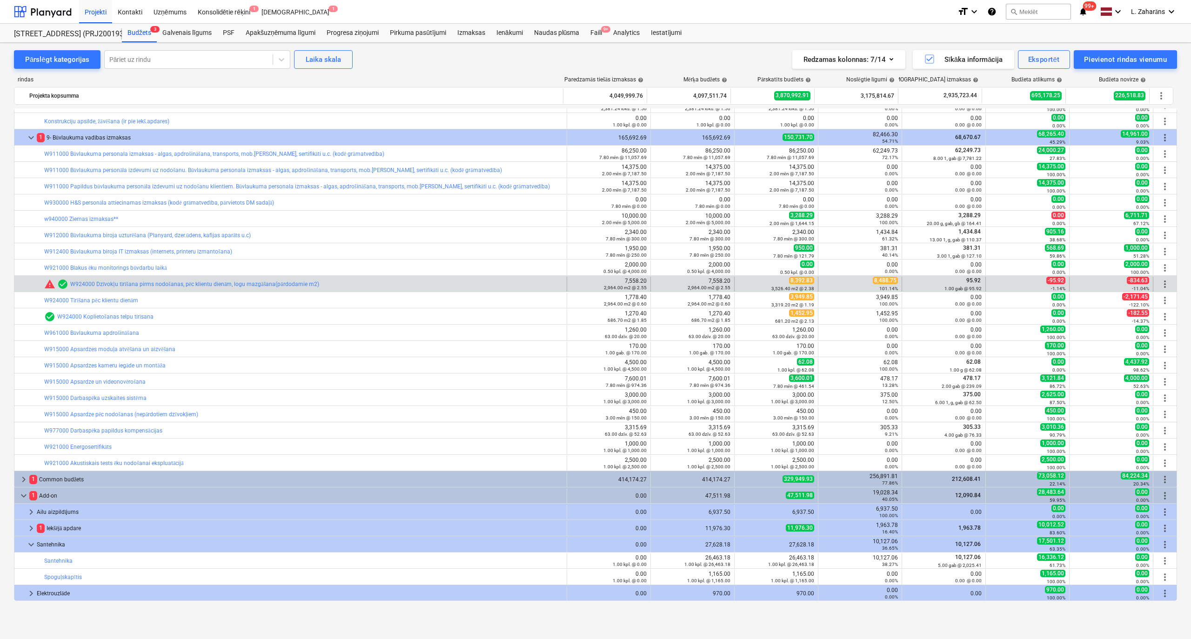
click at [883, 280] on span "8,488.75" at bounding box center [885, 280] width 25 height 7
click at [742, 280] on button "edit" at bounding box center [743, 284] width 11 height 11
type textarea "x"
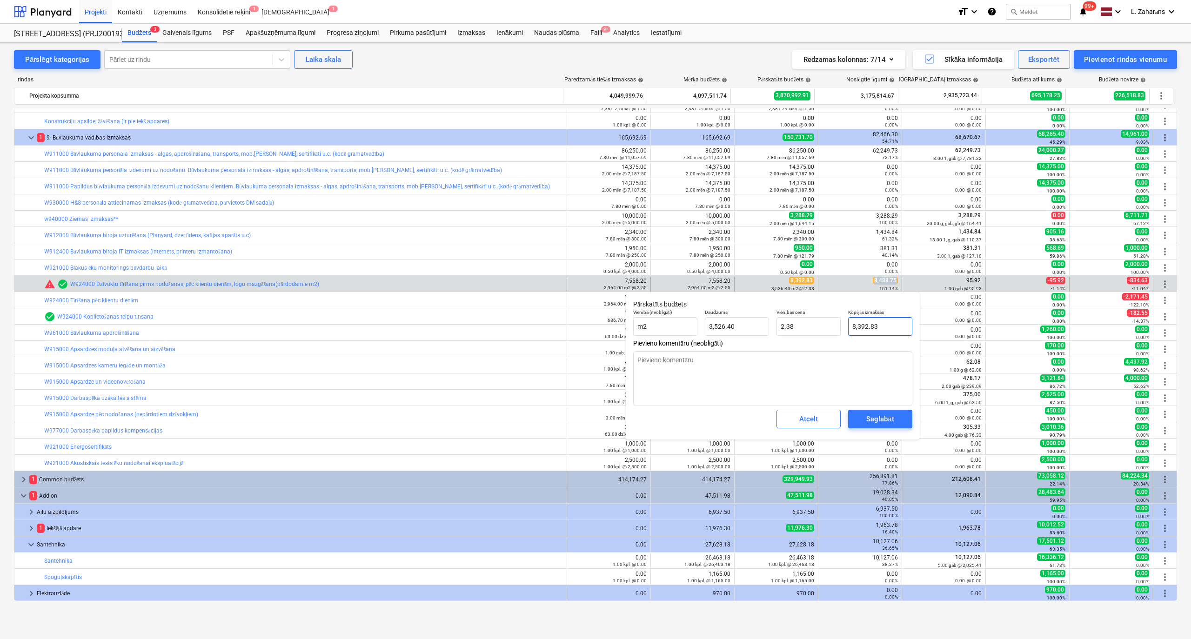
type input "8392.832"
click at [860, 330] on input "8392.832" at bounding box center [880, 326] width 64 height 19
paste input ",488.75"
type textarea "x"
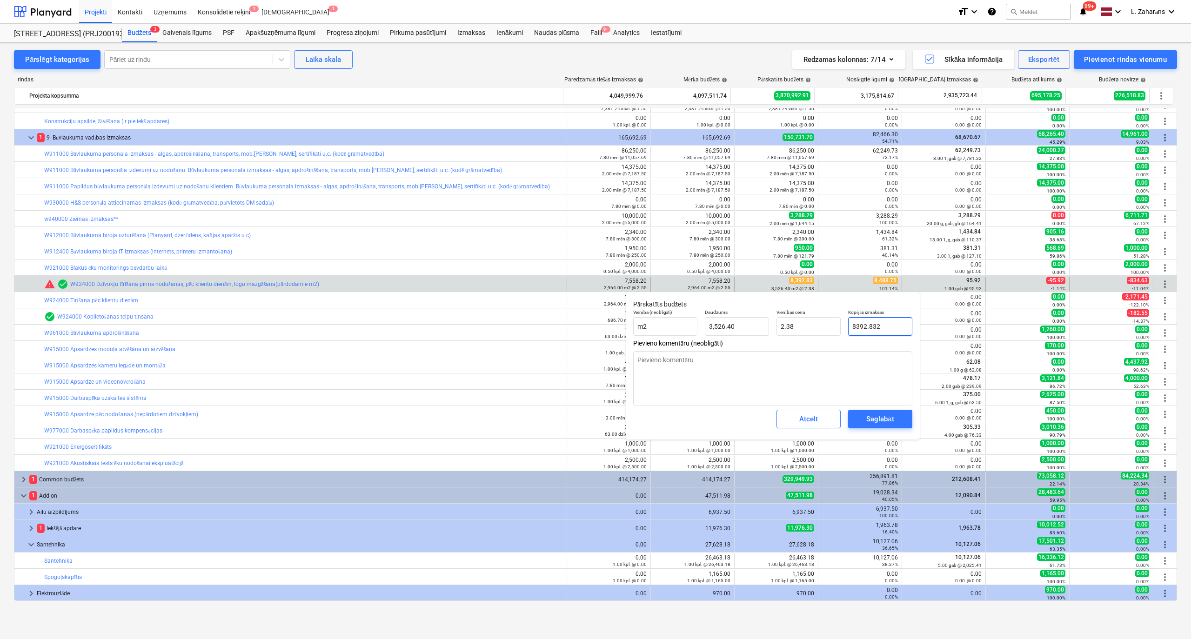
type input "8,488.75"
type input "2.41"
type input "8,488.75"
click at [890, 421] on div "Saglabāt" at bounding box center [879, 419] width 27 height 12
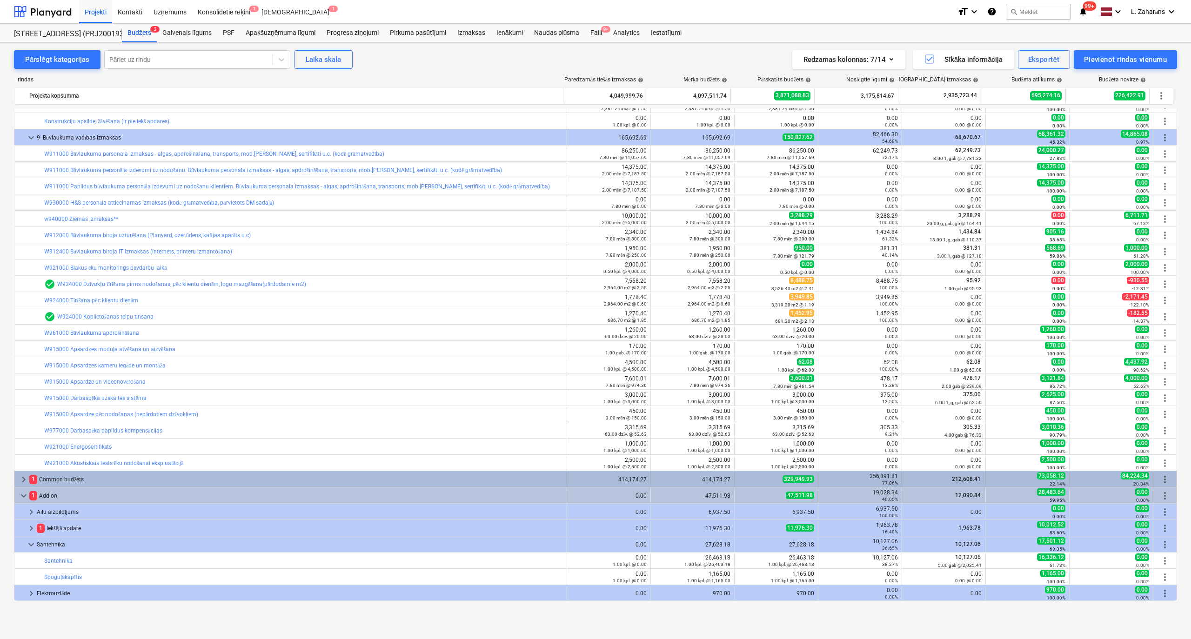
click at [25, 479] on span "keyboard_arrow_right" at bounding box center [23, 479] width 11 height 11
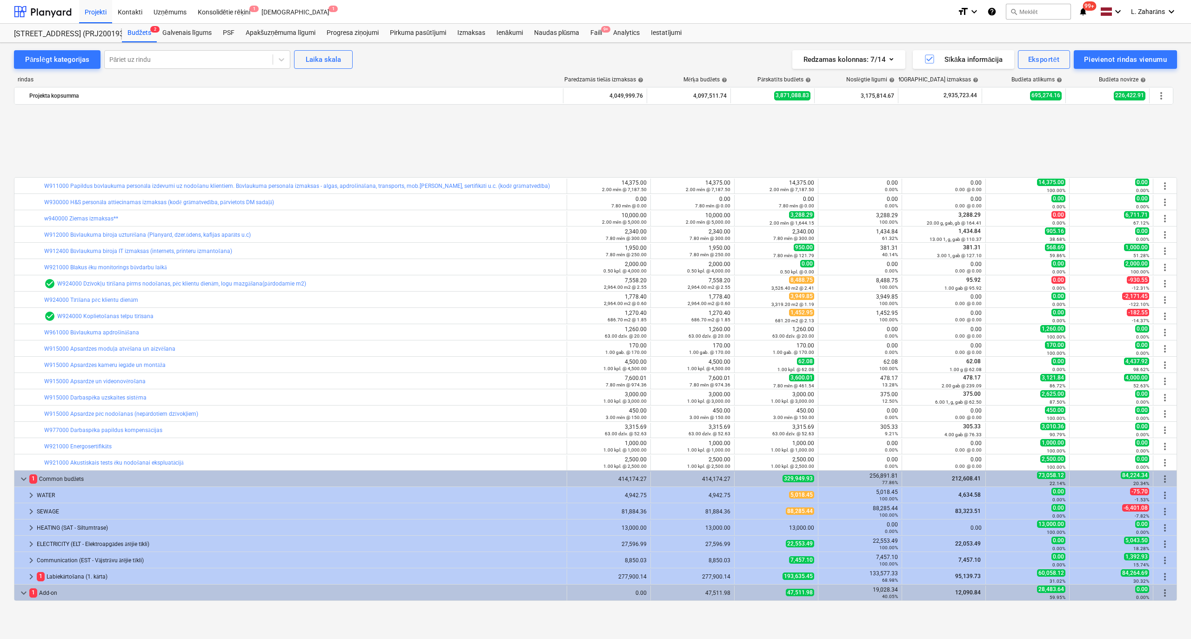
scroll to position [3155, 0]
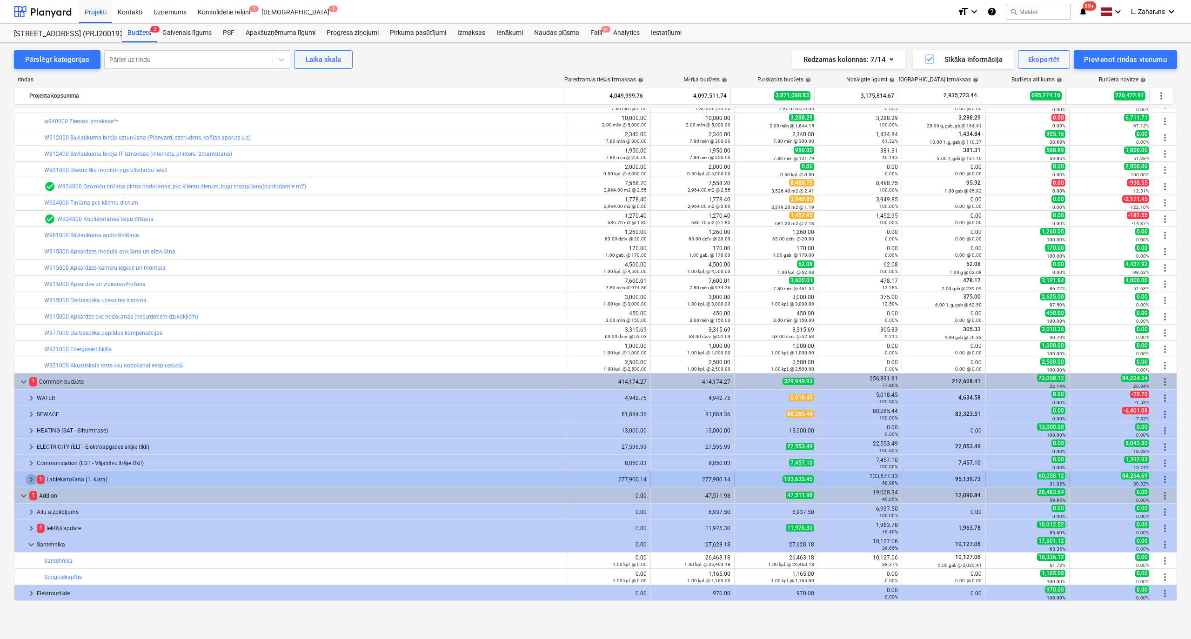
click at [30, 479] on span "keyboard_arrow_right" at bounding box center [31, 479] width 11 height 11
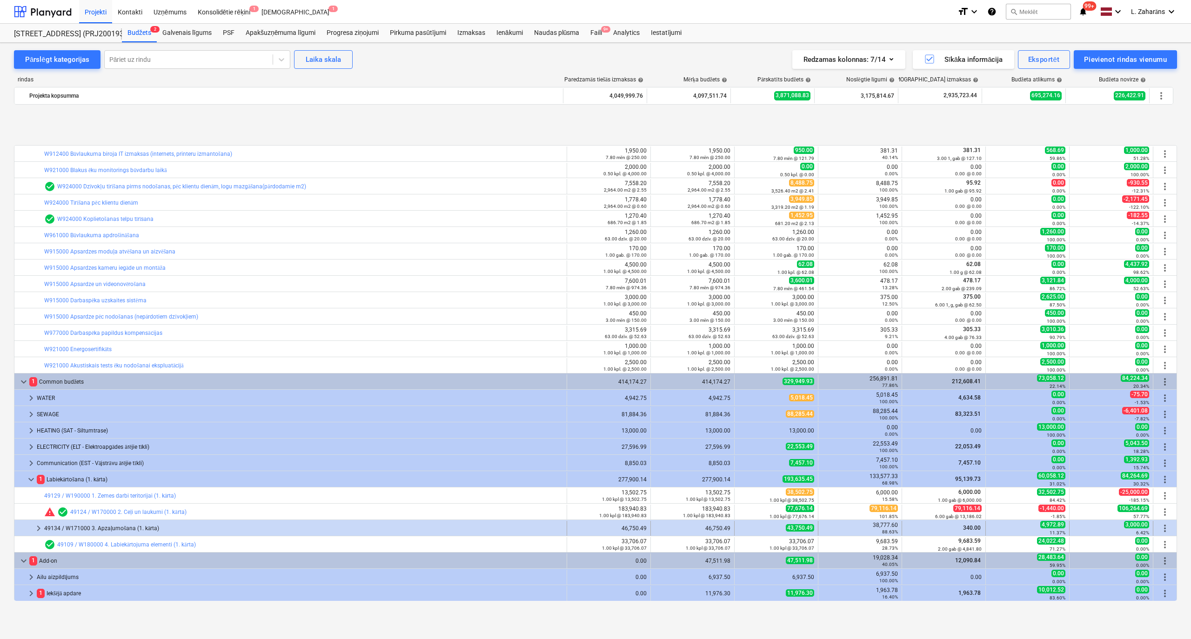
scroll to position [3220, 0]
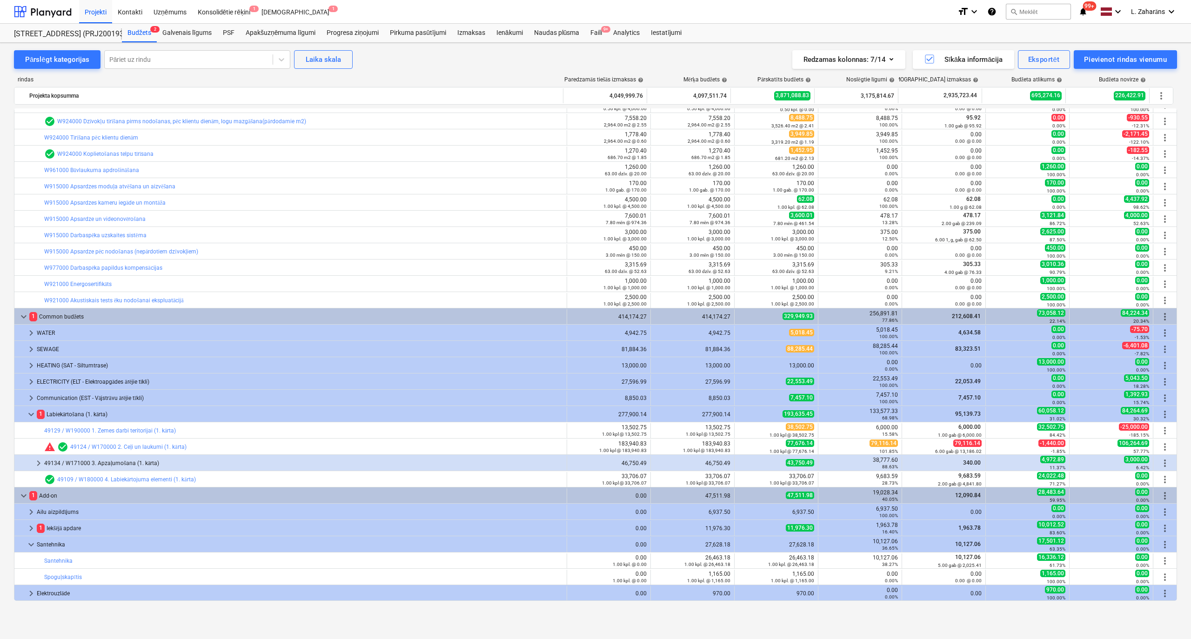
click at [881, 438] on div "bar_chart warning check_circle 49124 / W170000 2. Ceļi un laukumi (1. kārta) ed…" at bounding box center [595, 446] width 1163 height 16
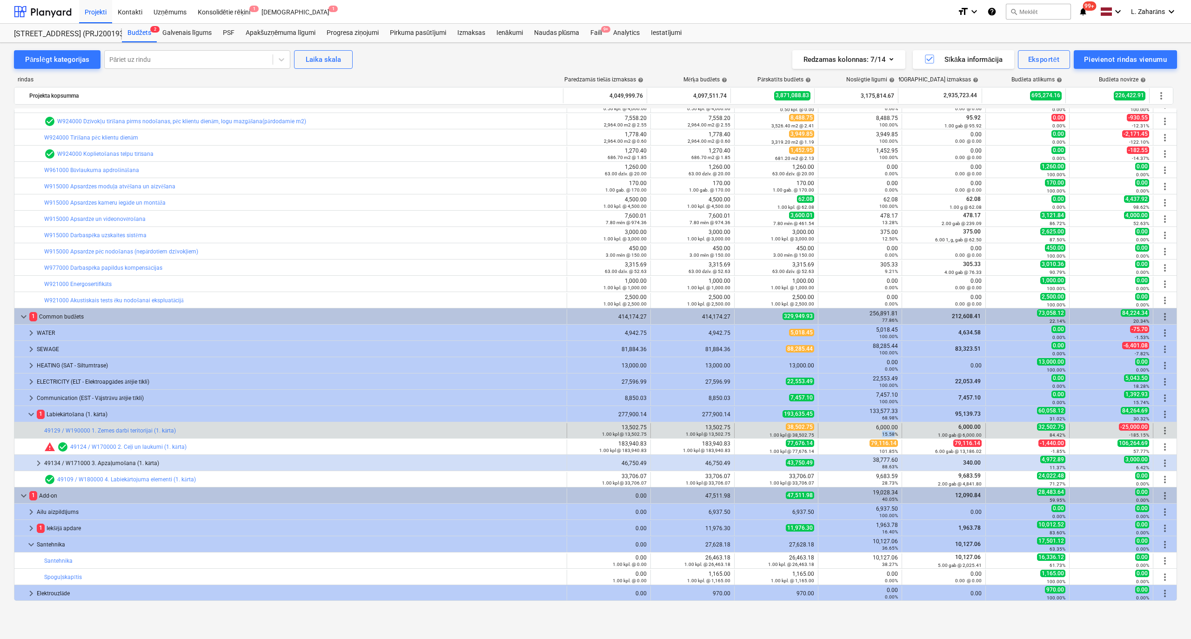
click at [882, 437] on small "15.58%" at bounding box center [890, 434] width 16 height 5
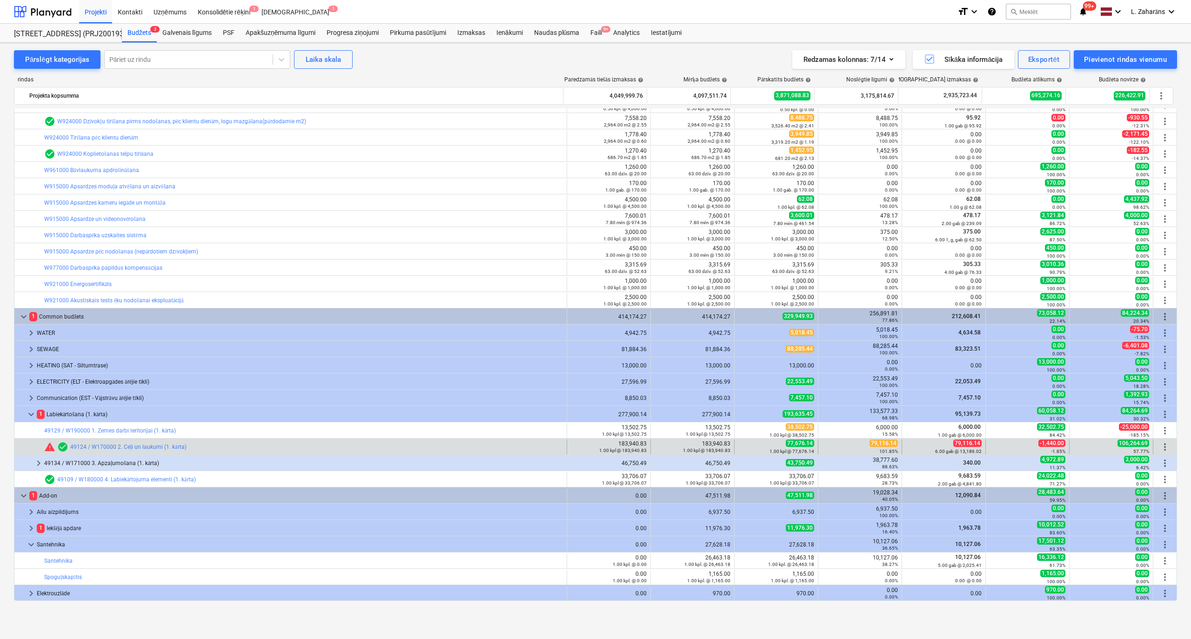
click at [879, 443] on span "79,116.14" at bounding box center [884, 443] width 28 height 7
click at [741, 444] on span "edit" at bounding box center [743, 446] width 7 height 7
type textarea "x"
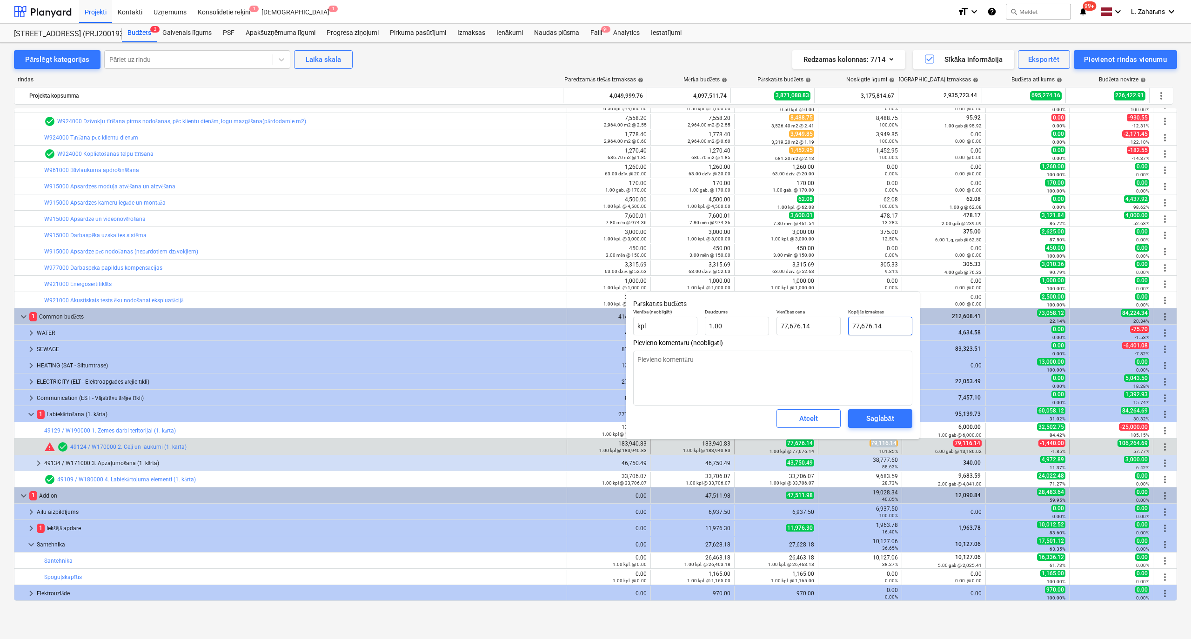
type input "77676.14"
click at [873, 322] on input "77676.14" at bounding box center [880, 326] width 64 height 19
paste input "9,11"
type textarea "x"
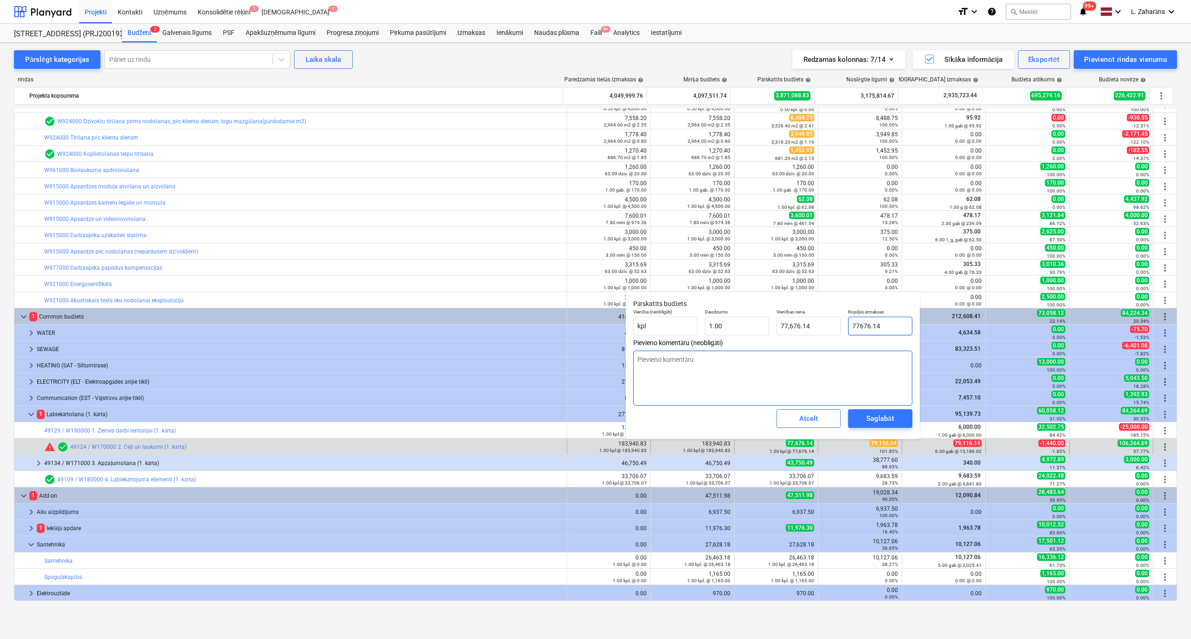
type input "79,116.14"
click at [879, 413] on div "Saglabāt" at bounding box center [879, 419] width 27 height 12
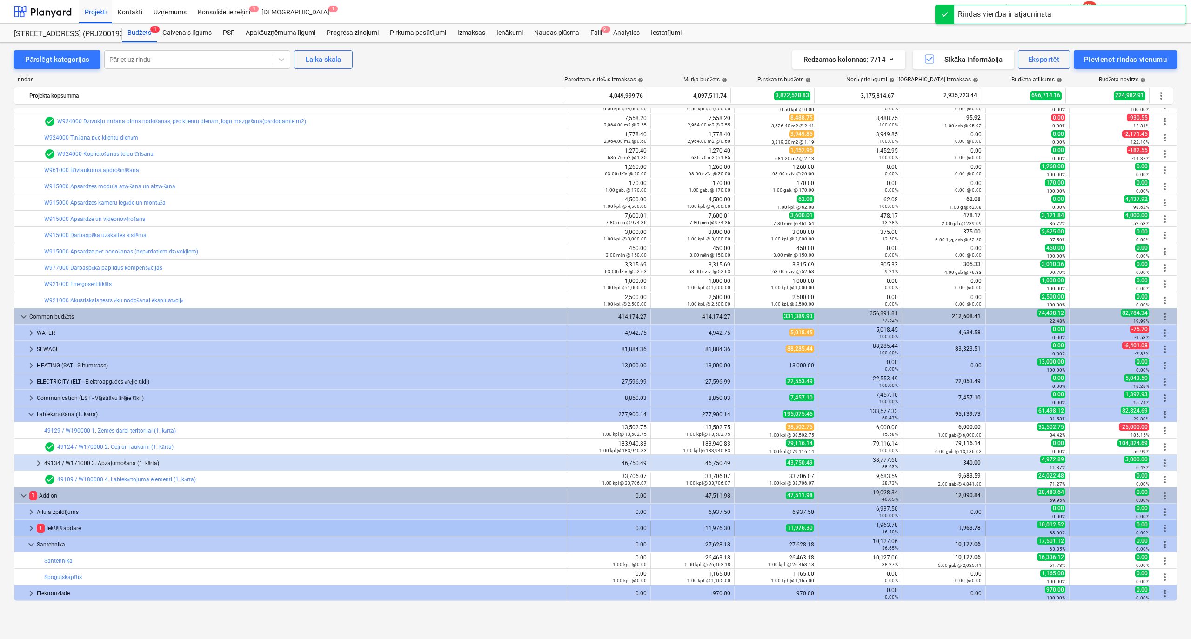
click at [28, 527] on span "keyboard_arrow_right" at bounding box center [31, 528] width 11 height 11
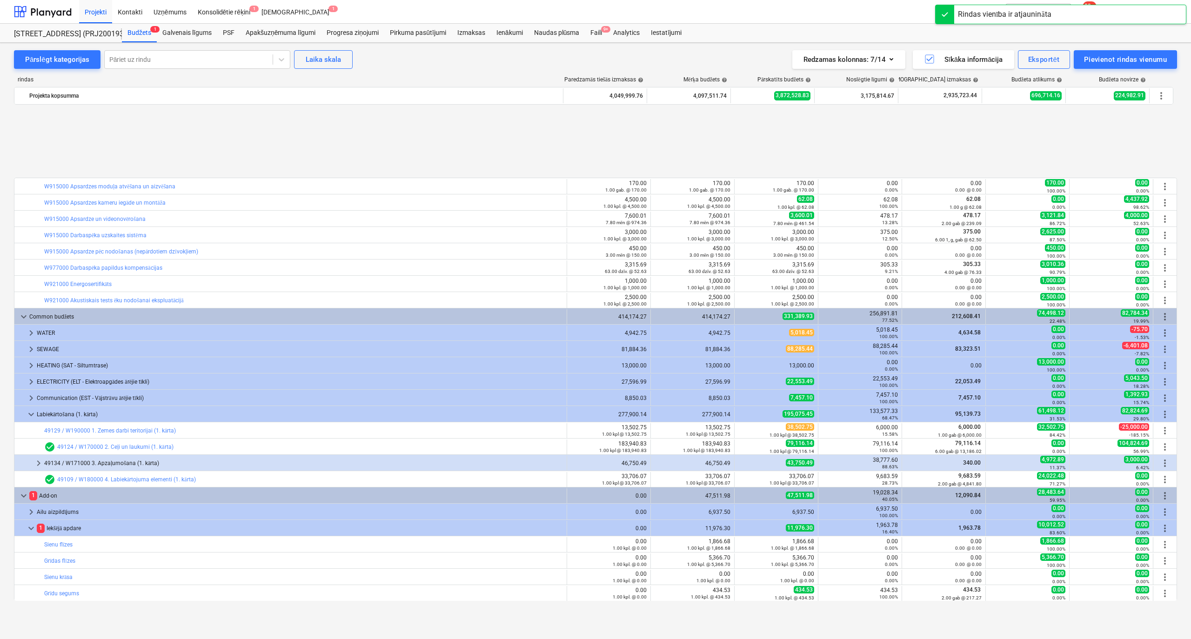
scroll to position [3319, 0]
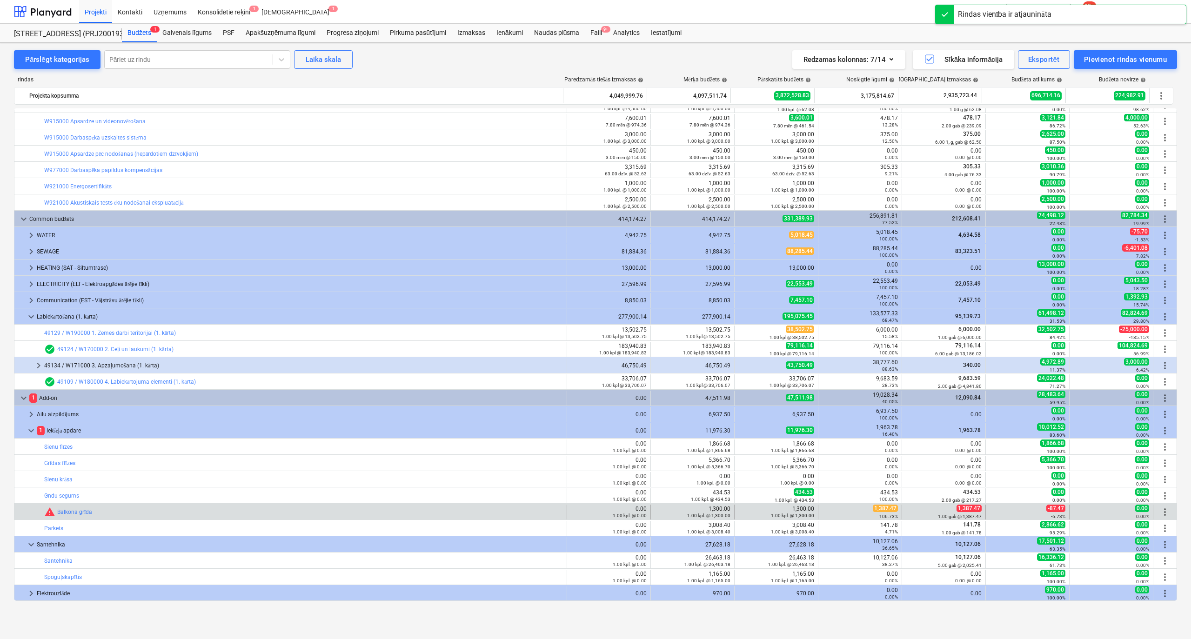
click at [875, 509] on span "1,387.47" at bounding box center [885, 508] width 25 height 7
click at [740, 512] on span "edit" at bounding box center [743, 512] width 7 height 7
type textarea "x"
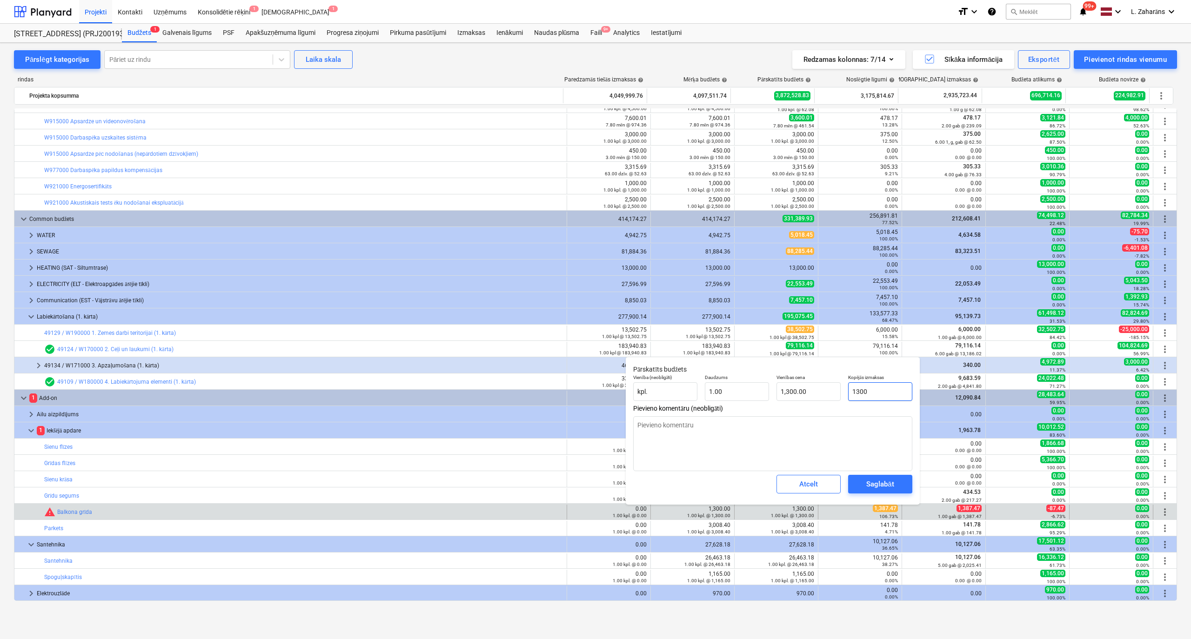
click at [884, 390] on input "1300" at bounding box center [880, 391] width 64 height 19
paste input ",387.47"
type input "1,387.47"
type textarea "x"
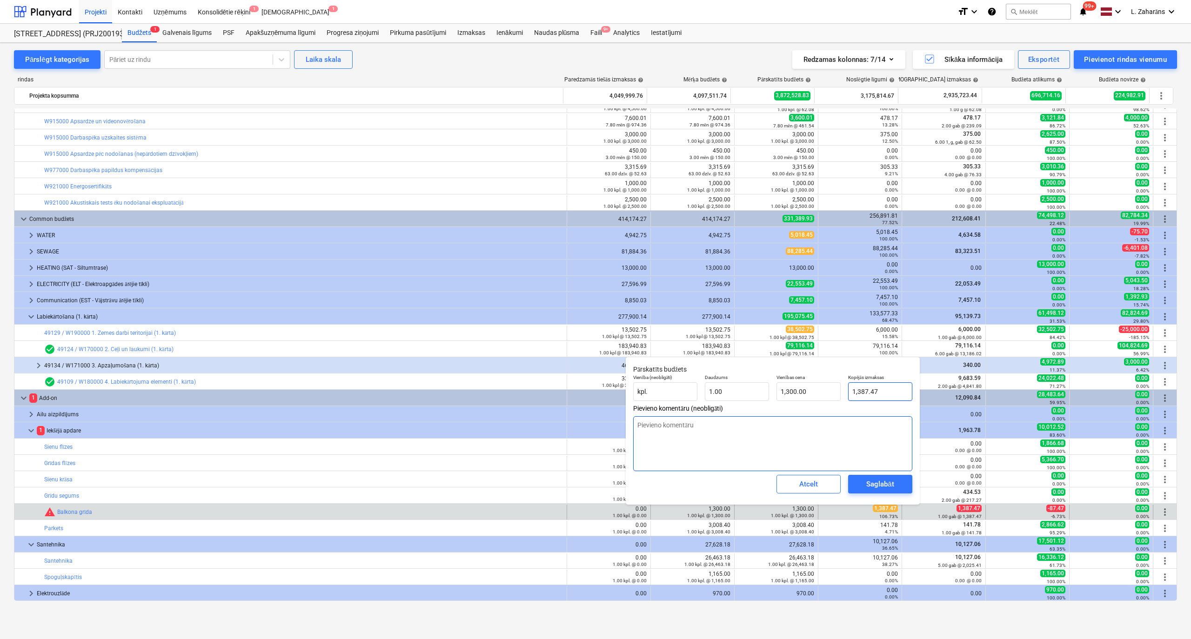
type input "1,387.47"
click at [882, 484] on div "Saglabāt" at bounding box center [879, 484] width 27 height 12
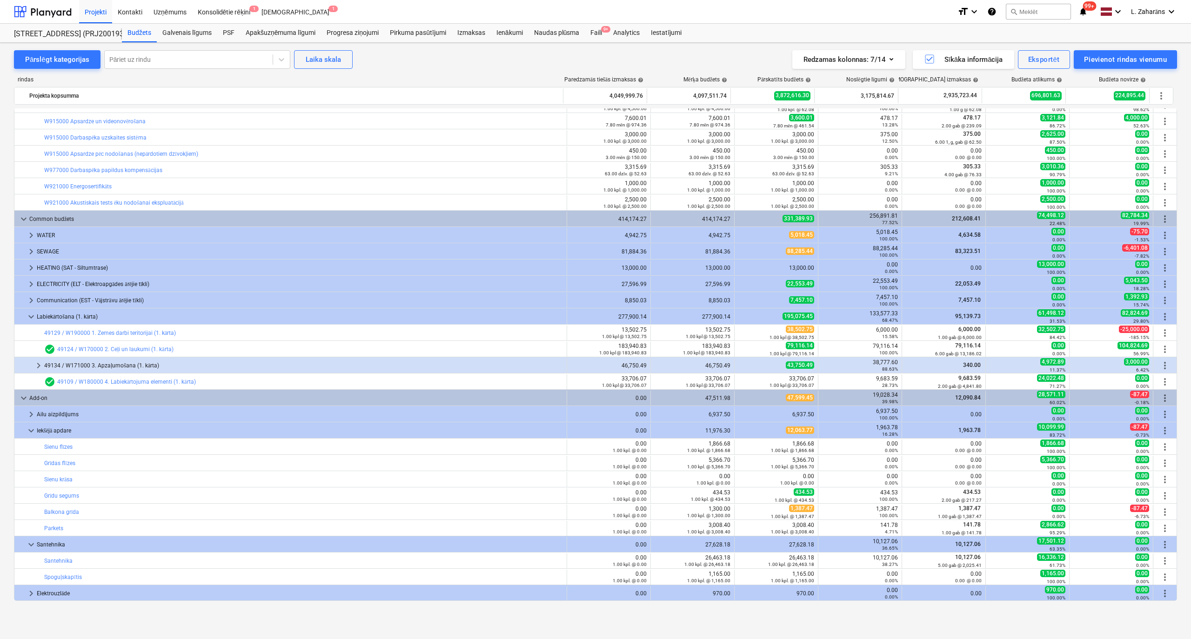
type textarea "x"
type input "1.00"
type input "1,387.47"
type textarea "x"
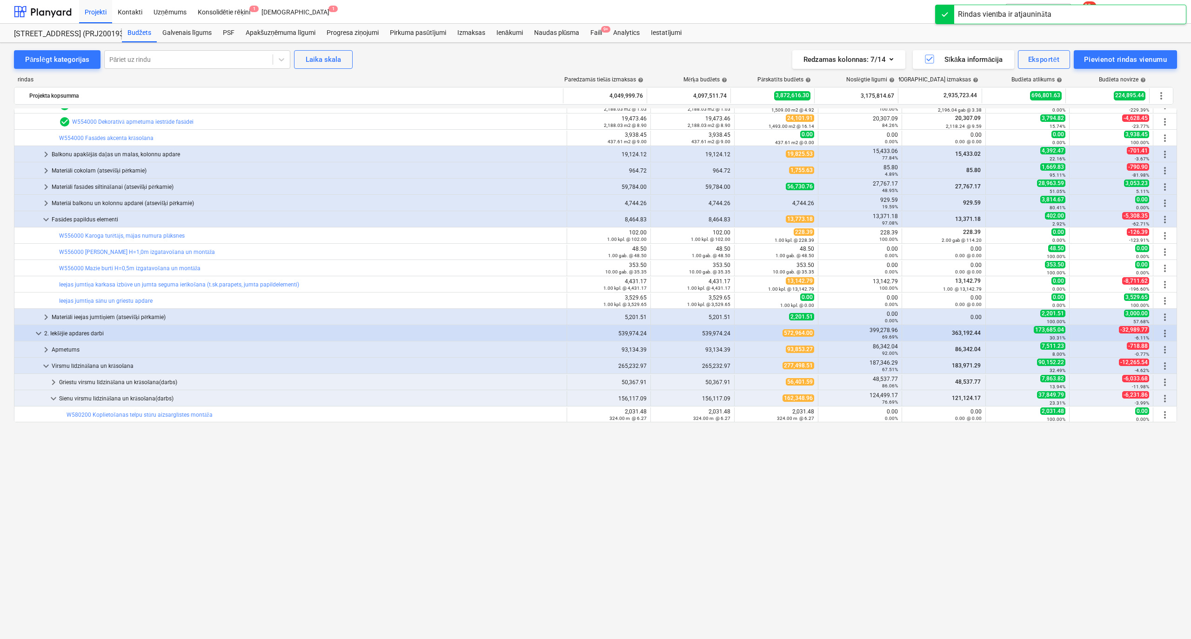
scroll to position [0, 0]
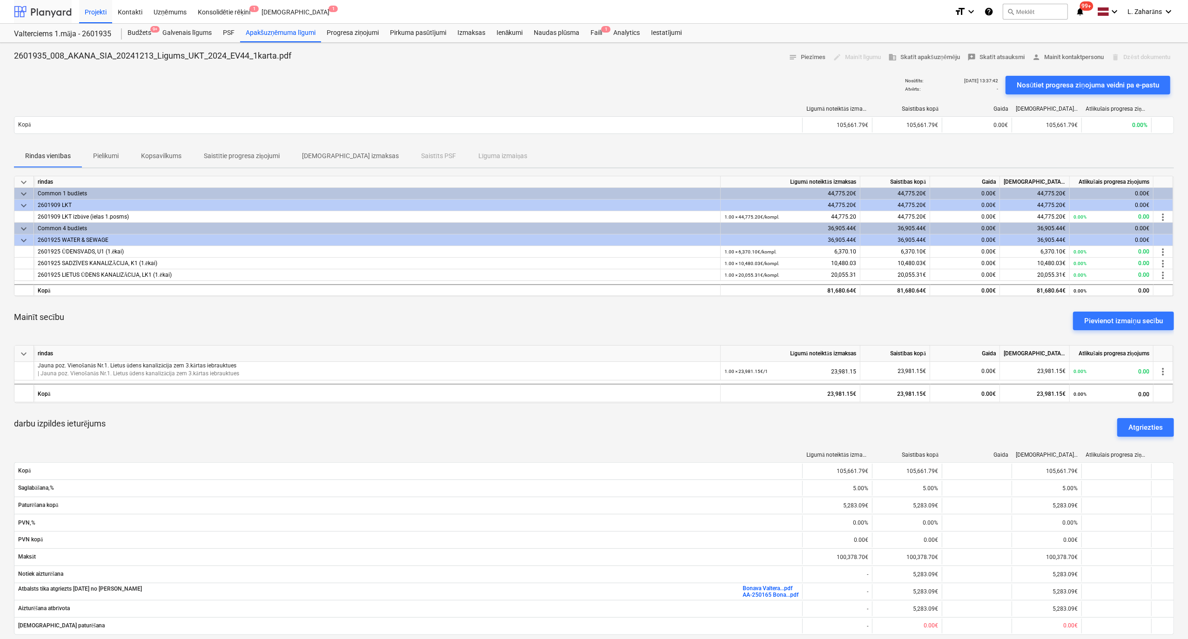
drag, startPoint x: 60, startPoint y: 11, endPoint x: 60, endPoint y: 18, distance: 6.5
click at [60, 11] on div at bounding box center [43, 11] width 58 height 23
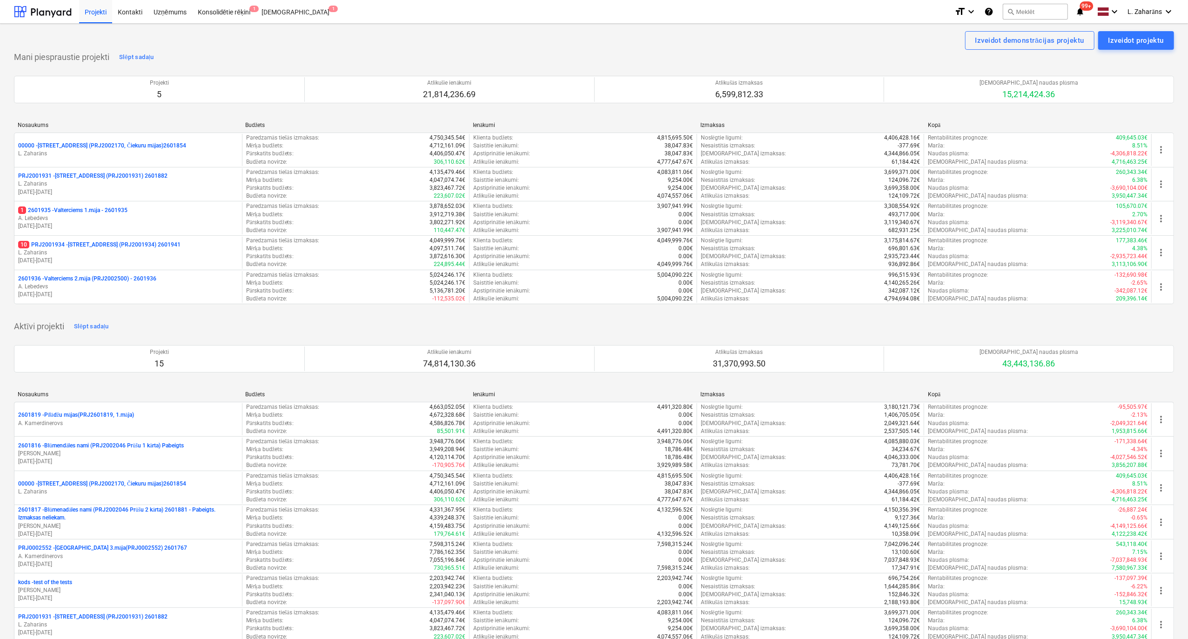
click at [86, 280] on p "2601936 - Valterciems 2.māja (PRJ2002500) - 2601936" at bounding box center [87, 279] width 138 height 8
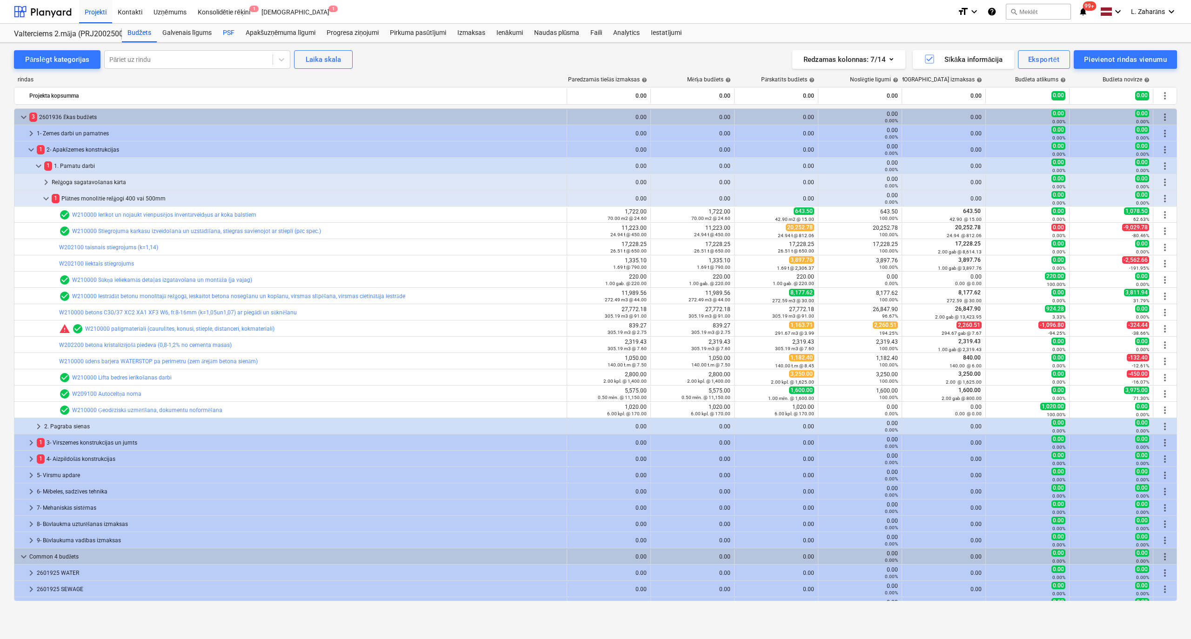
click at [231, 33] on div "PSF" at bounding box center [228, 33] width 23 height 19
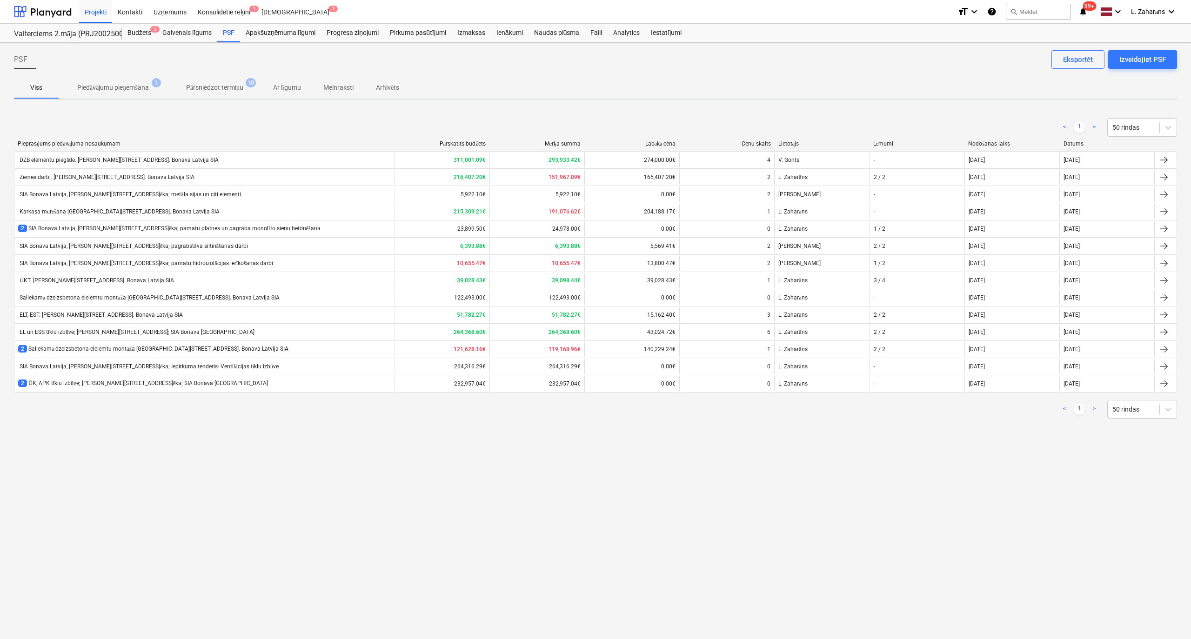
drag, startPoint x: 195, startPoint y: 385, endPoint x: 200, endPoint y: 379, distance: 8.3
click at [195, 383] on div "2 ŪK, APK tīklu izbūve; Ēvalda Valtera iela 44, 2.ēka; SIA Bonava Latvija" at bounding box center [143, 384] width 250 height 8
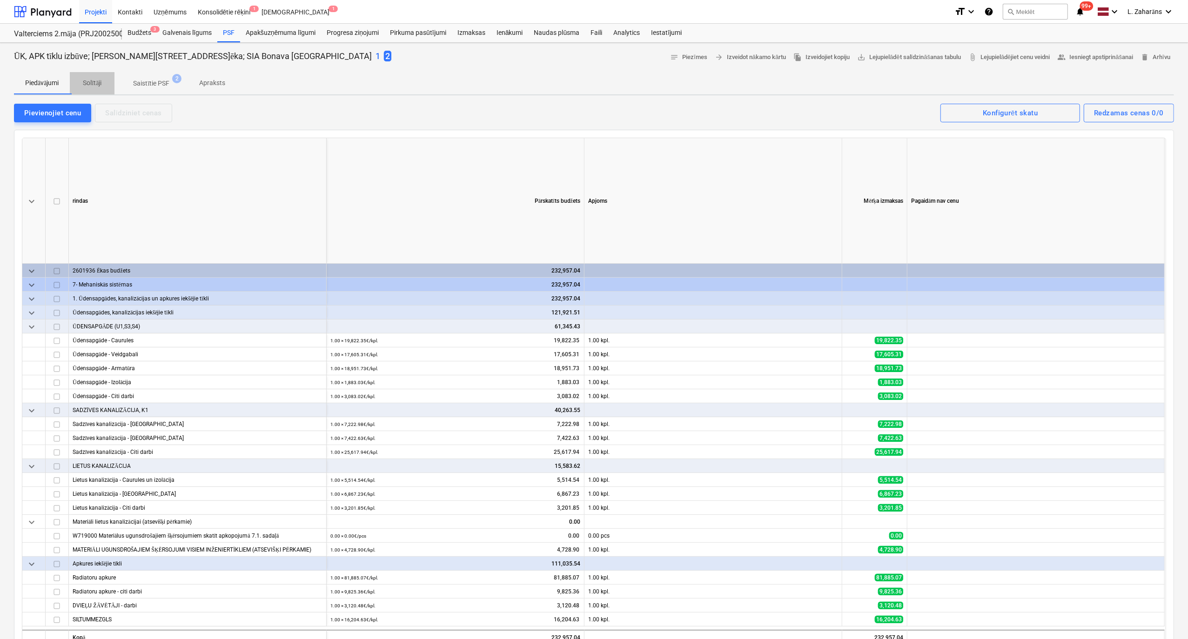
click at [101, 80] on p "Solītāji" at bounding box center [92, 83] width 22 height 10
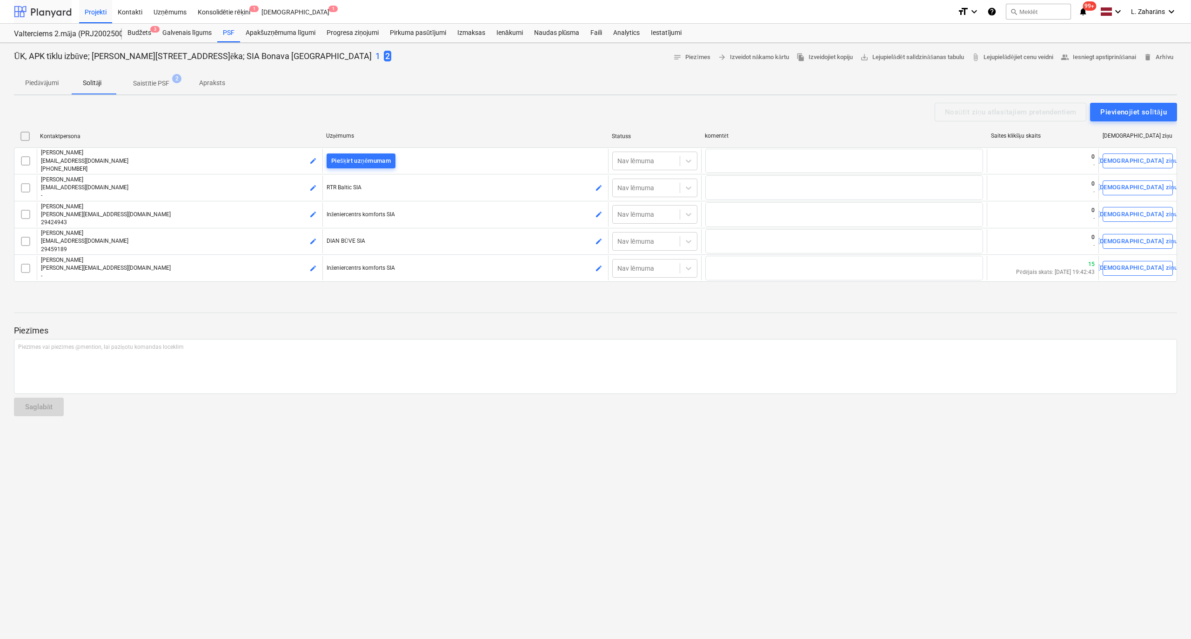
click at [42, 9] on div at bounding box center [43, 11] width 58 height 23
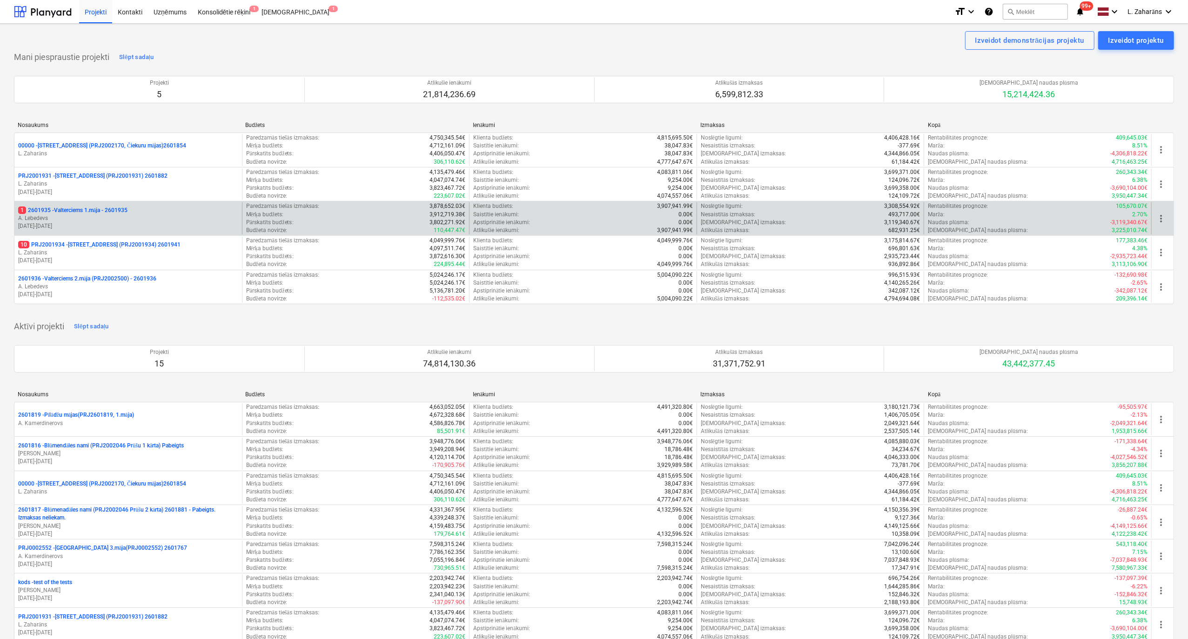
click at [74, 210] on p "1 2601935 - Valterciems 1.māja - 2601935" at bounding box center [72, 211] width 109 height 8
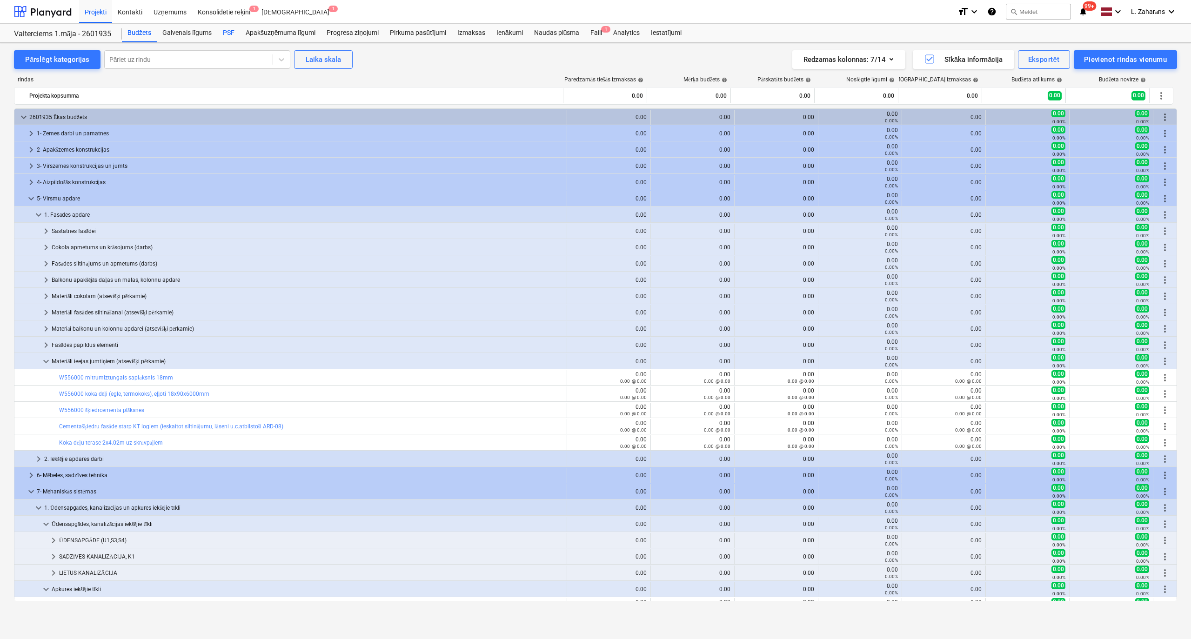
click at [224, 31] on div "PSF" at bounding box center [228, 33] width 23 height 19
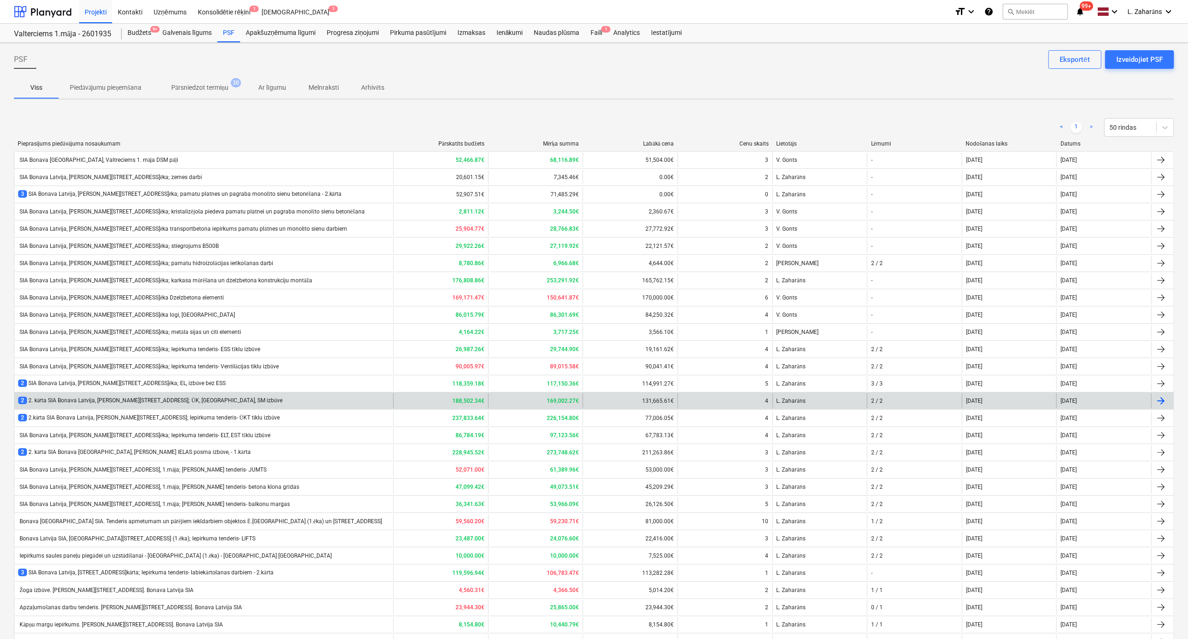
click at [166, 402] on div "2 2. kārta SIA Bonava Latvija, Ēvalda Valtera iela 44, 1.ēka; ŪK, Apkures, SM i…" at bounding box center [150, 401] width 264 height 8
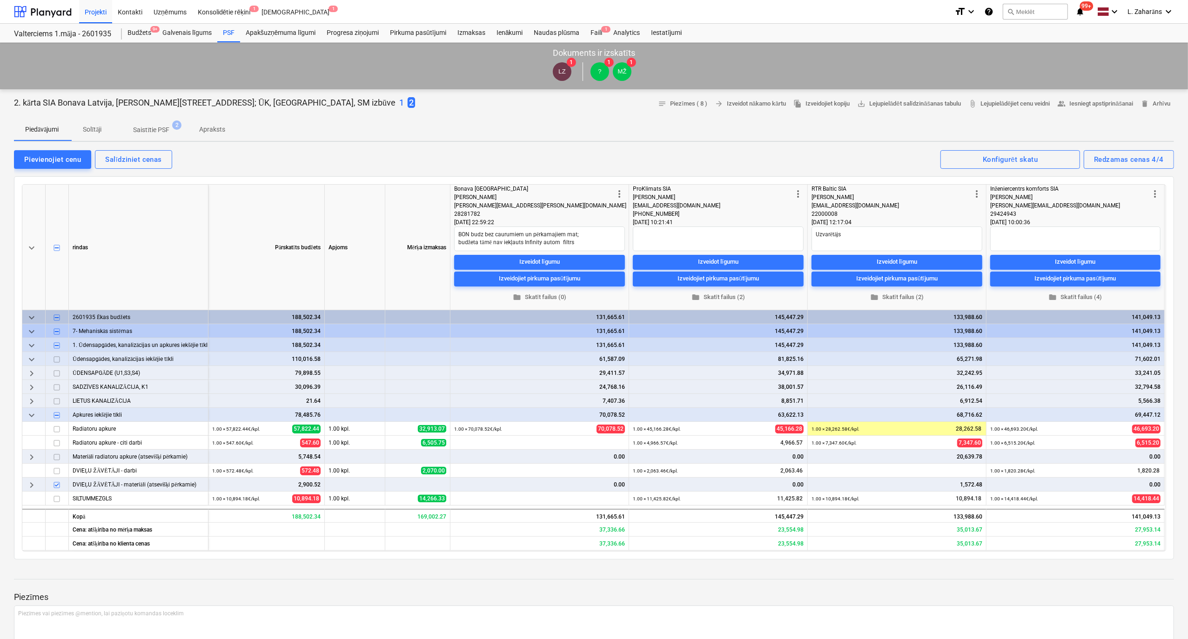
click at [95, 127] on p "Solītāji" at bounding box center [92, 130] width 22 height 10
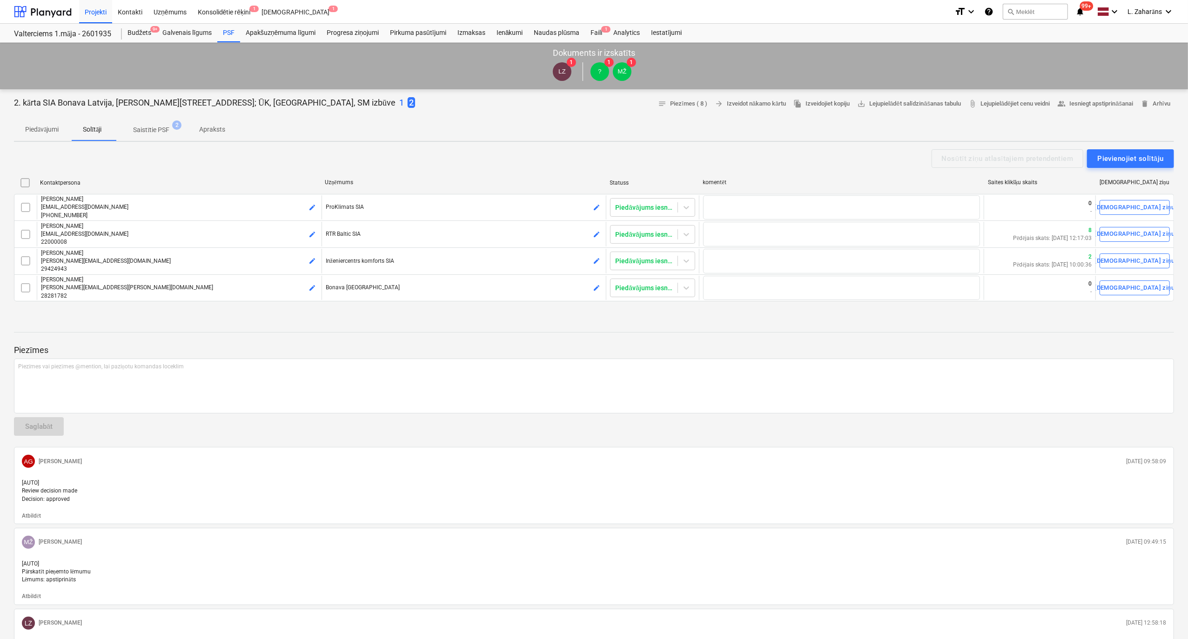
click at [399, 102] on p "1" at bounding box center [401, 102] width 5 height 11
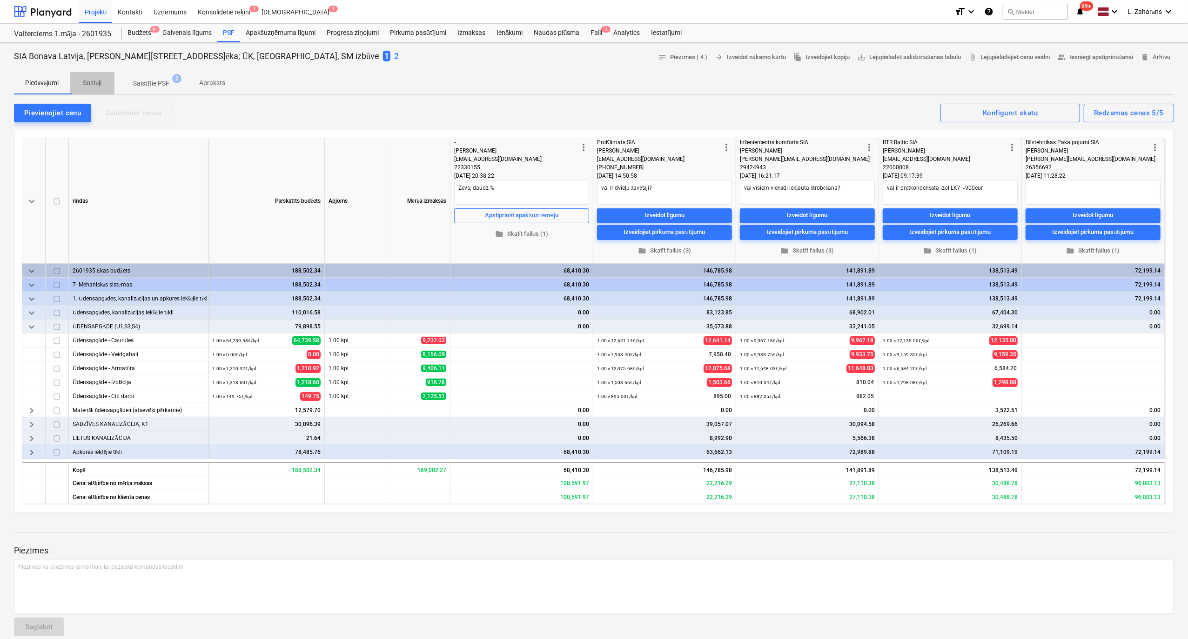
click at [99, 83] on p "Solītāji" at bounding box center [92, 83] width 22 height 10
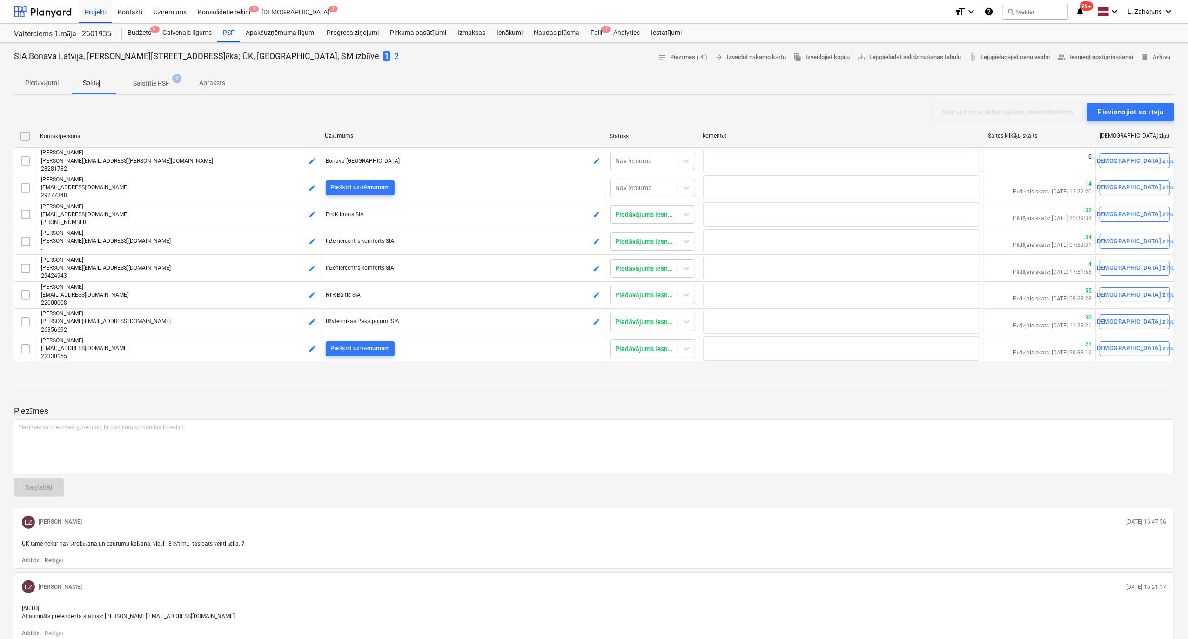
click at [48, 82] on p "Piedāvājumi" at bounding box center [42, 83] width 34 height 10
type textarea "x"
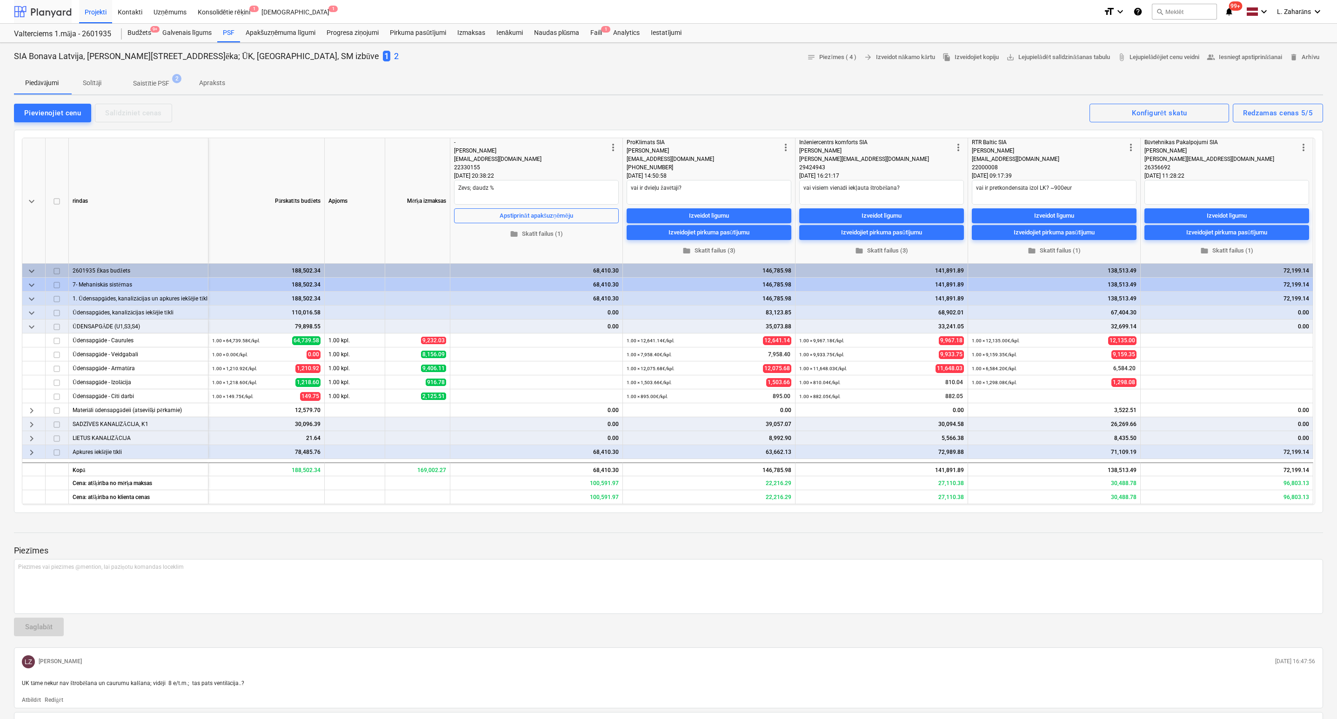
type textarea "x"
drag, startPoint x: 59, startPoint y: 9, endPoint x: 60, endPoint y: 14, distance: 5.3
click at [59, 9] on div at bounding box center [43, 11] width 58 height 23
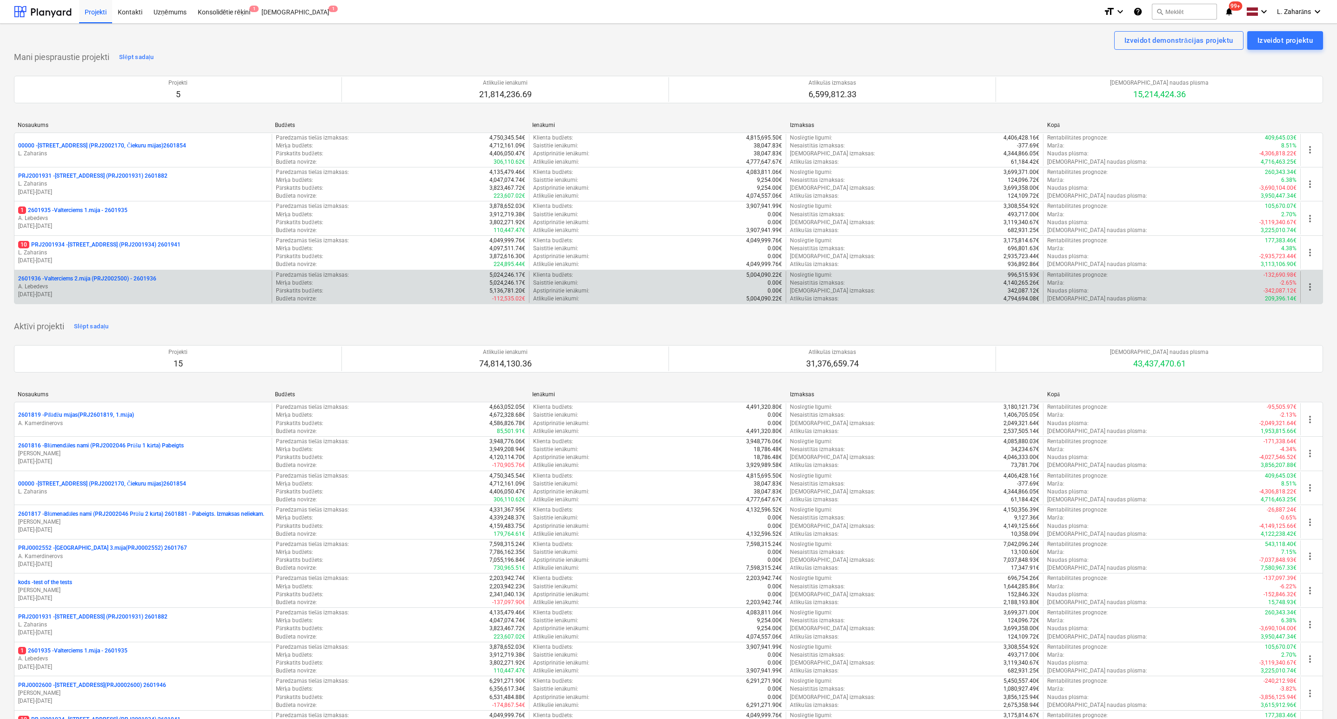
click at [94, 280] on p "2601936 - Valterciems 2.māja (PRJ2002500) - 2601936" at bounding box center [87, 279] width 138 height 8
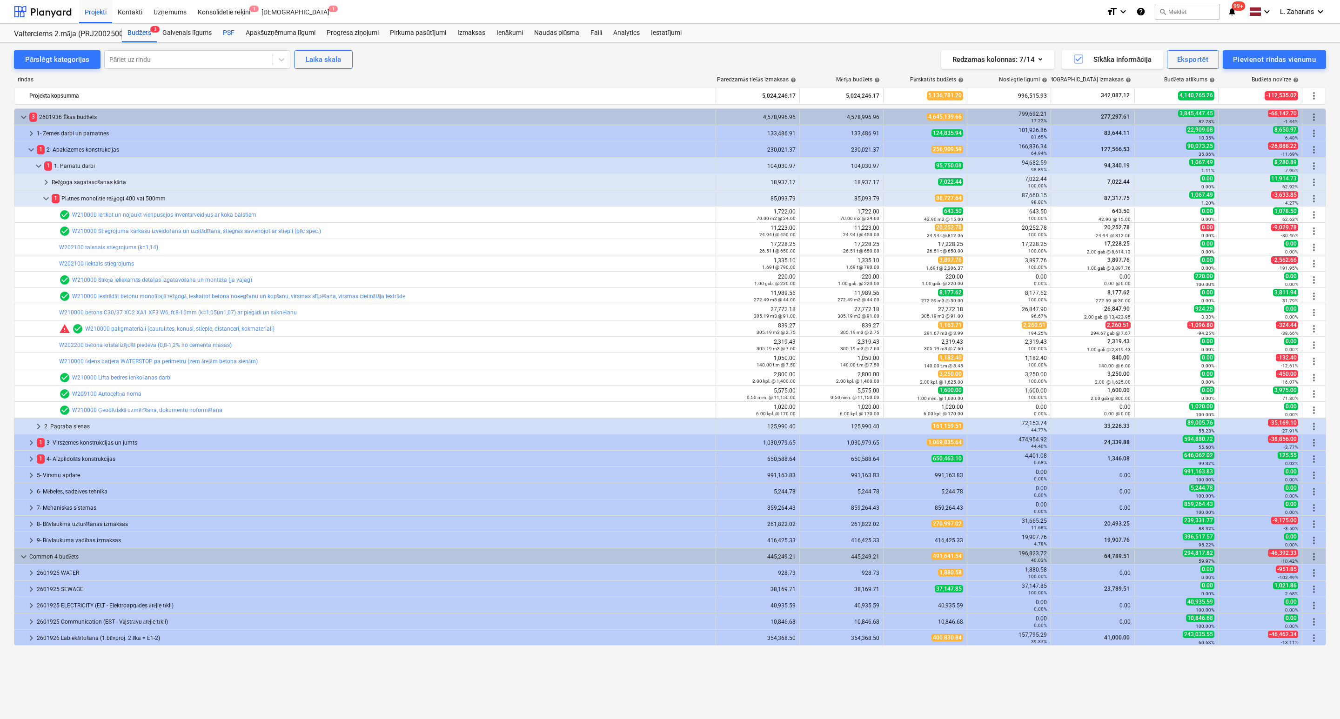
click at [225, 31] on div "PSF" at bounding box center [228, 33] width 23 height 19
